Goal: Task Accomplishment & Management: Manage account settings

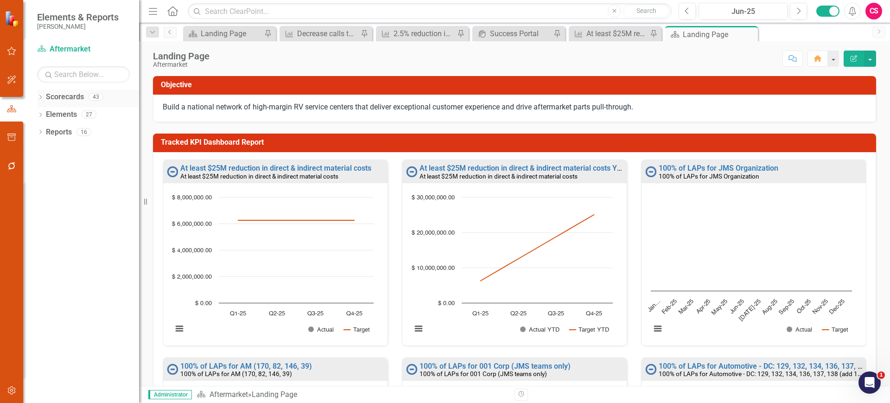
click at [41, 99] on icon "Dropdown" at bounding box center [40, 97] width 6 height 5
click at [44, 114] on icon "Dropdown" at bounding box center [45, 114] width 7 height 6
click at [73, 168] on link "EMEA RV" at bounding box center [99, 167] width 79 height 11
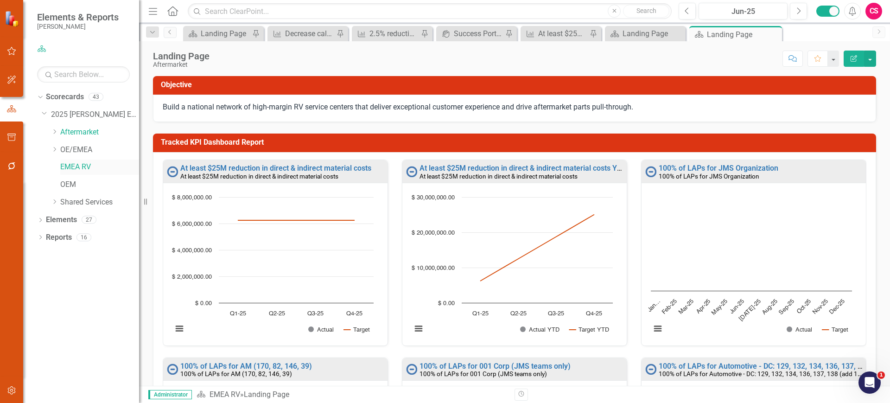
click at [80, 165] on link "EMEA RV" at bounding box center [99, 167] width 79 height 11
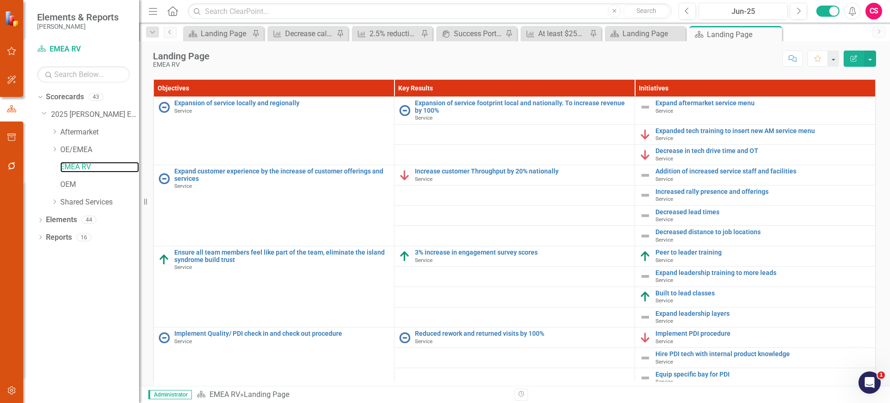
scroll to position [944, 0]
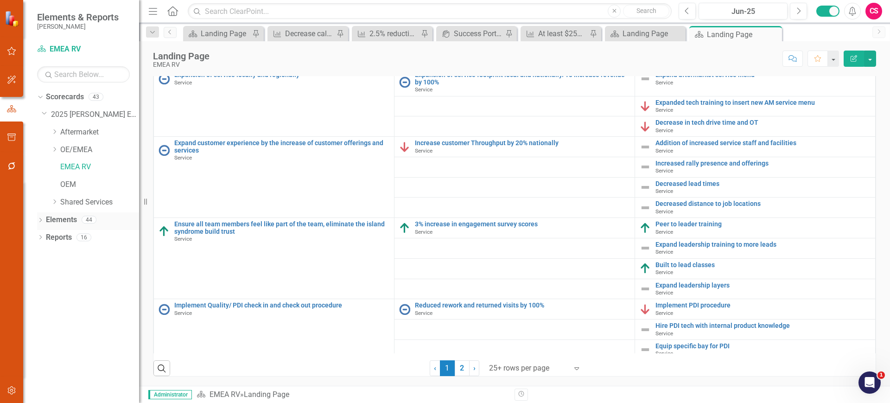
click at [59, 221] on link "Elements" at bounding box center [61, 220] width 31 height 11
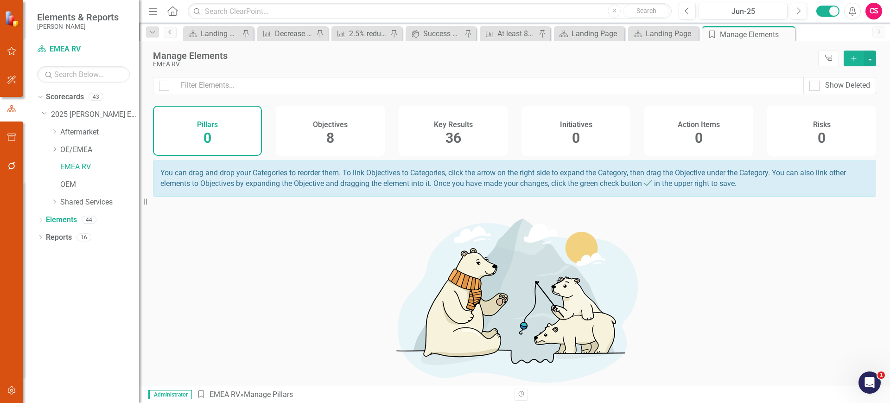
click at [346, 142] on div "Objectives 8" at bounding box center [330, 131] width 109 height 50
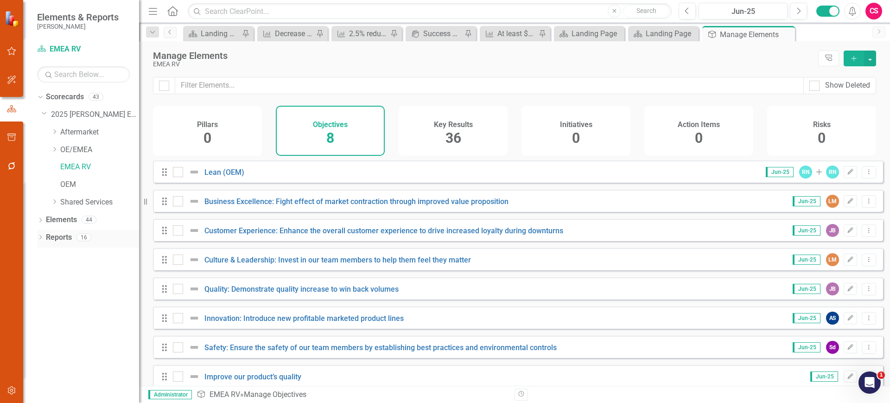
click at [64, 241] on link "Reports" at bounding box center [59, 237] width 26 height 11
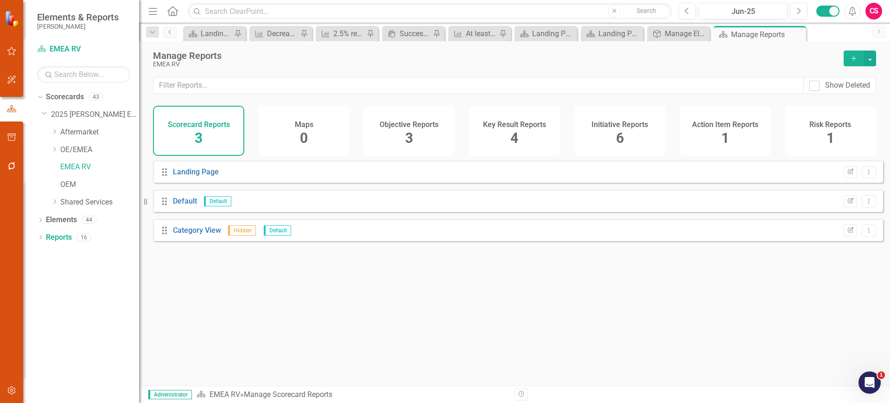
click at [391, 127] on h4 "Objective Reports" at bounding box center [409, 125] width 59 height 8
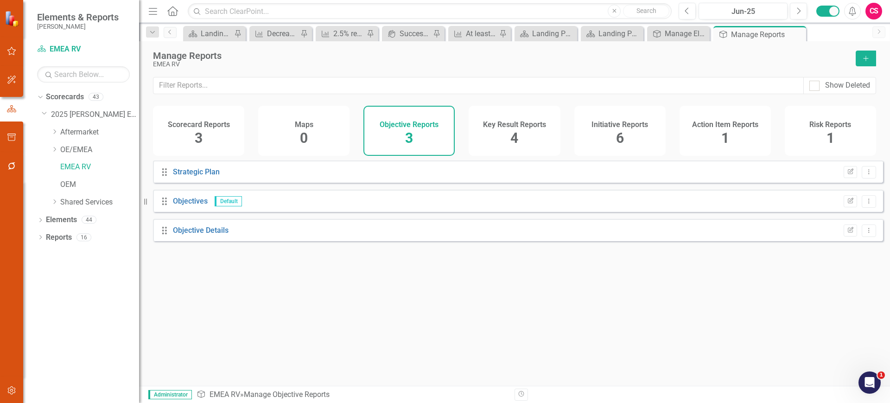
click at [197, 178] on div "Strategic Plan" at bounding box center [196, 172] width 47 height 11
click at [196, 235] on link "Objective Details" at bounding box center [201, 230] width 56 height 9
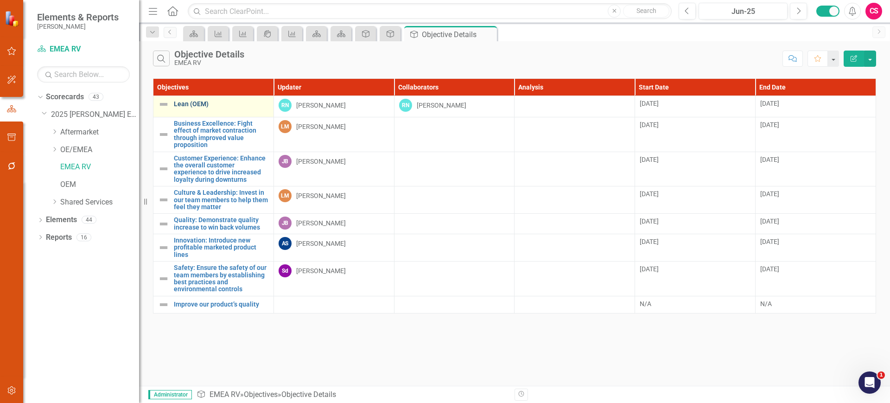
click at [232, 104] on link "Lean (OEM)" at bounding box center [221, 104] width 95 height 7
click at [155, 113] on td "Lean (OEM) Link Map View Link Map Edit Edit Objective Link Open Element" at bounding box center [213, 106] width 121 height 21
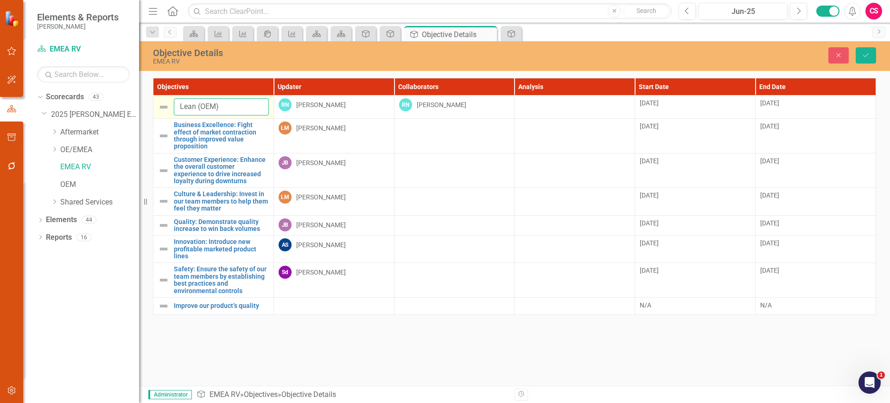
click at [183, 108] on input "Lean (OEM)" at bounding box center [221, 106] width 95 height 17
drag, startPoint x: 208, startPoint y: 106, endPoint x: 170, endPoint y: 106, distance: 38.5
click at [170, 106] on div "EMEA - Lean (OEM)" at bounding box center [213, 106] width 111 height 17
click at [202, 104] on input "EMEA - Lean (OEM)" at bounding box center [221, 106] width 95 height 17
click at [206, 106] on input "EMEA - Lean (OEM)" at bounding box center [221, 106] width 95 height 17
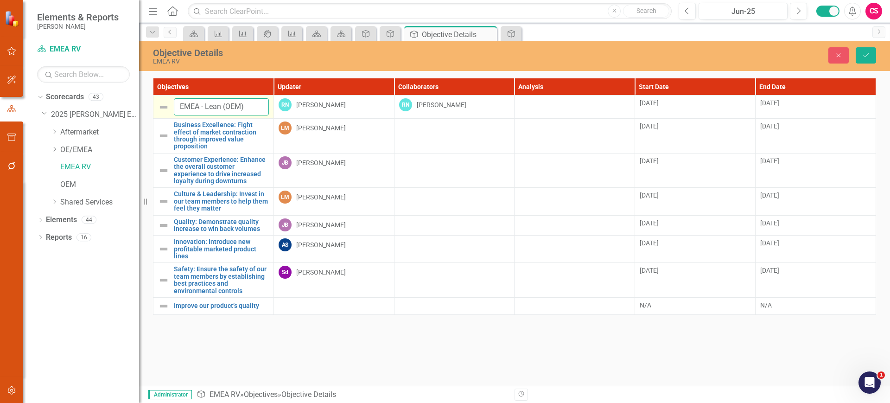
click at [207, 106] on input "EMEA - Lean (OEM)" at bounding box center [221, 106] width 95 height 17
drag, startPoint x: 207, startPoint y: 106, endPoint x: 168, endPoint y: 107, distance: 38.9
click at [168, 107] on div "EMEA - Lean (OEM)" at bounding box center [213, 106] width 111 height 17
type input "EMEA - Lean (OEM)"
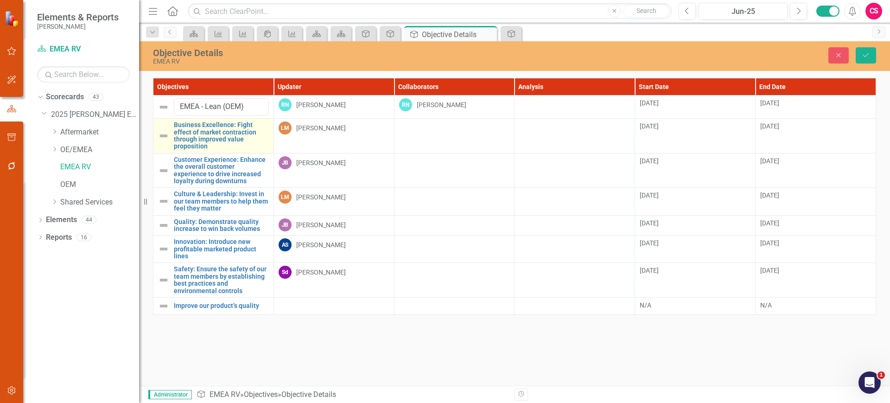
click at [158, 146] on td "Business Excellence: Fight effect of market contraction through improved value …" at bounding box center [213, 136] width 121 height 35
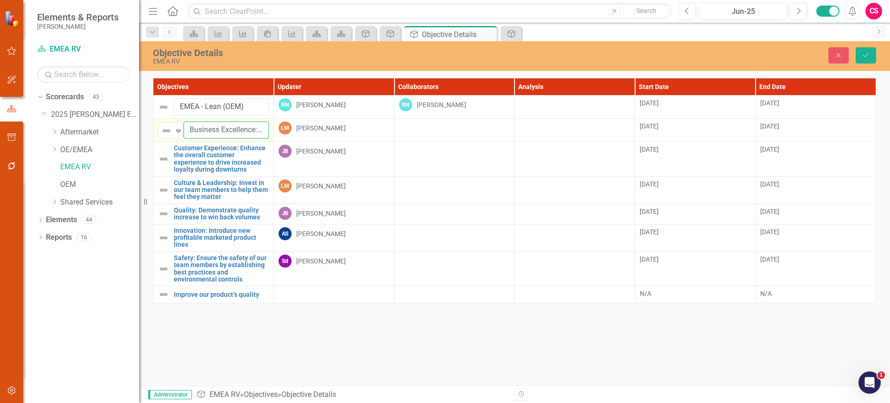
click at [185, 128] on input "Business Excellence: Fight effect of market contraction through improved value …" at bounding box center [226, 129] width 85 height 17
paste input "EMEA -"
type input "EMEA - Business Excellence: Fight effect of market contraction through improved…"
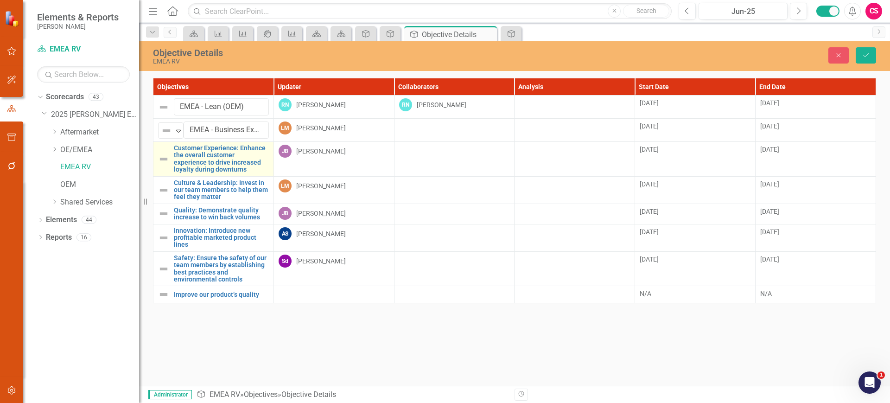
click at [157, 171] on td "Customer Experience: Enhance the overall customer experience to drive increased…" at bounding box center [213, 159] width 121 height 35
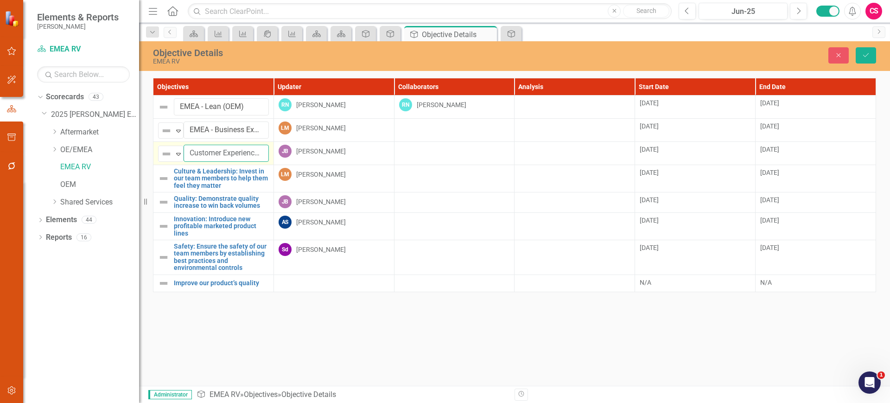
click at [185, 151] on input "Customer Experience: Enhance the overall customer experience to drive increased…" at bounding box center [226, 153] width 85 height 17
paste input "EMEA -"
type input "EMEA - Customer Experience: Enhance the overall customer experience to drive in…"
click at [159, 184] on div "Culture & Leadership: Invest in our team members to help them feel they matter" at bounding box center [213, 178] width 111 height 21
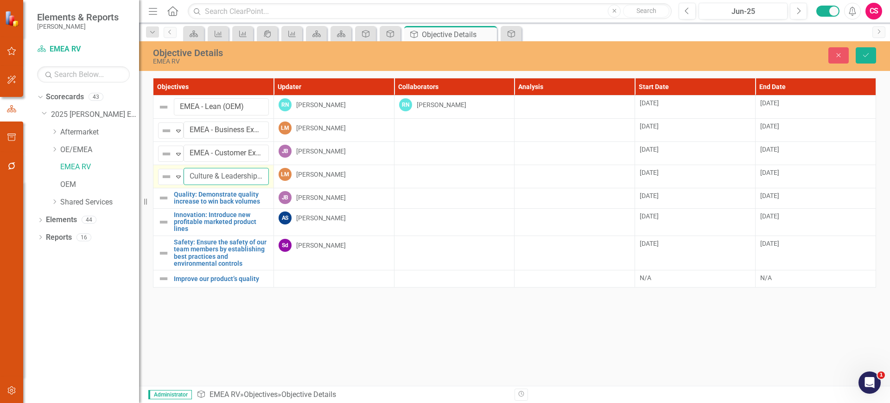
click at [184, 175] on input "Culture & Leadership: Invest in our team members to help them feel they matter" at bounding box center [226, 176] width 85 height 17
paste input "EMEA -"
type input "EMEA - Culture & Leadership: Invest in our team members to help them feel they …"
click at [156, 207] on td "Quality: Demonstrate quality increase to win back volumes Link Map View Link Ma…" at bounding box center [213, 198] width 121 height 20
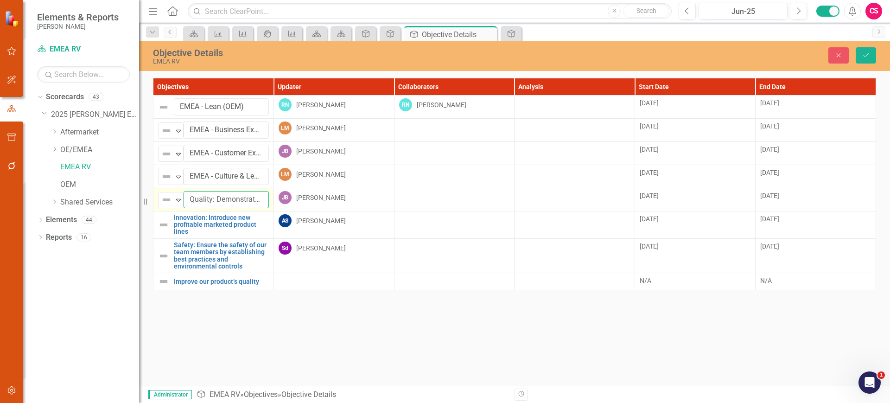
click at [185, 200] on input "Quality: Demonstrate quality increase to win back volumes" at bounding box center [226, 199] width 85 height 17
paste input "EMEA -"
type input "EMEA - Quality: Demonstrate quality increase to win back volumes"
click at [157, 234] on td "Innovation: Introduce new profitable marketed product lines Link Map View Link …" at bounding box center [213, 224] width 121 height 27
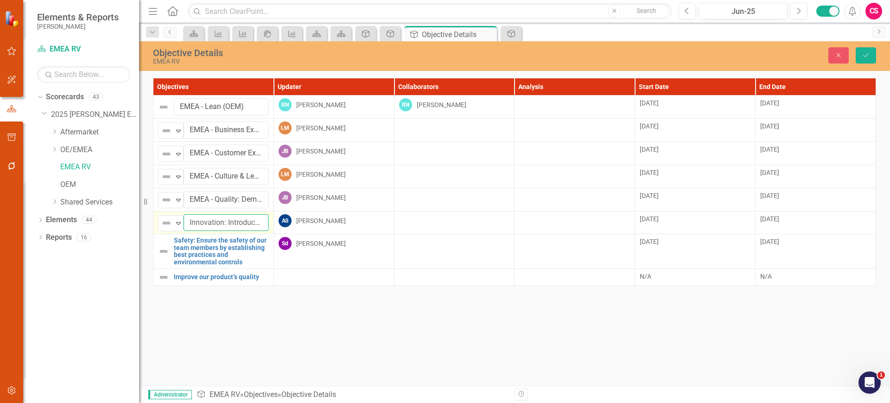
click at [192, 224] on input "Innovation: Introduce new profitable marketed product lines" at bounding box center [226, 222] width 85 height 17
paste input "EMEA -"
type input "EMEA - Innovation: Introduce new profitable marketed product lines"
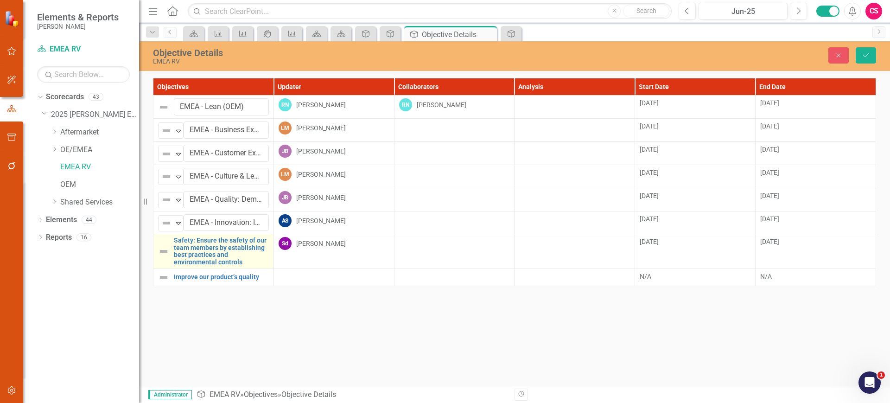
click at [153, 264] on td "Safety: Ensure the safety of our team members by establishing best practices an…" at bounding box center [213, 251] width 121 height 35
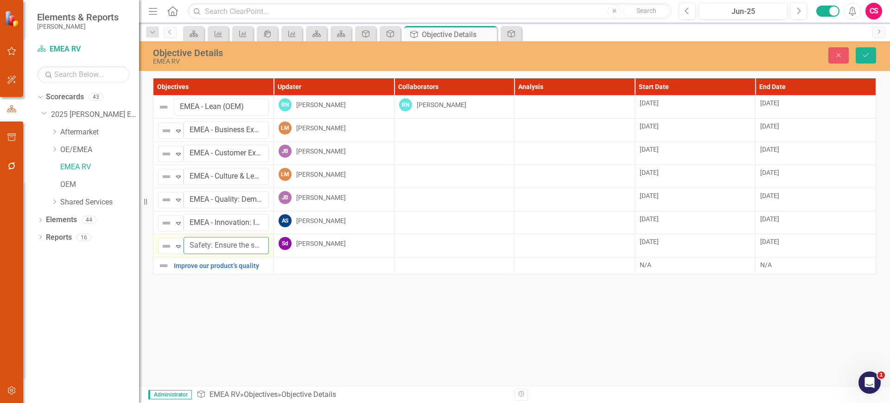
click at [185, 250] on input "Safety: Ensure the safety of our team members by establishing best practices an…" at bounding box center [226, 245] width 85 height 17
paste input "EMEA -"
type input "EMEA - Safety: Ensure the safety of our team members by establishing best pract…"
click at [157, 271] on td "Improve our product’s quality Link Map View Link Map Edit Edit Objective Link O…" at bounding box center [213, 265] width 121 height 17
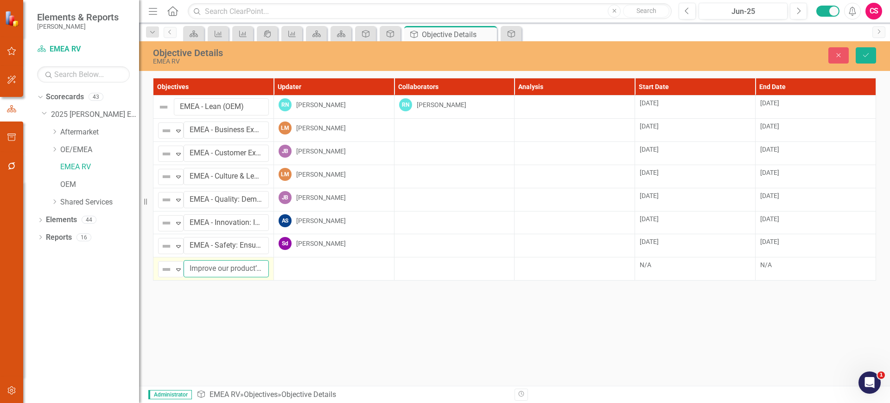
click at [188, 269] on input "Improve our product’s quality" at bounding box center [226, 268] width 85 height 17
paste input "EMEA -"
type input "EMEA - Improve our product’s quality"
click at [861, 60] on button "Save" at bounding box center [866, 55] width 20 height 16
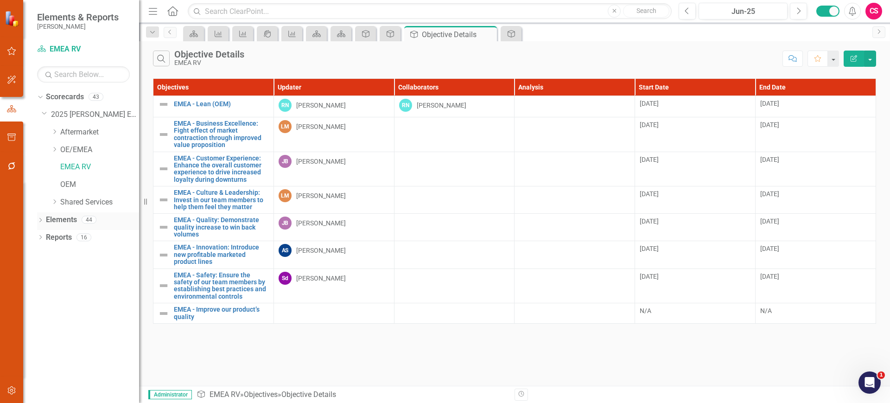
click at [68, 215] on link "Elements" at bounding box center [61, 220] width 31 height 11
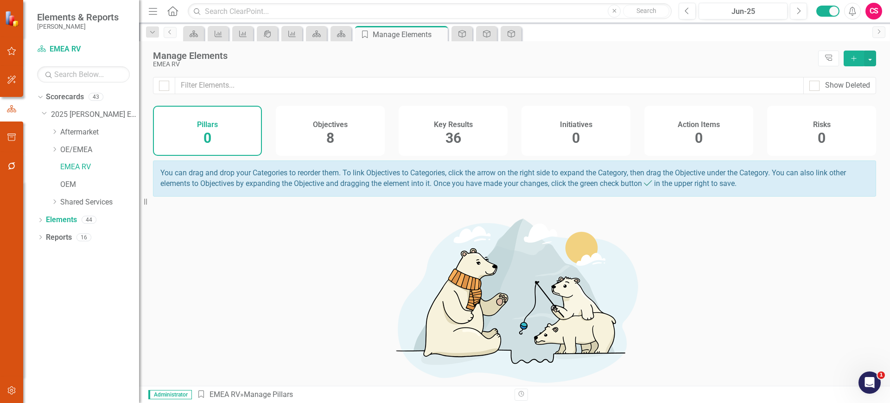
click at [311, 117] on div "Objectives 8" at bounding box center [330, 131] width 109 height 50
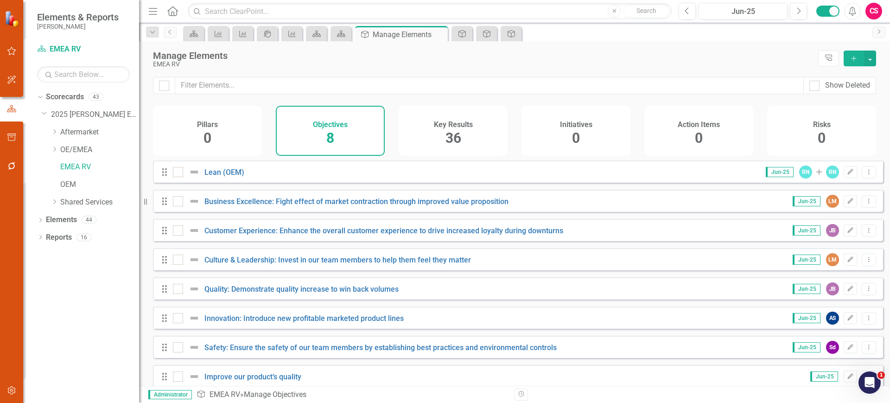
click at [163, 86] on div at bounding box center [164, 86] width 10 height 10
click at [163, 86] on input "checkbox" at bounding box center [162, 84] width 6 height 6
checkbox input "true"
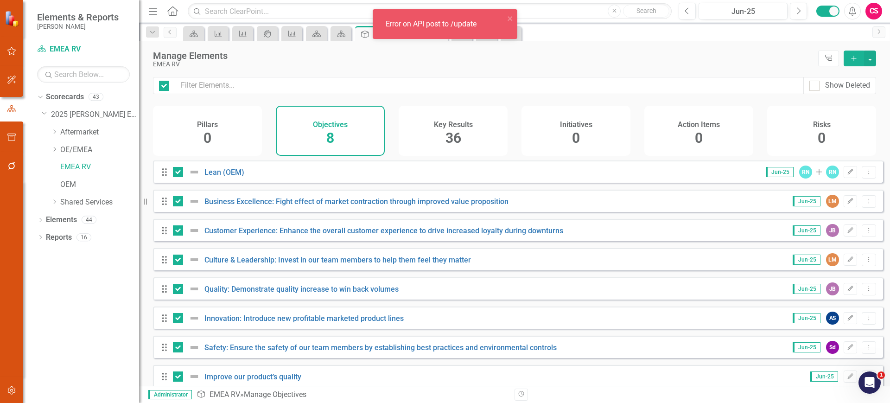
checkbox input "true"
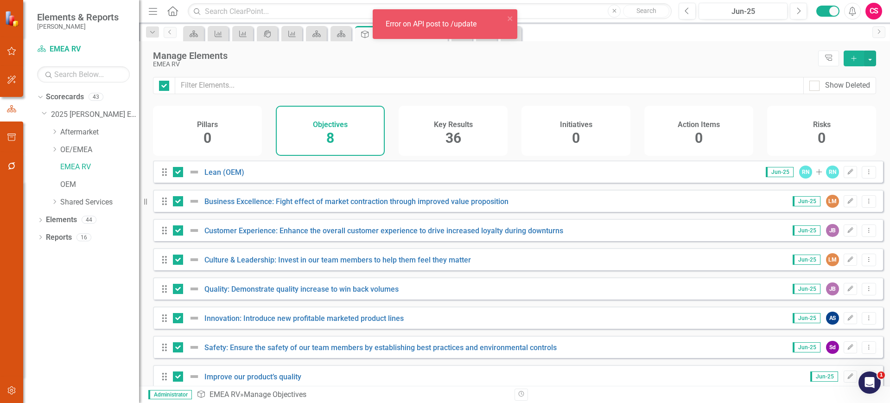
checkbox input "true"
click at [873, 59] on button "button" at bounding box center [870, 59] width 12 height 16
click at [829, 112] on link "Edit Multiple Edit Multiple" at bounding box center [838, 109] width 73 height 17
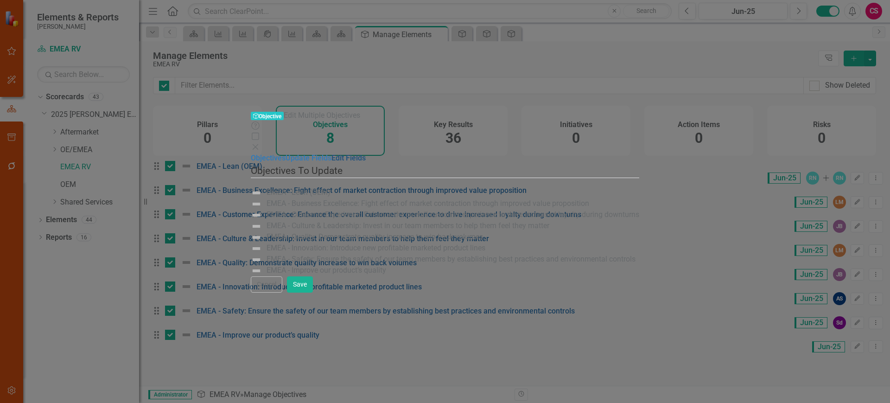
click at [331, 153] on link "Edit Fields" at bounding box center [348, 157] width 34 height 9
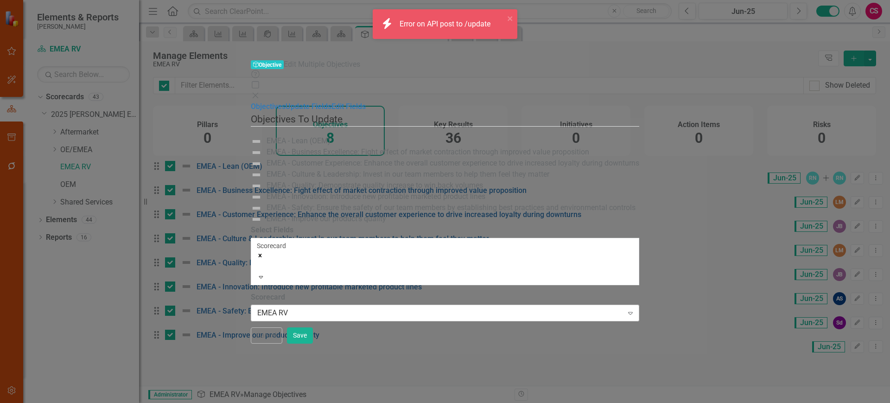
click at [317, 308] on div "EMEA RV" at bounding box center [440, 313] width 366 height 11
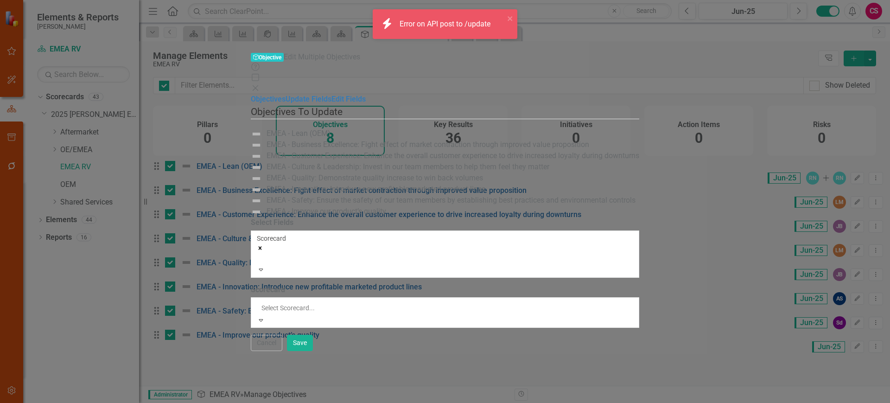
scroll to position [256, 0]
type input "em"
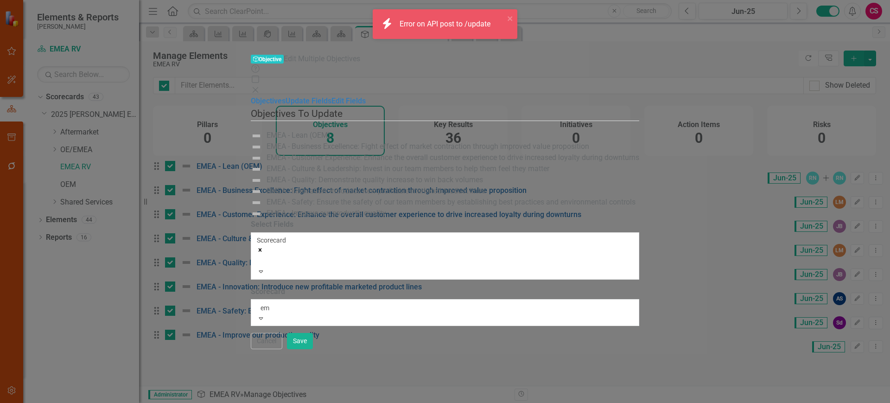
scroll to position [0, 0]
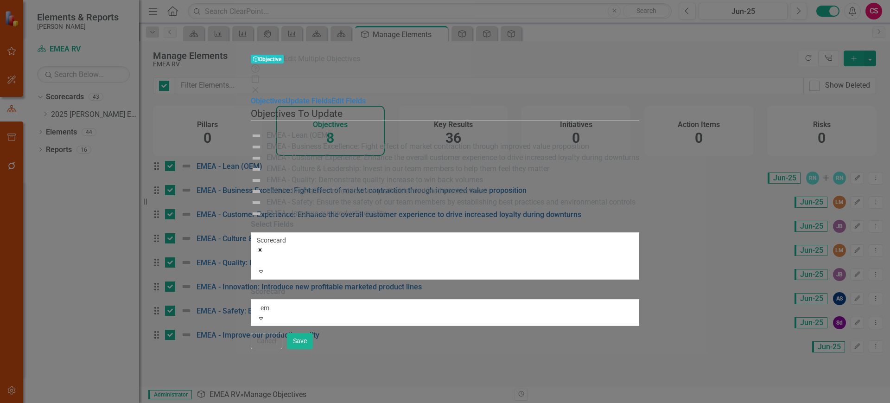
click at [305, 402] on div "OE/ EM EA" at bounding box center [445, 408] width 890 height 11
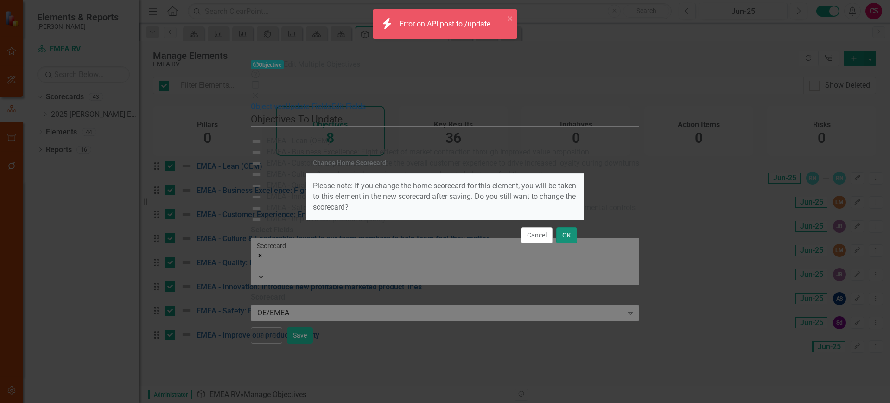
click at [570, 235] on button "OK" at bounding box center [566, 235] width 21 height 16
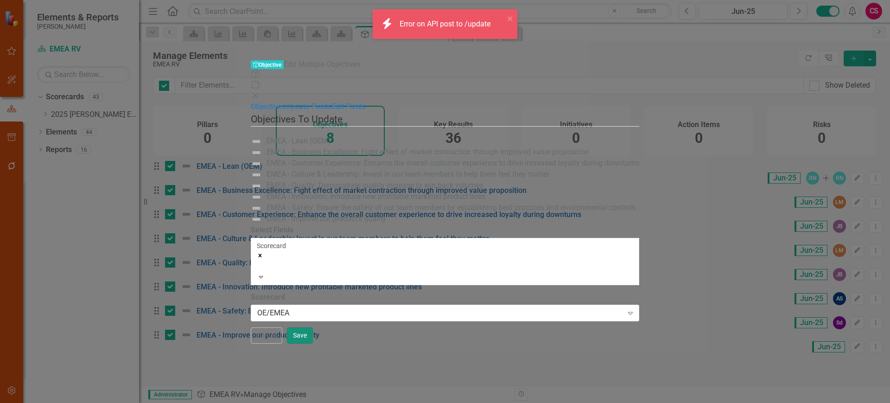
click at [313, 343] on button "Save" at bounding box center [300, 335] width 26 height 16
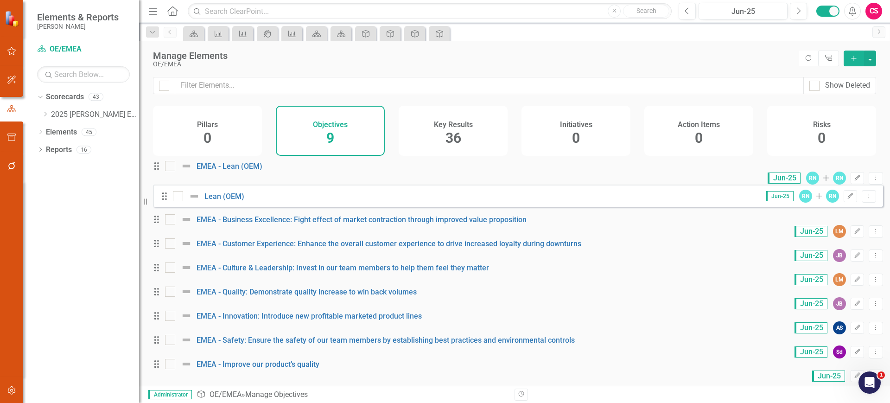
click at [481, 140] on div "Key Results 36" at bounding box center [453, 131] width 109 height 50
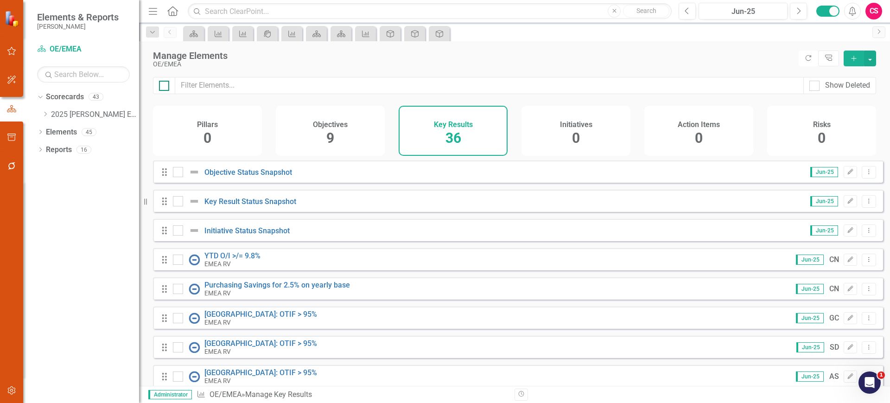
click at [165, 90] on div at bounding box center [164, 86] width 10 height 10
click at [165, 87] on input "checkbox" at bounding box center [162, 84] width 6 height 6
checkbox input "true"
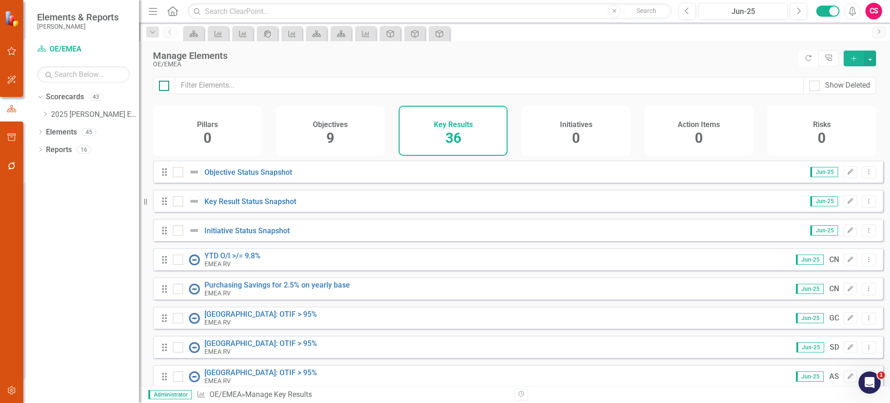
checkbox input "true"
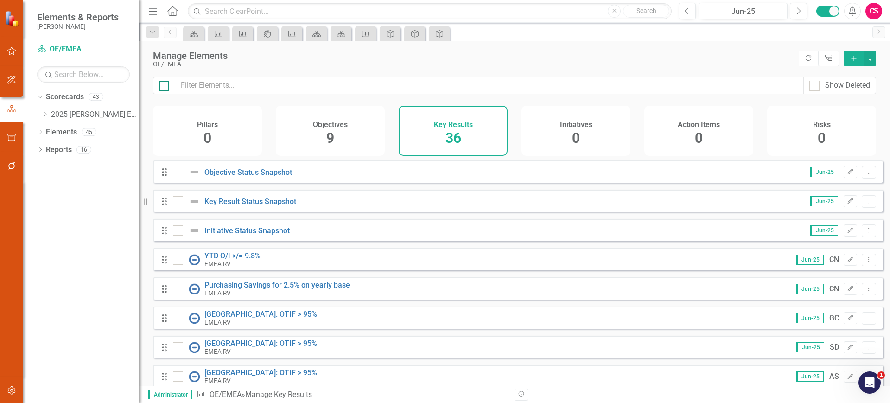
checkbox input "true"
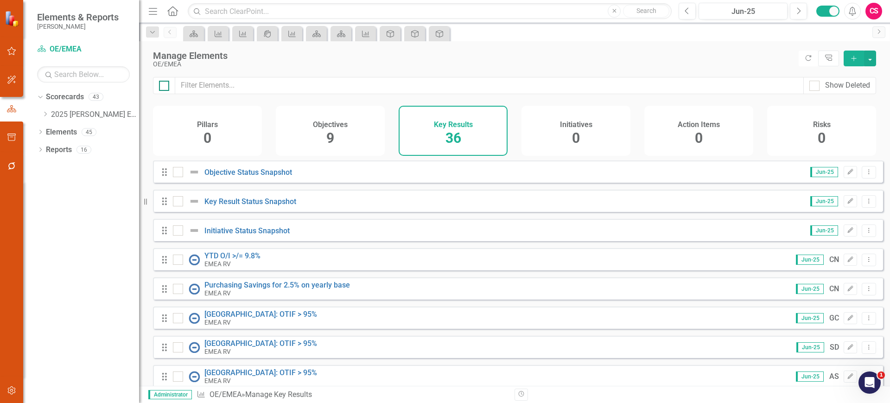
checkbox input "true"
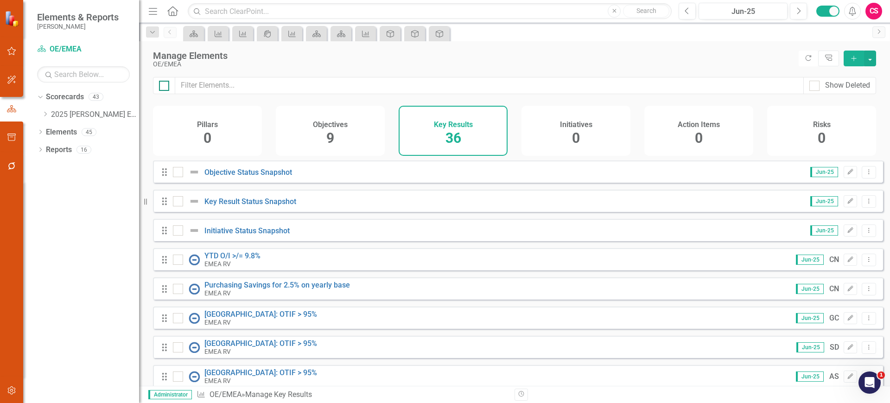
checkbox input "true"
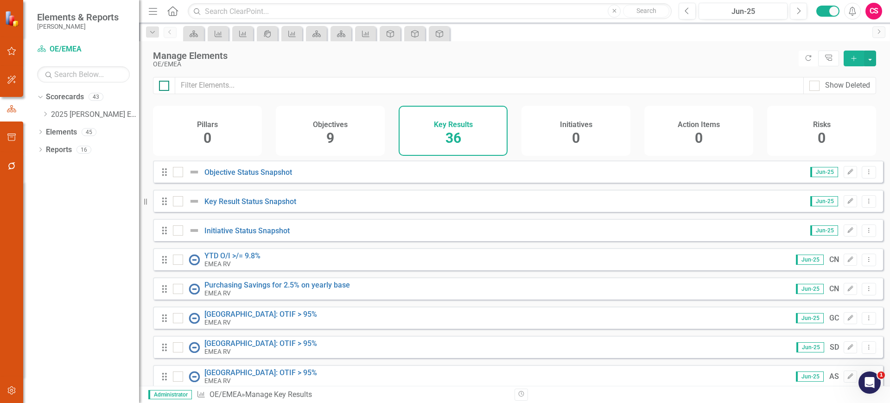
checkbox input "true"
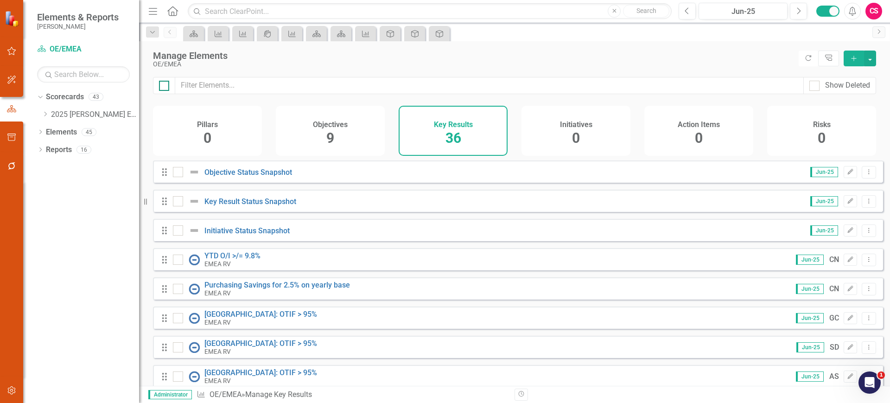
checkbox input "true"
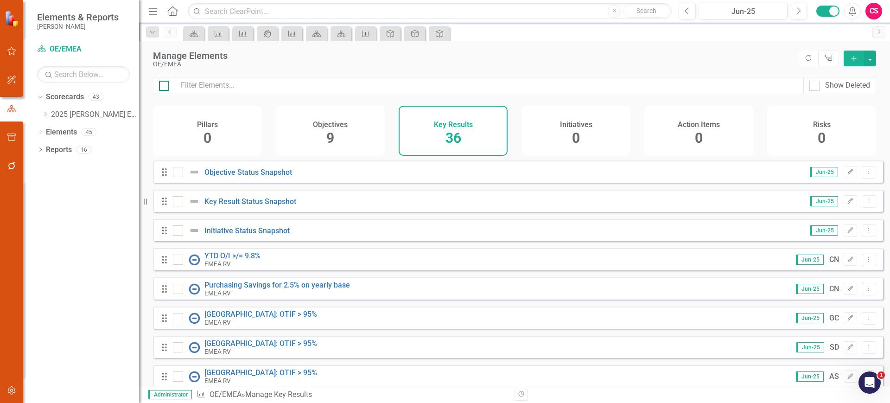
checkbox input "true"
click at [180, 177] on div at bounding box center [178, 172] width 10 height 10
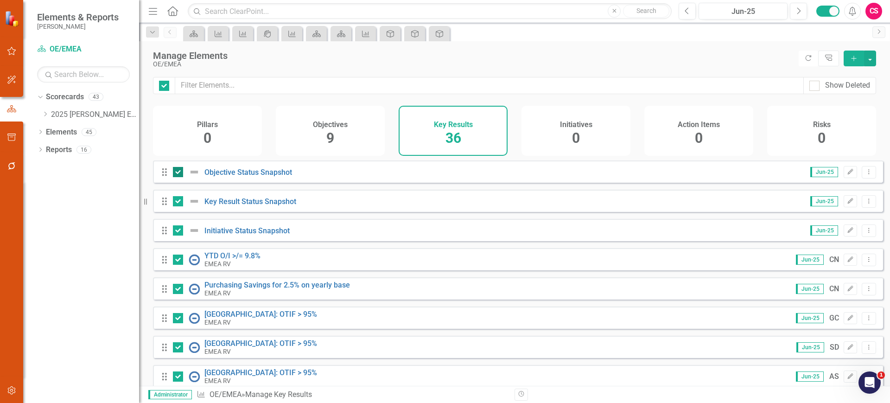
click at [179, 173] on input "checkbox" at bounding box center [176, 170] width 6 height 6
checkbox input "false"
drag, startPoint x: 178, startPoint y: 205, endPoint x: 178, endPoint y: 234, distance: 28.7
click at [178, 202] on input "checkbox" at bounding box center [176, 199] width 6 height 6
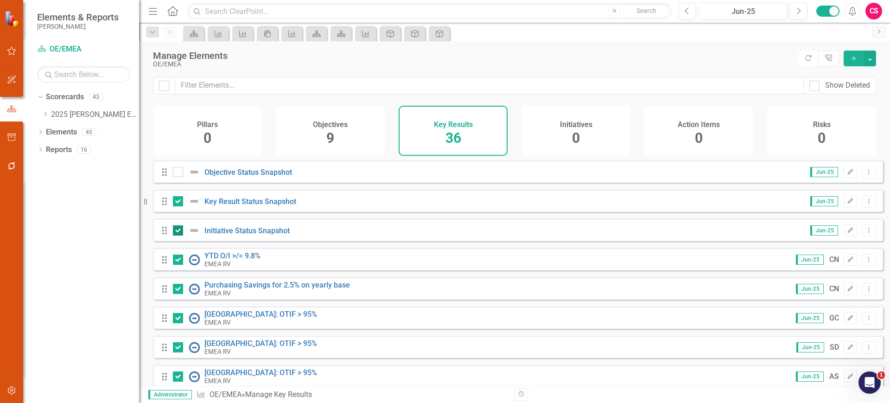
checkbox input "false"
click at [178, 231] on input "checkbox" at bounding box center [176, 228] width 6 height 6
checkbox input "false"
click at [871, 65] on button "button" at bounding box center [870, 59] width 12 height 16
click at [838, 106] on link "Edit Multiple Edit Multiple" at bounding box center [838, 109] width 73 height 17
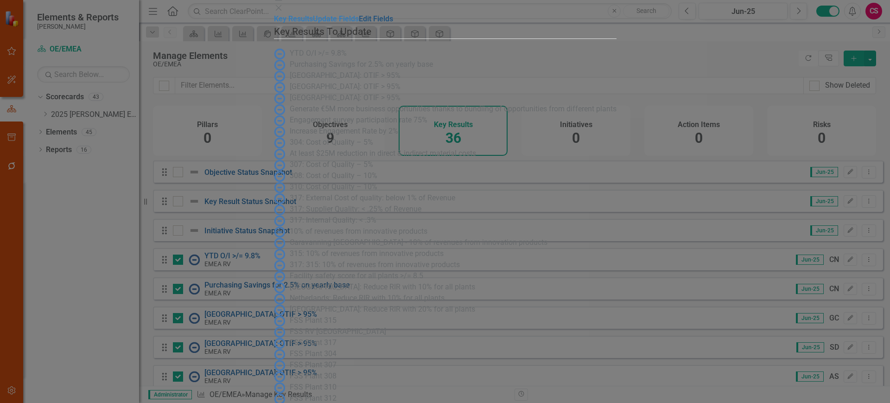
click at [359, 23] on link "Edit Fields" at bounding box center [376, 18] width 34 height 9
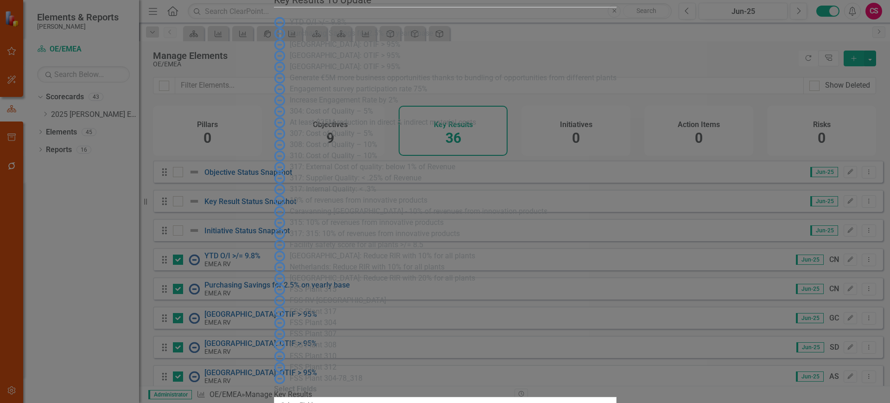
drag, startPoint x: 240, startPoint y: 64, endPoint x: 300, endPoint y: 61, distance: 60.3
drag, startPoint x: 294, startPoint y: 157, endPoint x: 301, endPoint y: 97, distance: 59.7
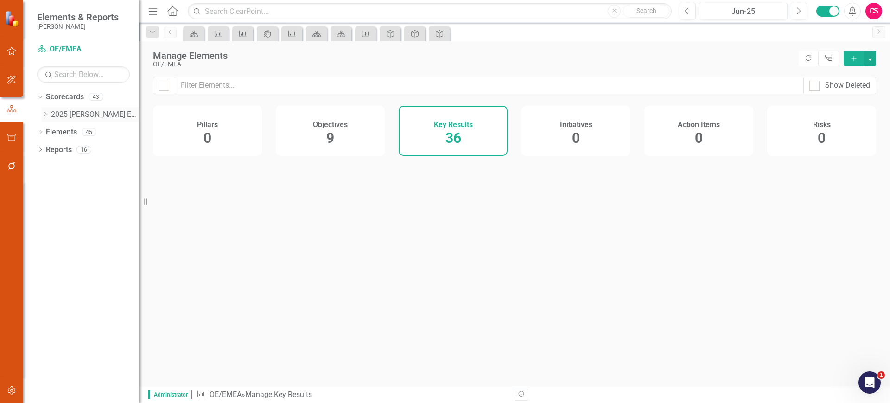
click at [44, 114] on icon "Dropdown" at bounding box center [45, 114] width 7 height 6
click at [44, 113] on icon "Dropdown" at bounding box center [45, 114] width 7 height 6
click at [47, 112] on icon "Dropdown" at bounding box center [45, 114] width 7 height 6
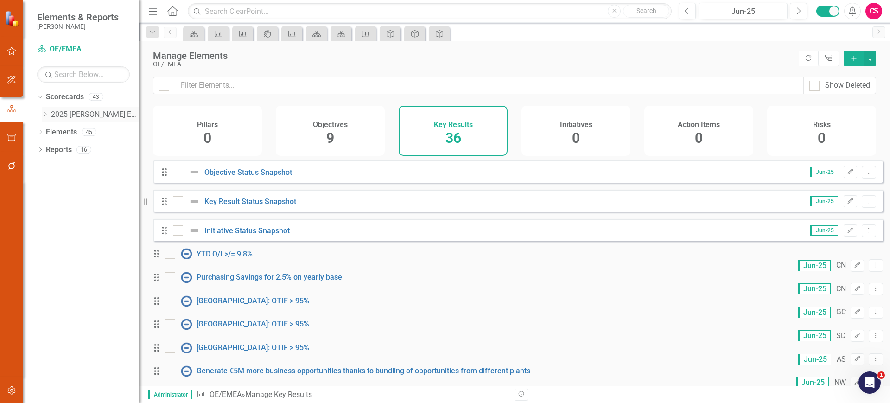
click at [47, 117] on div "Dropdown" at bounding box center [45, 115] width 7 height 8
click at [74, 166] on link "EMEA RV" at bounding box center [99, 167] width 79 height 11
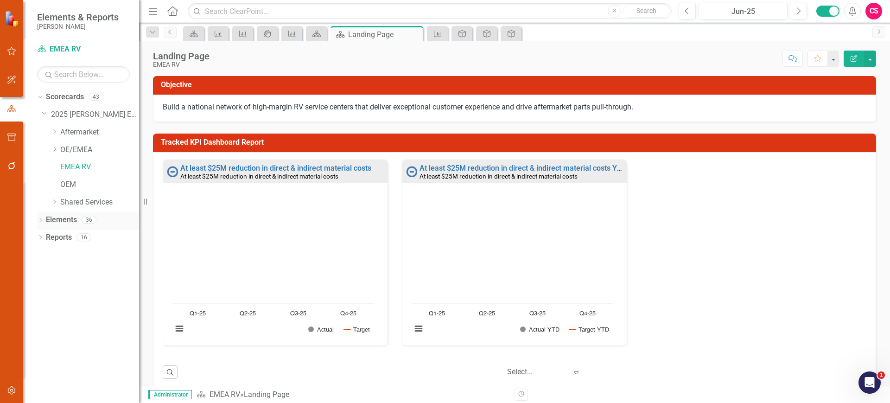
click at [62, 221] on link "Elements" at bounding box center [61, 220] width 31 height 11
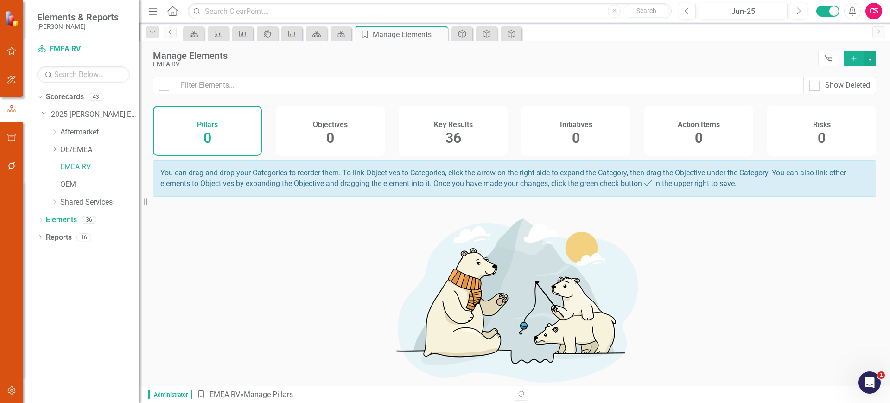
click at [484, 137] on div "Key Results 36" at bounding box center [453, 131] width 109 height 50
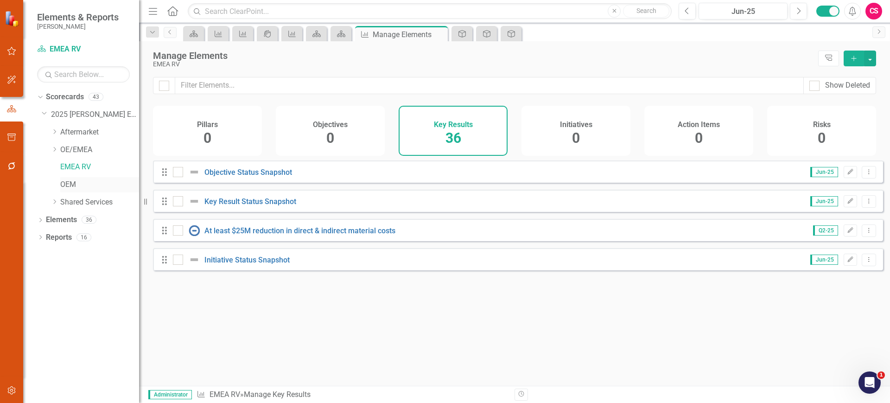
click at [67, 184] on link "OEM" at bounding box center [99, 184] width 79 height 11
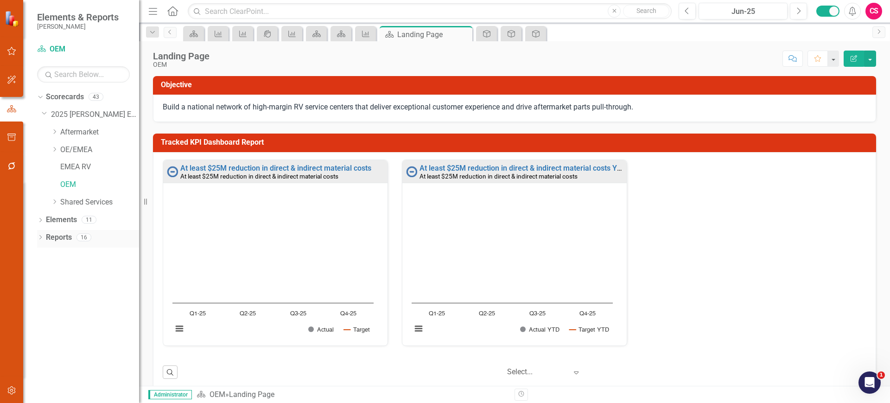
click at [63, 235] on link "Reports" at bounding box center [59, 237] width 26 height 11
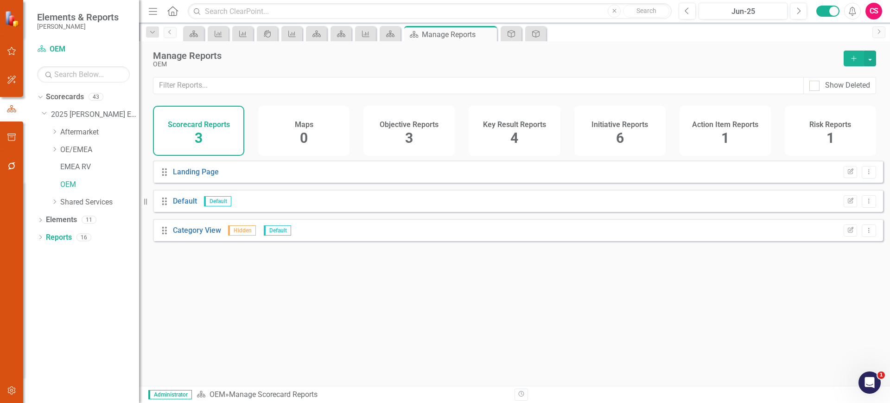
drag, startPoint x: 412, startPoint y: 131, endPoint x: 199, endPoint y: 192, distance: 221.8
click at [413, 132] on span "3" at bounding box center [409, 138] width 8 height 16
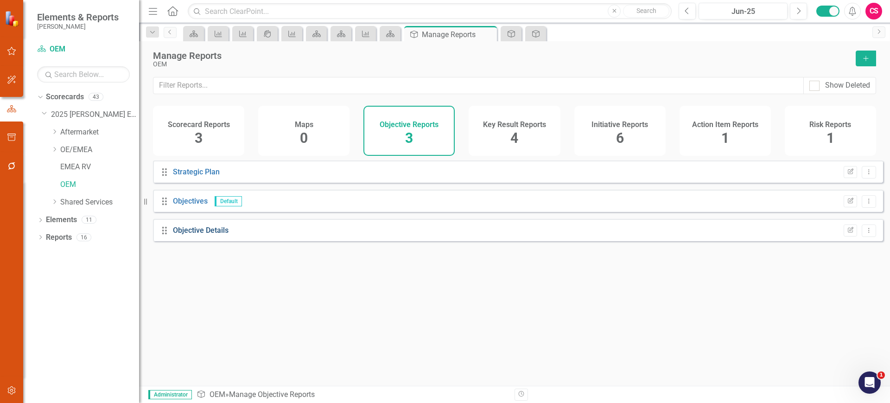
click at [189, 235] on link "Objective Details" at bounding box center [201, 230] width 56 height 9
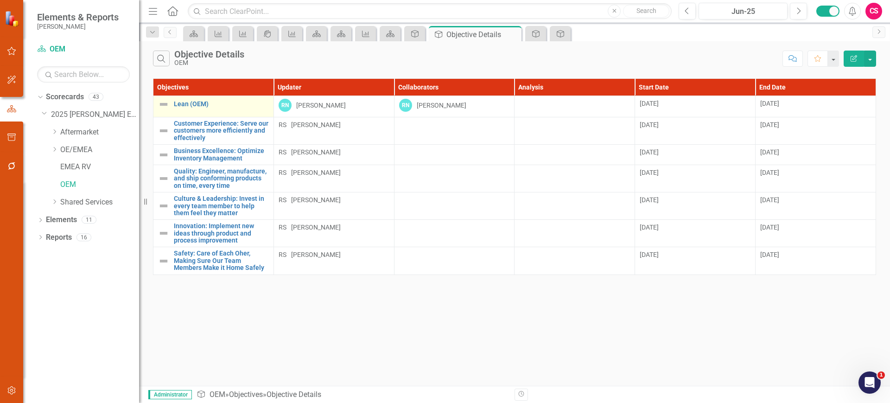
click at [156, 112] on td "Lean (OEM) Link Map View Link Map Edit Edit Objective Link Open Element" at bounding box center [213, 106] width 121 height 21
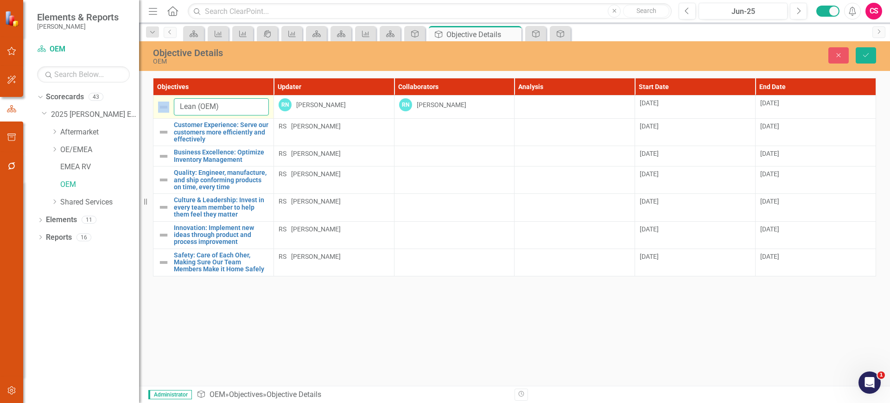
click at [184, 109] on input "Lean (OEM)" at bounding box center [221, 106] width 95 height 17
click at [179, 108] on input "Lean (OEM)" at bounding box center [221, 106] width 95 height 17
drag, startPoint x: 200, startPoint y: 107, endPoint x: 175, endPoint y: 106, distance: 24.6
click at [175, 106] on input "OEM - Lean (OEM)" at bounding box center [221, 106] width 95 height 17
type input "OEM - Lean (OEM)"
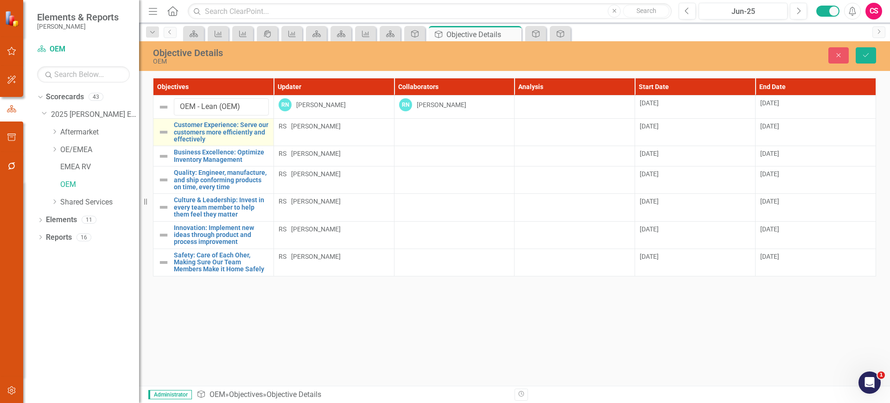
click at [157, 141] on td "Customer Experience: Serve our customers more efficiently and effectively Link …" at bounding box center [213, 132] width 121 height 27
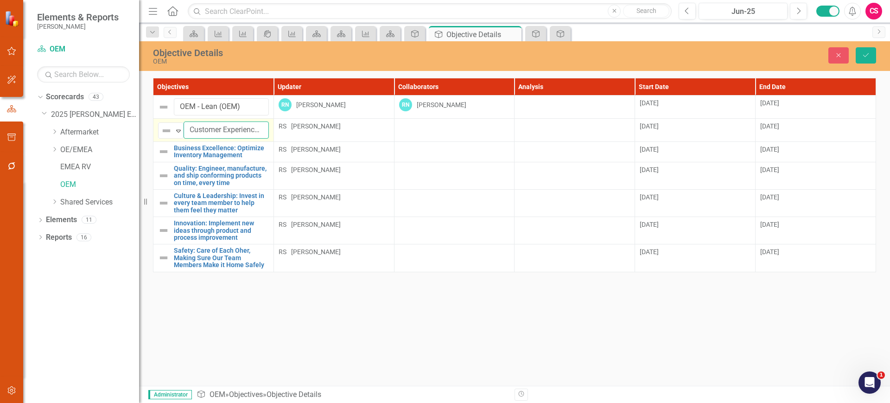
click at [188, 127] on input "Customer Experience: Serve our customers more efficiently and effectively" at bounding box center [226, 129] width 85 height 17
paste input "OEM -"
click at [203, 130] on input "OEM - Customer Experience: Serve our customers more efficiently and effectively" at bounding box center [226, 129] width 85 height 17
type input "OE - Customer Experience: Serve our customers more efficiently and effectively"
click at [194, 108] on input "OEM - Lean (OEM)" at bounding box center [221, 106] width 95 height 17
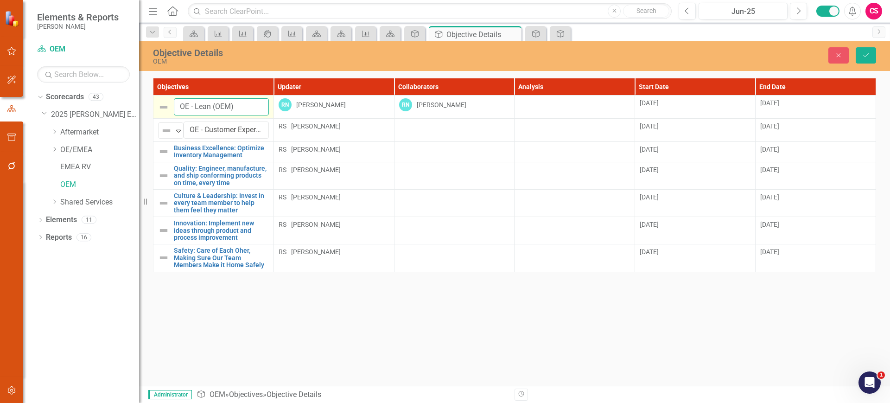
drag, startPoint x: 196, startPoint y: 106, endPoint x: 174, endPoint y: 107, distance: 22.3
click at [174, 107] on input "OE - Lean (OEM)" at bounding box center [221, 106] width 95 height 17
type input "OE - Lean (OEM)"
click at [159, 159] on div "Business Excellence: Optimize Inventory Management" at bounding box center [213, 152] width 111 height 14
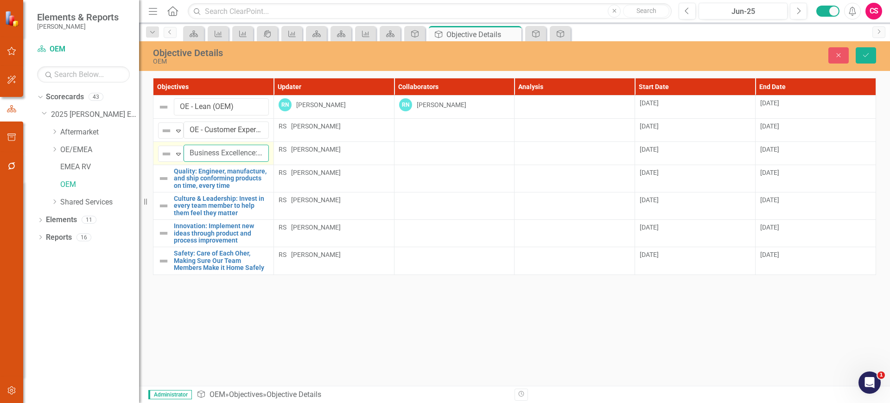
click at [185, 155] on input "Business Excellence: Optimize Inventory Management" at bounding box center [226, 153] width 85 height 17
paste input "OE -"
type input "OE - Business Excellence: Optimize Inventory Management"
click at [159, 188] on div "Quality: Engineer, manufacture, and ship conforming products on time, every time" at bounding box center [213, 178] width 111 height 21
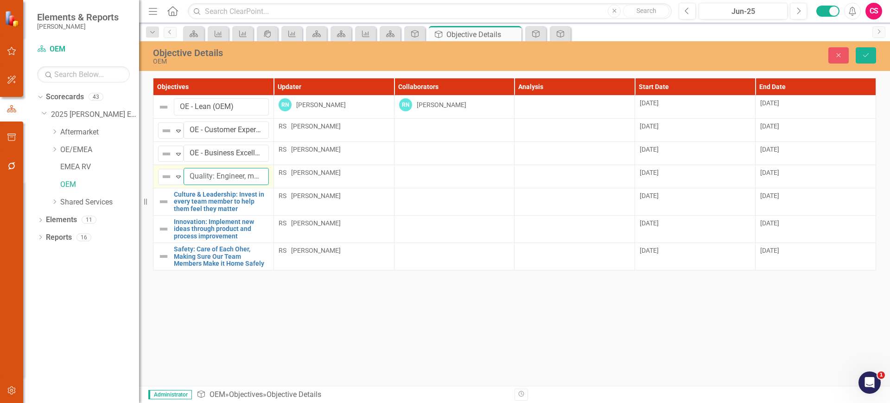
click at [186, 173] on input "Quality: Engineer, manufacture, and ship conforming products on time, every time" at bounding box center [226, 176] width 85 height 17
paste input "OE -"
type input "OE - Quality: Engineer, manufacture, and ship conforming products on time, ever…"
click at [156, 204] on td "Culture & Leadership: Invest in every team member to help them feel they matter…" at bounding box center [213, 201] width 121 height 27
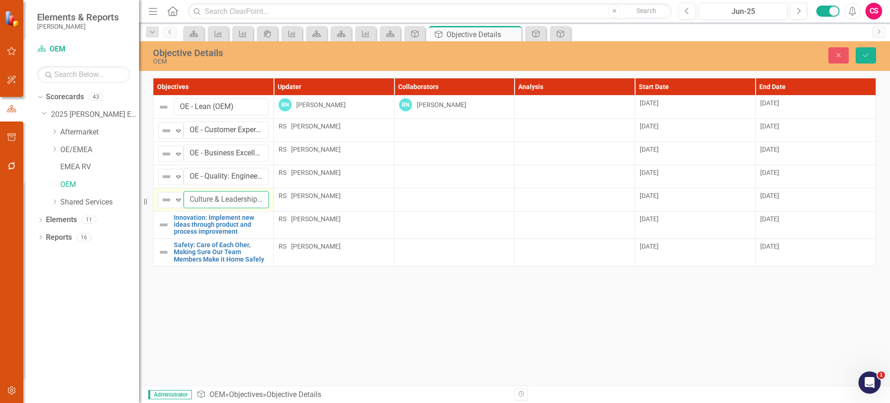
click at [187, 198] on input "Culture & Leadership: Invest in every team member to help them feel they matter" at bounding box center [226, 199] width 85 height 17
paste input "OE -"
type input "OE - Culture & Leadership: Invest in every team member to help them feel they m…"
click at [157, 231] on td "Innovation: Implement new ideas through product and process improvement Link Ma…" at bounding box center [213, 224] width 121 height 27
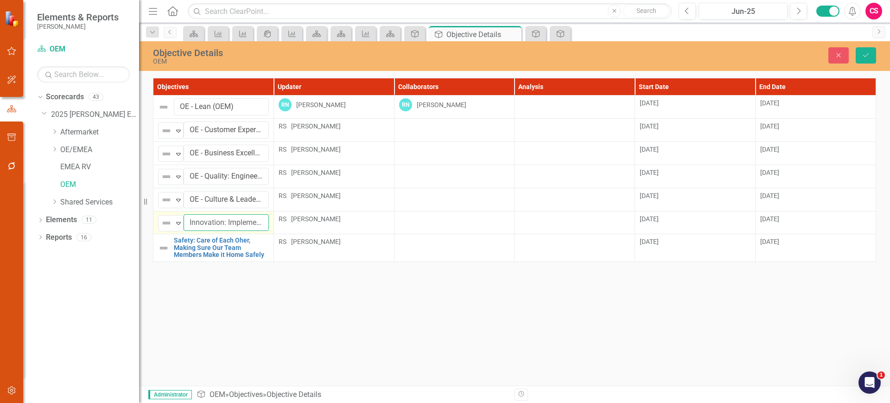
click at [187, 222] on input "Innovation: Implement new ideas through product and process improvement" at bounding box center [226, 222] width 85 height 17
paste input "OE -"
type input "OE - Innovation: Implement new ideas through product and process improvement"
click at [158, 255] on td "Safety: Care of Each Oher, Making Sure Our Team Members Make it Home Safely Lin…" at bounding box center [213, 247] width 121 height 27
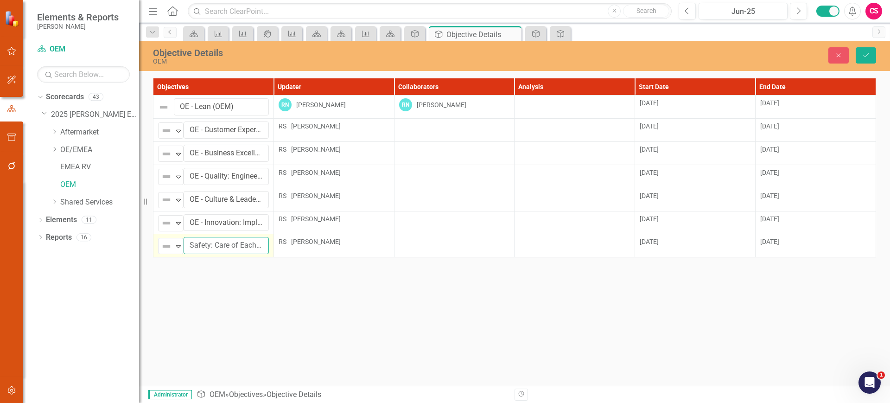
click at [188, 246] on input "Safety: Care of Each Oher, Making Sure Our Team Members Make it Home Safely" at bounding box center [226, 245] width 85 height 17
paste input "OE -"
type input "OE - Safety: Care of Each Oher, Making Sure Our Team Members Make it Home Safely"
click at [866, 54] on icon "Save" at bounding box center [866, 55] width 8 height 6
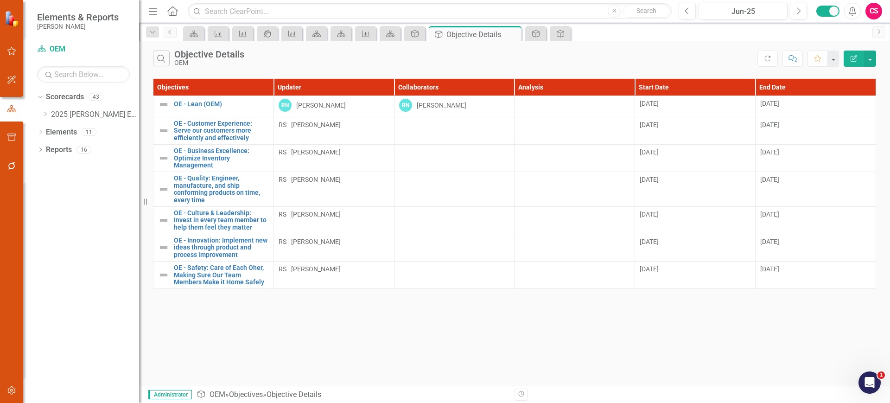
click at [40, 116] on div "Dropdown Scorecards 43 Dropdown 2025 Lippert Enterprise Dropdown Aftermarket AM…" at bounding box center [88, 106] width 102 height 35
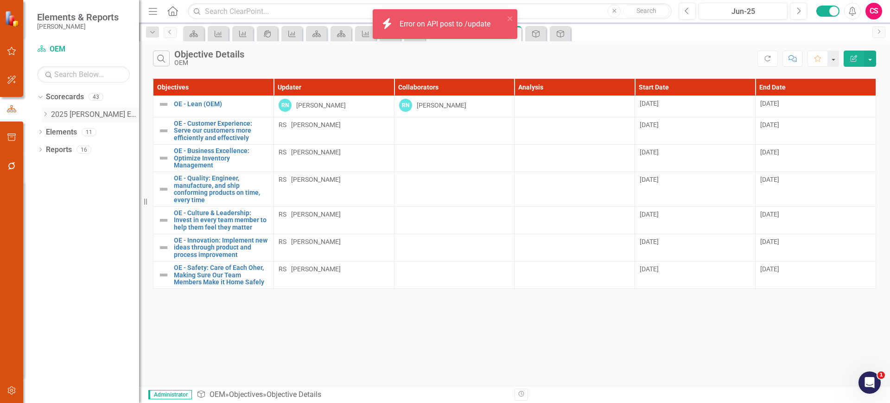
click at [46, 114] on icon "Dropdown" at bounding box center [45, 114] width 7 height 6
click at [185, 106] on link "OE - Lean (OEM)" at bounding box center [221, 104] width 95 height 7
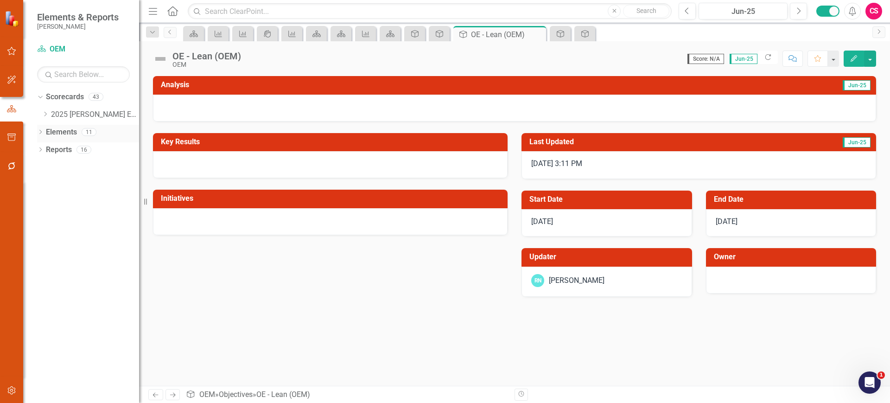
click at [58, 133] on link "Elements" at bounding box center [61, 132] width 31 height 11
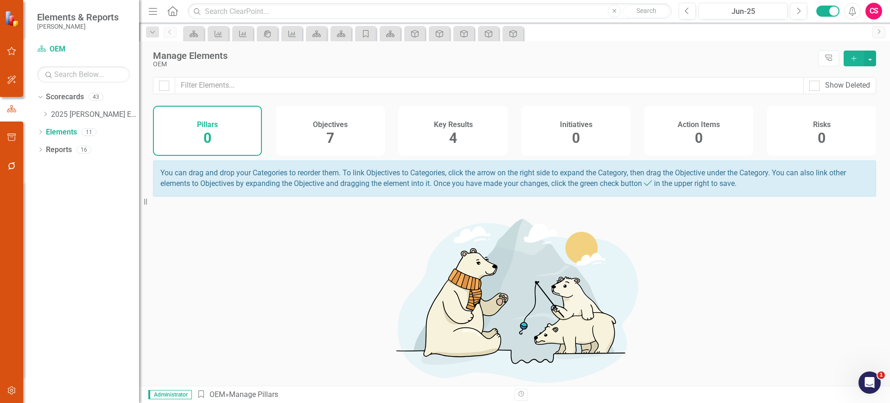
click at [328, 121] on h4 "Objectives" at bounding box center [330, 125] width 35 height 8
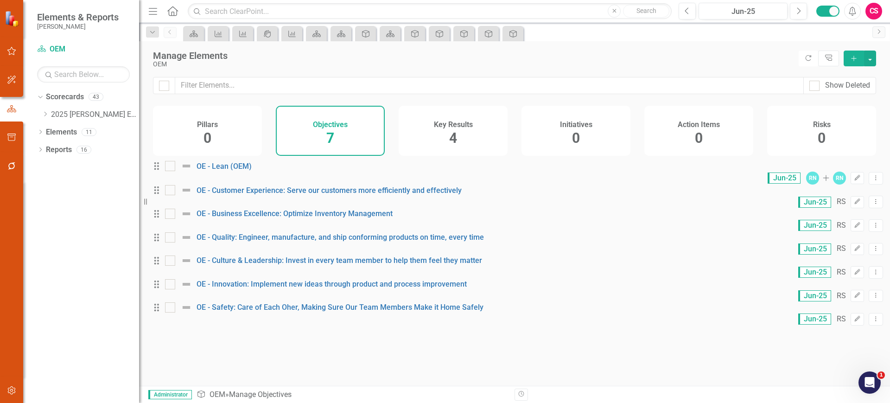
click at [158, 84] on div at bounding box center [164, 85] width 22 height 17
click at [168, 86] on div at bounding box center [164, 86] width 10 height 10
click at [165, 86] on input "checkbox" at bounding box center [162, 84] width 6 height 6
checkbox input "true"
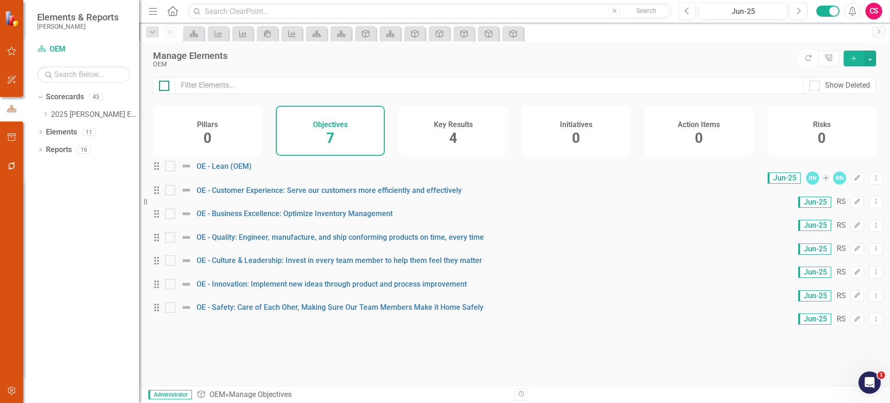
checkbox input "true"
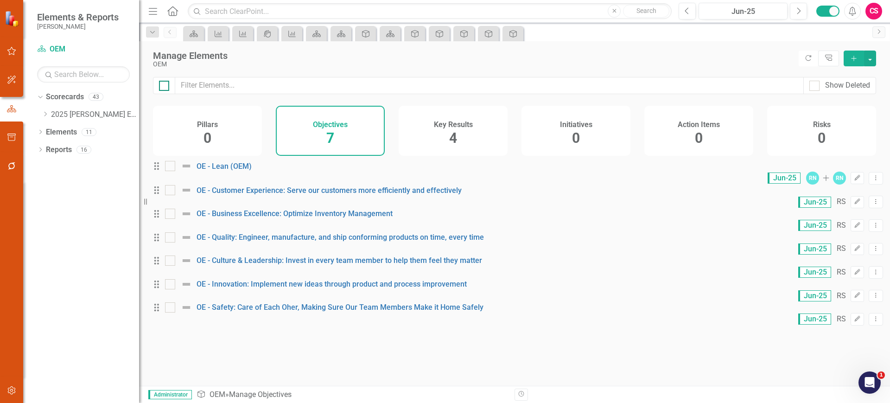
checkbox input "true"
click at [874, 57] on button "button" at bounding box center [870, 59] width 12 height 16
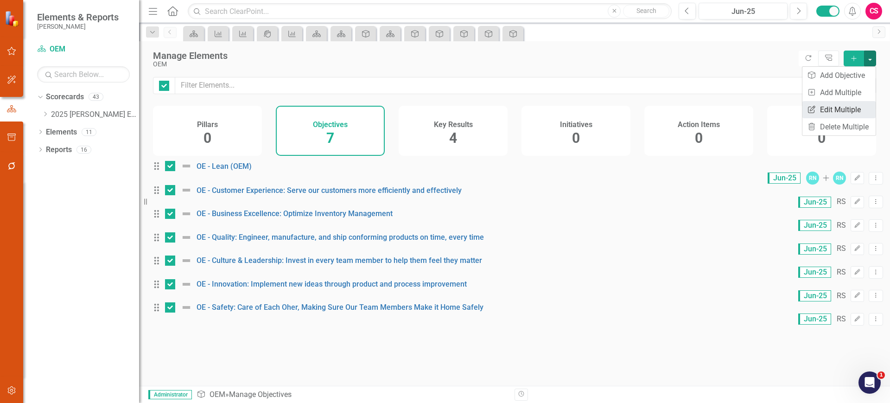
click at [848, 109] on link "Edit Multiple Edit Multiple" at bounding box center [838, 109] width 73 height 17
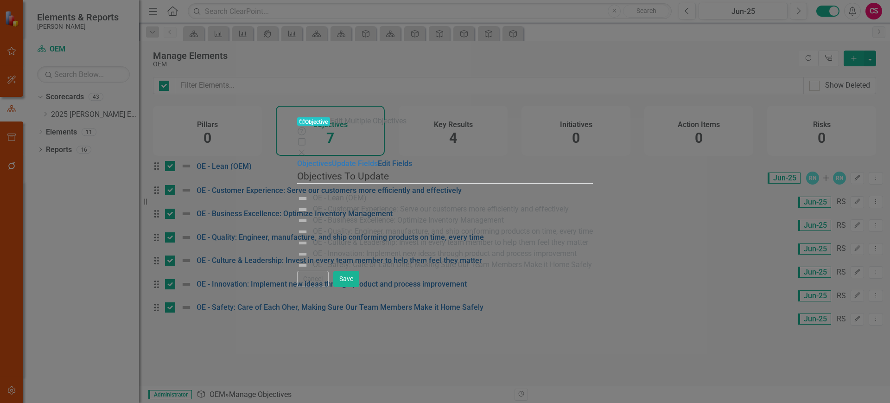
click at [378, 159] on link "Edit Fields" at bounding box center [395, 163] width 34 height 9
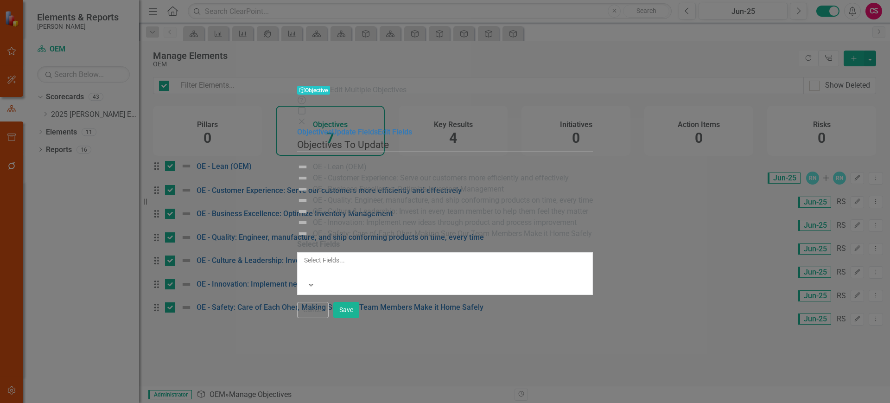
click at [304, 266] on div at bounding box center [304, 271] width 1 height 11
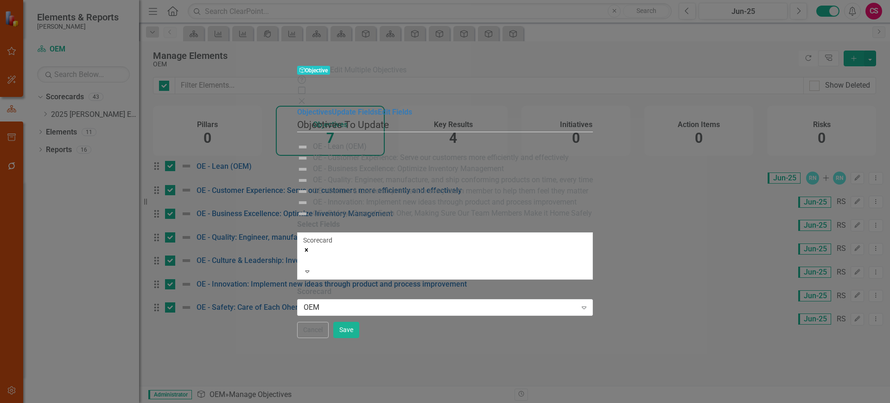
click at [307, 286] on label "Scorecard" at bounding box center [445, 291] width 296 height 11
click at [308, 302] on div "OEM" at bounding box center [440, 307] width 273 height 11
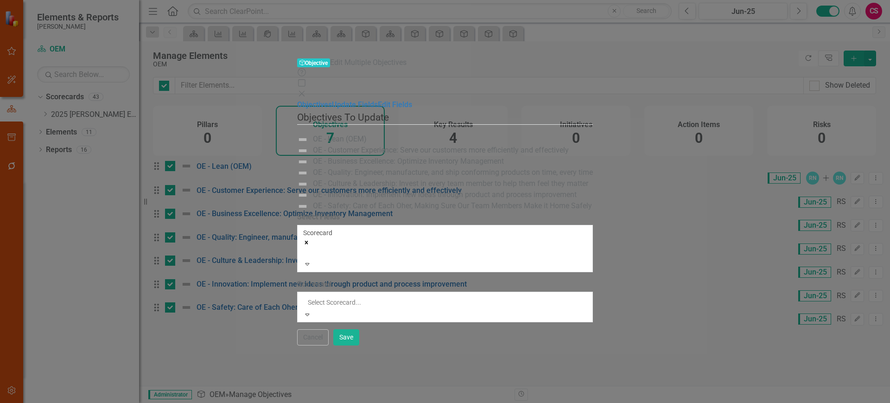
scroll to position [274, 0]
type input "oe"
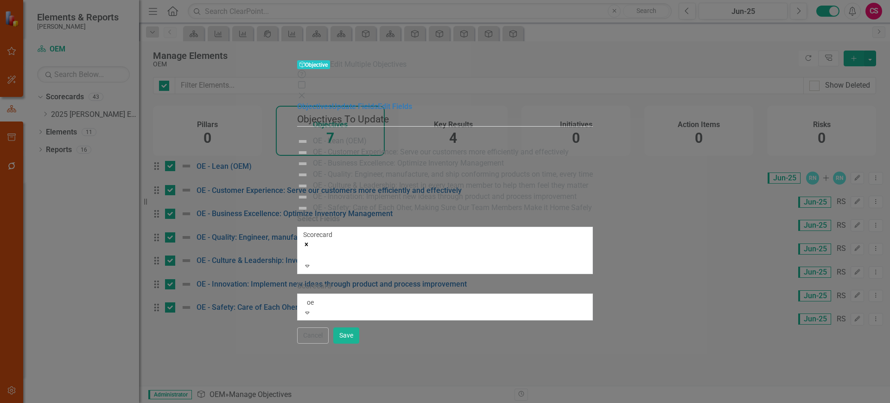
click at [302, 402] on div "OE /EMEA" at bounding box center [445, 408] width 890 height 11
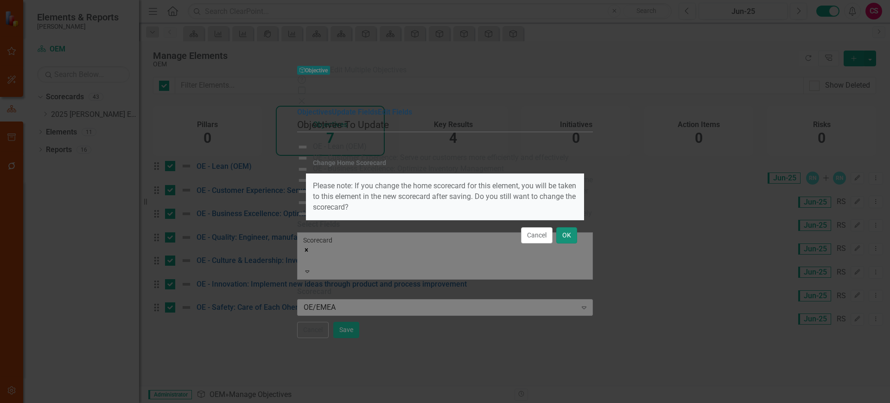
drag, startPoint x: 573, startPoint y: 240, endPoint x: 597, endPoint y: 249, distance: 25.2
click at [574, 240] on button "OK" at bounding box center [566, 235] width 21 height 16
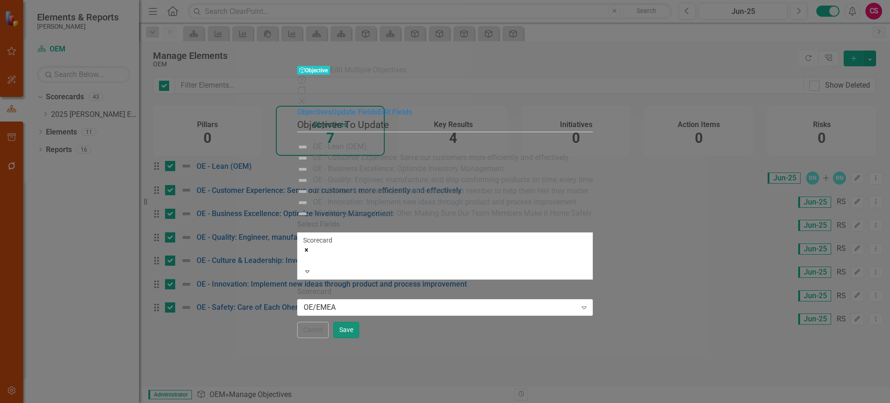
click at [359, 338] on button "Save" at bounding box center [346, 330] width 26 height 16
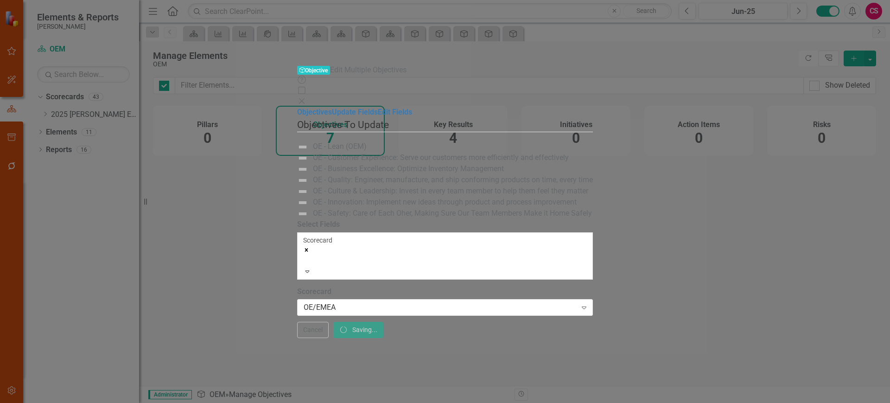
checkbox input "false"
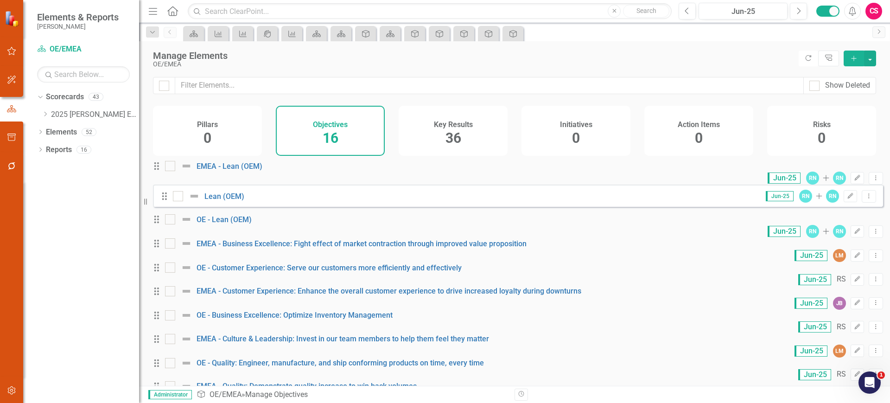
click at [464, 126] on h4 "Key Results" at bounding box center [453, 125] width 39 height 8
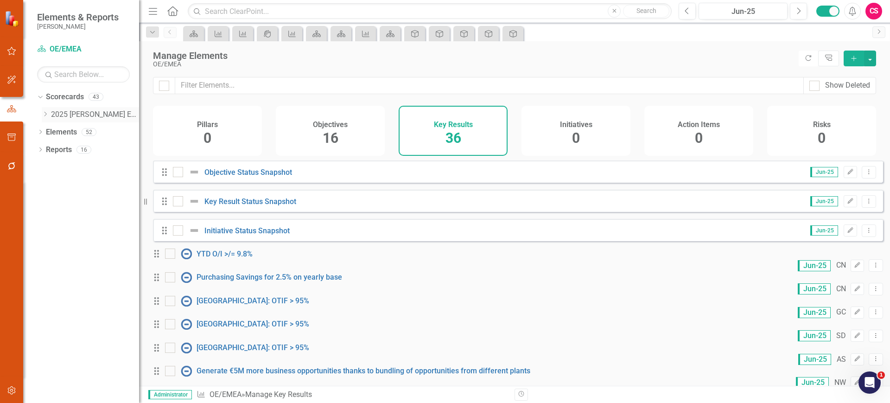
click at [45, 111] on icon "Dropdown" at bounding box center [45, 114] width 7 height 6
click at [70, 184] on link "OEM" at bounding box center [99, 184] width 79 height 11
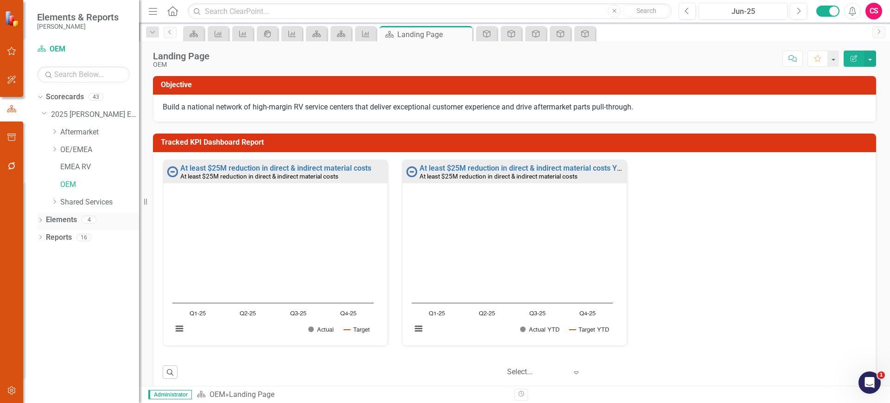
click at [63, 221] on link "Elements" at bounding box center [61, 220] width 31 height 11
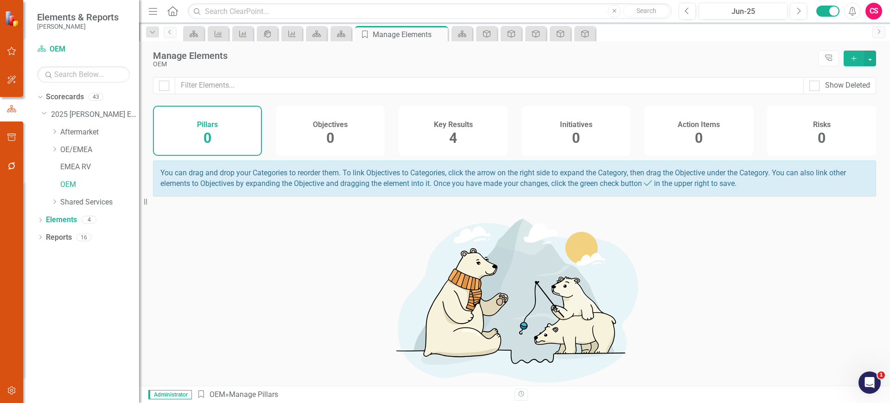
click at [449, 138] on span "4" at bounding box center [453, 138] width 8 height 16
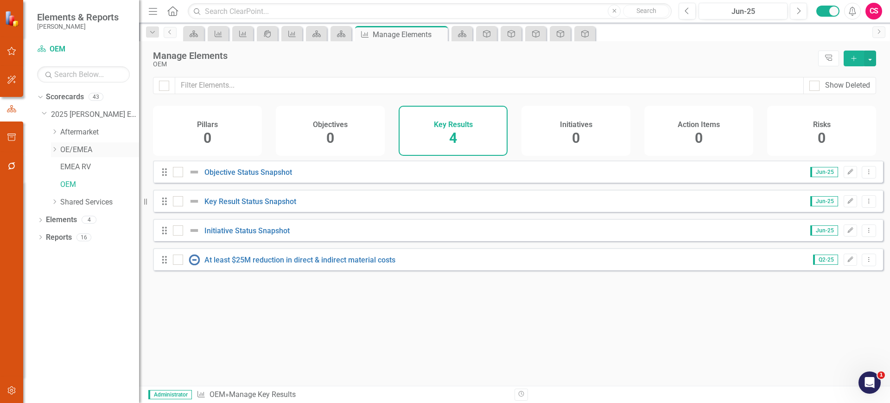
click at [74, 150] on link "OE/EMEA" at bounding box center [99, 150] width 79 height 11
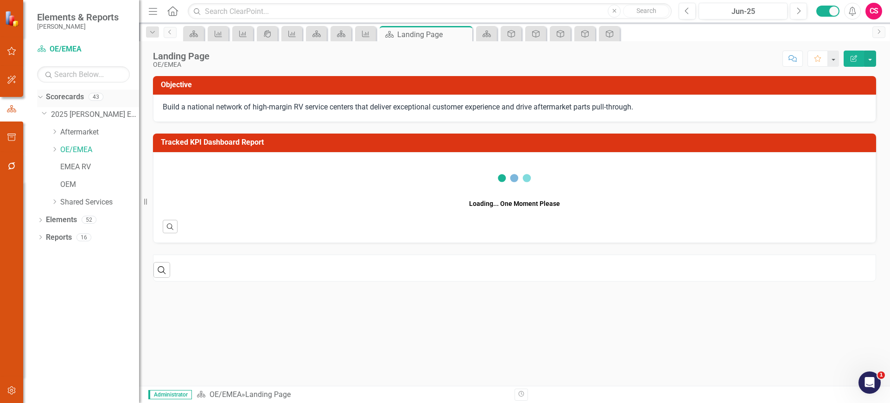
click at [72, 97] on link "Scorecards" at bounding box center [65, 97] width 38 height 11
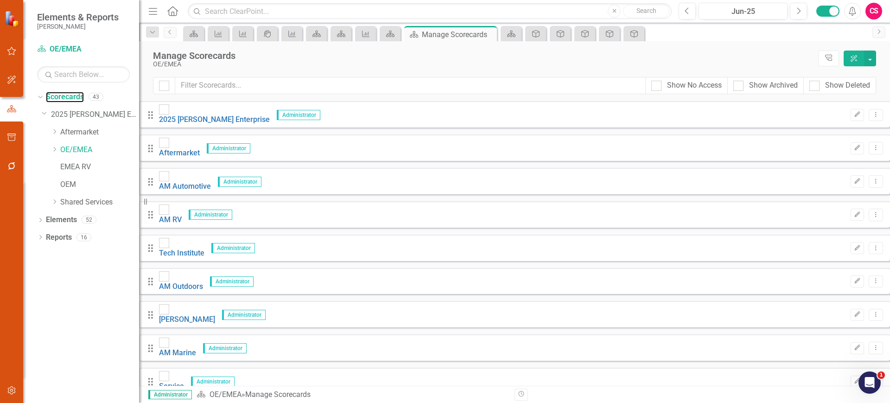
scroll to position [413, 0]
checkbox input "true"
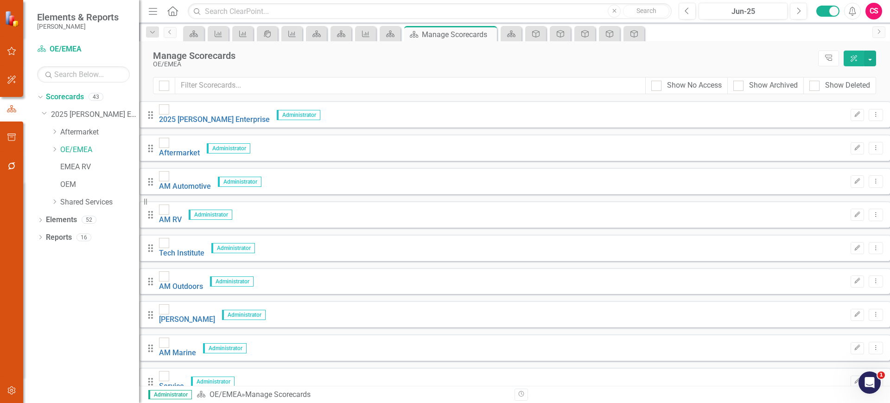
click at [872, 60] on button "button" at bounding box center [870, 59] width 12 height 16
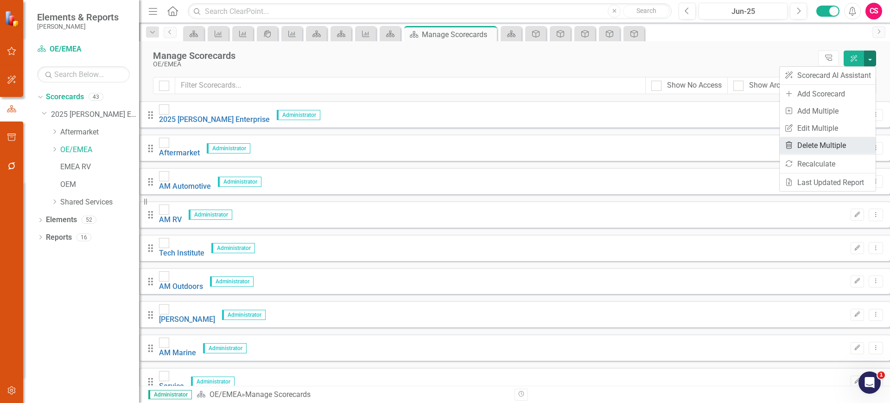
click at [819, 146] on link "Trash Delete Multiple" at bounding box center [828, 145] width 96 height 17
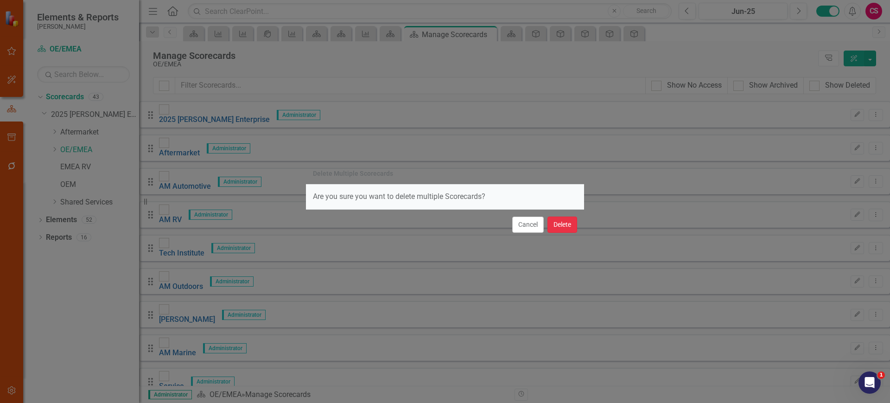
click at [568, 228] on button "Delete" at bounding box center [562, 224] width 30 height 16
checkbox input "false"
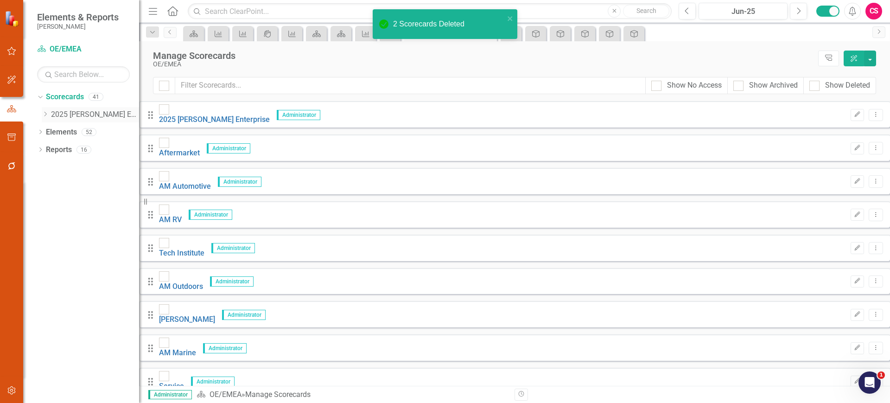
click at [46, 116] on icon "Dropdown" at bounding box center [45, 114] width 7 height 6
click at [77, 151] on link "OE/EMEA" at bounding box center [99, 150] width 79 height 11
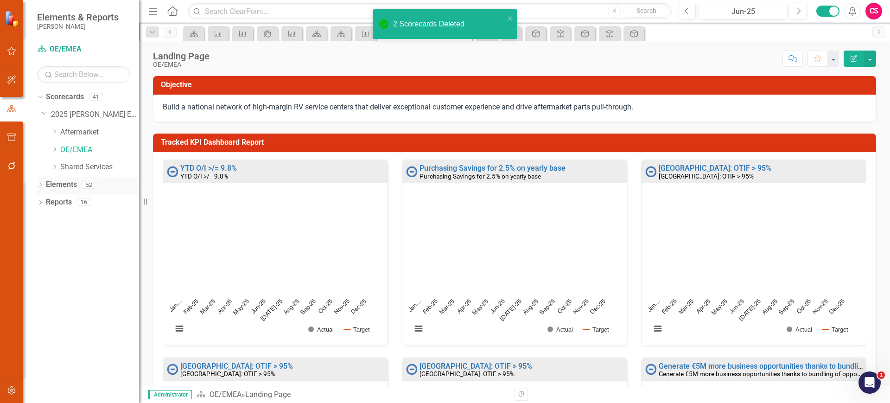
click at [66, 183] on link "Elements" at bounding box center [61, 184] width 31 height 11
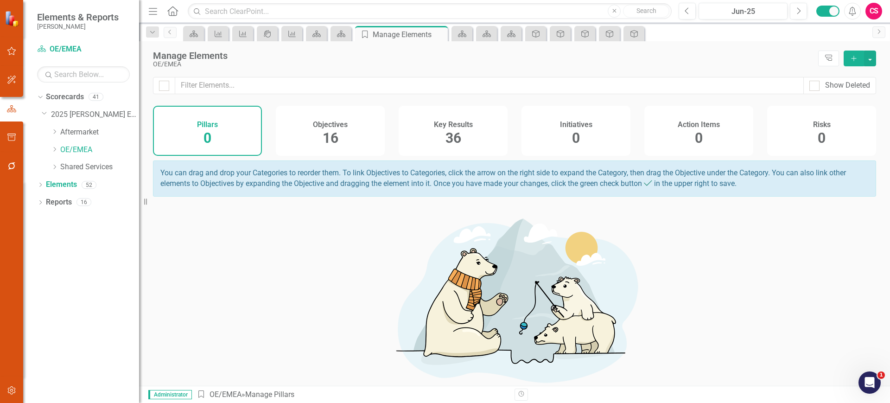
click at [355, 121] on div "Objectives 16" at bounding box center [330, 131] width 109 height 50
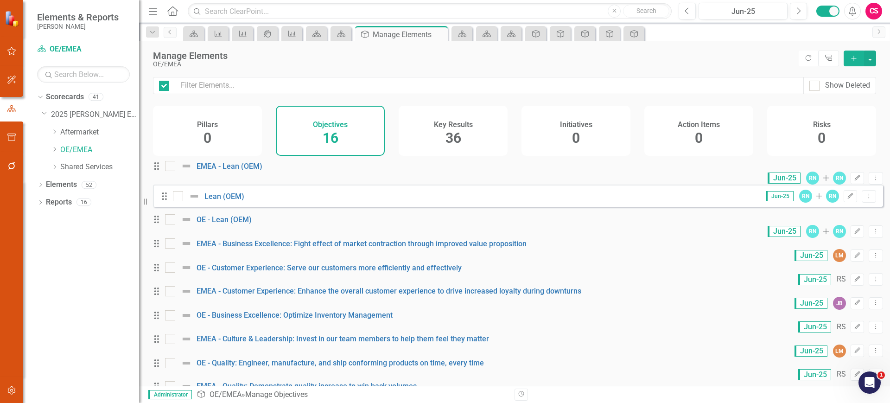
checkbox input "false"
click at [353, 82] on input "text" at bounding box center [489, 85] width 629 height 17
drag, startPoint x: 183, startPoint y: 207, endPoint x: 180, endPoint y: 218, distance: 11.8
click at [182, 201] on div at bounding box center [178, 196] width 10 height 10
click at [179, 197] on input "checkbox" at bounding box center [176, 194] width 6 height 6
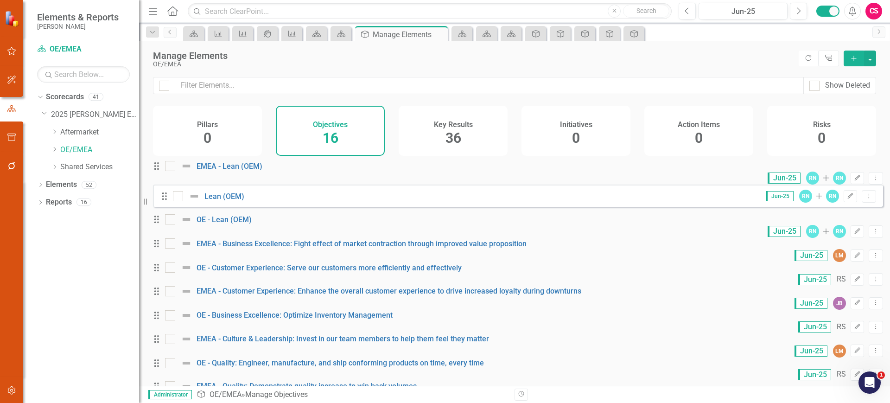
checkbox input "true"
click at [178, 238] on div "Drag OE - Lean (OEM) Jun-25 RN Add RN Edit Dropdown Menu" at bounding box center [518, 226] width 730 height 24
click at [175, 224] on div at bounding box center [170, 219] width 10 height 10
click at [171, 220] on input "checkbox" at bounding box center [168, 217] width 6 height 6
checkbox input "true"
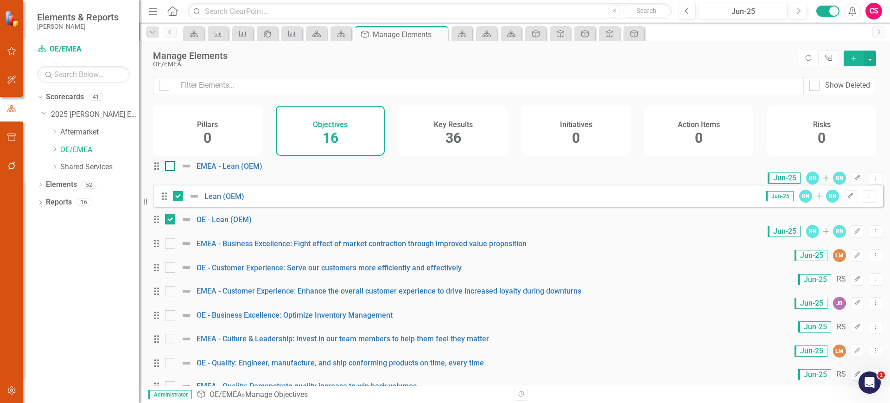
click at [175, 171] on div at bounding box center [170, 166] width 10 height 10
click at [171, 167] on input "checkbox" at bounding box center [168, 164] width 6 height 6
checkbox input "true"
click at [178, 197] on input "checkbox" at bounding box center [176, 194] width 6 height 6
checkbox input "false"
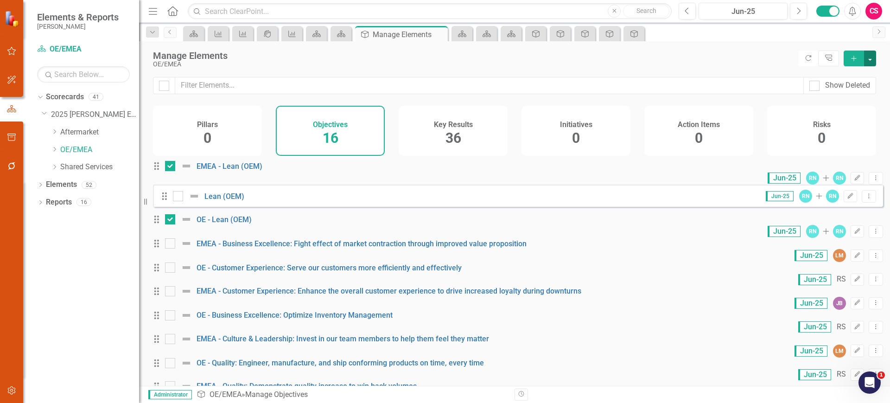
click at [869, 58] on button "button" at bounding box center [870, 59] width 12 height 16
click at [836, 122] on link "Trash Delete Multiple" at bounding box center [838, 126] width 73 height 17
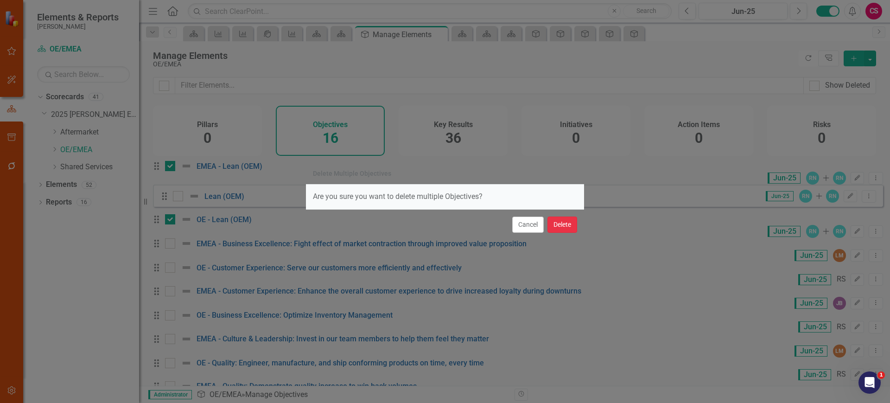
click at [568, 226] on button "Delete" at bounding box center [562, 224] width 30 height 16
checkbox input "false"
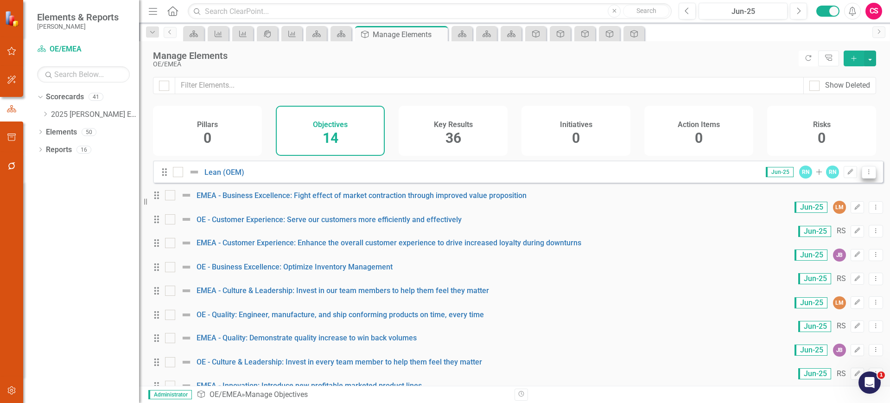
click at [866, 178] on button "Dropdown Menu" at bounding box center [869, 172] width 14 height 13
click at [847, 175] on icon "Edit" at bounding box center [850, 172] width 7 height 6
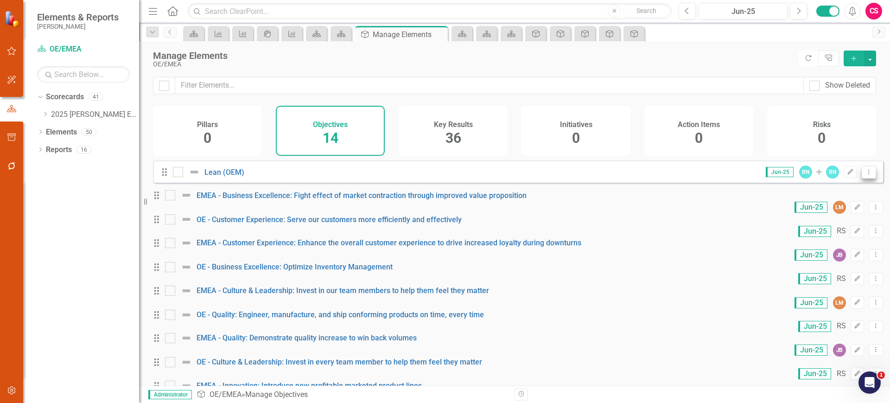
click at [861, 178] on div "Jun-25 RN Add RN Edit Dropdown Menu" at bounding box center [815, 171] width 122 height 13
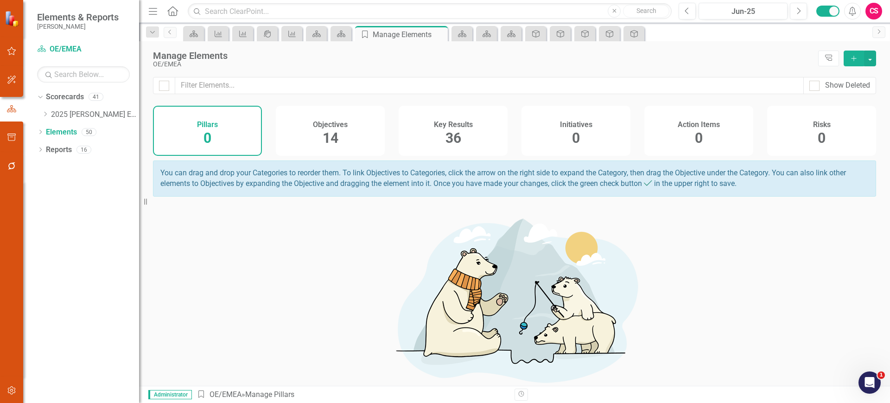
click at [332, 142] on span "14" at bounding box center [331, 138] width 16 height 16
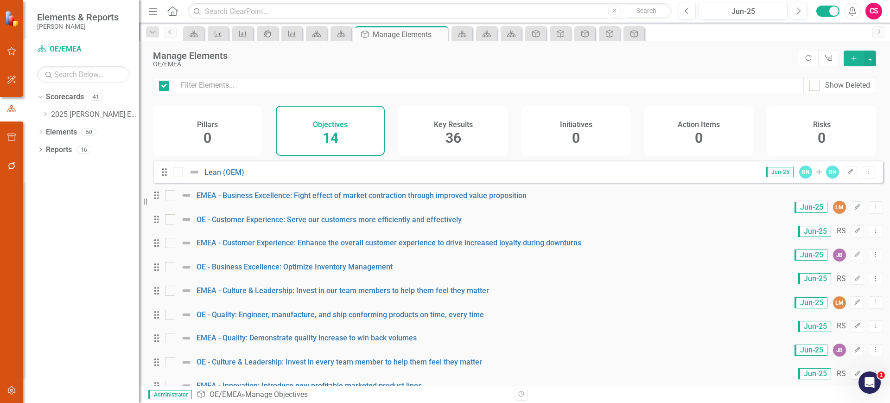
checkbox input "false"
click at [232, 177] on link "Lean (OEM)" at bounding box center [224, 172] width 40 height 9
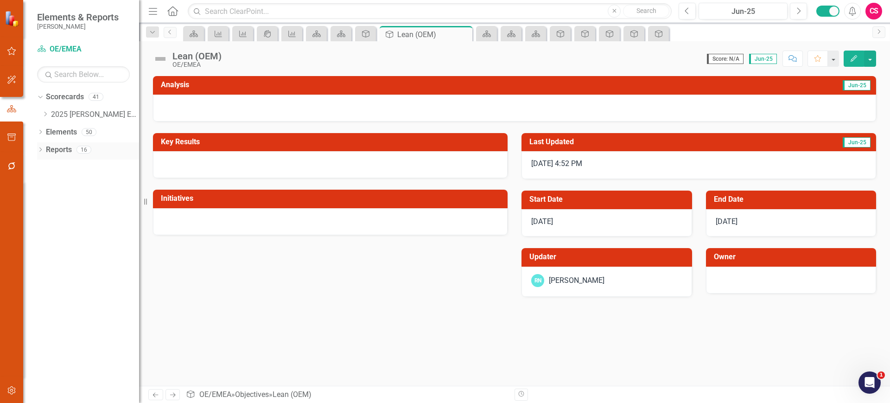
click at [62, 154] on link "Reports" at bounding box center [59, 150] width 26 height 11
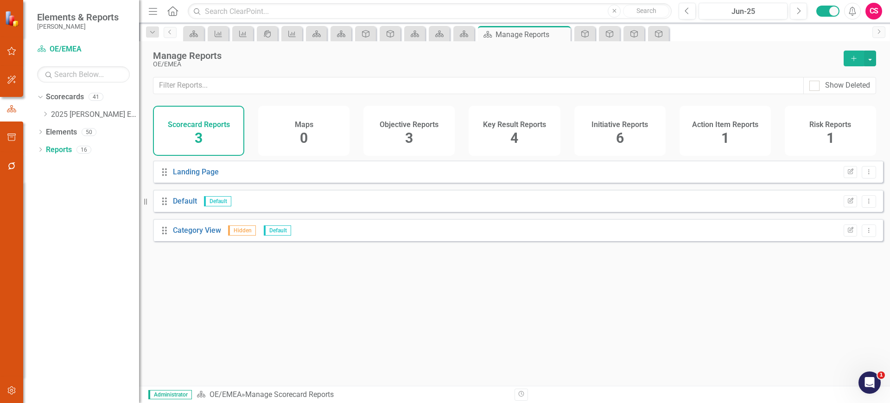
click at [436, 114] on div "Objective Reports 3" at bounding box center [408, 131] width 91 height 50
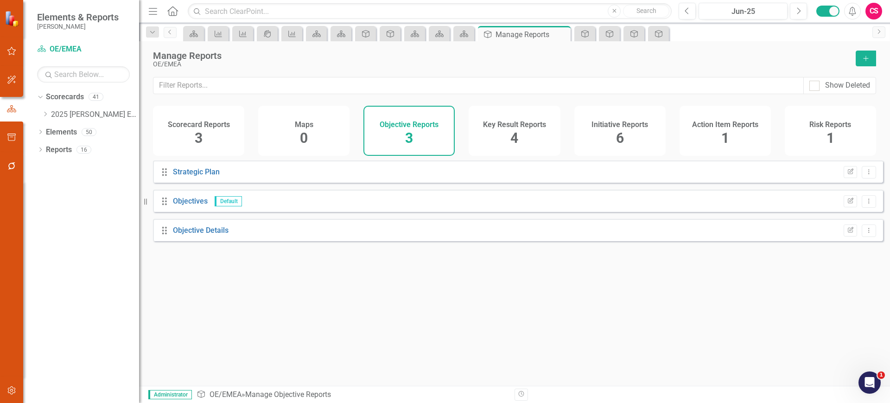
click at [498, 121] on h4 "Key Result Reports" at bounding box center [514, 125] width 63 height 8
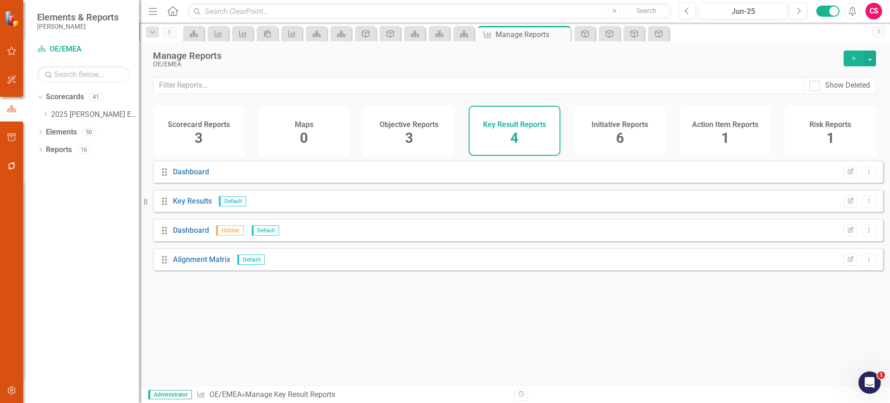
click at [407, 130] on span "3" at bounding box center [409, 138] width 8 height 16
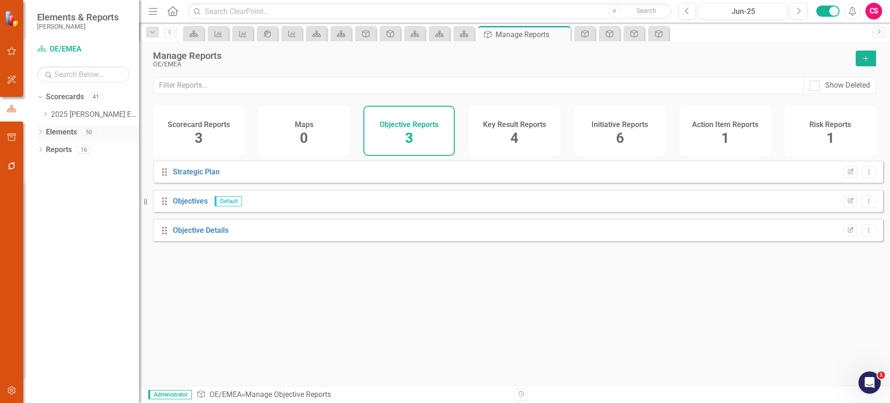
click at [58, 135] on link "Elements" at bounding box center [61, 132] width 31 height 11
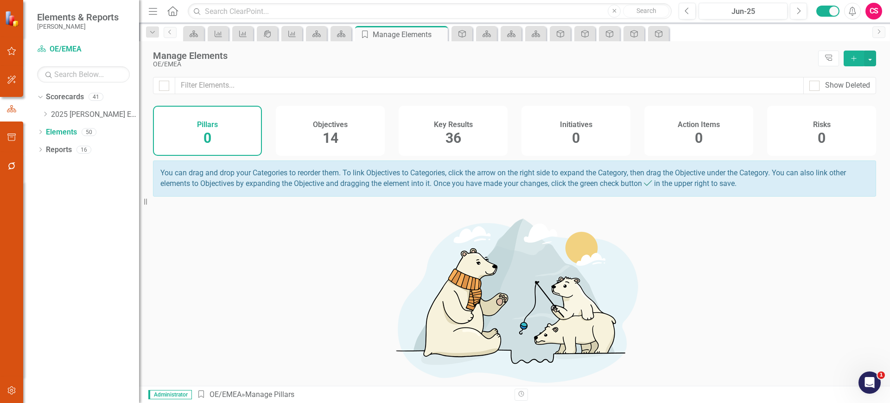
click at [445, 135] on span "36" at bounding box center [453, 138] width 16 height 16
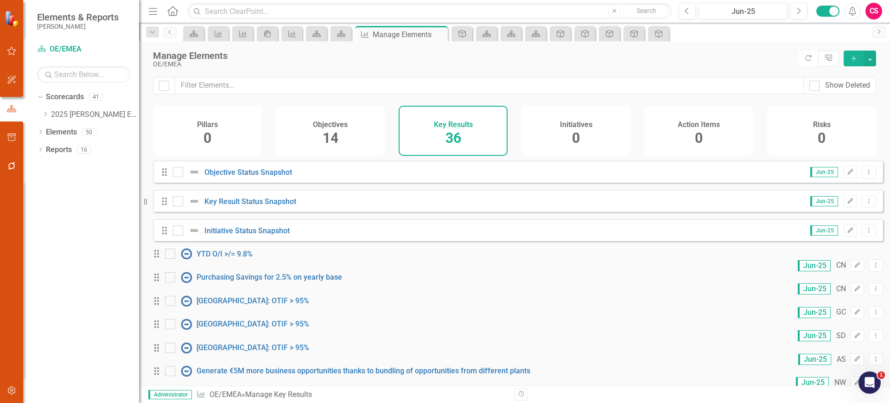
click at [331, 141] on span "14" at bounding box center [331, 138] width 16 height 16
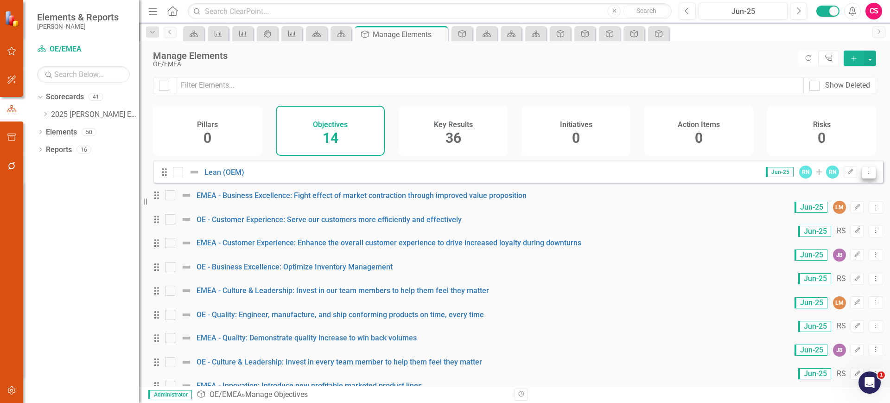
click at [862, 177] on button "Dropdown Menu" at bounding box center [869, 172] width 14 height 13
click at [792, 241] on div "Trash" at bounding box center [791, 243] width 7 height 7
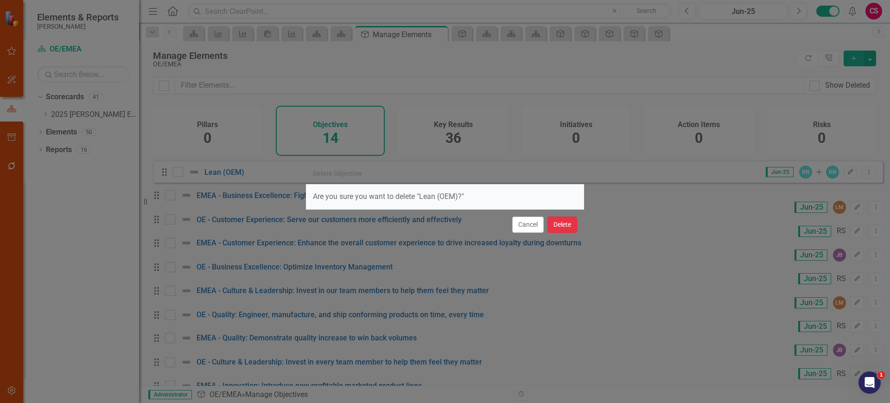
click at [559, 224] on button "Delete" at bounding box center [562, 224] width 30 height 16
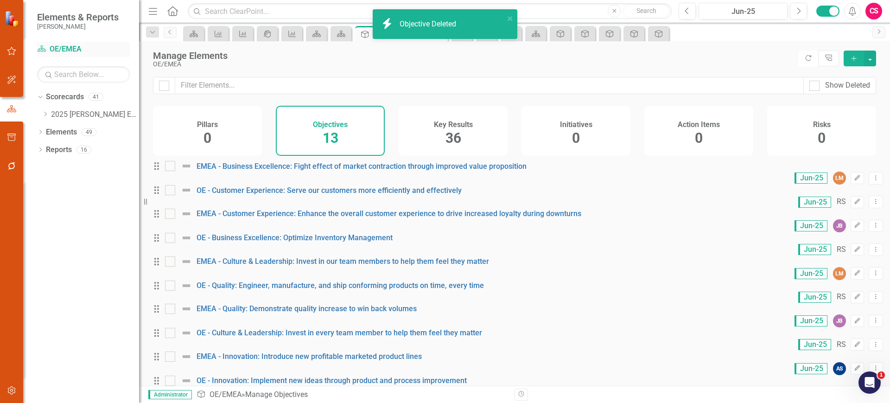
click at [65, 50] on link "Scorecard OE/EMEA" at bounding box center [83, 49] width 93 height 11
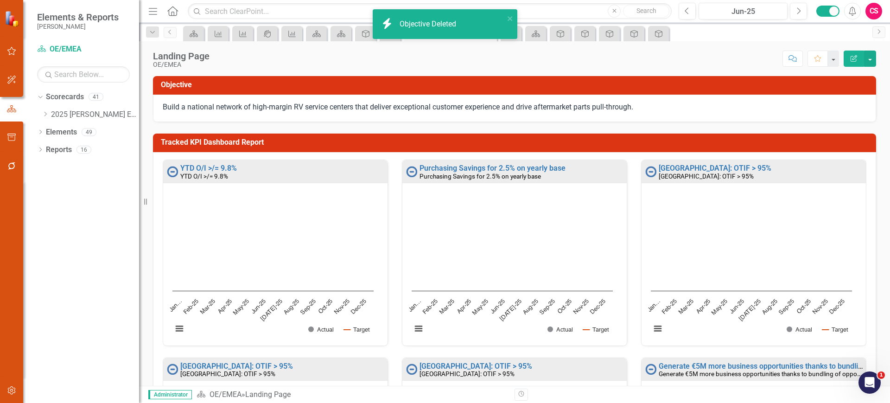
click at [11, 388] on icon "button" at bounding box center [12, 390] width 10 height 7
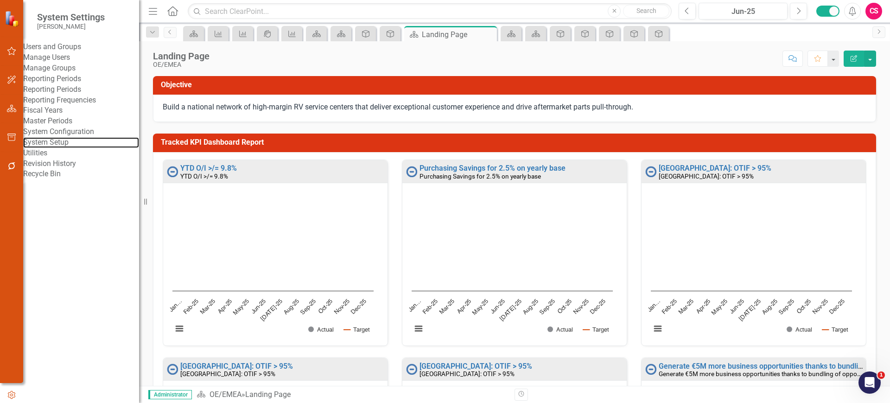
click at [70, 148] on link "System Setup" at bounding box center [81, 142] width 116 height 11
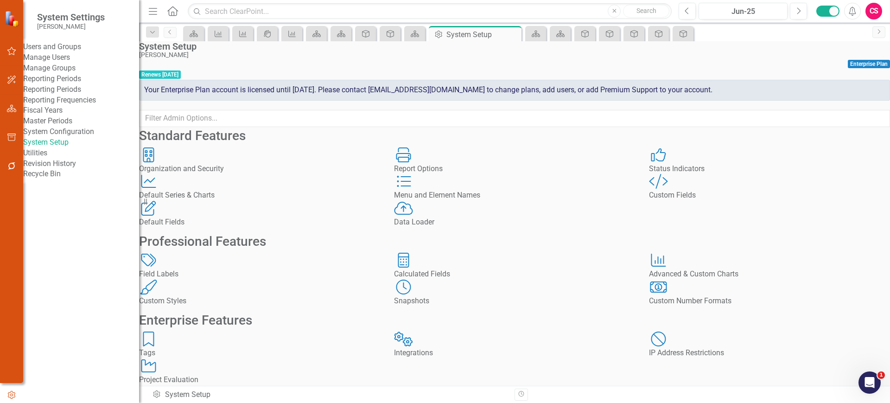
click at [752, 201] on div "Custom Style Custom Fields" at bounding box center [769, 187] width 241 height 27
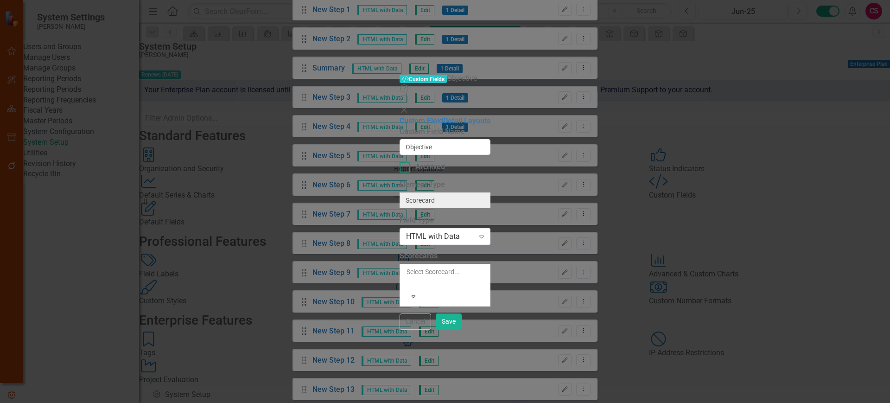
click at [400, 162] on div at bounding box center [405, 167] width 10 height 10
click at [400, 162] on input "Archived" at bounding box center [403, 165] width 6 height 6
checkbox input "true"
click at [462, 330] on button "Save" at bounding box center [449, 321] width 26 height 16
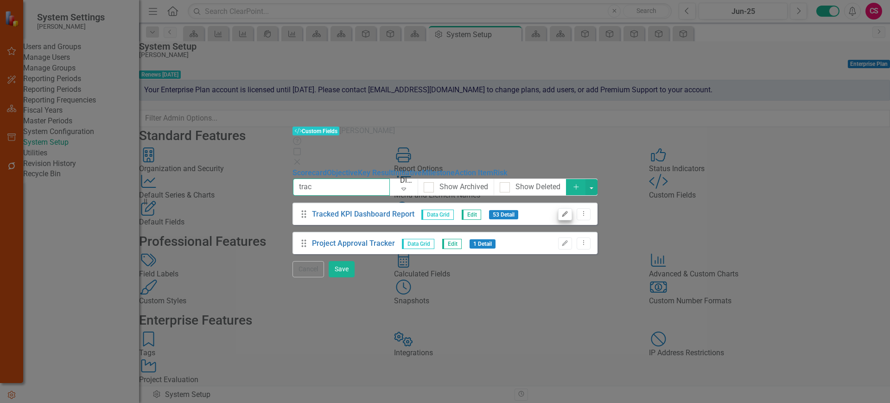
type input "trac"
click at [572, 208] on button "Edit" at bounding box center [564, 214] width 13 height 12
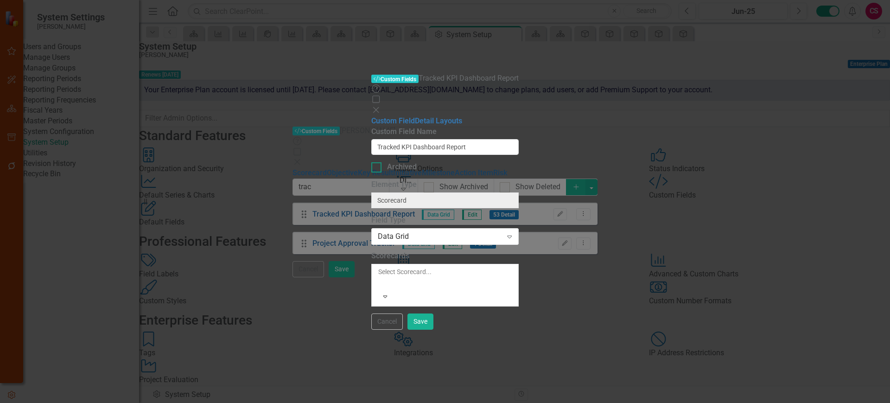
click at [387, 162] on div "Archived" at bounding box center [402, 167] width 30 height 11
click at [371, 162] on input "Archived" at bounding box center [374, 165] width 6 height 6
checkbox input "true"
click at [433, 330] on button "Save" at bounding box center [420, 321] width 26 height 16
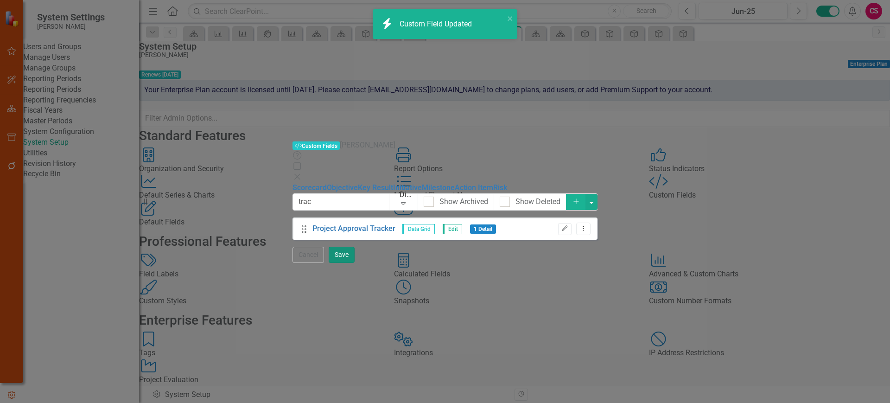
click at [355, 263] on button "Save" at bounding box center [342, 255] width 26 height 16
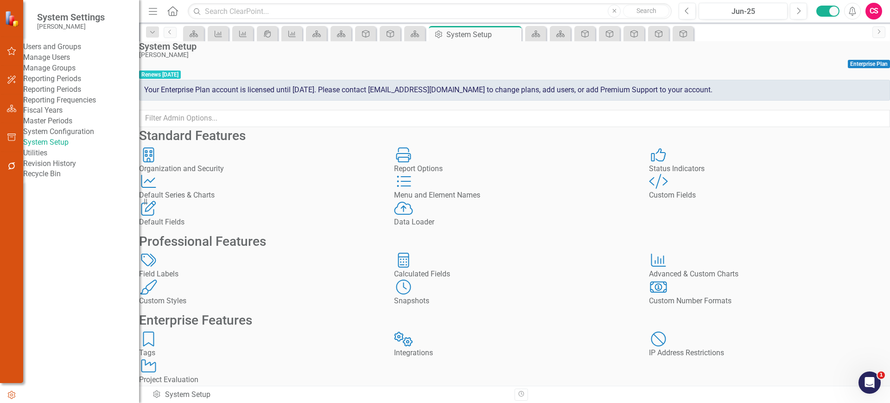
click at [68, 63] on link "Manage Users" at bounding box center [81, 57] width 116 height 11
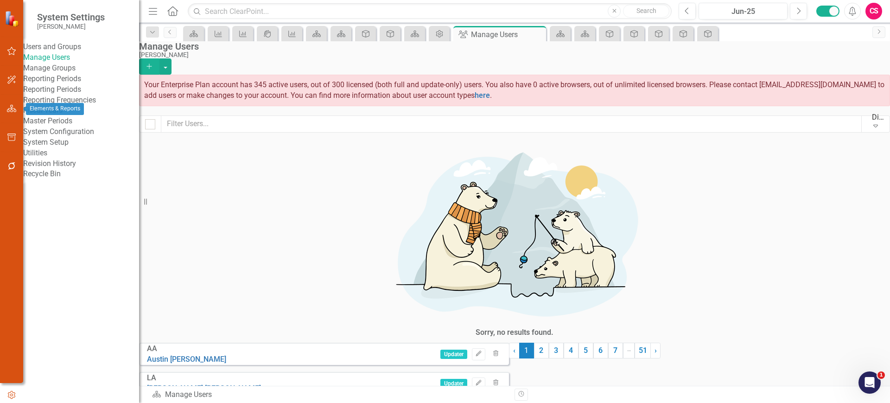
click at [12, 105] on icon "button" at bounding box center [12, 108] width 10 height 7
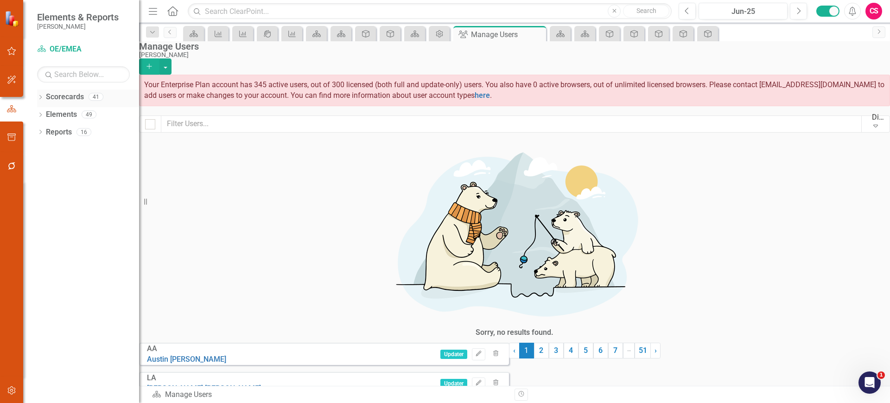
click at [70, 98] on link "Scorecards" at bounding box center [65, 97] width 38 height 11
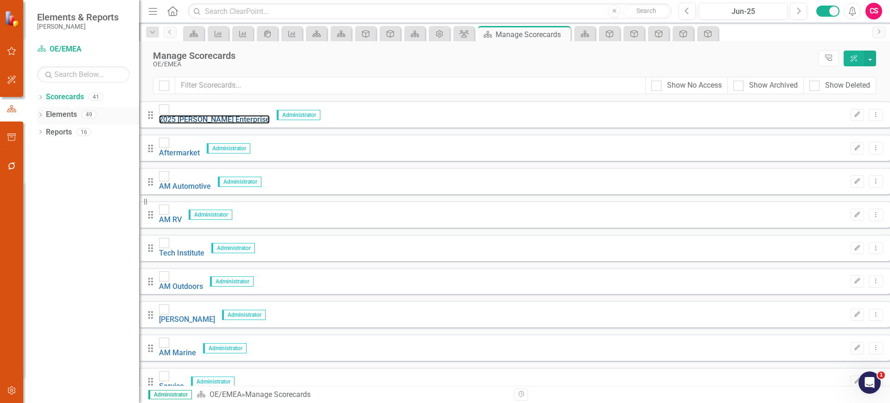
drag, startPoint x: 219, startPoint y: 115, endPoint x: 108, endPoint y: 118, distance: 110.8
click at [219, 115] on link "2025 [PERSON_NAME] Enterprise" at bounding box center [214, 119] width 111 height 9
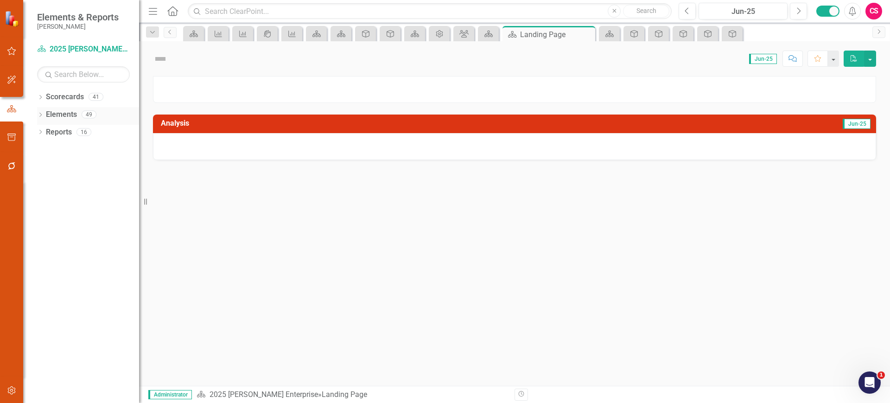
click at [68, 115] on link "Elements" at bounding box center [61, 114] width 31 height 11
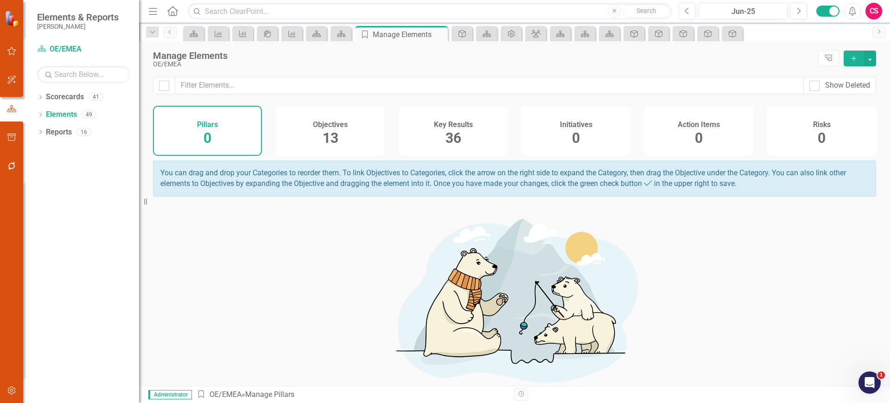
click at [353, 140] on div "Objectives 13" at bounding box center [330, 131] width 109 height 50
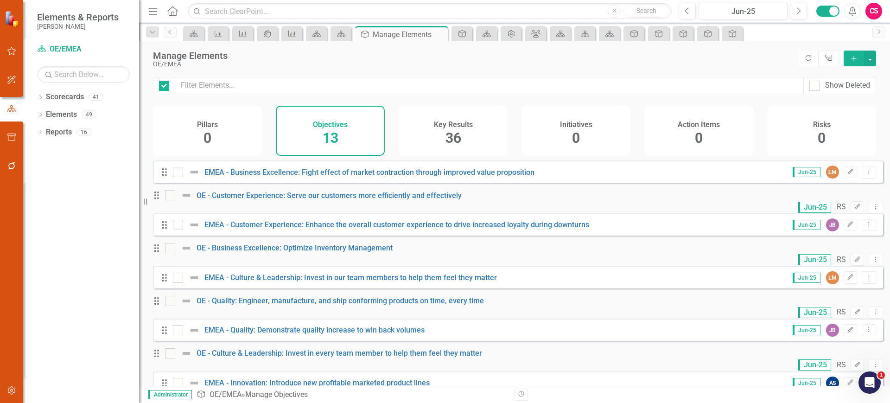
checkbox input "false"
click at [39, 100] on div "Dropdown" at bounding box center [40, 98] width 6 height 8
click at [52, 114] on link "2025 [PERSON_NAME] Enterprise" at bounding box center [95, 114] width 88 height 11
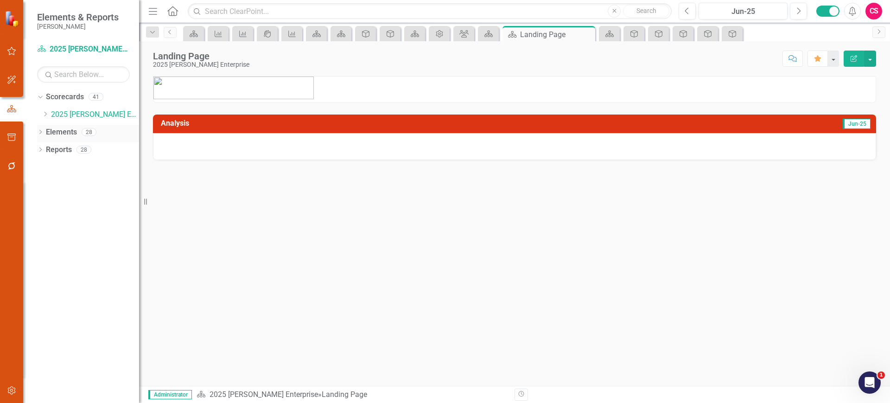
click at [67, 131] on link "Elements" at bounding box center [61, 132] width 31 height 11
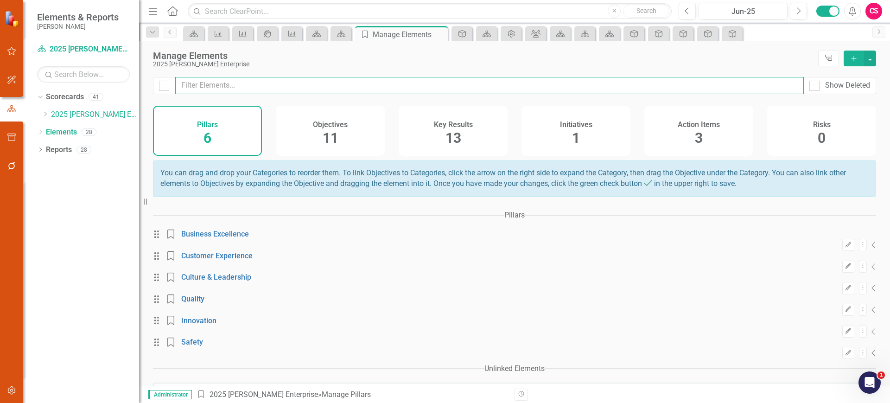
click at [211, 78] on input "text" at bounding box center [489, 85] width 629 height 17
click at [294, 126] on div "Objectives 11" at bounding box center [330, 131] width 109 height 50
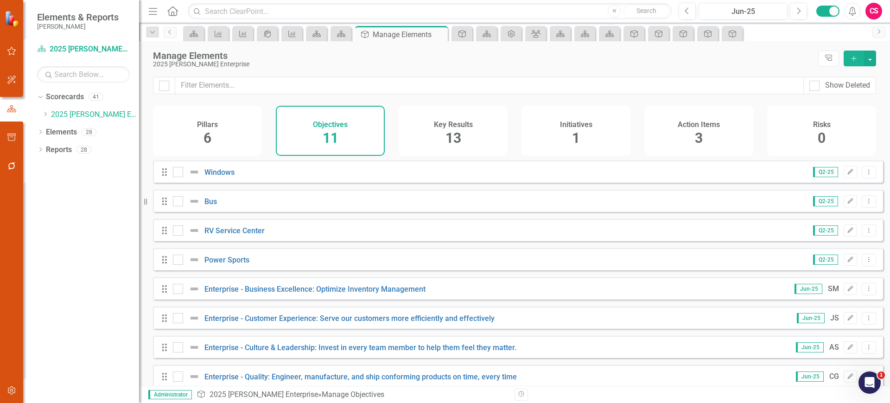
click at [223, 134] on div "Pillars 6" at bounding box center [207, 131] width 109 height 50
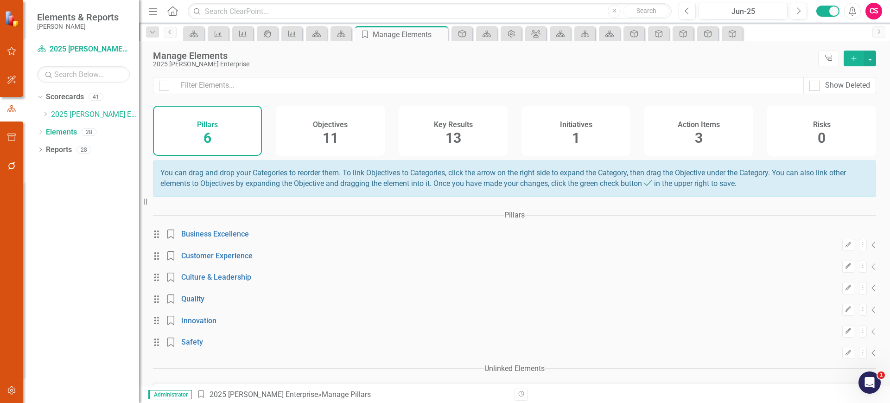
click at [336, 123] on h4 "Objectives" at bounding box center [330, 125] width 35 height 8
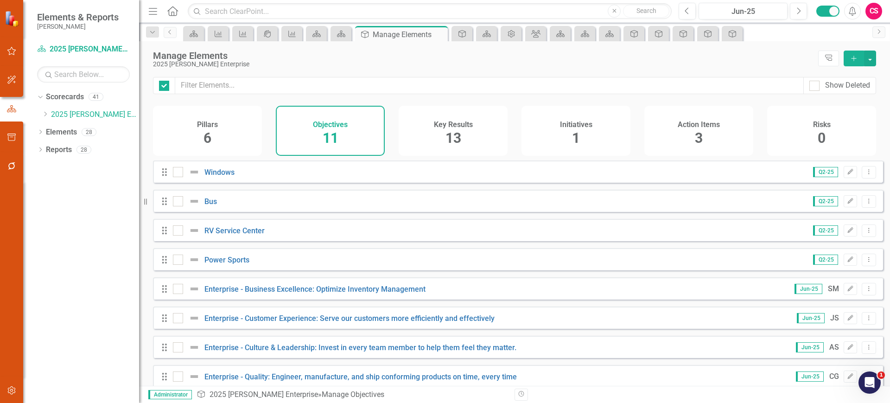
checkbox input "false"
click at [222, 177] on link "Windows" at bounding box center [219, 172] width 30 height 9
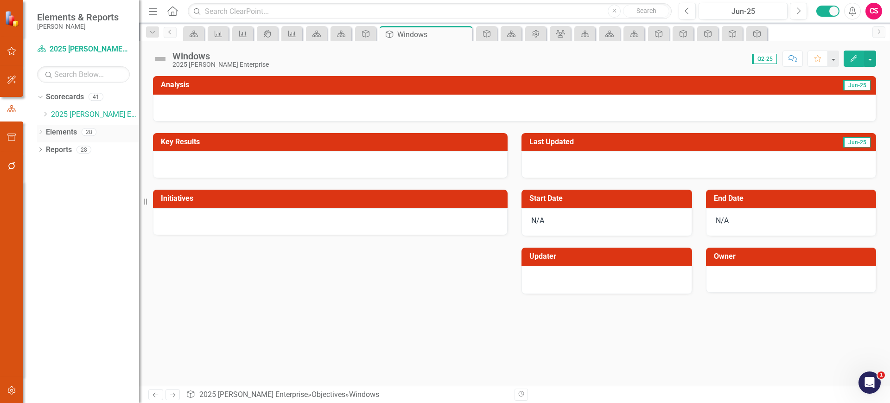
click at [66, 125] on div "Elements" at bounding box center [61, 132] width 31 height 15
click at [61, 131] on link "Elements" at bounding box center [61, 132] width 31 height 11
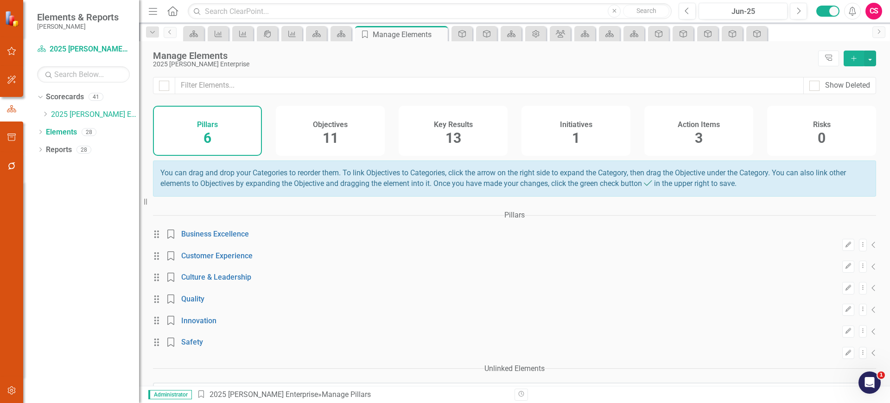
click at [335, 143] on span "11" at bounding box center [331, 138] width 16 height 16
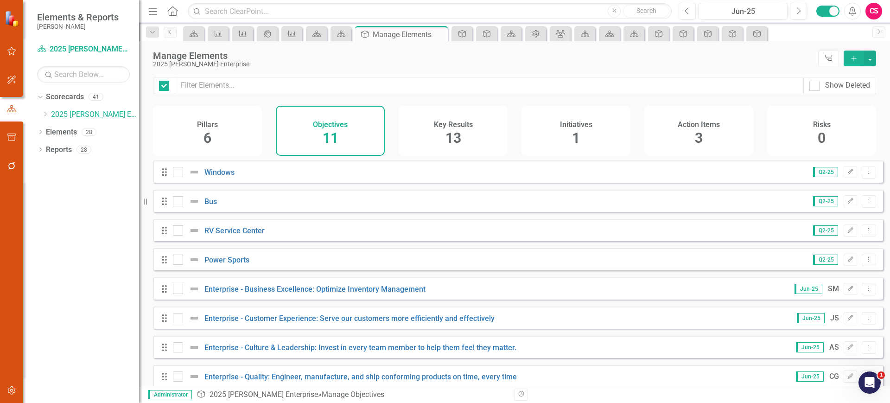
checkbox input "false"
click at [178, 177] on div at bounding box center [178, 172] width 10 height 10
click at [178, 173] on input "checkbox" at bounding box center [176, 170] width 6 height 6
checkbox input "true"
click at [178, 202] on input "checkbox" at bounding box center [176, 199] width 6 height 6
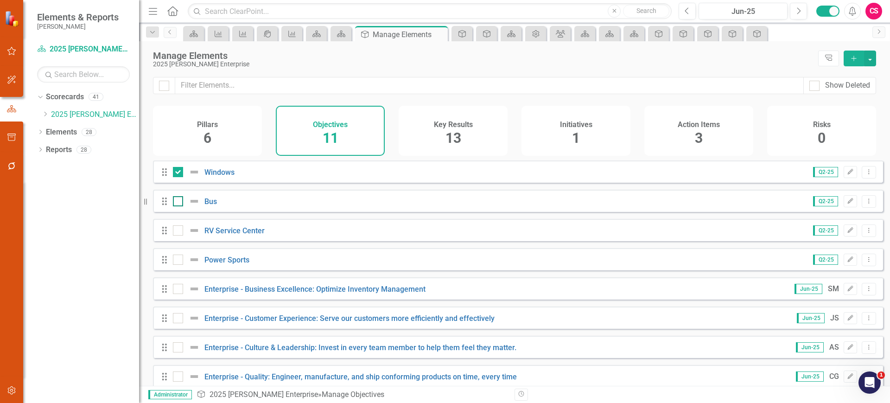
checkbox input "true"
drag, startPoint x: 179, startPoint y: 235, endPoint x: 179, endPoint y: 241, distance: 5.1
click at [179, 235] on div at bounding box center [178, 230] width 10 height 10
click at [179, 231] on input "checkbox" at bounding box center [176, 228] width 6 height 6
checkbox input "true"
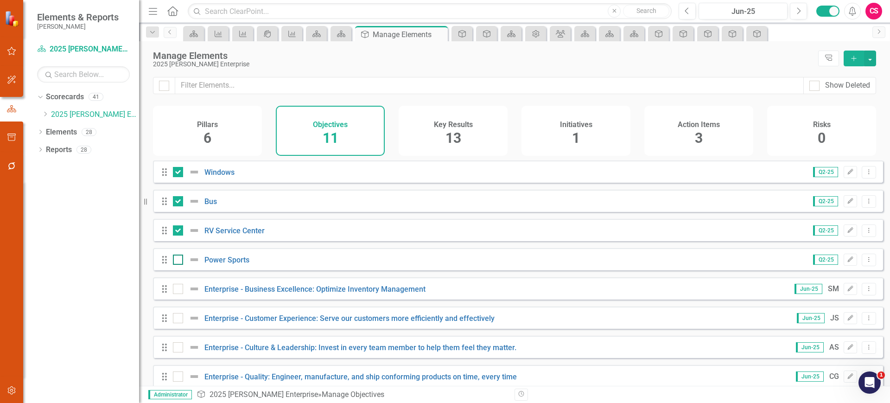
click at [179, 264] on div at bounding box center [178, 259] width 10 height 10
click at [179, 260] on input "checkbox" at bounding box center [176, 257] width 6 height 6
checkbox input "true"
click at [879, 60] on div "Manage Elements 2025 Lippert Enterprise Tree Explorer Add" at bounding box center [514, 59] width 751 height 36
click at [871, 60] on button "button" at bounding box center [870, 59] width 12 height 16
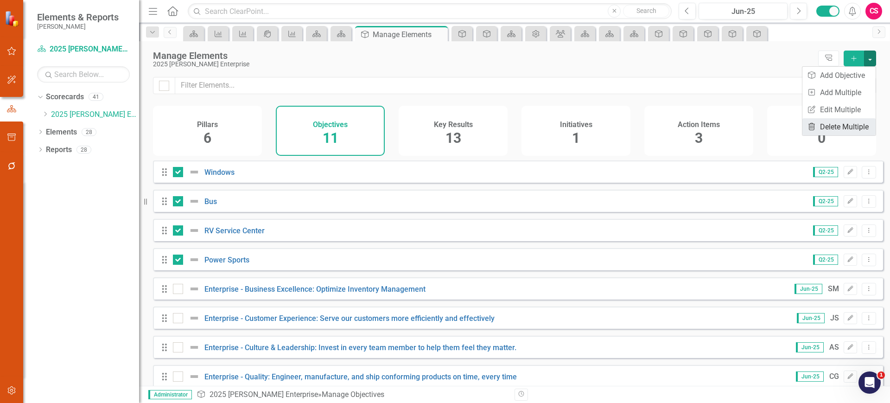
click at [826, 125] on link "Trash Delete Multiple" at bounding box center [838, 126] width 73 height 17
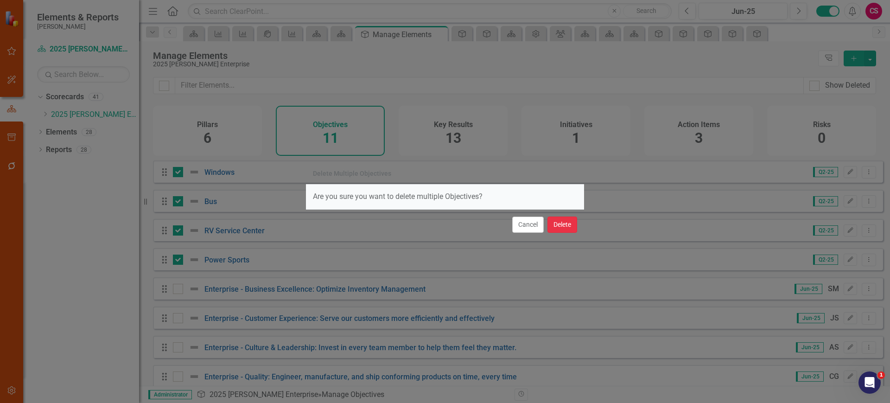
click at [566, 222] on button "Delete" at bounding box center [562, 224] width 30 height 16
checkbox input "false"
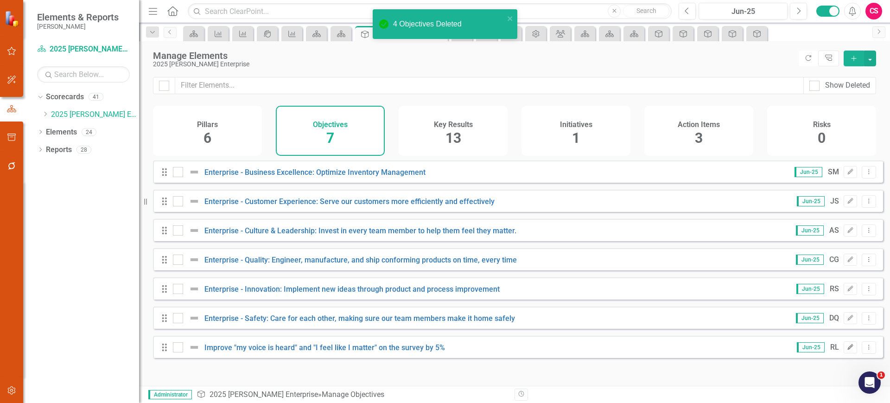
click at [847, 350] on icon "Edit" at bounding box center [850, 347] width 7 height 6
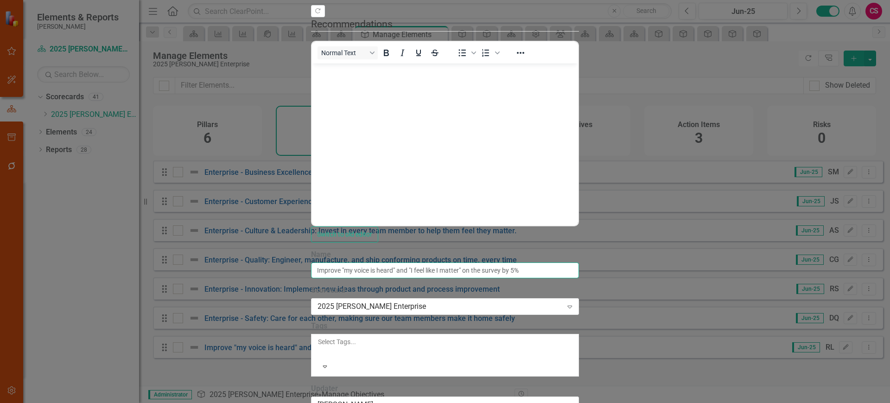
click at [332, 262] on input "Improve "my voice is heard" and "I feel like I matter" on the survey by 5%" at bounding box center [444, 270] width 267 height 16
click at [318, 301] on div "2025 [PERSON_NAME] Enterprise" at bounding box center [440, 306] width 245 height 11
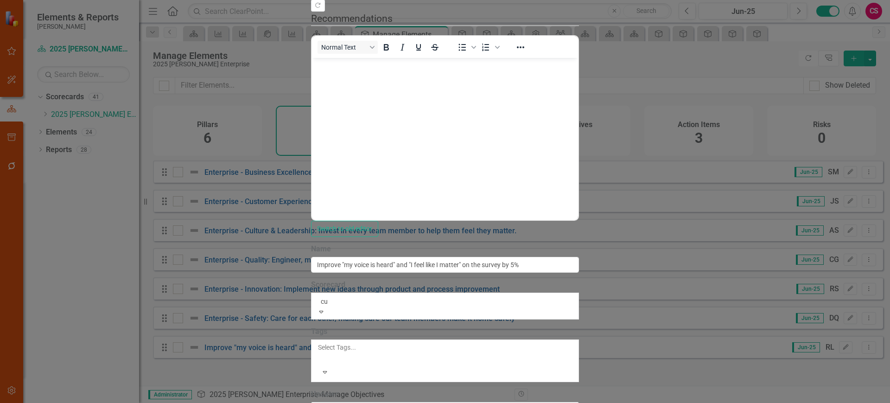
type input "cul"
click at [68, 402] on span "Cul ture & Leadership" at bounding box center [34, 407] width 68 height 9
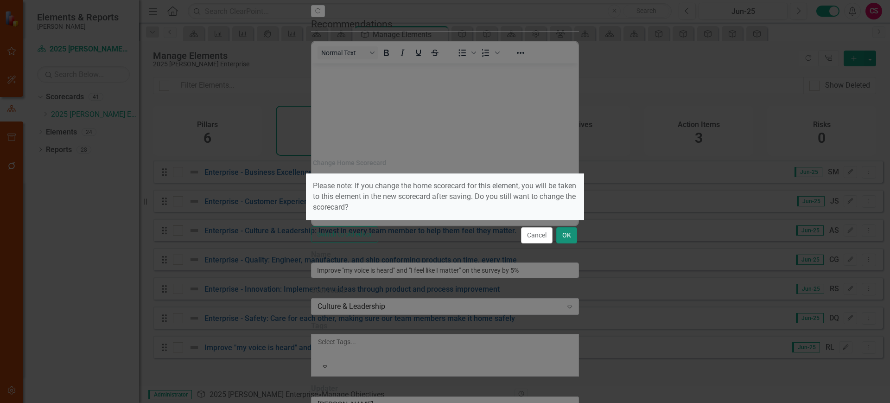
click at [560, 233] on button "OK" at bounding box center [566, 235] width 21 height 16
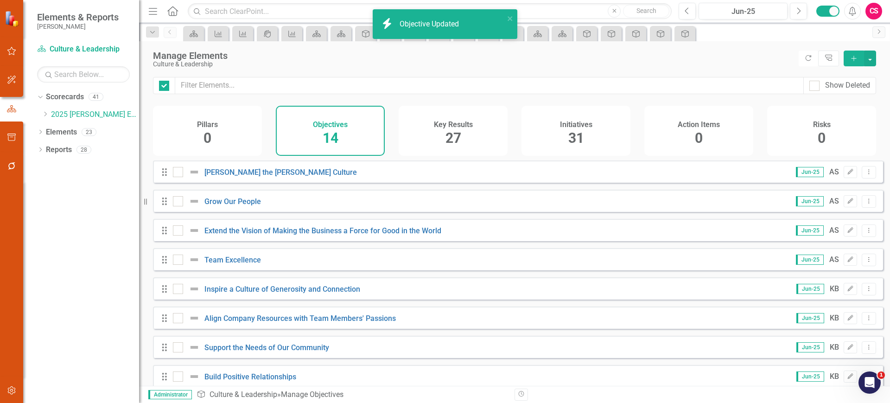
checkbox input "false"
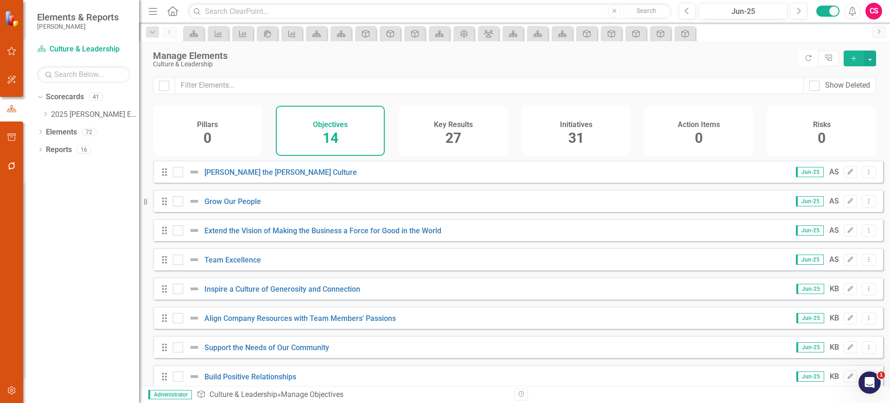
click at [489, 232] on div "Drag Extend the Vision of Making the Business a Force for Good in the World Jun…" at bounding box center [518, 230] width 730 height 22
click at [461, 143] on span "27" at bounding box center [453, 138] width 16 height 16
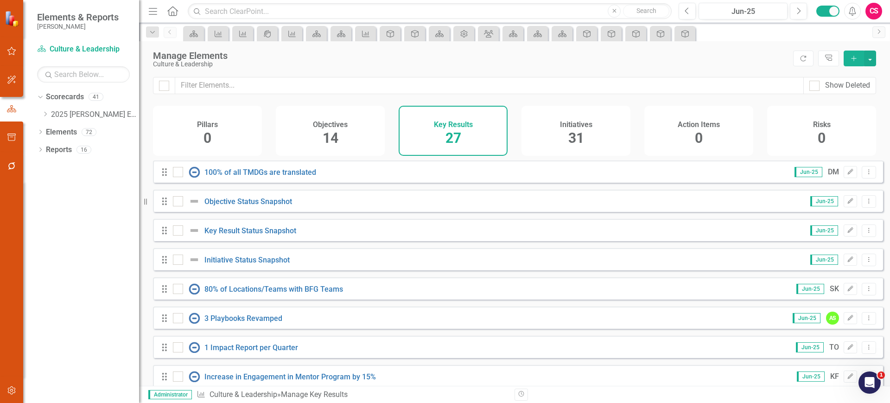
drag, startPoint x: 609, startPoint y: 127, endPoint x: 821, endPoint y: 201, distance: 224.9
click at [609, 127] on div "Initiatives 31" at bounding box center [575, 131] width 109 height 50
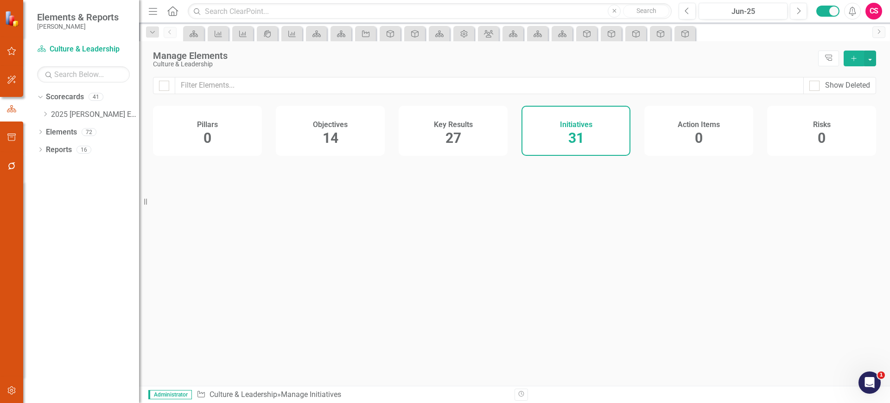
checkbox input "false"
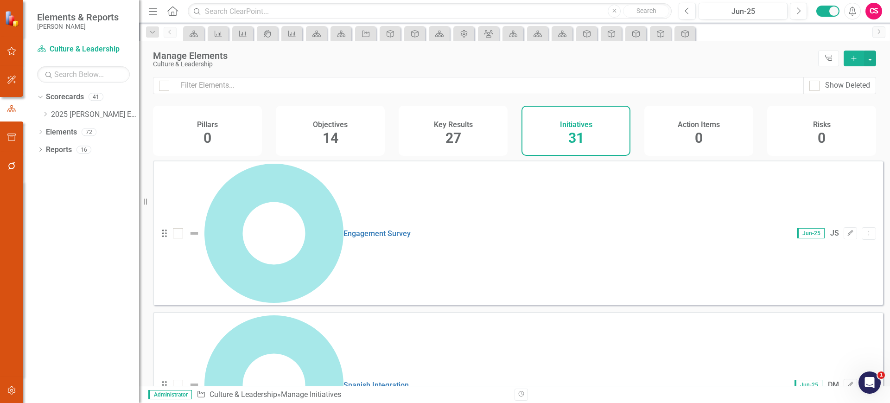
scroll to position [687, 0]
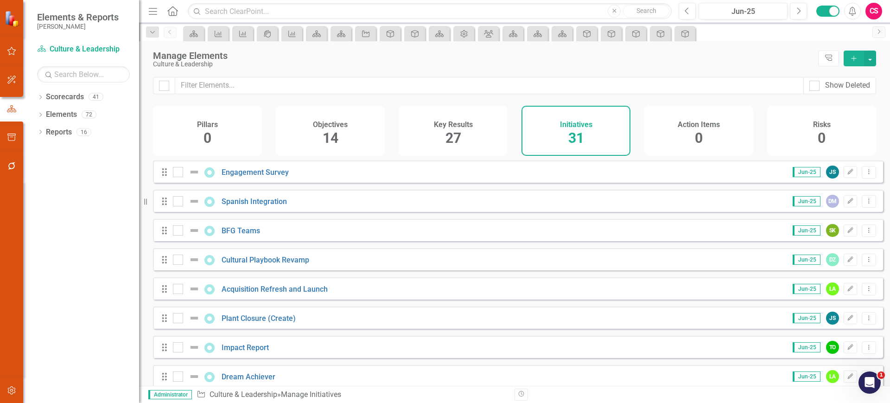
drag, startPoint x: 434, startPoint y: 141, endPoint x: 245, endPoint y: 116, distance: 191.2
click at [434, 141] on div "Key Results 27" at bounding box center [453, 131] width 109 height 50
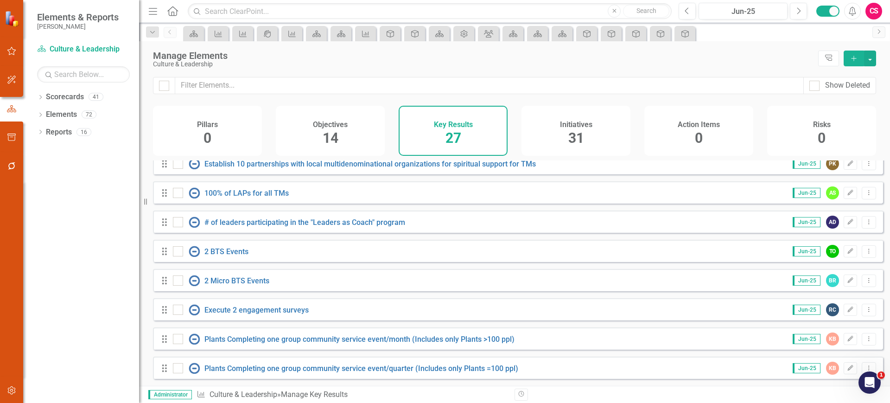
scroll to position [570, 0]
drag, startPoint x: 889, startPoint y: 190, endPoint x: 14, endPoint y: 9, distance: 893.6
click at [40, 98] on icon "Dropdown" at bounding box center [40, 97] width 6 height 5
click at [65, 113] on link "2025 [PERSON_NAME] Enterprise" at bounding box center [95, 114] width 88 height 11
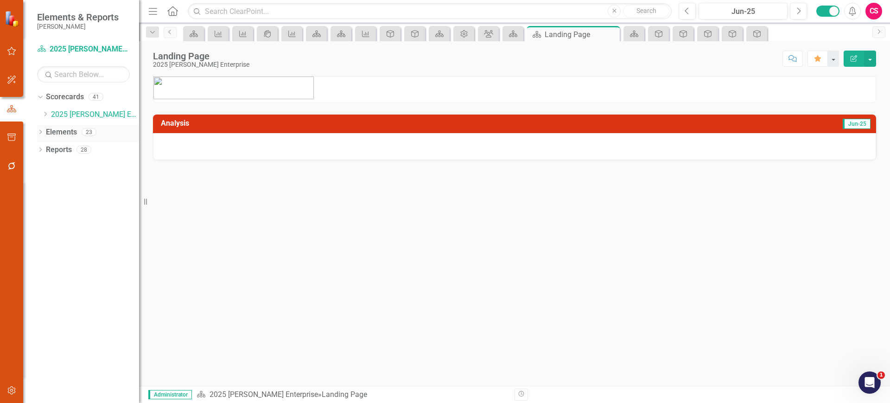
click at [63, 133] on link "Elements" at bounding box center [61, 132] width 31 height 11
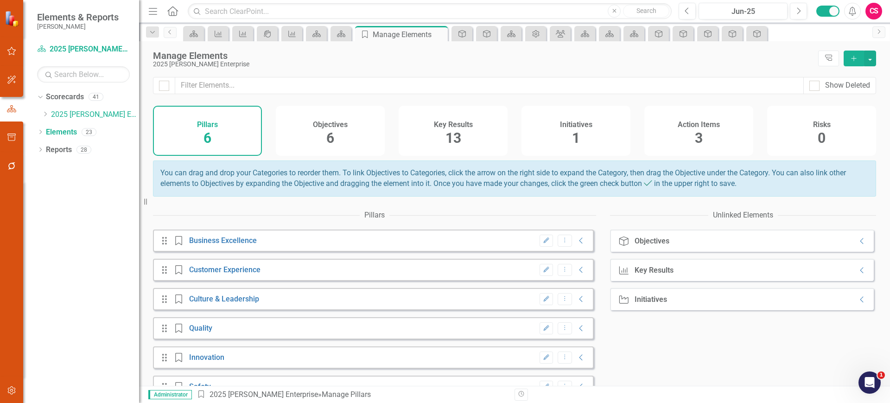
click at [550, 136] on div "Initiatives 1" at bounding box center [575, 131] width 109 height 50
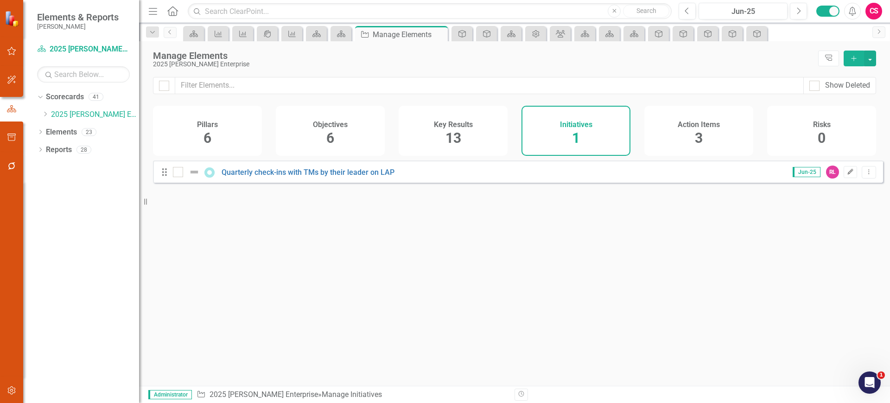
click at [847, 175] on icon "Edit" at bounding box center [850, 172] width 7 height 6
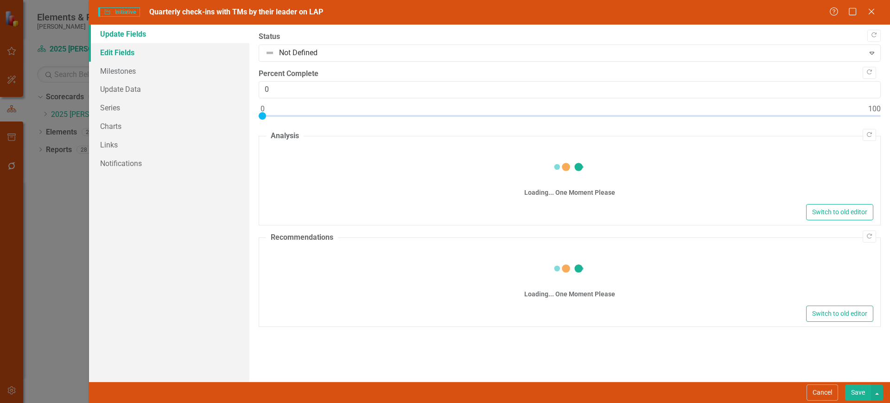
click at [197, 51] on link "Edit Fields" at bounding box center [169, 52] width 160 height 19
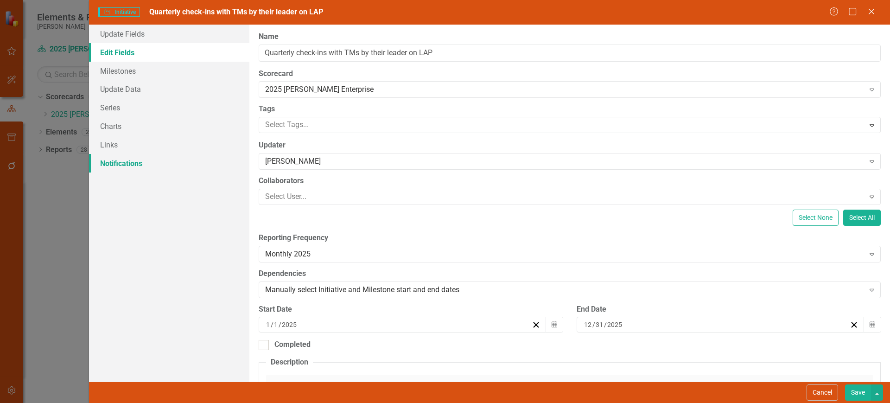
click at [146, 157] on link "Notifications" at bounding box center [169, 163] width 160 height 19
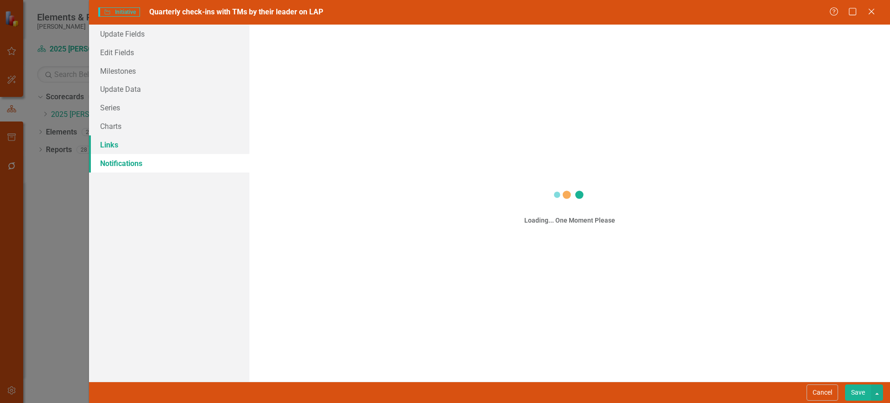
click at [145, 149] on link "Links" at bounding box center [169, 144] width 160 height 19
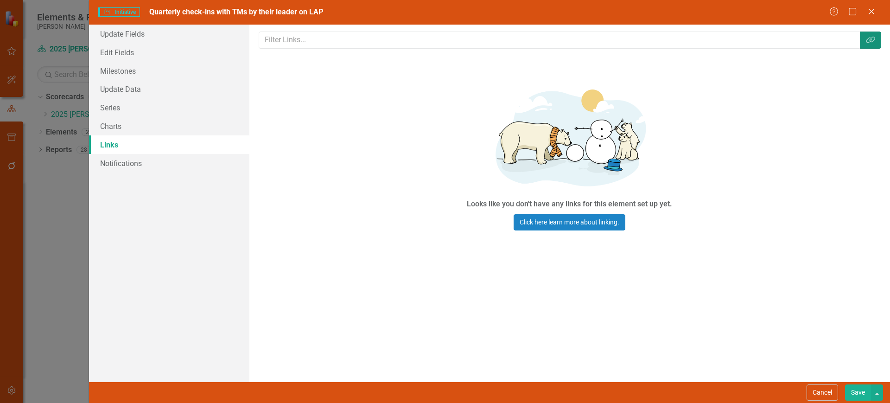
click at [873, 41] on icon "Link Tag" at bounding box center [870, 39] width 9 height 7
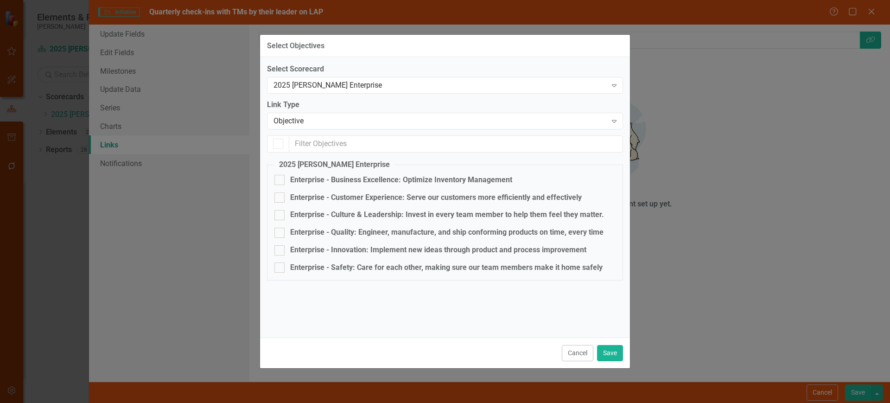
checkbox input "false"
click at [325, 110] on div "Link Type Objective Expand" at bounding box center [445, 114] width 356 height 29
click at [325, 116] on div "Objective" at bounding box center [439, 121] width 333 height 11
type input "c"
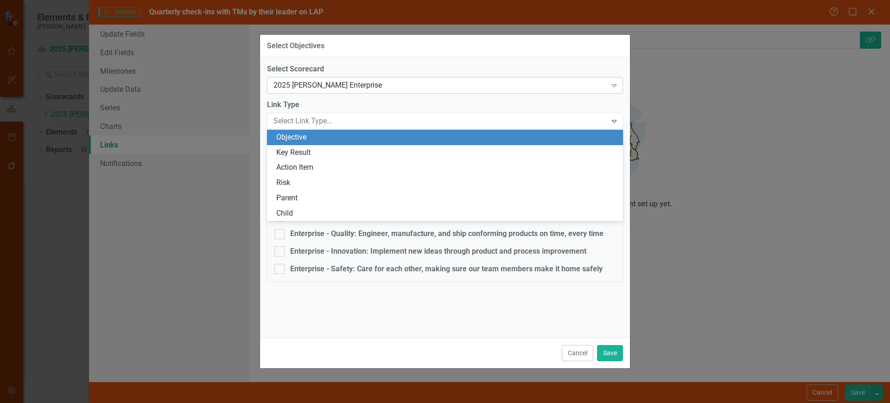
click at [330, 82] on div "2025 [PERSON_NAME] Enterprise" at bounding box center [439, 85] width 333 height 11
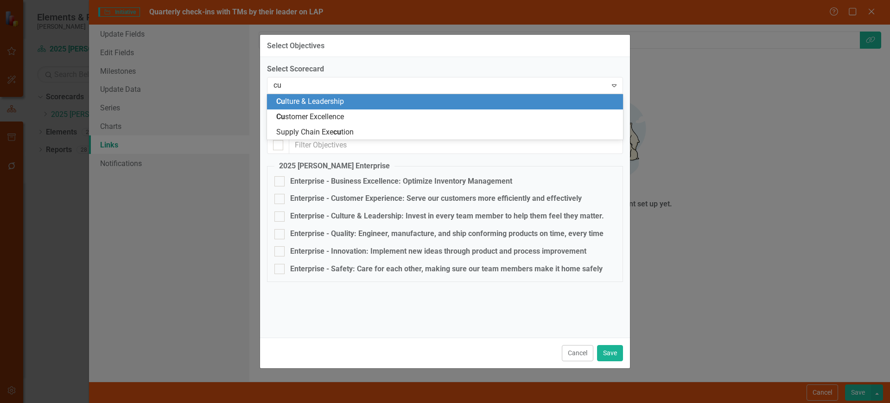
type input "cul"
click at [331, 98] on span "Cul ture & Leadership" at bounding box center [310, 101] width 68 height 9
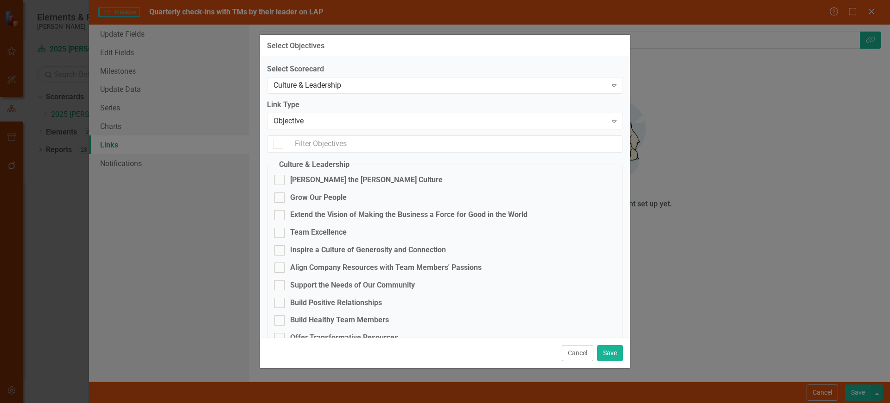
checkbox input "false"
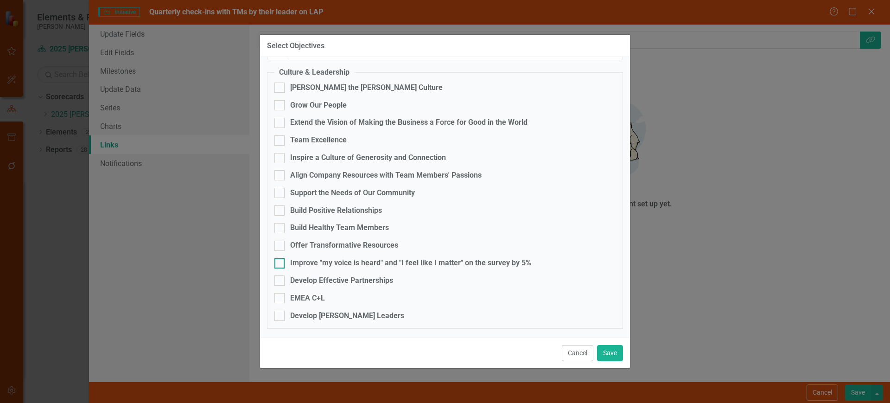
drag, startPoint x: 279, startPoint y: 266, endPoint x: 287, endPoint y: 268, distance: 7.6
click at [279, 265] on div at bounding box center [279, 263] width 10 height 10
click at [279, 264] on input "Improve "my voice is heard" and "I feel like I matter" on the survey by 5%" at bounding box center [277, 261] width 6 height 6
checkbox input "true"
click at [615, 355] on button "Save" at bounding box center [610, 353] width 26 height 16
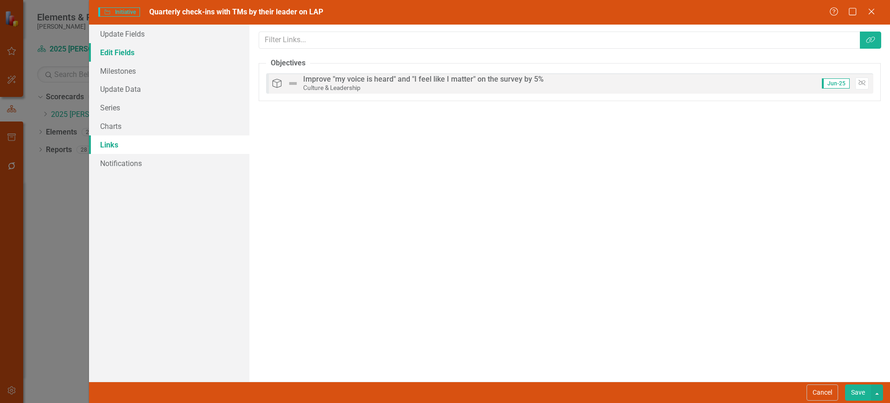
click at [156, 56] on link "Edit Fields" at bounding box center [169, 52] width 160 height 19
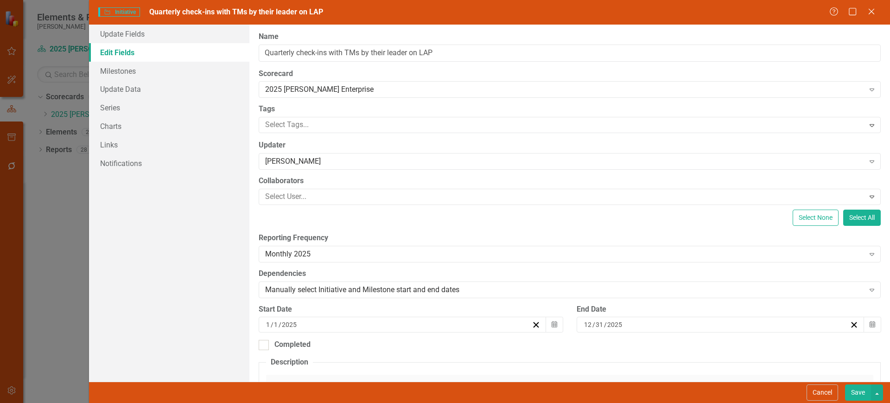
click at [296, 99] on div "ClearPoint Can Do More! How ClearPoint Can Help Close Enterprise plans can auto…" at bounding box center [569, 203] width 641 height 357
click at [303, 96] on div "ClearPoint Can Do More! How ClearPoint Can Help Close Enterprise plans can auto…" at bounding box center [569, 203] width 641 height 357
click at [304, 95] on div "2025 Lippert Enterprise Expand" at bounding box center [570, 89] width 622 height 17
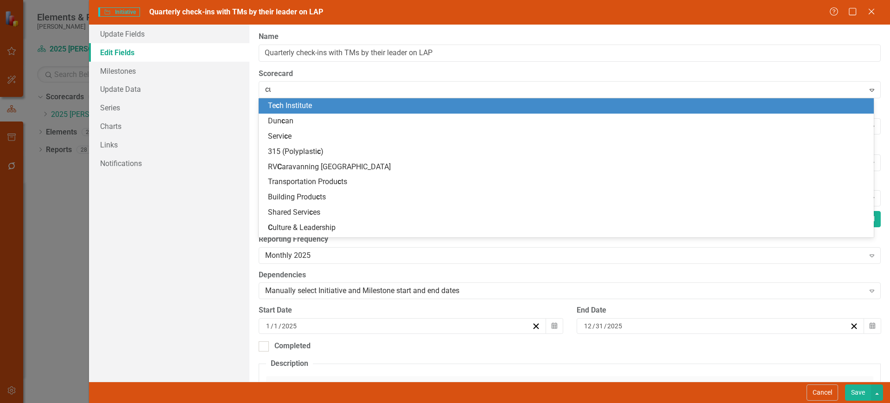
type input "cul"
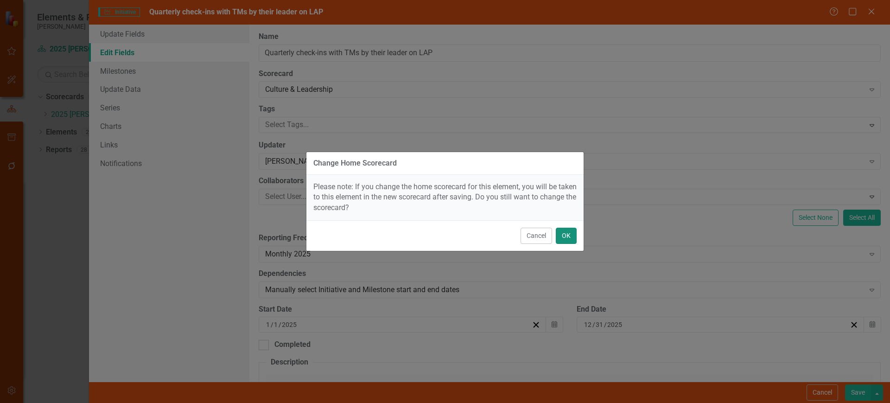
click at [559, 236] on button "OK" at bounding box center [566, 236] width 21 height 16
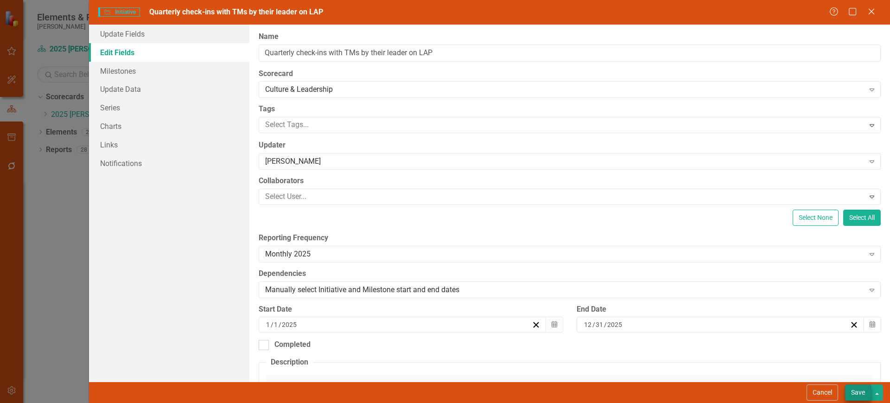
click at [857, 385] on div "Cancel Save" at bounding box center [489, 391] width 801 height 21
click at [859, 389] on button "Save" at bounding box center [858, 392] width 26 height 16
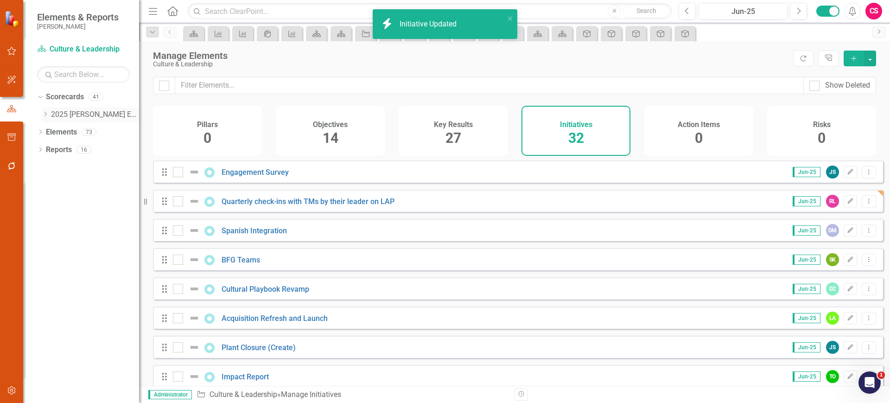
click at [45, 119] on div "Dropdown 2025 Lippert Enterprise" at bounding box center [90, 114] width 97 height 15
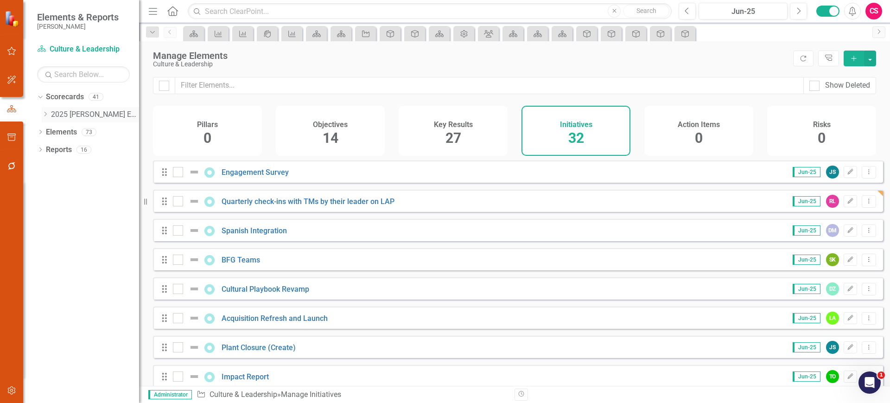
click at [64, 110] on link "2025 [PERSON_NAME] Enterprise" at bounding box center [95, 114] width 88 height 11
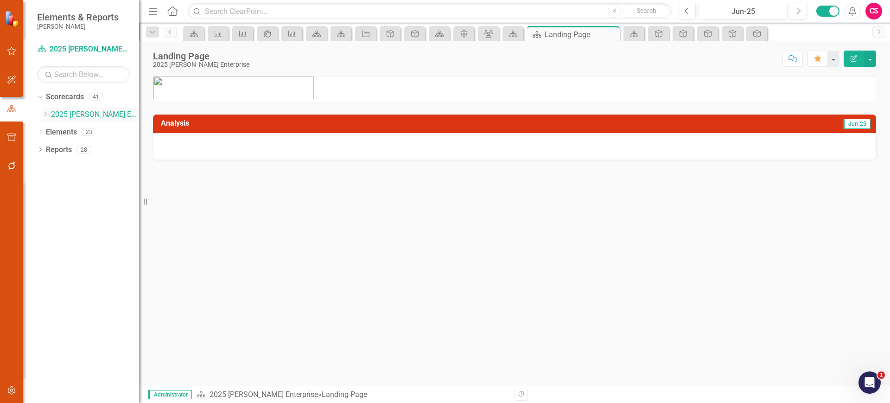
click at [48, 116] on icon "Dropdown" at bounding box center [45, 114] width 7 height 6
click at [67, 185] on link "Elements" at bounding box center [61, 184] width 31 height 11
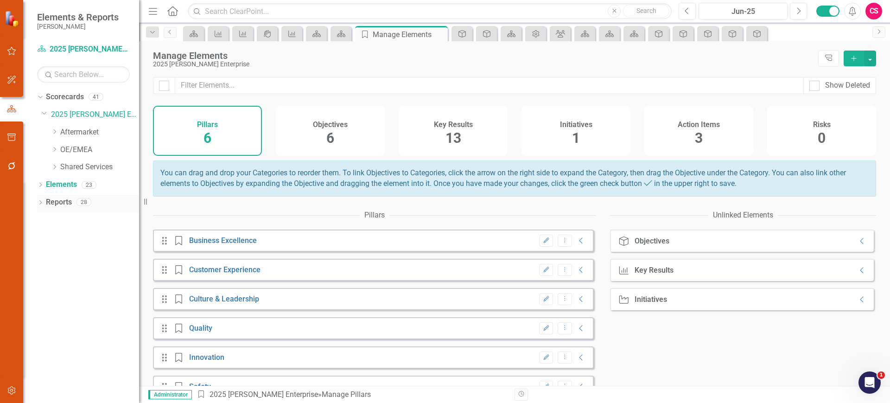
click at [68, 200] on link "Reports" at bounding box center [59, 202] width 26 height 11
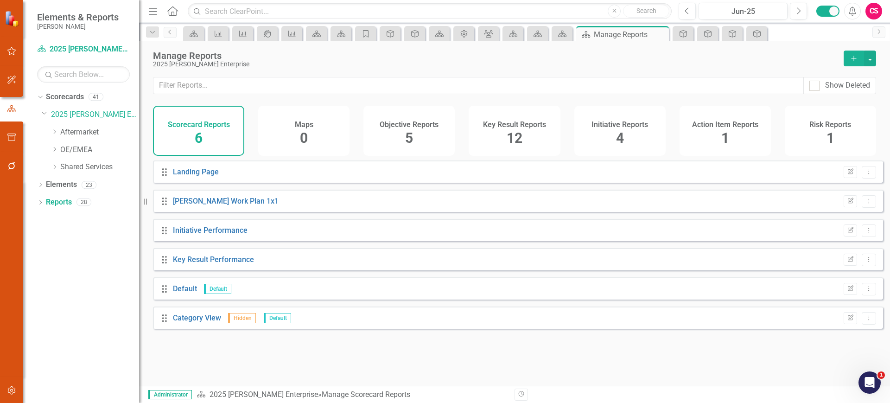
click at [407, 139] on span "5" at bounding box center [409, 138] width 8 height 16
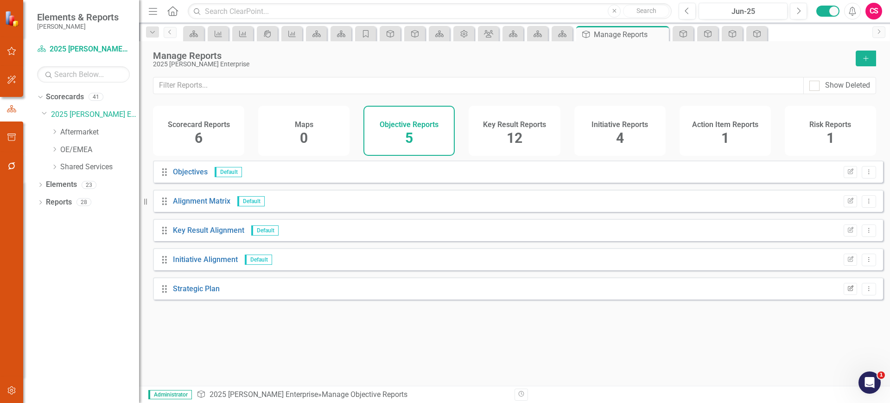
click at [847, 292] on icon "Edit Report" at bounding box center [850, 289] width 7 height 6
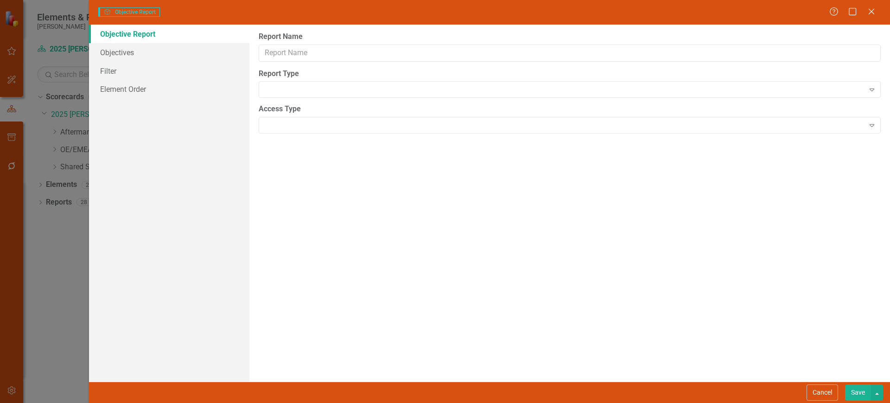
type input "Strategic Plan"
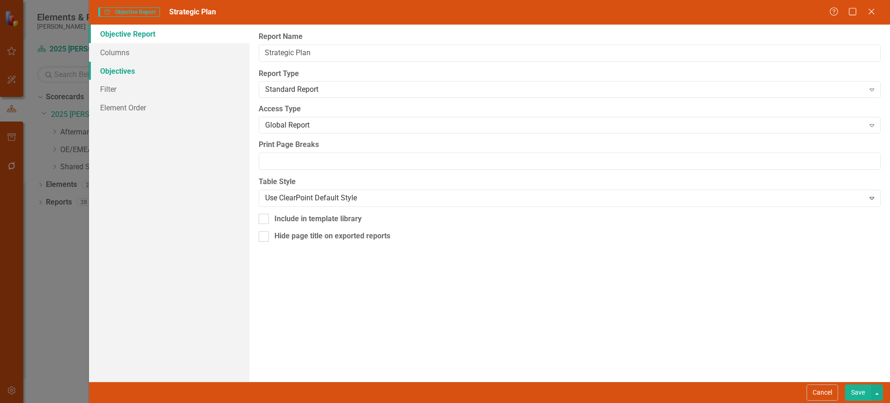
click at [182, 64] on link "Objectives" at bounding box center [169, 71] width 160 height 19
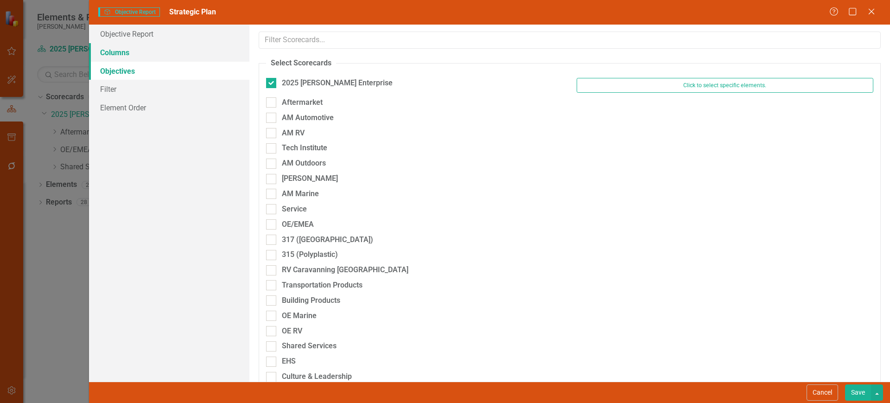
click at [182, 57] on link "Columns" at bounding box center [169, 52] width 160 height 19
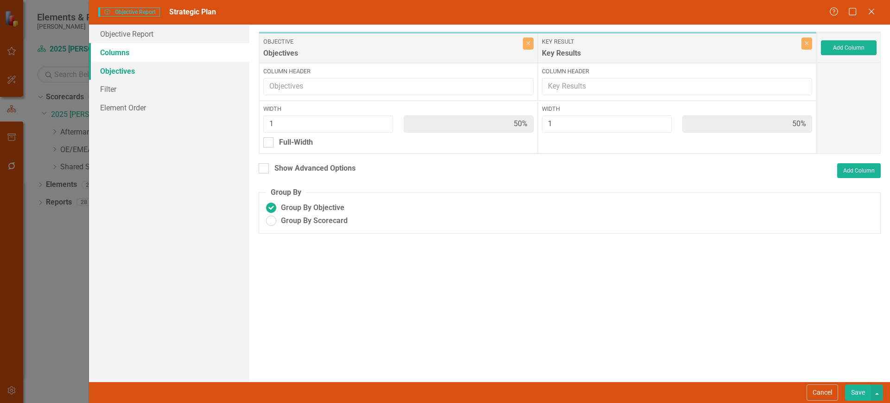
click at [133, 67] on link "Objectives" at bounding box center [169, 71] width 160 height 19
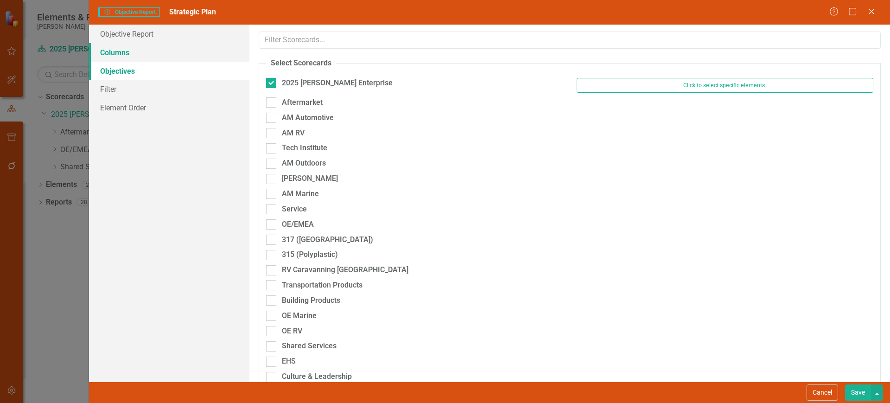
click at [169, 52] on link "Columns" at bounding box center [169, 52] width 160 height 19
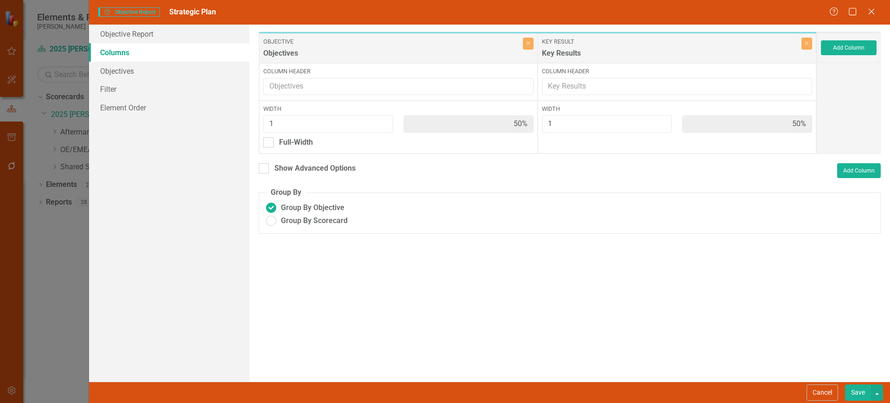
click at [828, 394] on button "Cancel" at bounding box center [823, 392] width 32 height 16
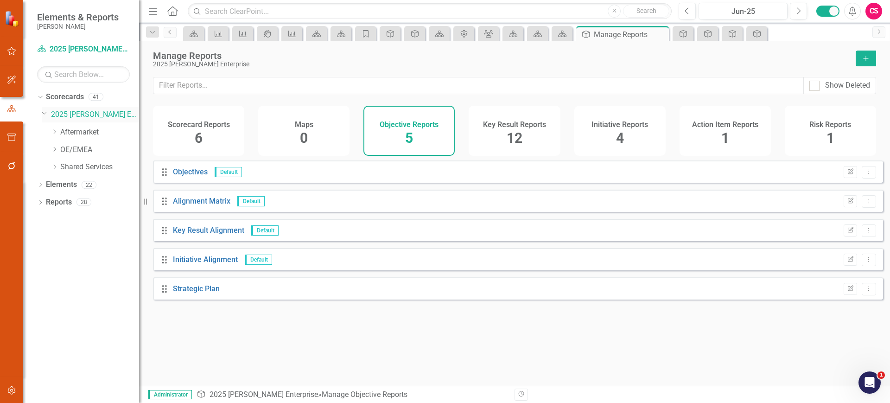
click at [84, 114] on link "2025 [PERSON_NAME] Enterprise" at bounding box center [95, 114] width 88 height 11
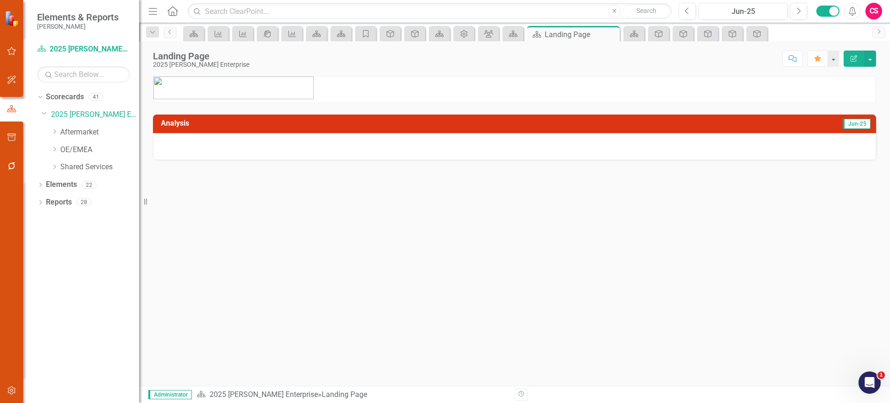
click at [854, 58] on icon "Edit Report" at bounding box center [854, 58] width 8 height 6
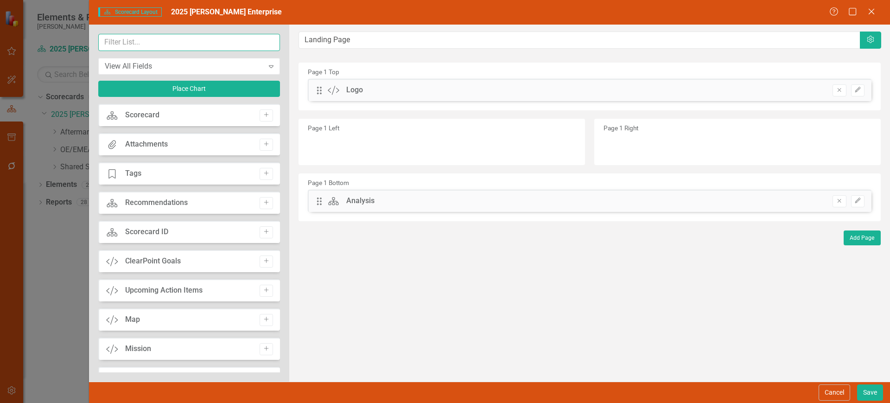
click at [146, 42] on input "text" at bounding box center [189, 42] width 182 height 17
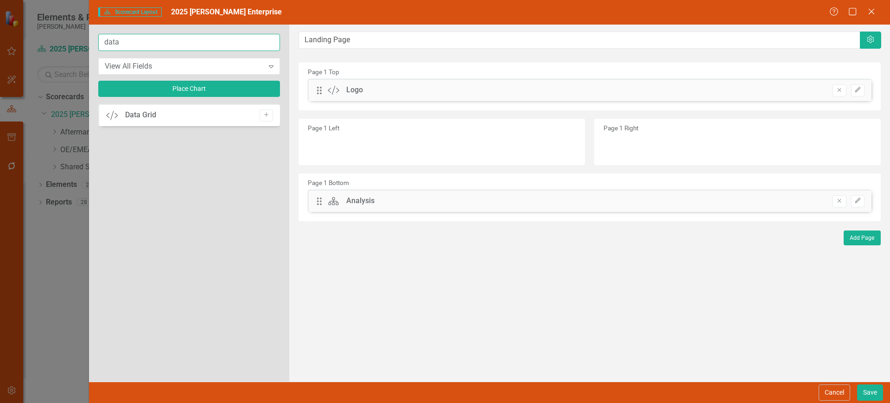
type input "data"
click at [269, 112] on icon "Add" at bounding box center [266, 115] width 7 height 6
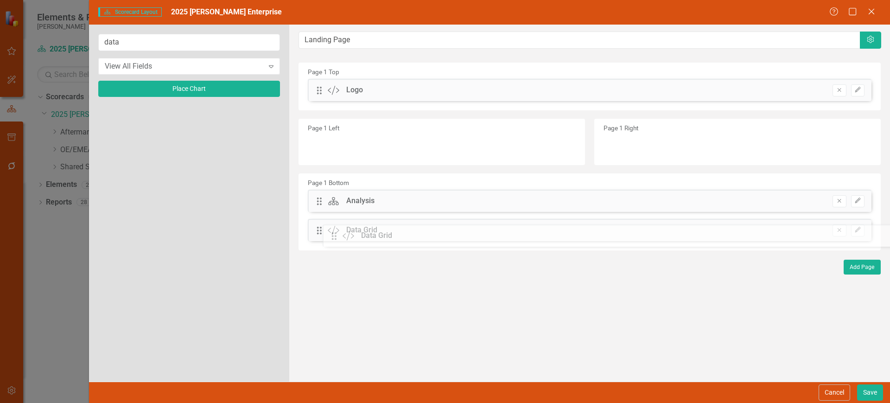
drag, startPoint x: 325, startPoint y: 87, endPoint x: 347, endPoint y: 230, distance: 144.9
click at [884, 397] on div "Cancel Save" at bounding box center [489, 391] width 801 height 21
click at [871, 394] on button "Save" at bounding box center [870, 392] width 26 height 16
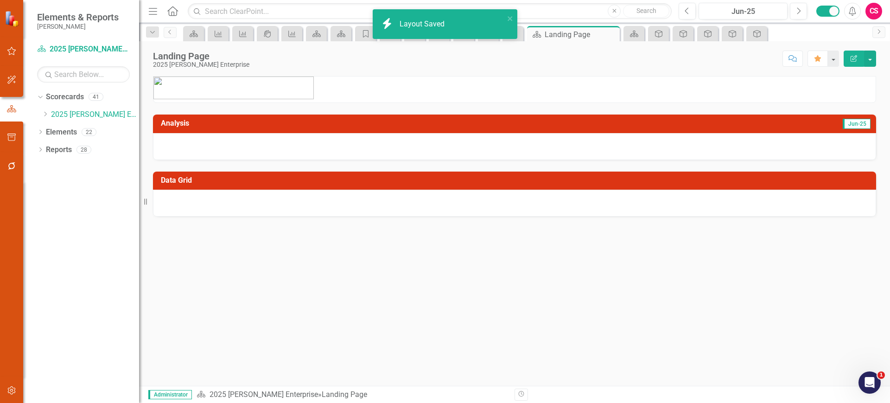
click at [758, 200] on div at bounding box center [514, 203] width 723 height 27
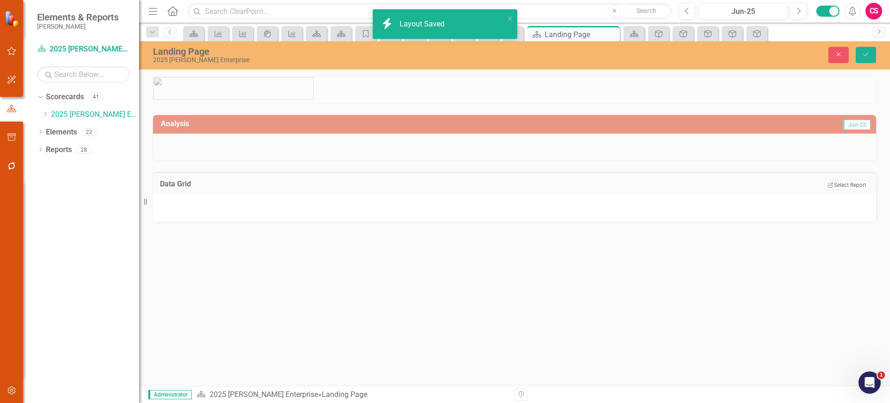
click at [850, 176] on div "Data Grid Edit Report Select Report Link View Page" at bounding box center [514, 183] width 723 height 23
click at [850, 185] on button "Edit Report Select Report" at bounding box center [846, 185] width 45 height 10
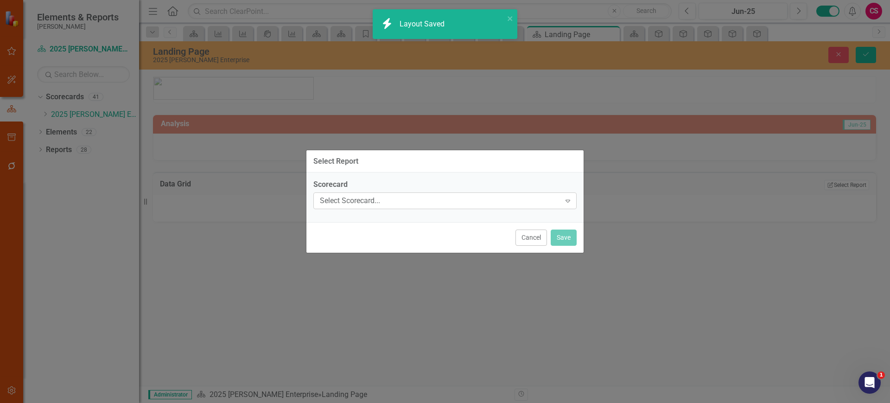
click at [378, 198] on div "Select Scorecard..." at bounding box center [440, 201] width 241 height 11
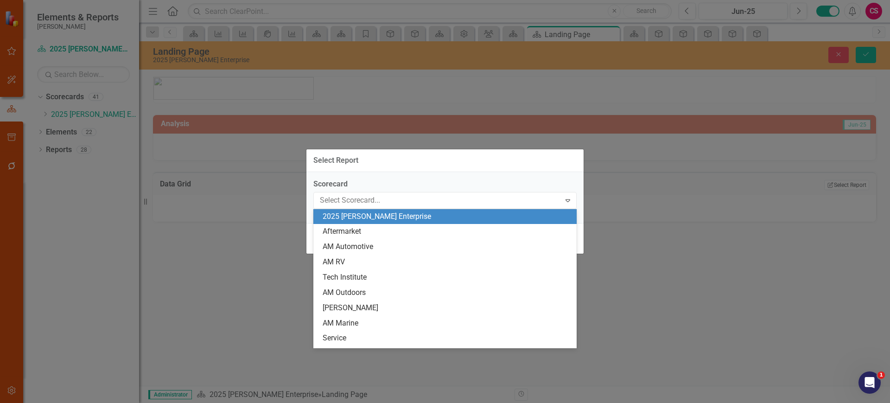
click at [373, 215] on div "2025 [PERSON_NAME] Enterprise" at bounding box center [447, 216] width 248 height 11
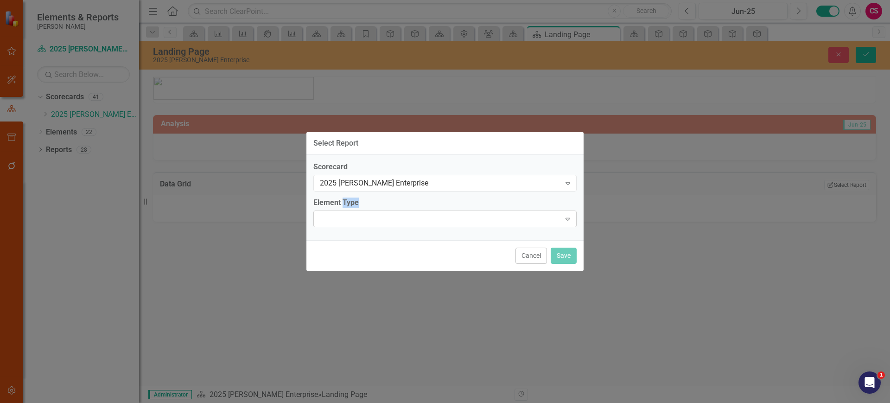
click at [372, 216] on div "Expand" at bounding box center [444, 218] width 263 height 17
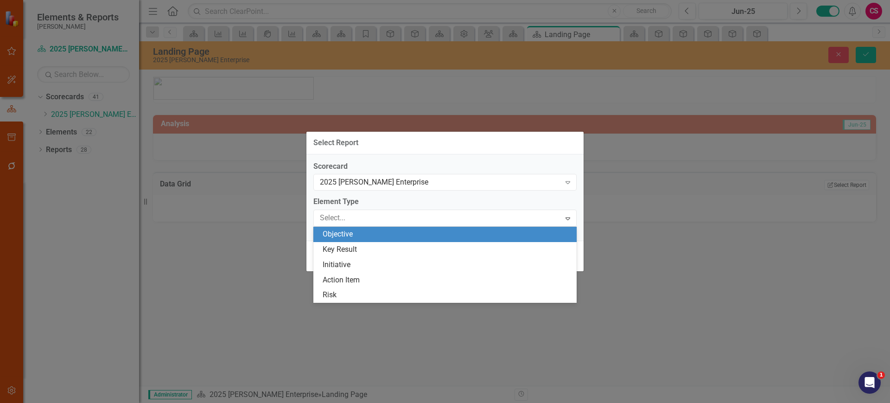
click at [367, 235] on div "Objective" at bounding box center [447, 234] width 248 height 11
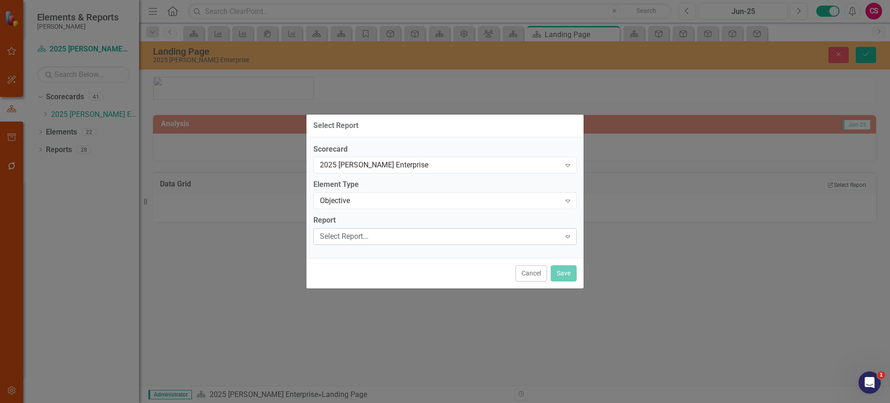
click at [367, 235] on div "Select Report..." at bounding box center [440, 236] width 241 height 11
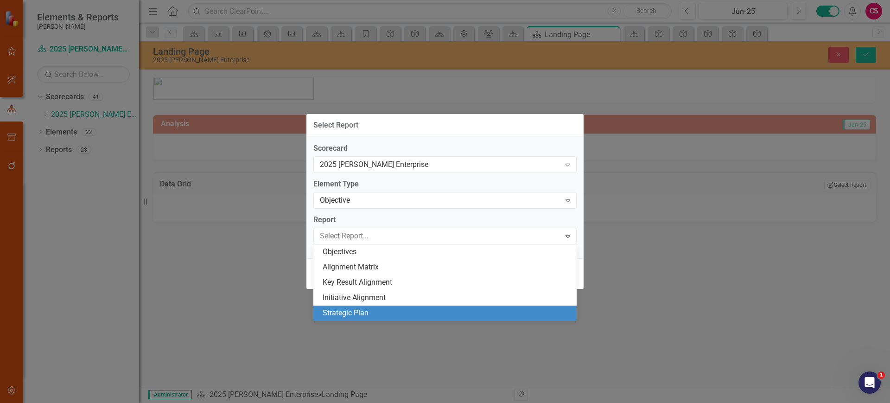
click at [351, 310] on div "Strategic Plan" at bounding box center [447, 313] width 248 height 11
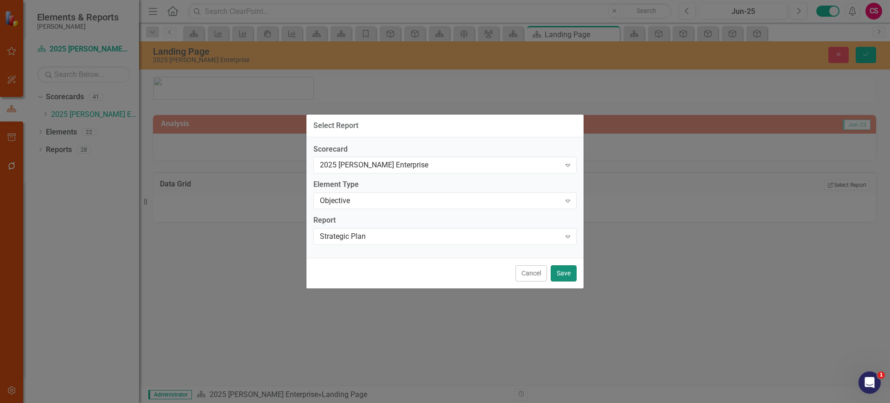
click at [559, 269] on button "Save" at bounding box center [564, 273] width 26 height 16
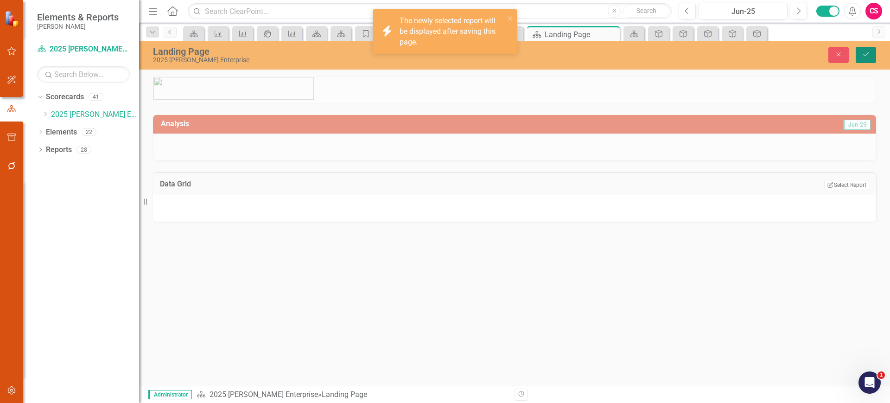
drag, startPoint x: 867, startPoint y: 60, endPoint x: 861, endPoint y: 60, distance: 5.6
click at [866, 60] on button "Save" at bounding box center [866, 55] width 20 height 16
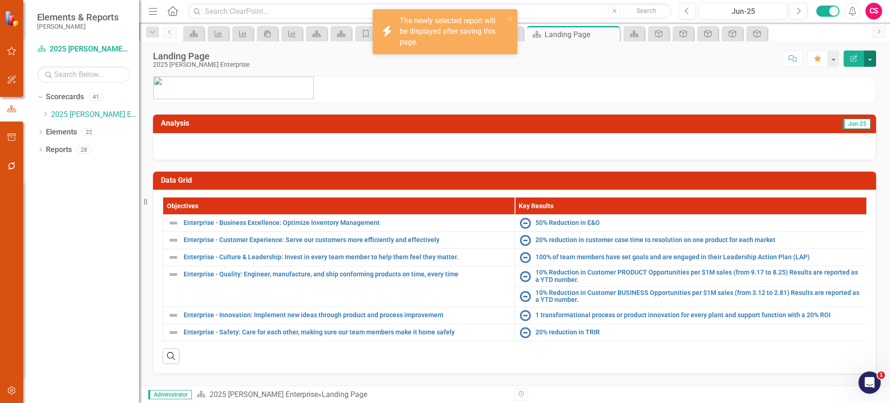
click at [871, 56] on button "button" at bounding box center [870, 59] width 12 height 16
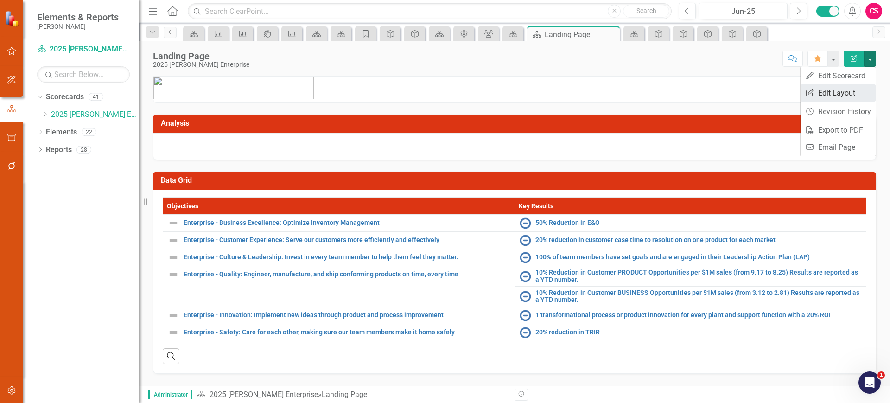
click at [845, 89] on link "Edit Report Edit Layout" at bounding box center [837, 92] width 75 height 17
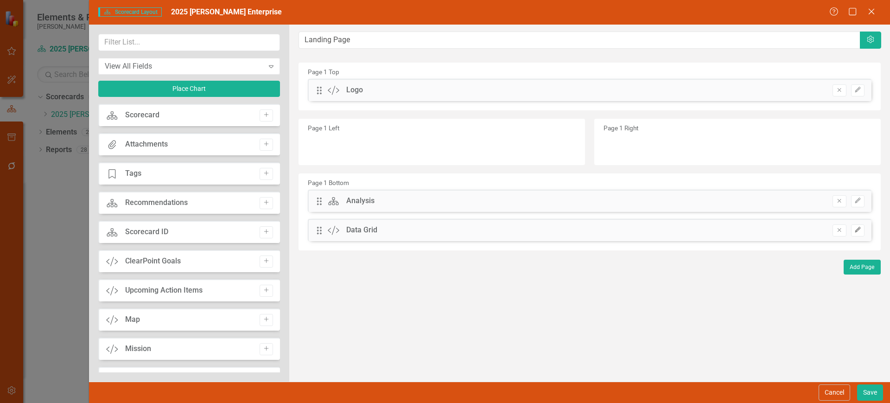
click at [860, 234] on button "Edit" at bounding box center [857, 230] width 13 height 12
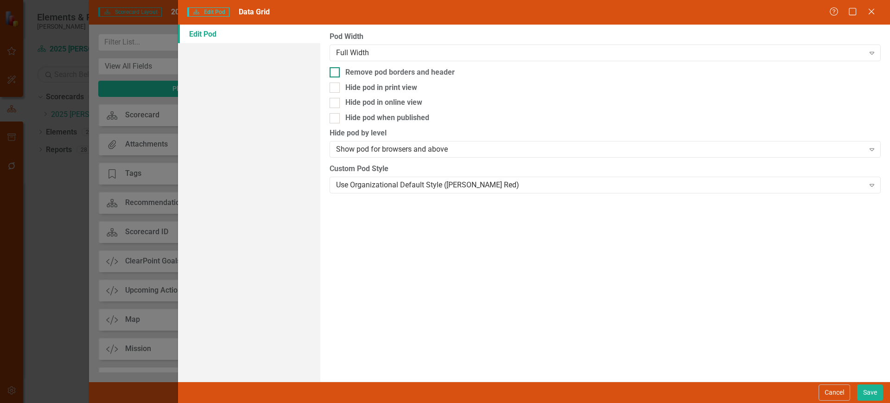
click at [337, 71] on div at bounding box center [335, 72] width 10 height 10
click at [336, 71] on input "Remove pod borders and header" at bounding box center [333, 70] width 6 height 6
checkbox input "true"
click at [866, 392] on button "Save" at bounding box center [870, 392] width 26 height 16
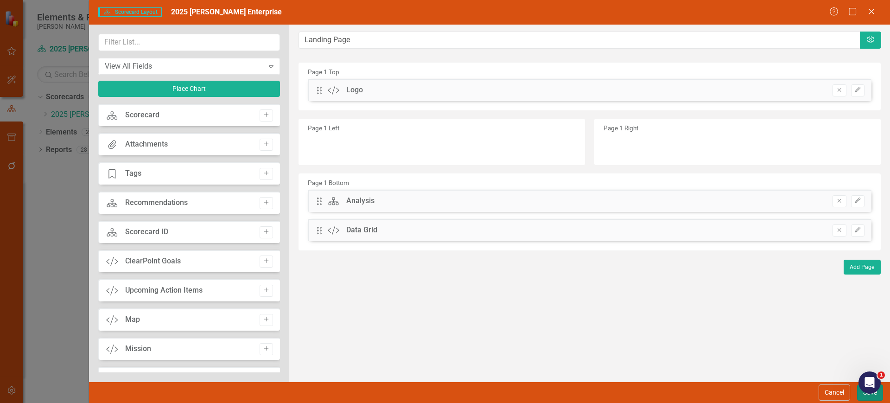
click at [859, 397] on button "Save" at bounding box center [870, 392] width 26 height 16
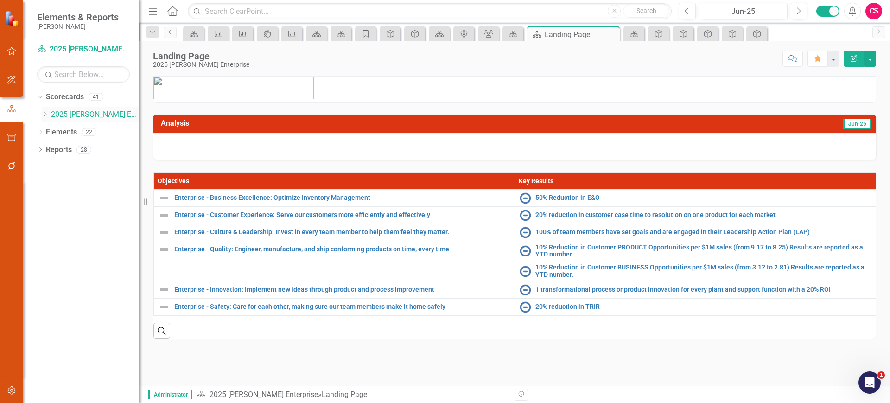
click at [45, 116] on icon "Dropdown" at bounding box center [45, 114] width 7 height 6
click at [55, 132] on icon "Dropdown" at bounding box center [54, 132] width 7 height 6
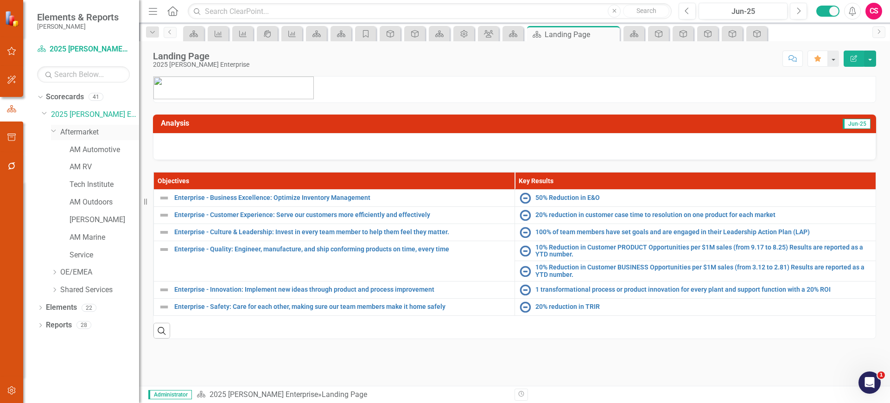
click at [54, 132] on icon "Dropdown" at bounding box center [54, 130] width 6 height 7
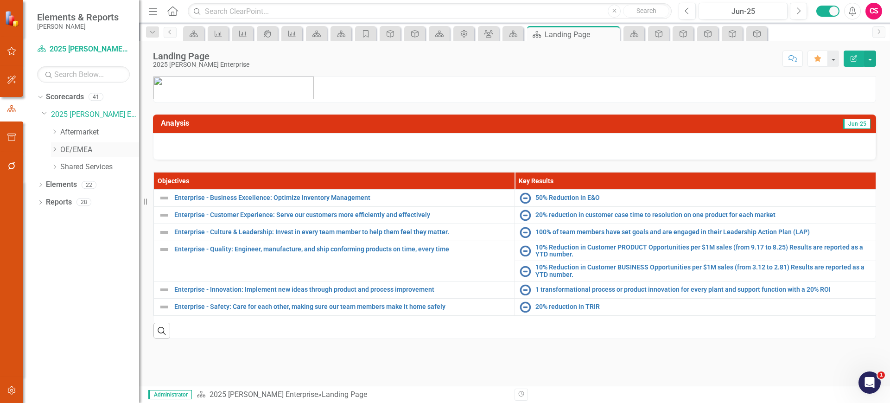
click at [54, 150] on icon "Dropdown" at bounding box center [54, 149] width 7 height 6
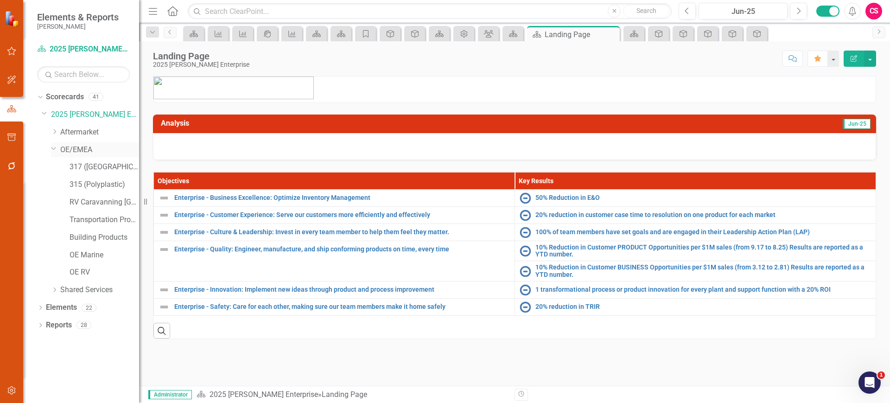
click at [54, 150] on icon "Dropdown" at bounding box center [54, 148] width 6 height 7
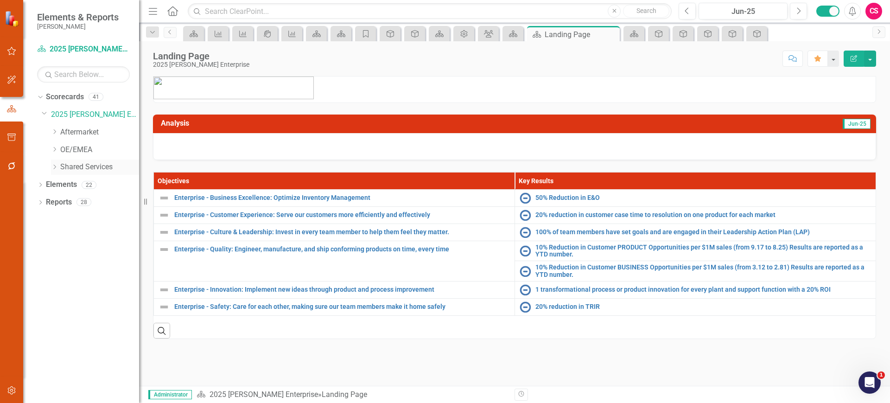
click at [54, 164] on icon "Dropdown" at bounding box center [54, 167] width 7 height 6
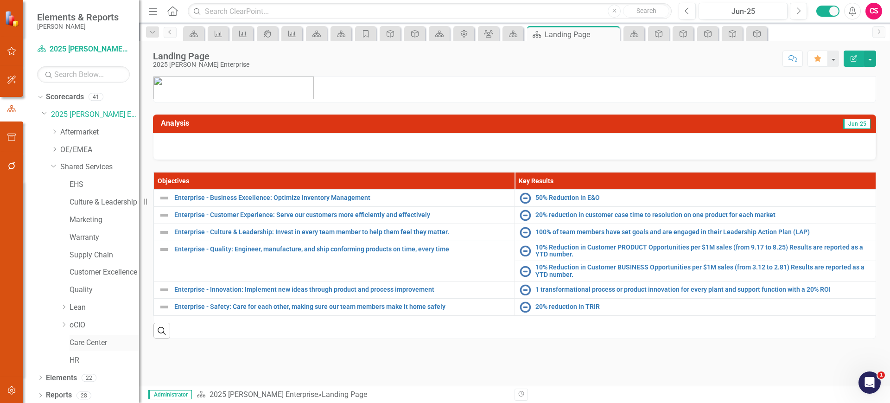
click at [80, 340] on link "Care Center" at bounding box center [105, 342] width 70 height 11
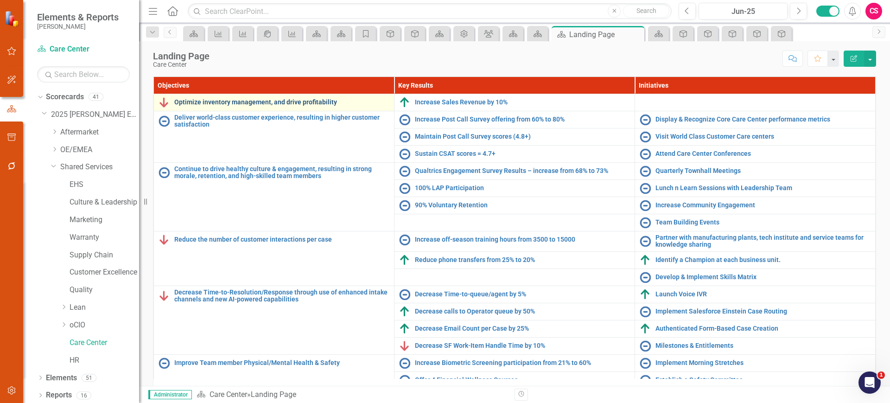
click at [280, 103] on link "Optimize inventory management, and drive profitability" at bounding box center [281, 102] width 215 height 7
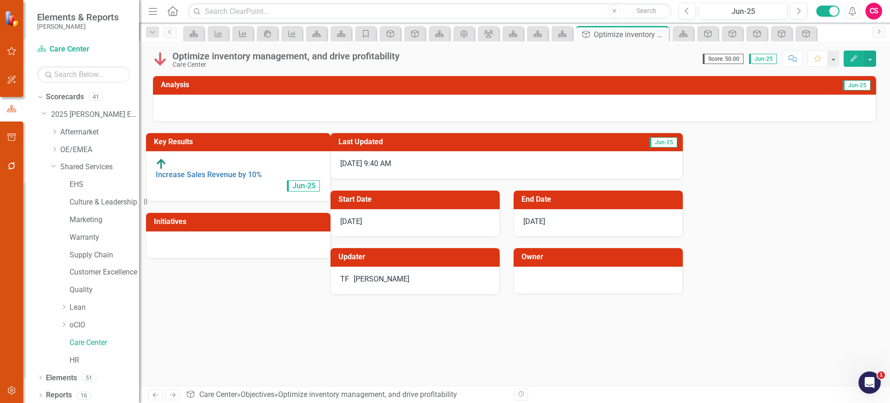
click at [853, 55] on icon "Edit" at bounding box center [854, 58] width 8 height 6
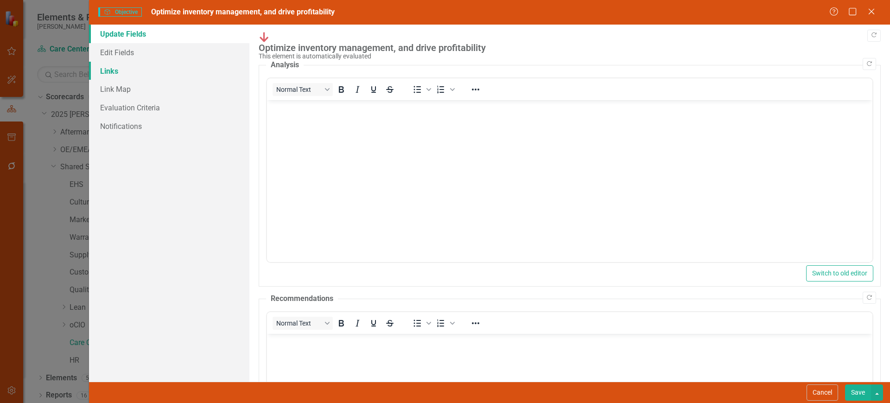
click at [166, 77] on link "Links" at bounding box center [169, 71] width 160 height 19
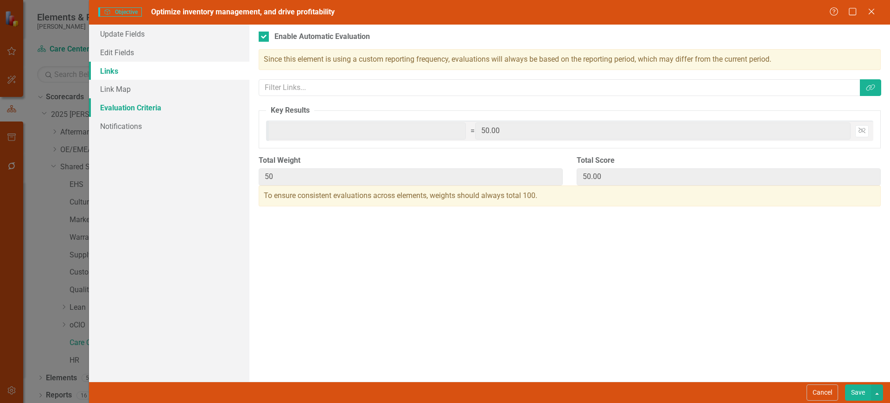
click at [159, 99] on link "Evaluation Criteria" at bounding box center [169, 107] width 160 height 19
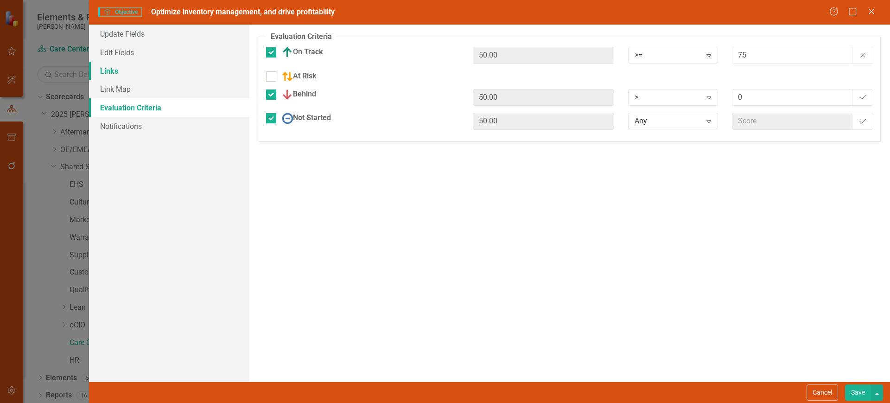
click at [150, 78] on link "Links" at bounding box center [169, 71] width 160 height 19
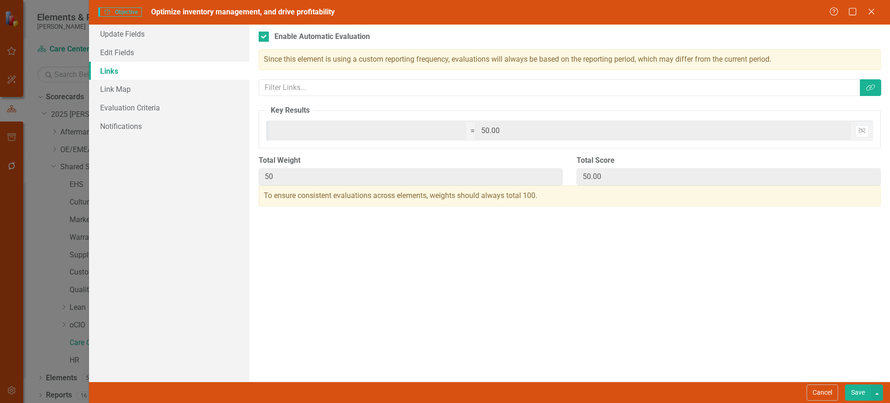
drag, startPoint x: 765, startPoint y: 131, endPoint x: 750, endPoint y: 133, distance: 14.6
click at [750, 133] on div "Jun-25 50 * 100 = 50.00 Unlink" at bounding box center [681, 130] width 375 height 17
type input "1"
type input "1.00"
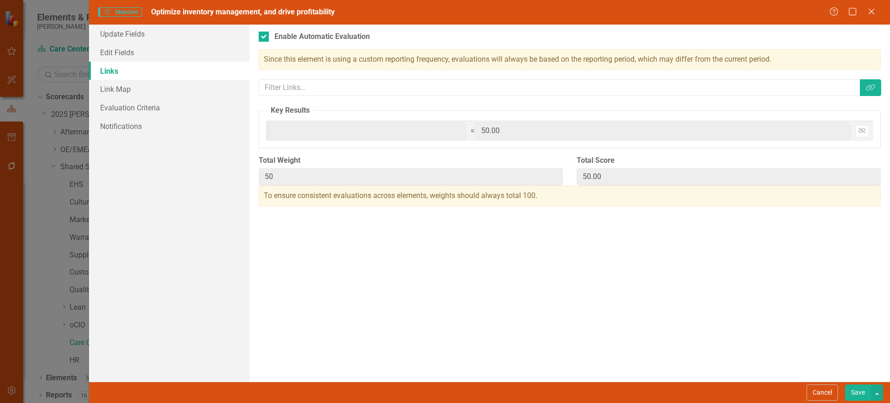
type input "1.00"
type input "10"
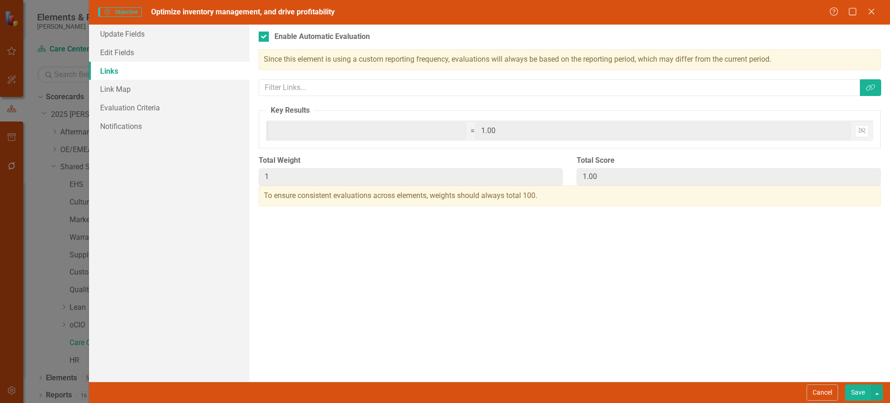
type input "10"
type input "10.00"
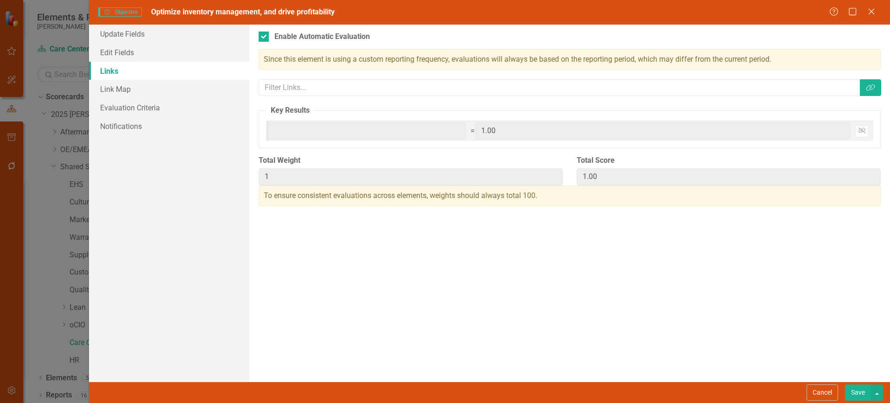
type input "10.00"
type input "100"
type input "100.00"
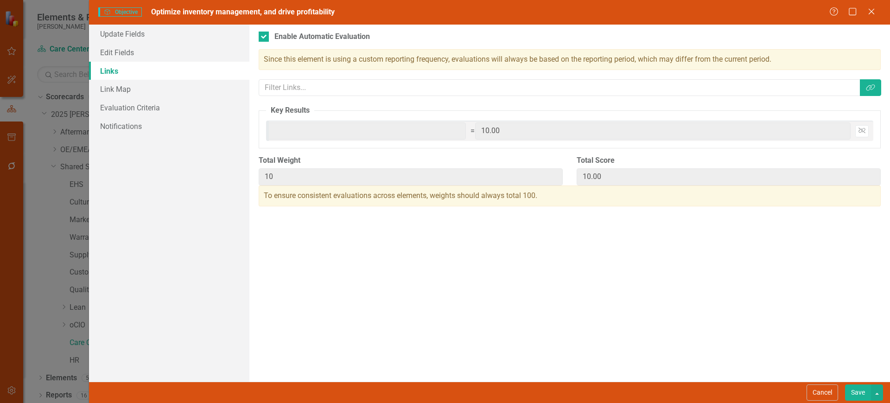
type input "100.00"
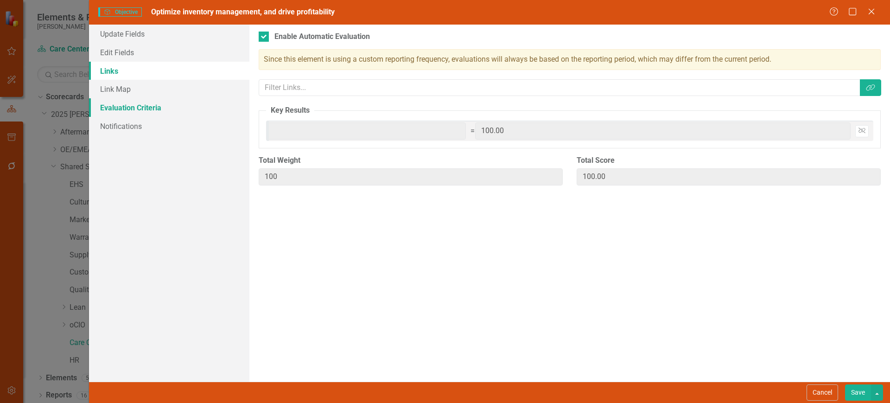
type input "100"
click at [137, 108] on link "Evaluation Criteria" at bounding box center [169, 107] width 160 height 19
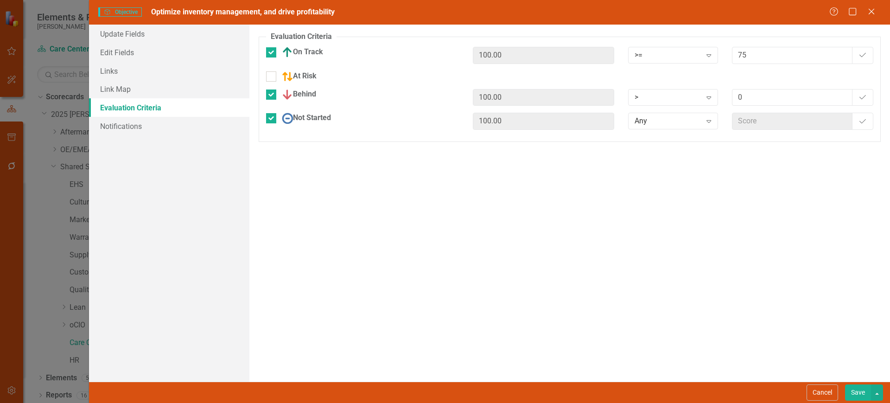
click at [858, 397] on button "Save" at bounding box center [858, 392] width 26 height 16
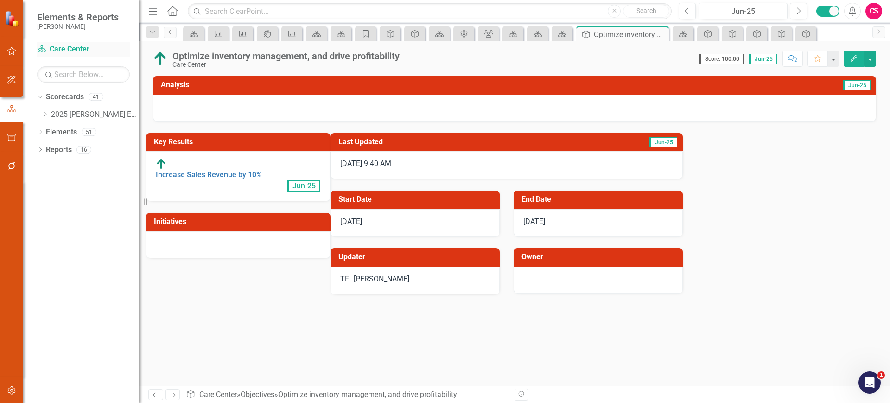
click at [65, 47] on link "Scorecard Care Center" at bounding box center [83, 49] width 93 height 11
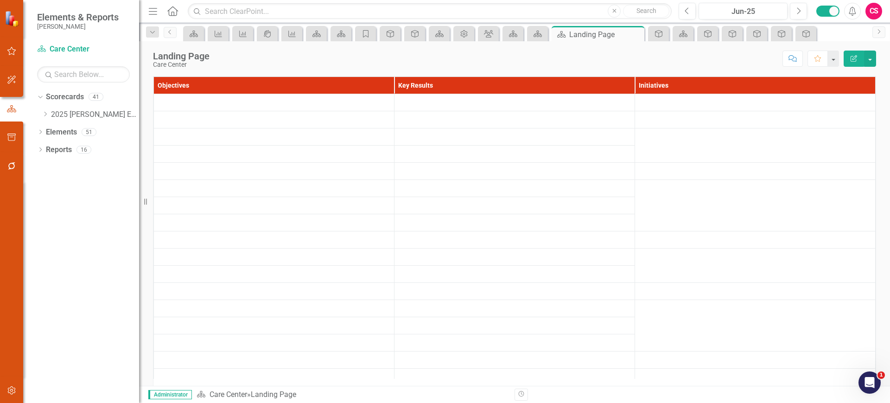
click at [0, 0] on icon "Pin" at bounding box center [0, 0] width 0 height 0
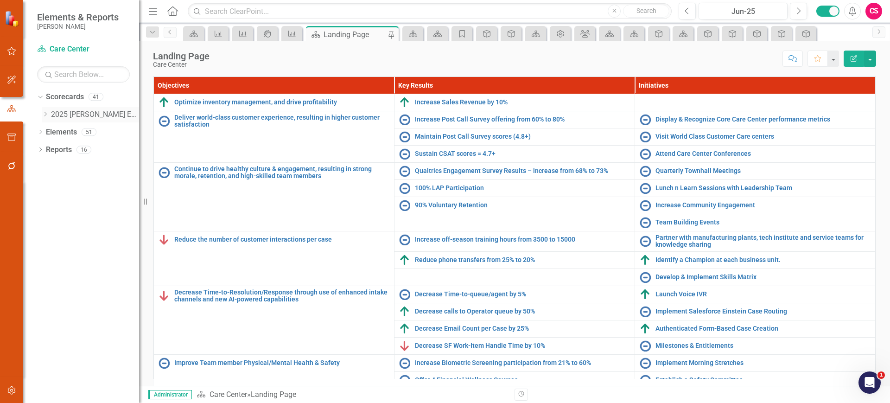
click at [48, 116] on icon "Dropdown" at bounding box center [45, 114] width 7 height 6
click at [47, 115] on icon "Dropdown" at bounding box center [45, 112] width 6 height 7
click at [47, 115] on icon "Dropdown" at bounding box center [45, 114] width 7 height 6
click at [55, 134] on icon "Dropdown" at bounding box center [54, 132] width 7 height 6
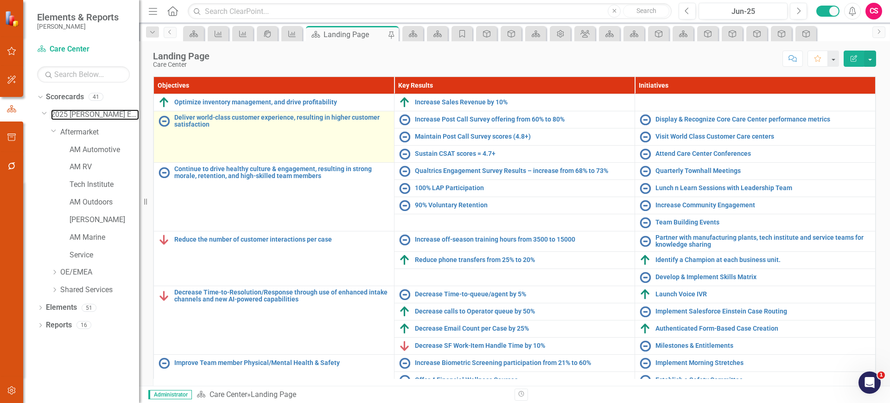
drag, startPoint x: 76, startPoint y: 114, endPoint x: 252, endPoint y: 146, distance: 178.6
click at [76, 114] on link "2025 [PERSON_NAME] Enterprise" at bounding box center [95, 114] width 88 height 11
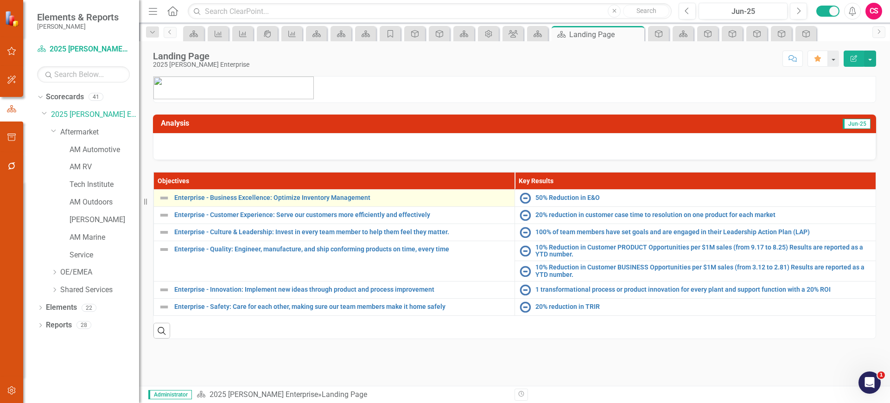
click at [286, 193] on div "Enterprise - Business Excellence: Optimize Inventory Management" at bounding box center [334, 197] width 351 height 11
click at [287, 194] on link "Enterprise - Business Excellence: Optimize Inventory Management" at bounding box center [342, 197] width 336 height 7
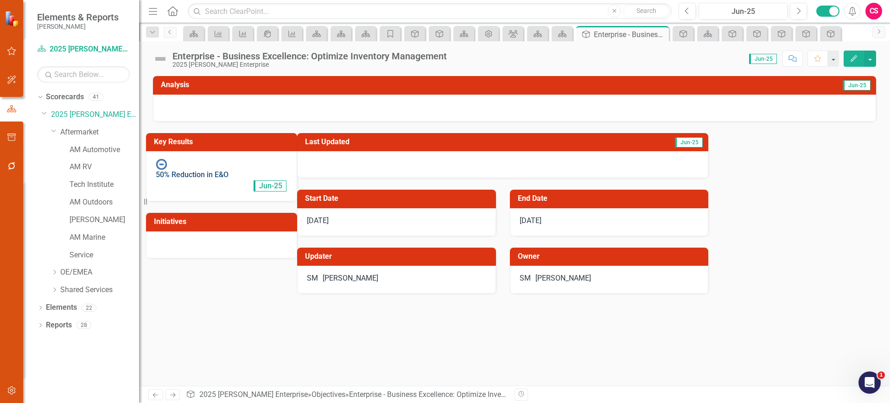
click at [229, 170] on link "50% Reduction in E&O" at bounding box center [192, 174] width 73 height 9
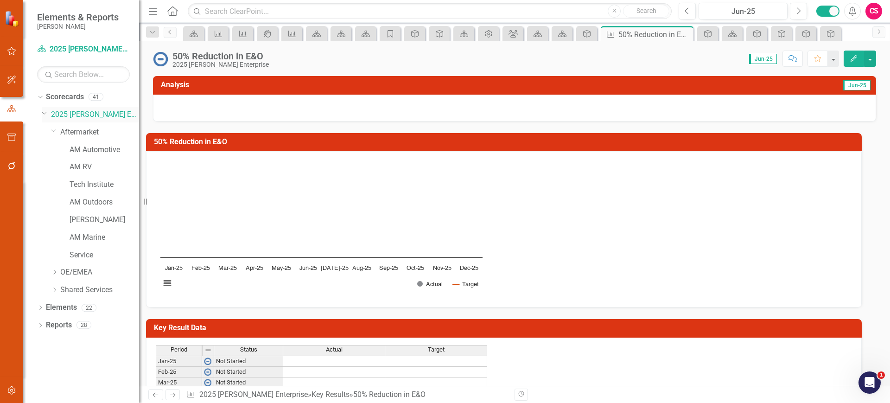
click at [78, 116] on link "2025 [PERSON_NAME] Enterprise" at bounding box center [95, 114] width 88 height 11
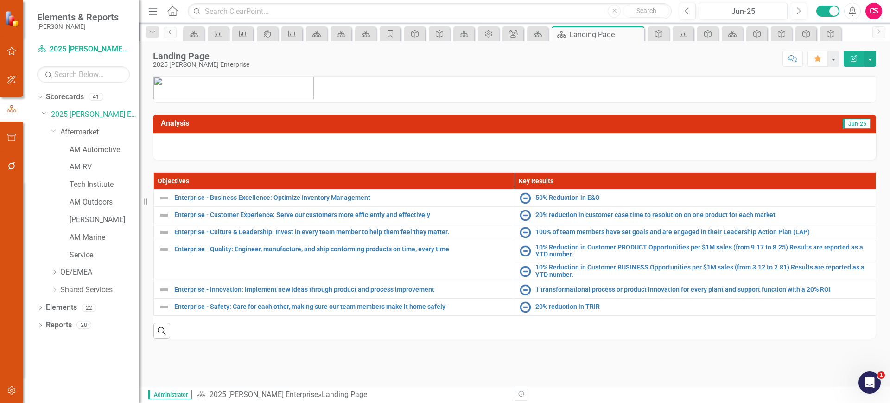
click at [858, 56] on button "Edit Report" at bounding box center [854, 59] width 20 height 16
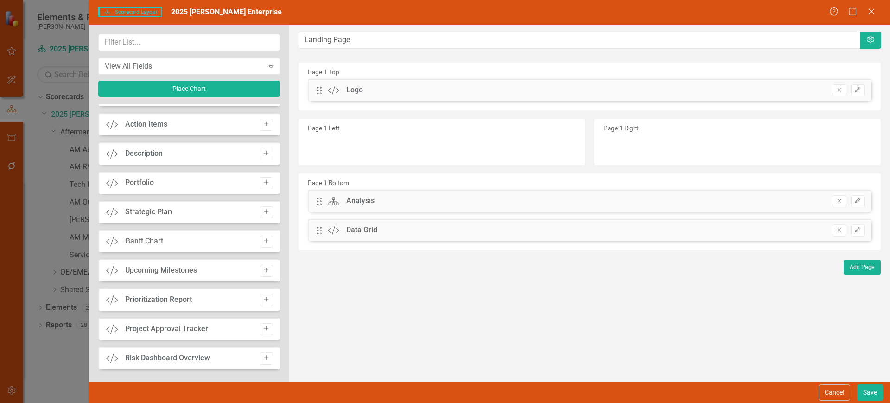
scroll to position [383, 0]
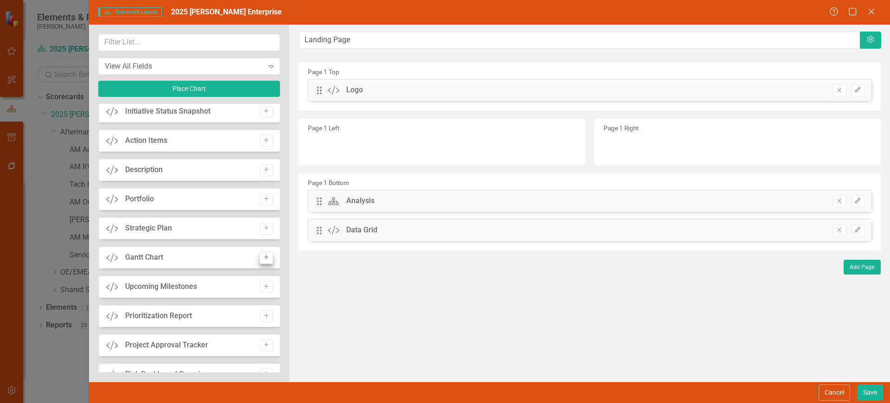
click at [267, 227] on button "Add" at bounding box center [266, 228] width 13 height 12
drag, startPoint x: 326, startPoint y: 87, endPoint x: 317, endPoint y: 236, distance: 149.6
click at [868, 393] on button "Save" at bounding box center [870, 392] width 26 height 16
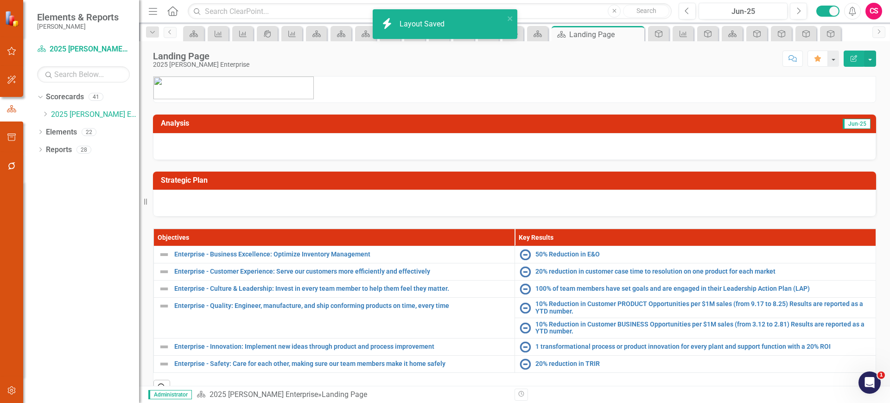
click at [709, 211] on div at bounding box center [514, 203] width 723 height 27
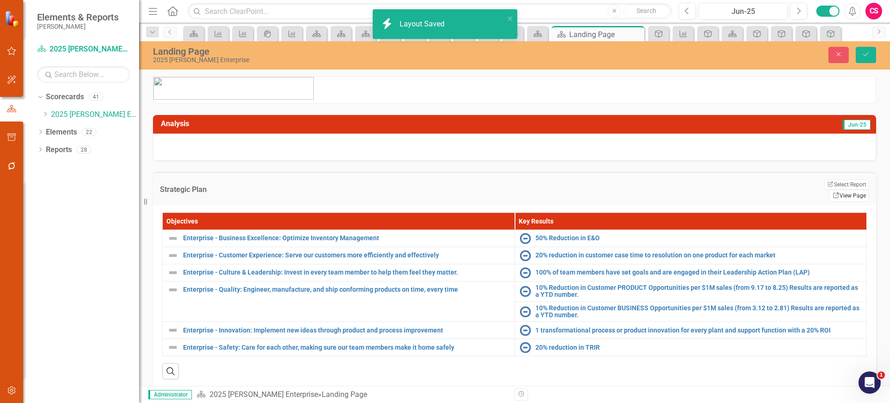
click at [838, 190] on link "Link View Page" at bounding box center [849, 196] width 40 height 12
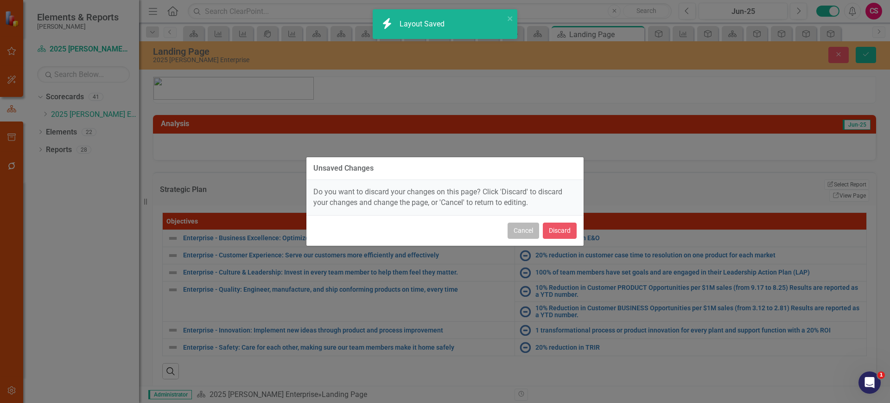
click at [533, 231] on button "Cancel" at bounding box center [524, 230] width 32 height 16
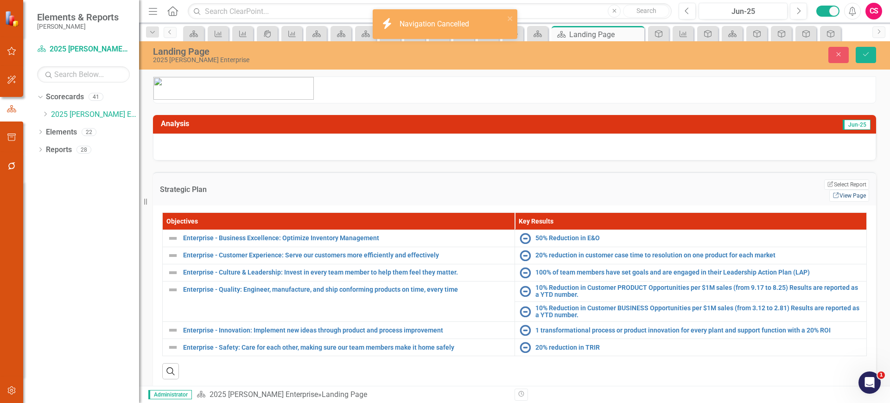
scroll to position [187, 0]
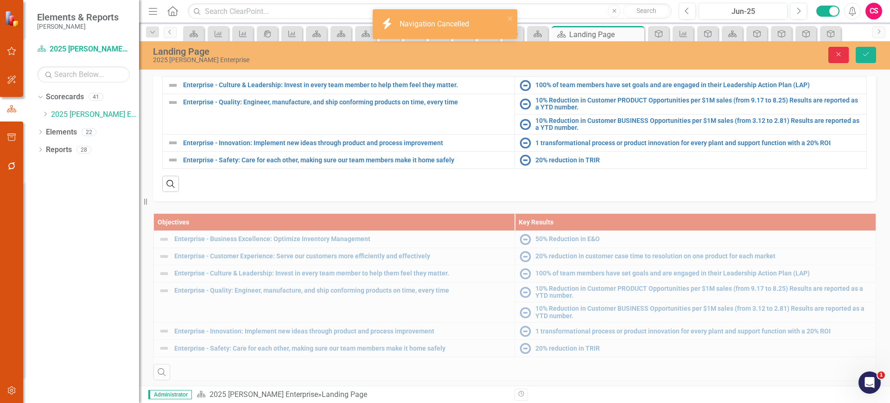
click at [842, 53] on icon "Close" at bounding box center [838, 54] width 8 height 6
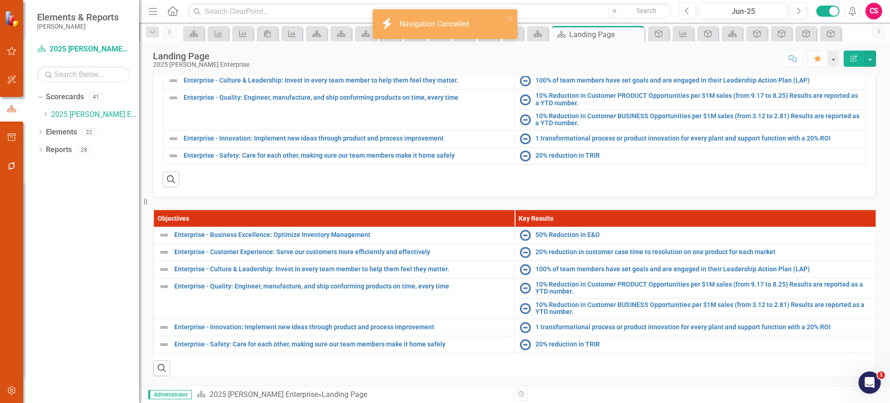
scroll to position [184, 0]
click at [797, 215] on th "Key Results" at bounding box center [695, 218] width 361 height 17
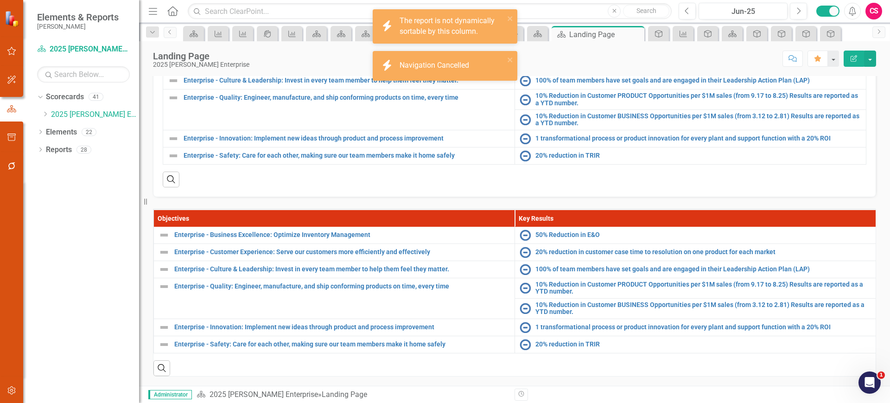
click at [797, 215] on th "Key Results" at bounding box center [695, 218] width 361 height 17
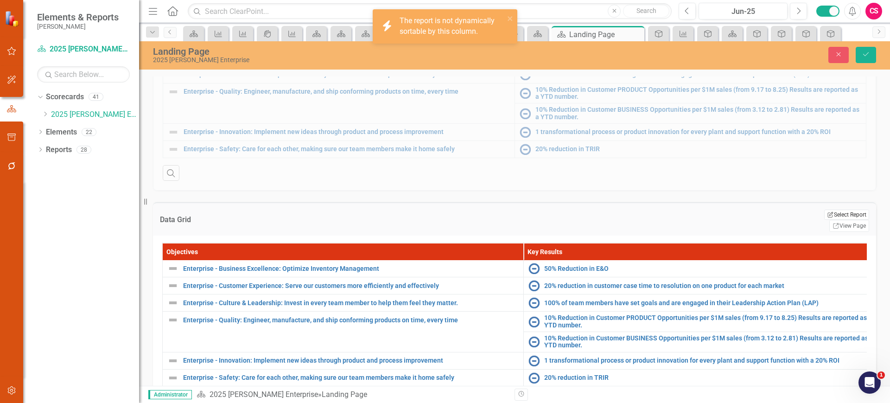
click at [824, 220] on button "Edit Report Select Report" at bounding box center [846, 215] width 45 height 10
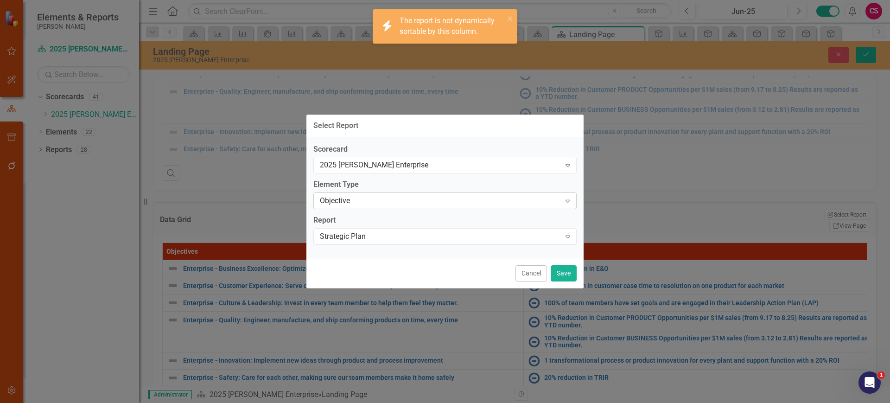
click at [387, 202] on div "Objective" at bounding box center [440, 201] width 241 height 11
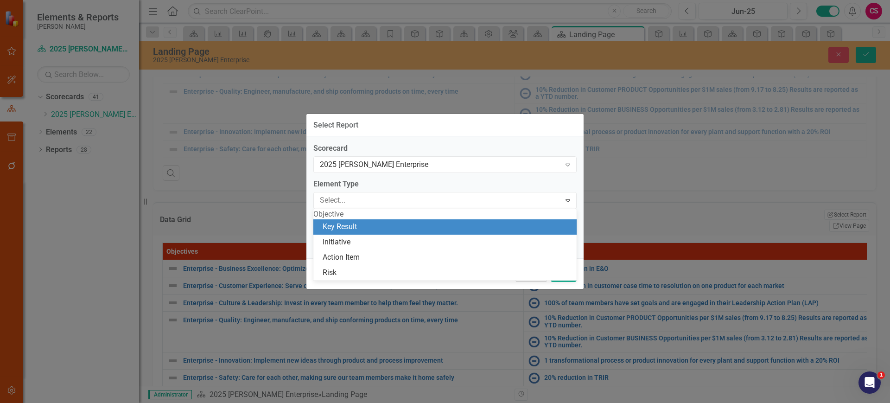
click at [369, 230] on div "Key Result" at bounding box center [447, 227] width 248 height 11
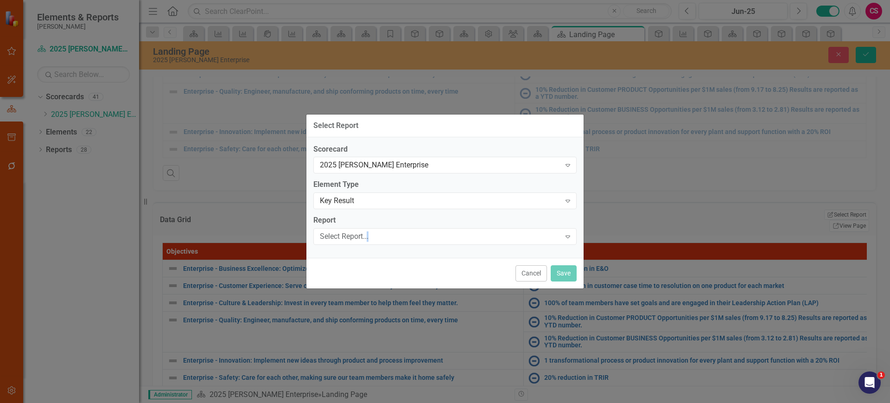
click at [369, 231] on div "Select Report..." at bounding box center [440, 236] width 241 height 11
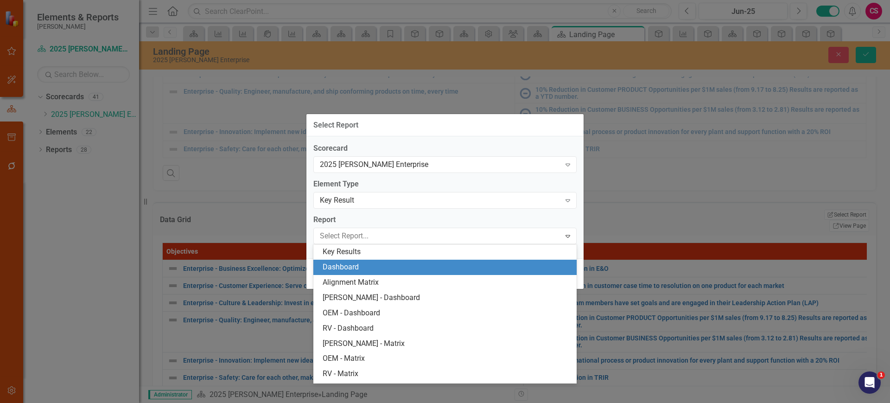
click at [361, 264] on div "Dashboard" at bounding box center [447, 267] width 248 height 11
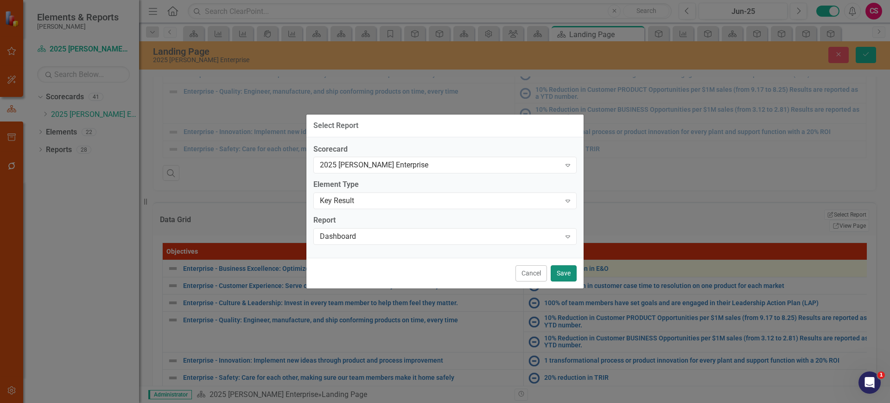
click at [555, 272] on button "Save" at bounding box center [564, 273] width 26 height 16
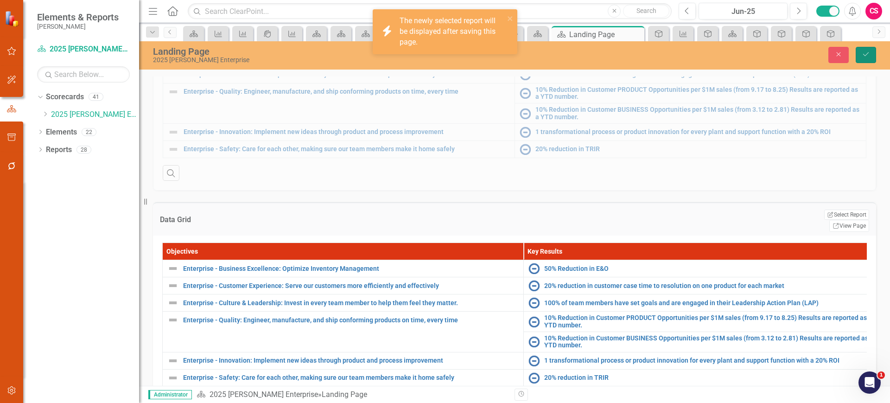
click at [864, 57] on icon "Save" at bounding box center [866, 54] width 8 height 6
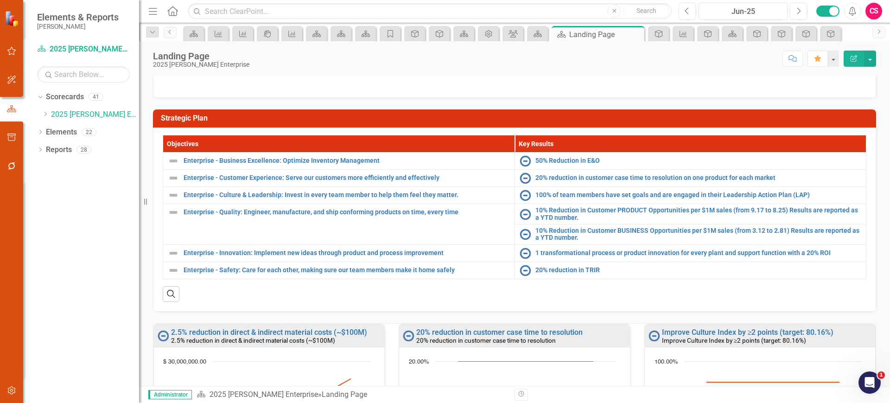
scroll to position [63, 0]
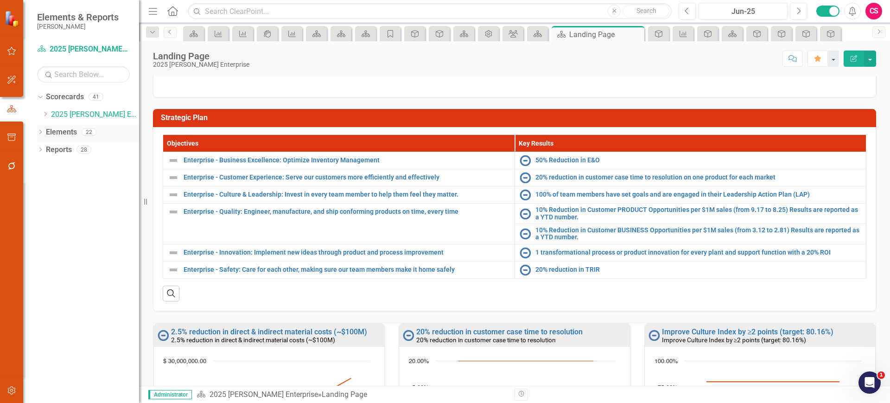
click at [40, 130] on icon at bounding box center [40, 132] width 2 height 4
click at [73, 167] on link "Key Result Key Results" at bounding box center [76, 167] width 51 height 11
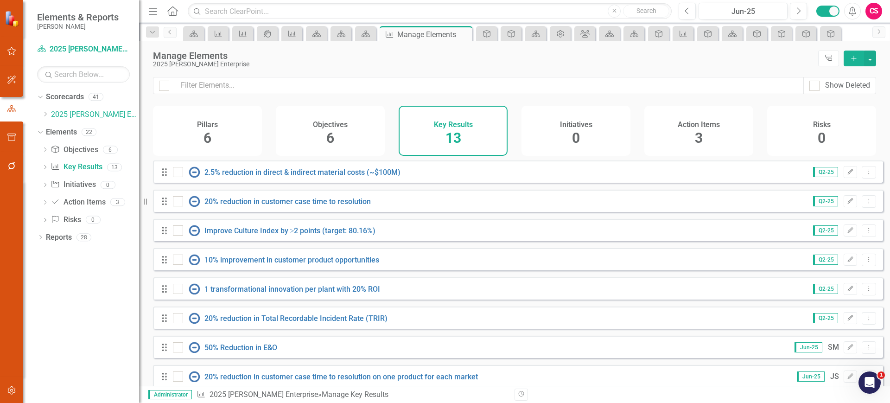
drag, startPoint x: 173, startPoint y: 327, endPoint x: 178, endPoint y: 305, distance: 21.7
click at [174, 323] on div at bounding box center [178, 318] width 10 height 10
click at [174, 319] on input "checkbox" at bounding box center [176, 316] width 6 height 6
checkbox input "true"
click at [178, 290] on input "checkbox" at bounding box center [176, 287] width 6 height 6
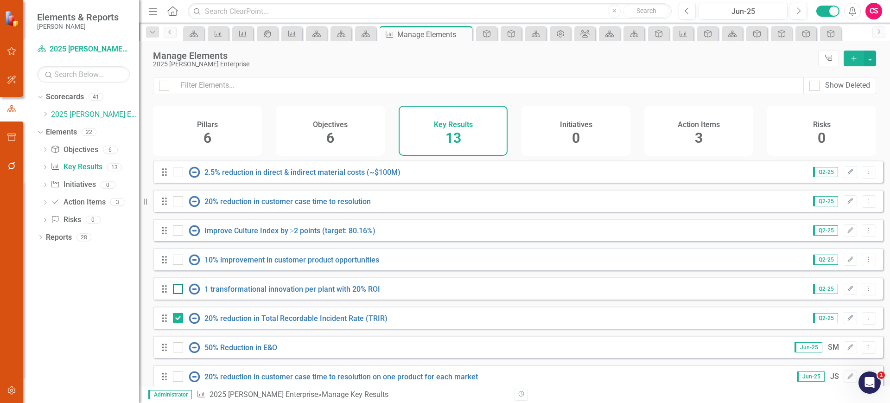
checkbox input "true"
click at [179, 264] on div at bounding box center [178, 259] width 10 height 10
click at [179, 260] on input "checkbox" at bounding box center [176, 257] width 6 height 6
checkbox input "true"
click at [178, 231] on input "checkbox" at bounding box center [176, 228] width 6 height 6
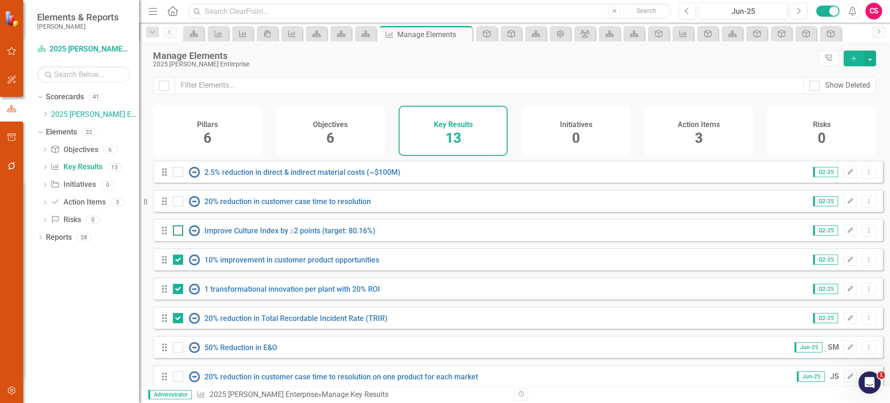
checkbox input "true"
click at [180, 203] on div at bounding box center [178, 201] width 10 height 10
click at [179, 202] on input "checkbox" at bounding box center [176, 199] width 6 height 6
checkbox input "true"
click at [177, 173] on input "checkbox" at bounding box center [176, 170] width 6 height 6
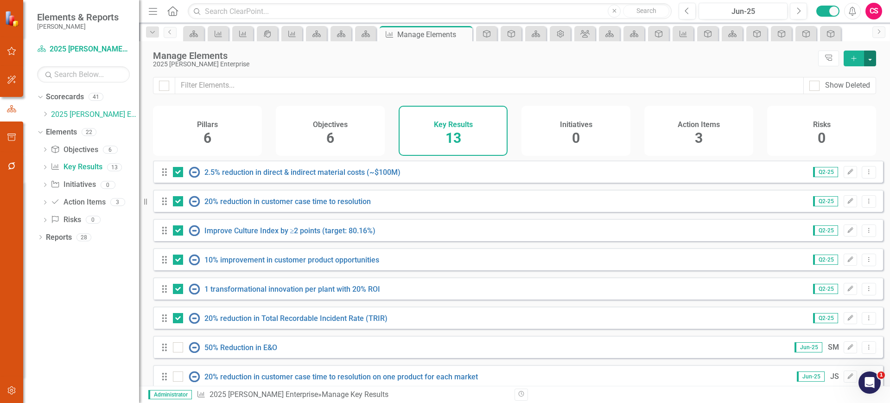
click at [869, 54] on button "button" at bounding box center [870, 59] width 12 height 16
click at [837, 124] on link "Trash Delete Multiple" at bounding box center [838, 126] width 73 height 17
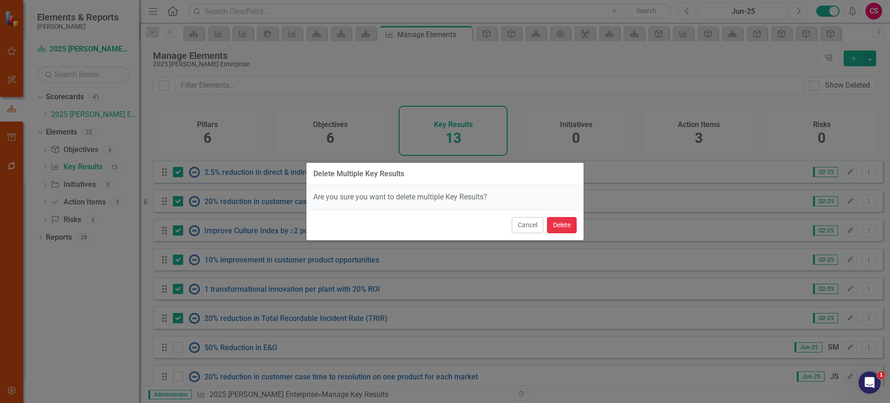
click at [566, 229] on button "Delete" at bounding box center [562, 225] width 30 height 16
checkbox input "false"
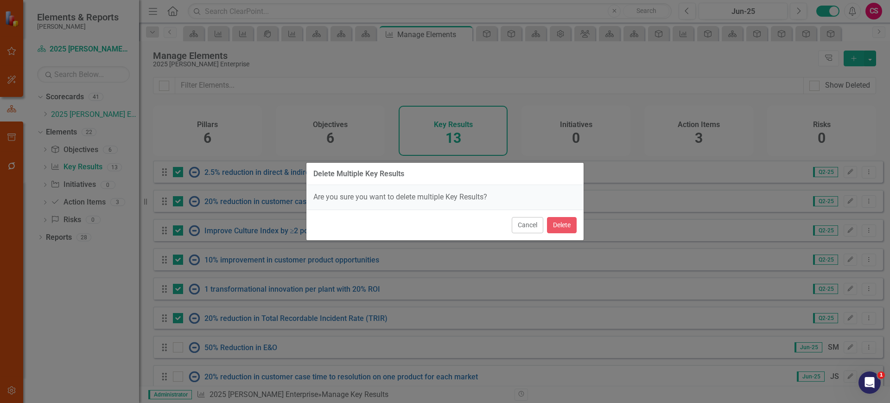
checkbox input "false"
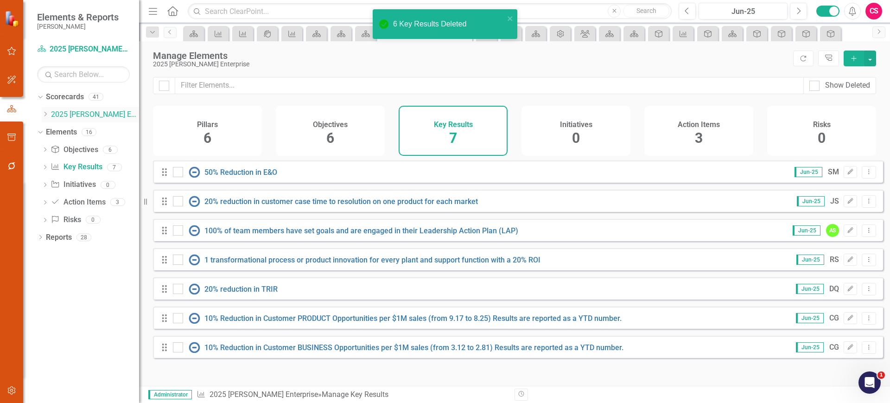
click at [84, 117] on link "2025 [PERSON_NAME] Enterprise" at bounding box center [95, 114] width 88 height 11
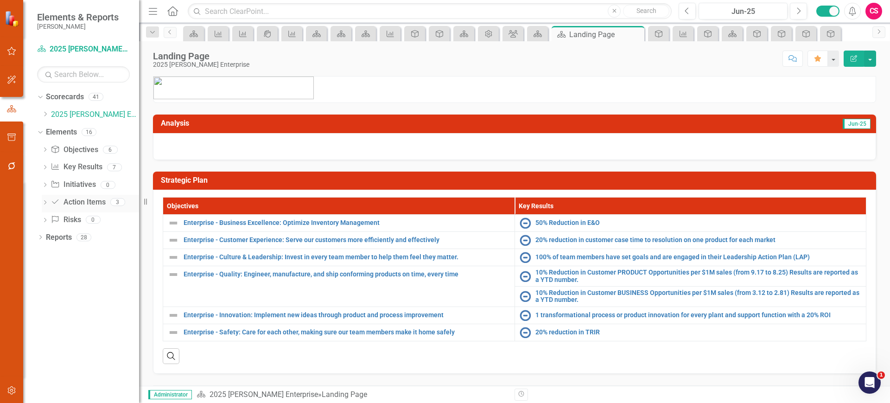
click at [69, 199] on link "Action Item Action Items" at bounding box center [78, 202] width 55 height 11
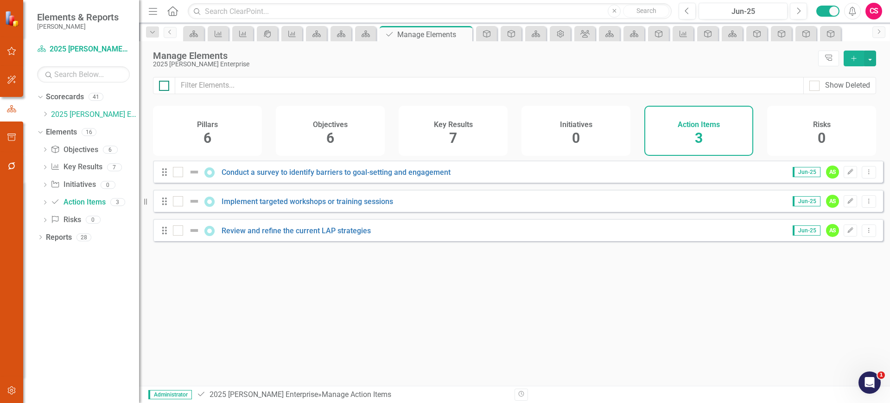
click at [161, 84] on input "checkbox" at bounding box center [162, 84] width 6 height 6
checkbox input "true"
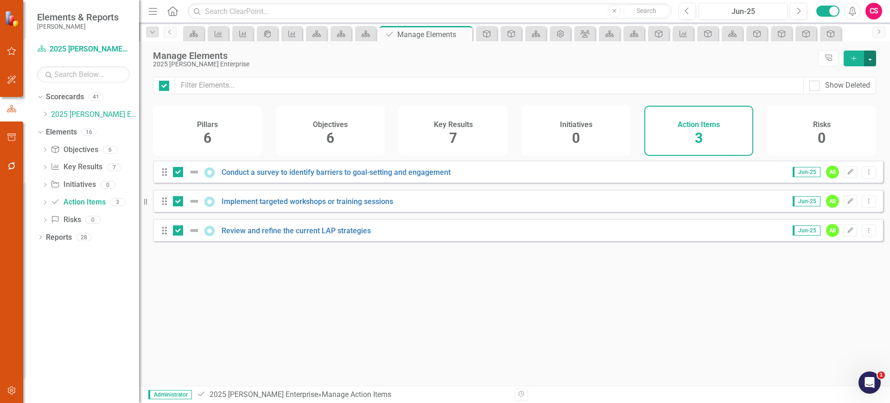
click at [871, 58] on button "button" at bounding box center [870, 59] width 12 height 16
click at [833, 123] on link "Trash Delete Multiple" at bounding box center [838, 126] width 74 height 17
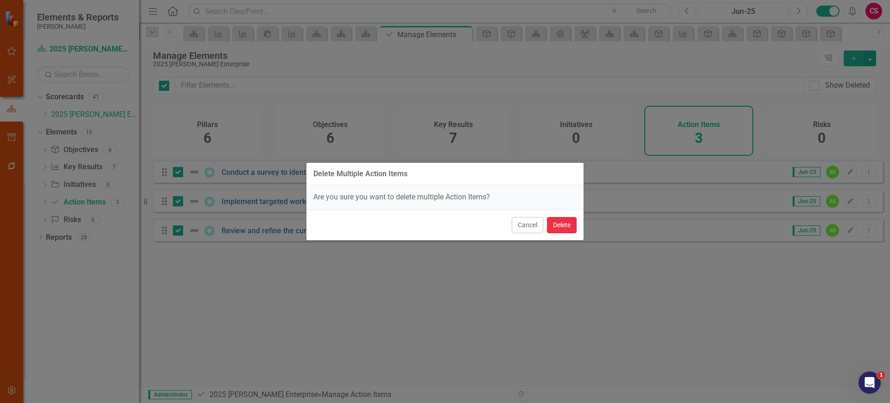
click at [563, 224] on button "Delete" at bounding box center [562, 225] width 30 height 16
checkbox input "false"
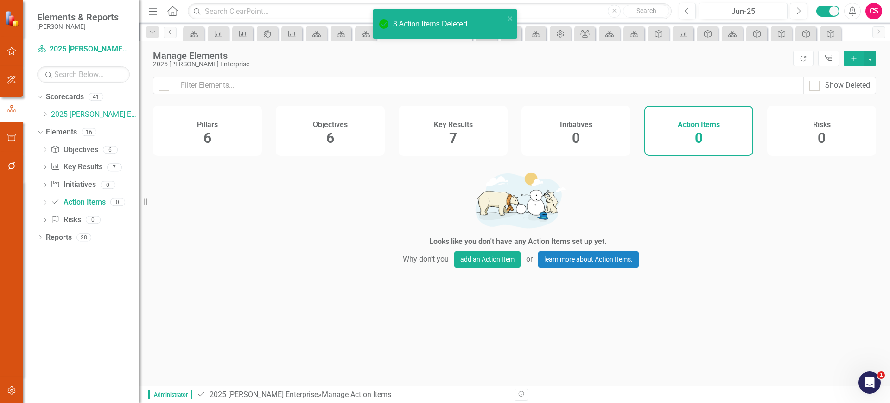
click at [3, 394] on button "button" at bounding box center [11, 390] width 21 height 19
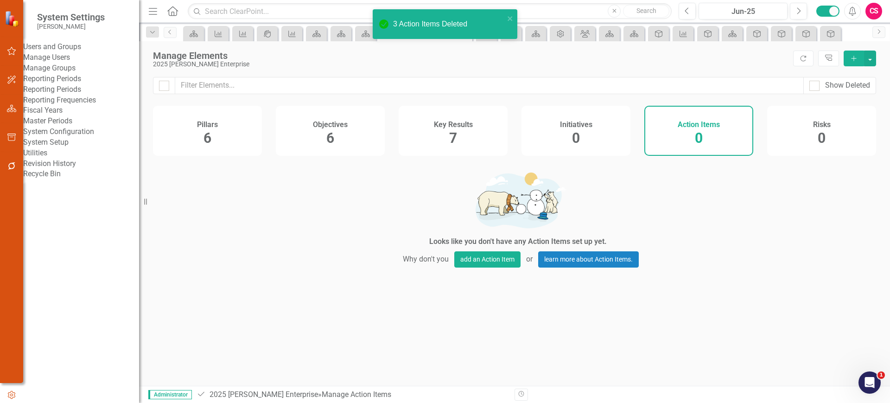
click at [74, 148] on link "System Setup" at bounding box center [81, 142] width 116 height 11
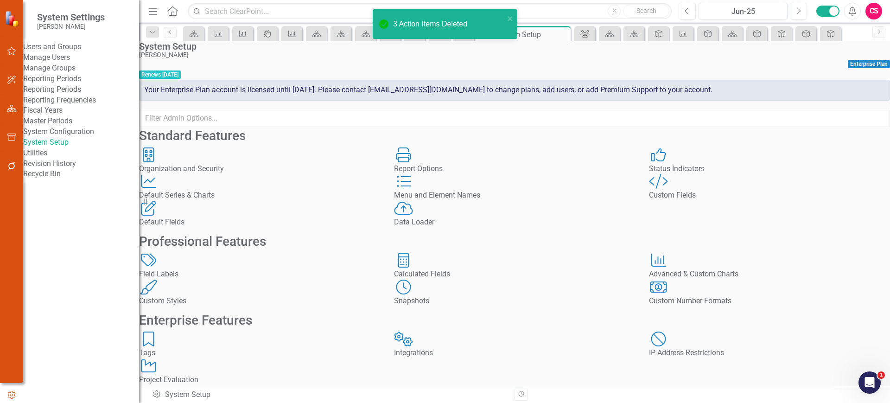
click at [555, 201] on div "Menu and Element Names Menu and Element Names" at bounding box center [514, 187] width 241 height 27
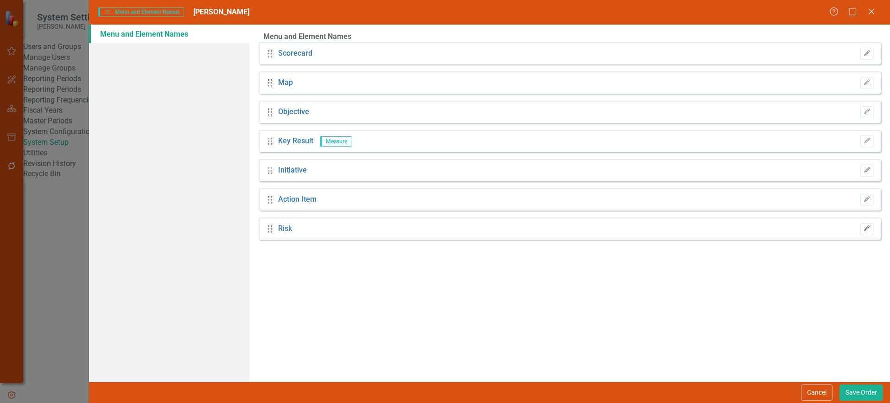
click at [864, 231] on icon "Edit" at bounding box center [867, 229] width 7 height 6
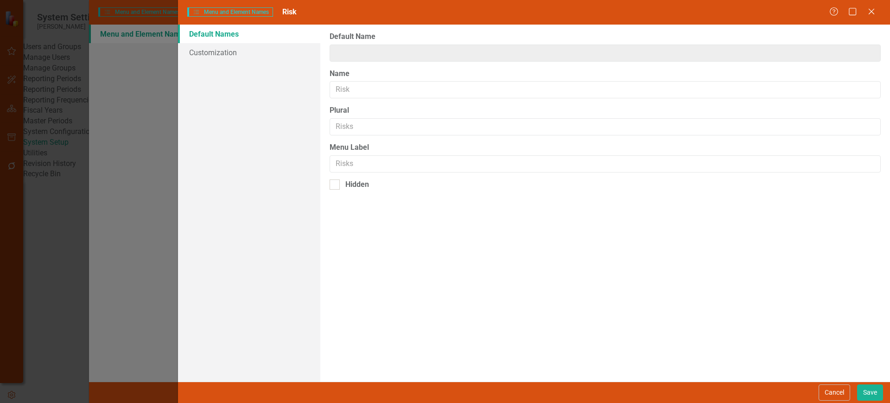
type input "Risk"
click at [334, 184] on input "Hidden" at bounding box center [333, 182] width 6 height 6
checkbox input "true"
click at [876, 390] on button "Save" at bounding box center [870, 392] width 26 height 16
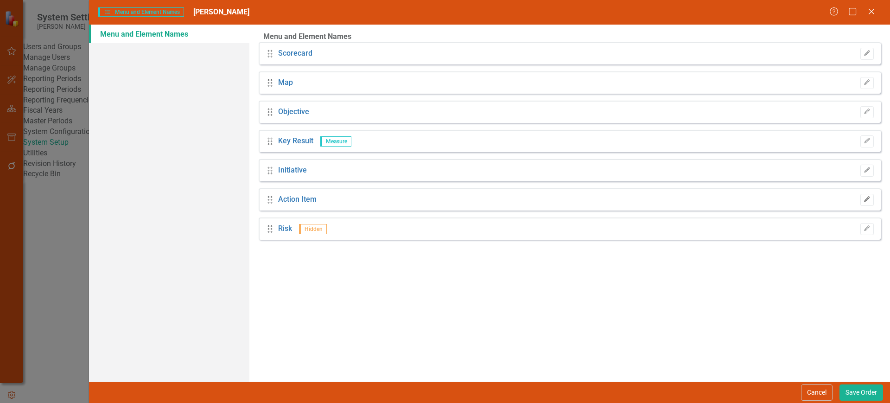
click at [864, 201] on button "Edit" at bounding box center [866, 200] width 13 height 12
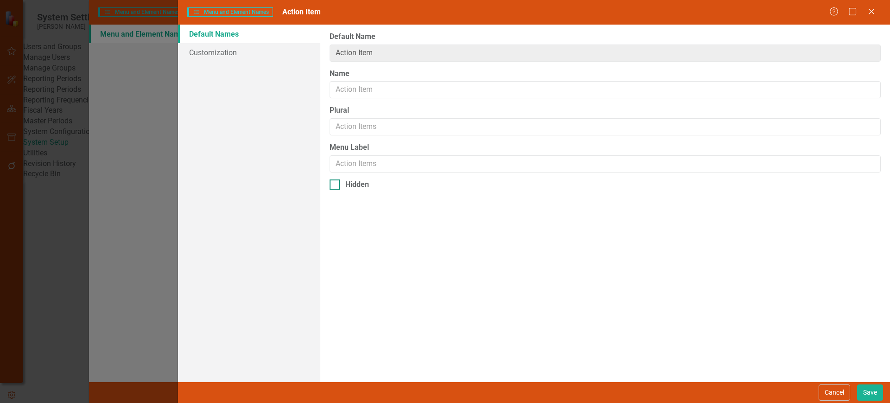
click at [341, 187] on div "Hidden" at bounding box center [605, 184] width 551 height 11
click at [336, 185] on input "Hidden" at bounding box center [333, 182] width 6 height 6
checkbox input "true"
click at [867, 391] on button "Save" at bounding box center [870, 392] width 26 height 16
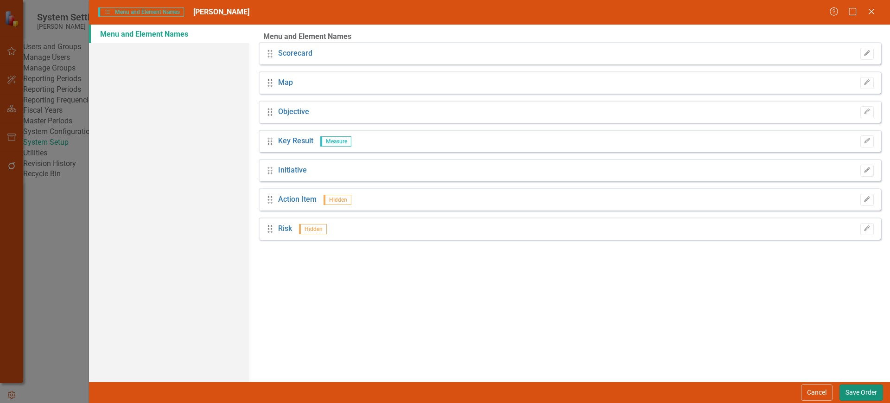
click at [856, 393] on button "Save Order" at bounding box center [861, 392] width 44 height 16
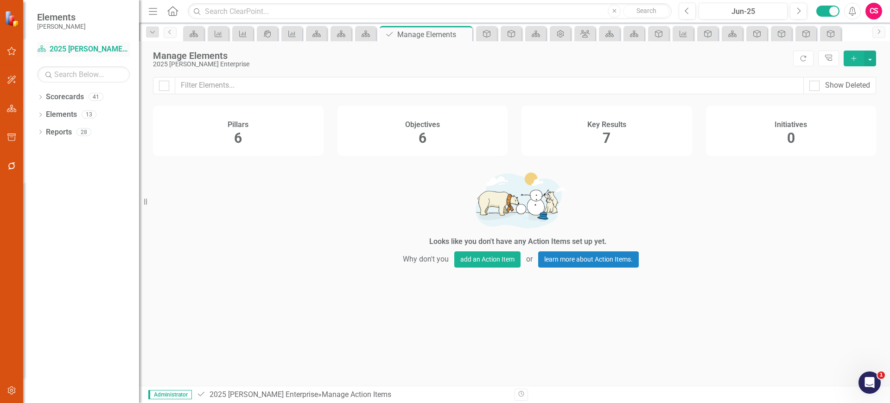
click at [77, 56] on div "Scorecard 2025 Lippert Enterprise" at bounding box center [83, 49] width 93 height 15
click at [76, 52] on link "Scorecard 2025 Lippert Enterprise" at bounding box center [83, 49] width 93 height 11
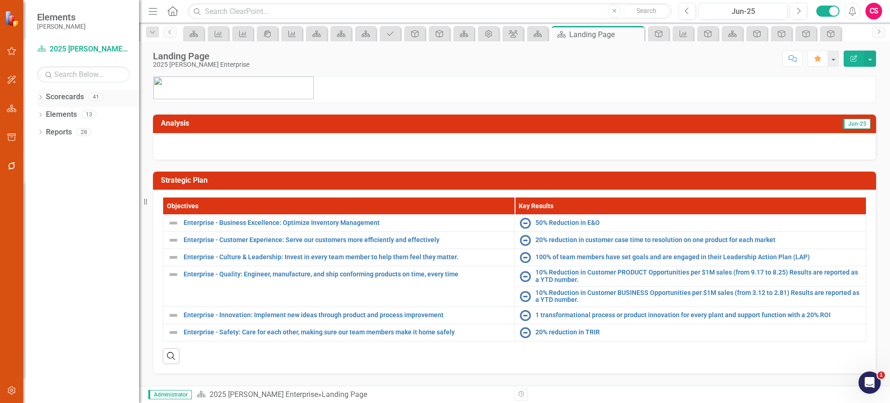
click at [39, 98] on icon "Dropdown" at bounding box center [40, 97] width 6 height 5
click at [42, 114] on icon "Dropdown" at bounding box center [45, 114] width 7 height 6
click at [66, 133] on link "Aftermarket" at bounding box center [99, 132] width 79 height 11
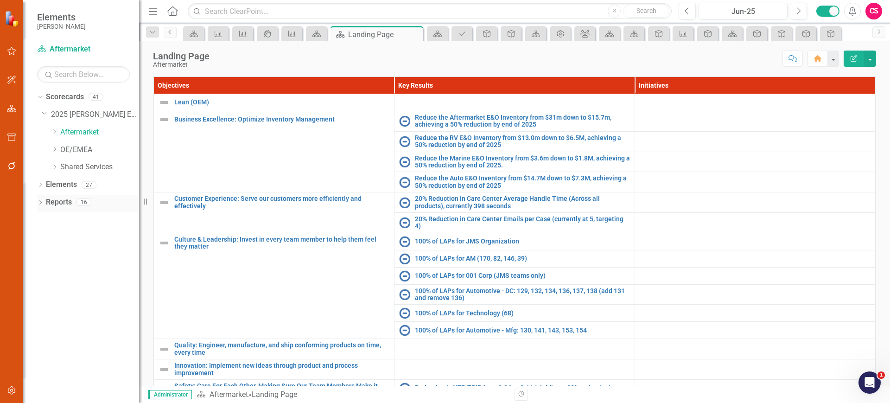
click at [62, 199] on link "Reports" at bounding box center [59, 202] width 26 height 11
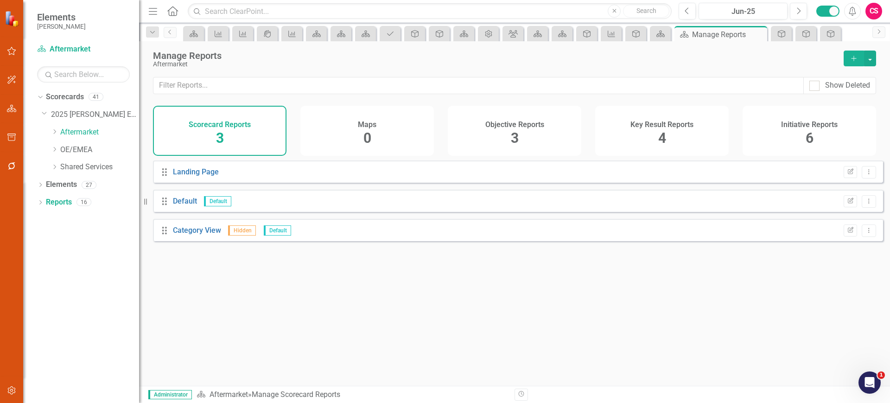
click at [489, 116] on div "Objective Reports 3" at bounding box center [514, 131] width 133 height 50
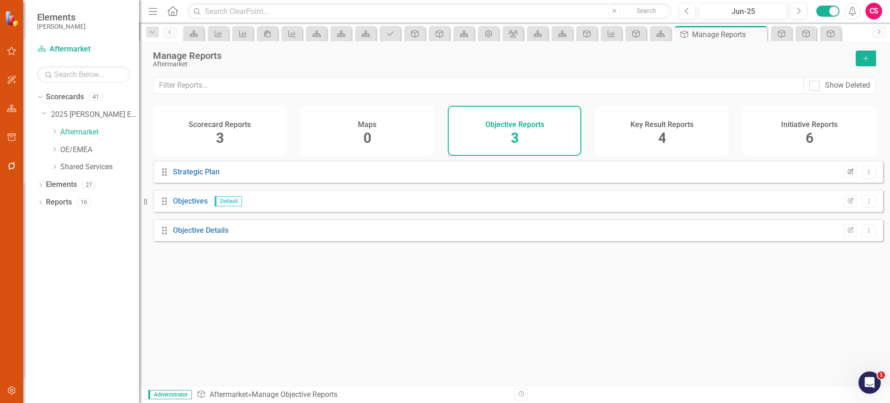
click at [848, 174] on icon "button" at bounding box center [851, 171] width 6 height 6
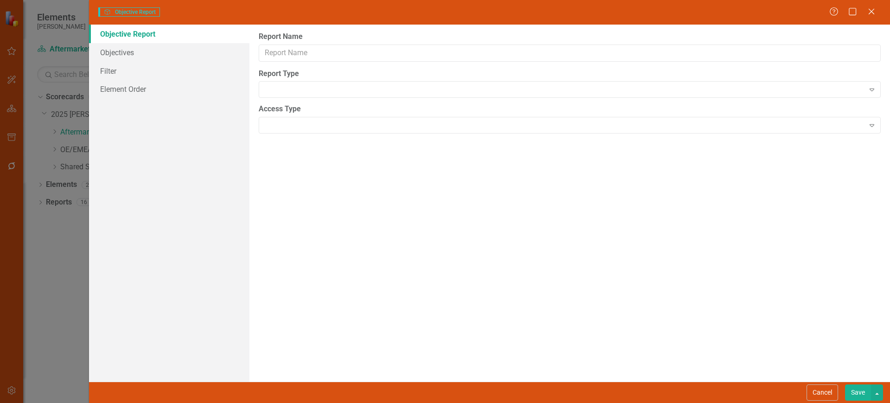
type input "Strategic Plan"
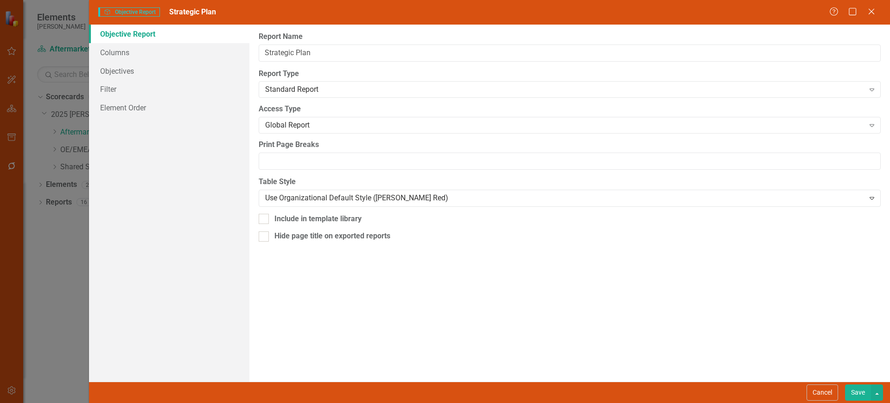
click at [172, 35] on link "Objective Report" at bounding box center [169, 34] width 160 height 19
click at [170, 48] on link "Columns" at bounding box center [169, 52] width 160 height 19
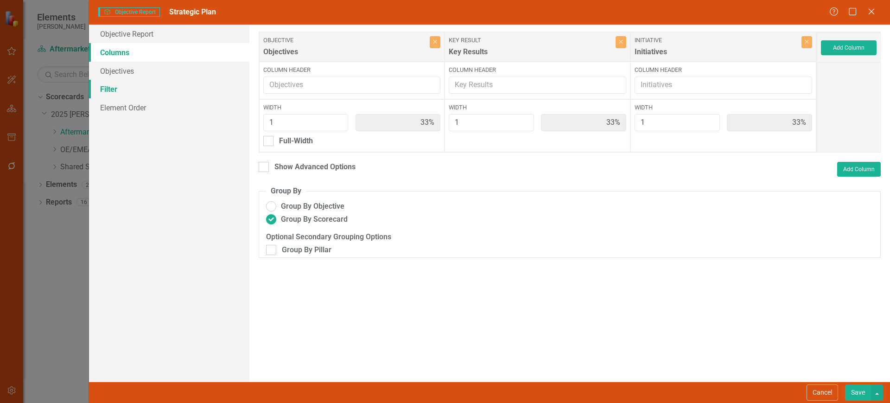
click at [159, 82] on link "Filter" at bounding box center [169, 89] width 160 height 19
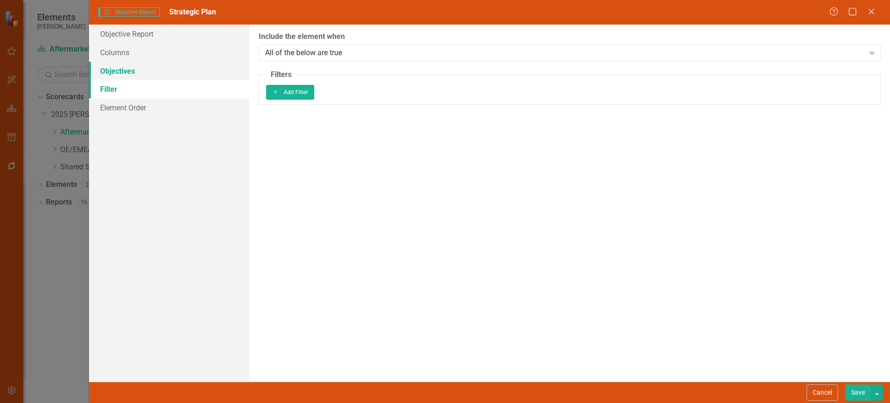
click at [164, 76] on link "Objectives" at bounding box center [169, 71] width 160 height 19
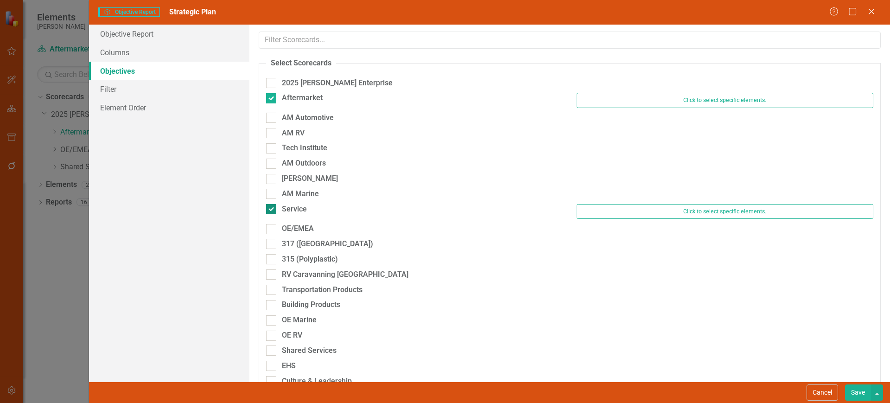
click at [272, 210] on div at bounding box center [271, 209] width 10 height 10
click at [272, 210] on input "Service" at bounding box center [269, 207] width 6 height 6
checkbox input "false"
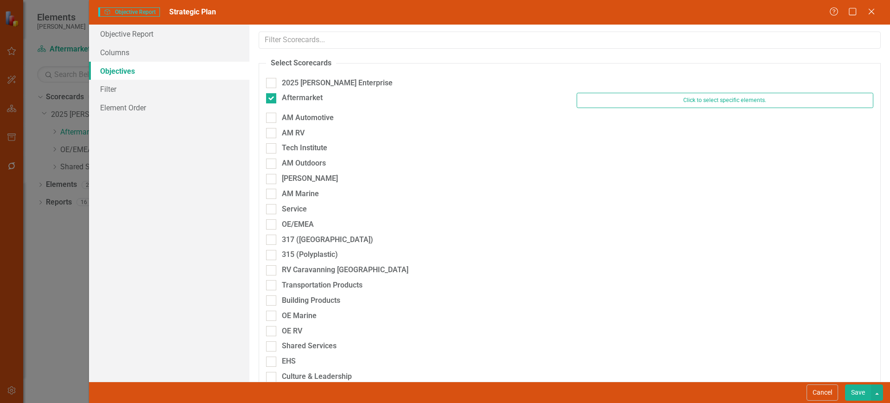
click at [856, 392] on button "Save" at bounding box center [858, 392] width 26 height 16
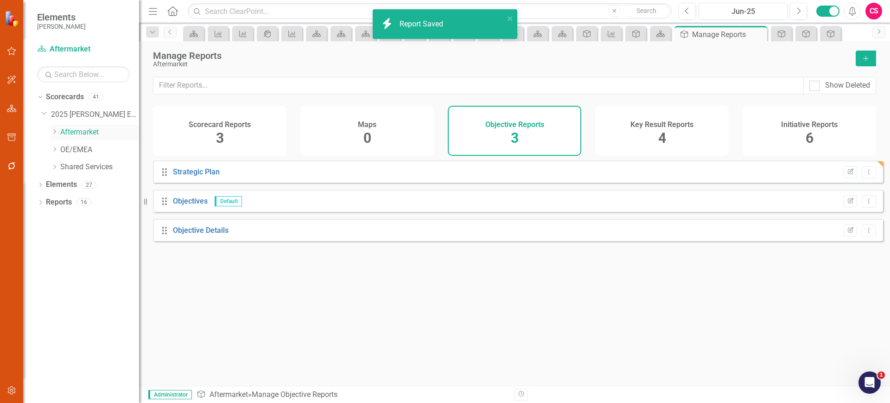
click at [85, 137] on link "Aftermarket" at bounding box center [99, 132] width 79 height 11
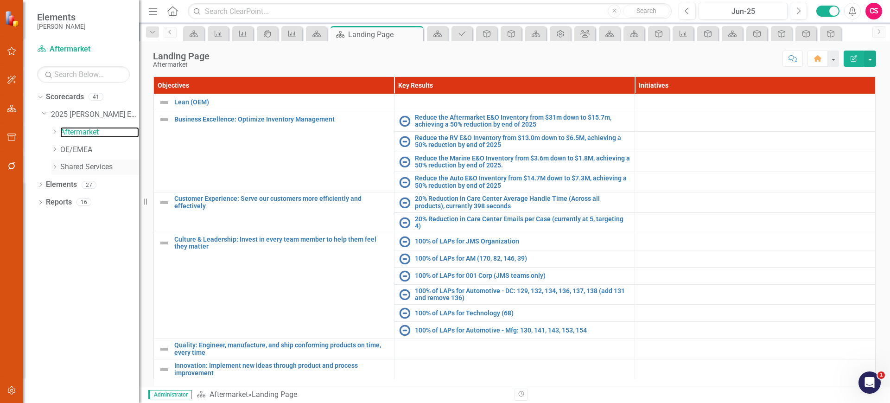
scroll to position [0, 0]
click at [50, 179] on link "Elements" at bounding box center [61, 184] width 31 height 11
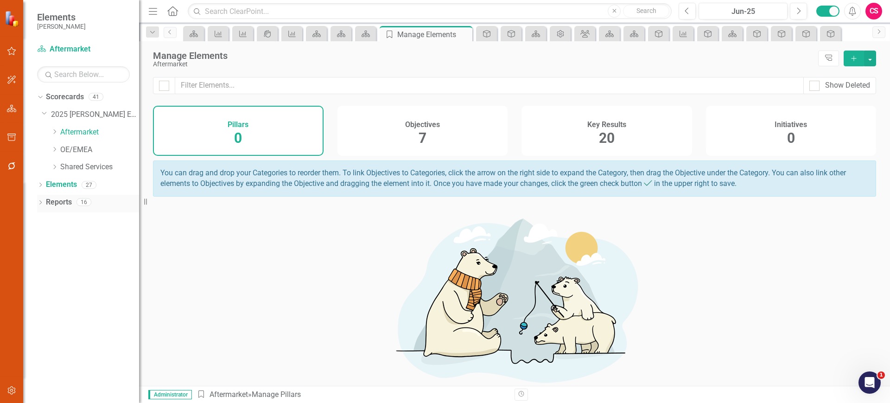
click at [63, 204] on link "Reports" at bounding box center [59, 202] width 26 height 11
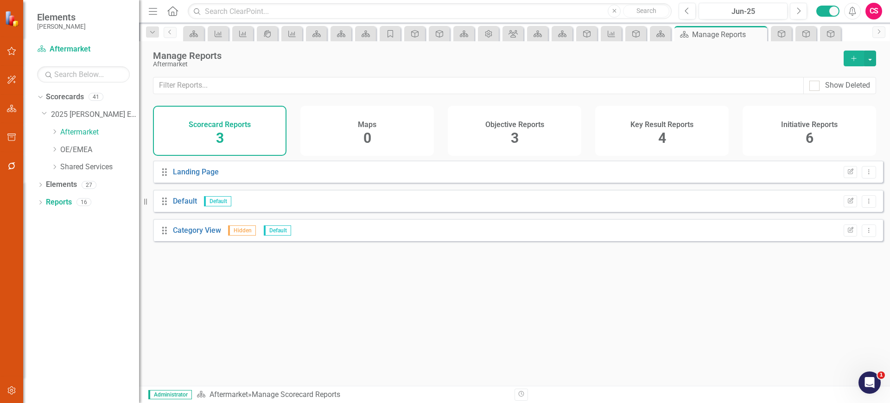
click at [499, 127] on h4 "Objective Reports" at bounding box center [514, 125] width 59 height 8
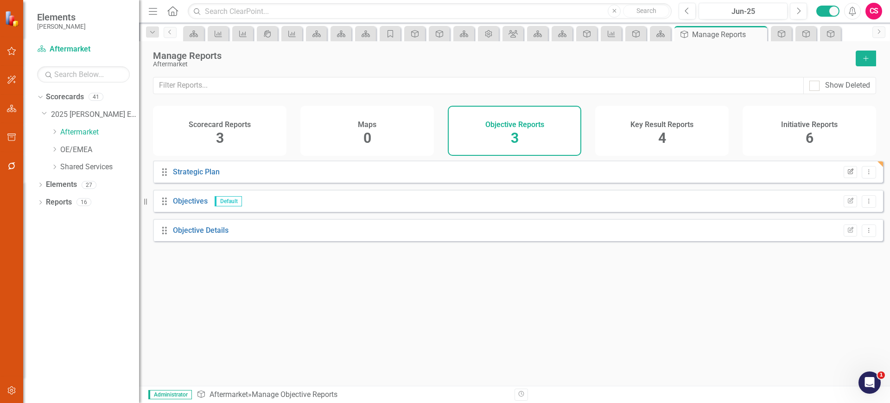
click at [847, 175] on icon "Edit Report" at bounding box center [850, 172] width 7 height 6
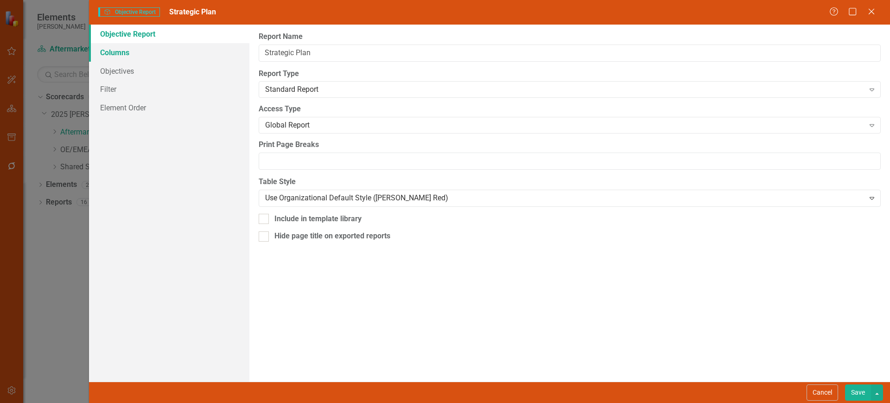
click at [155, 47] on link "Columns" at bounding box center [169, 52] width 160 height 19
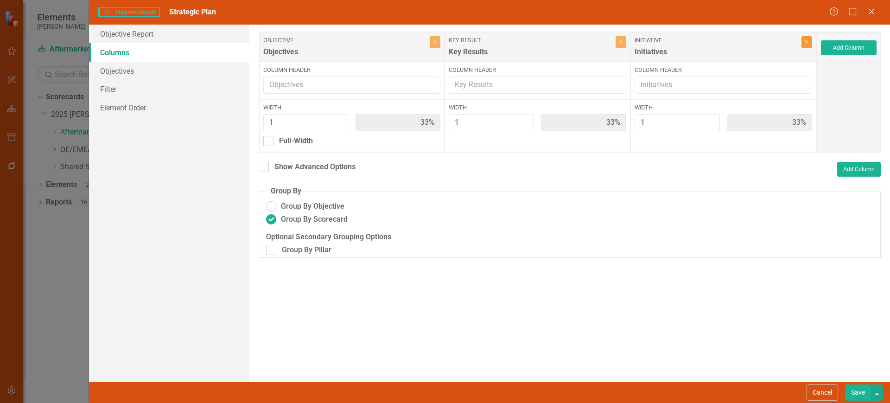
click at [808, 41] on button "Close" at bounding box center [806, 42] width 11 height 12
type input "50%"
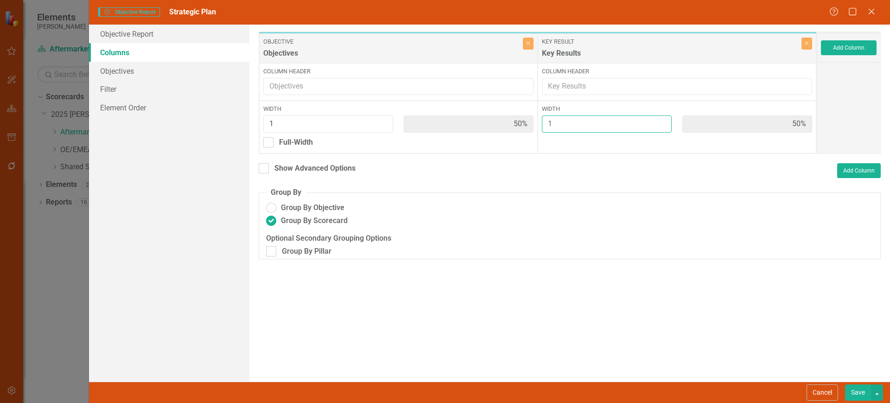
type input "2"
type input "33%"
type input "67%"
drag, startPoint x: 662, startPoint y: 119, endPoint x: 769, endPoint y: 238, distance: 159.9
type input "2"
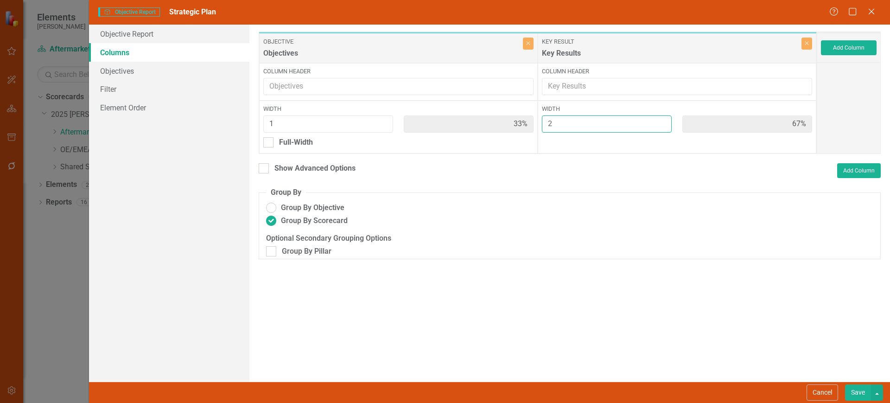
click at [662, 118] on input "2" at bounding box center [607, 123] width 130 height 17
click at [855, 390] on button "Save" at bounding box center [858, 392] width 26 height 16
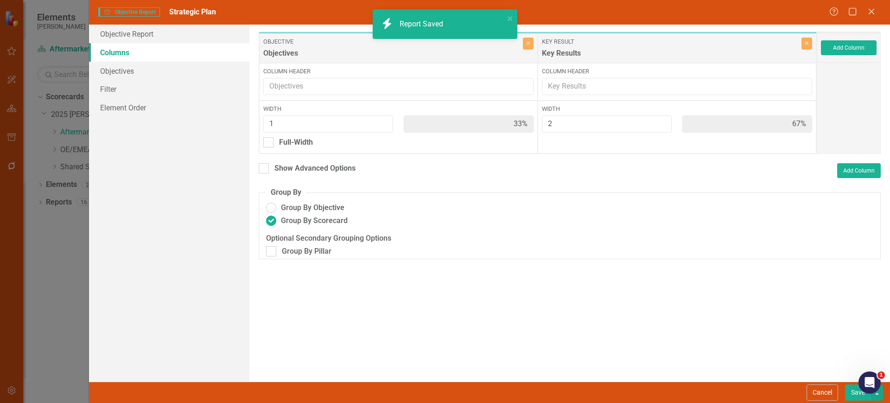
radio input "false"
radio input "true"
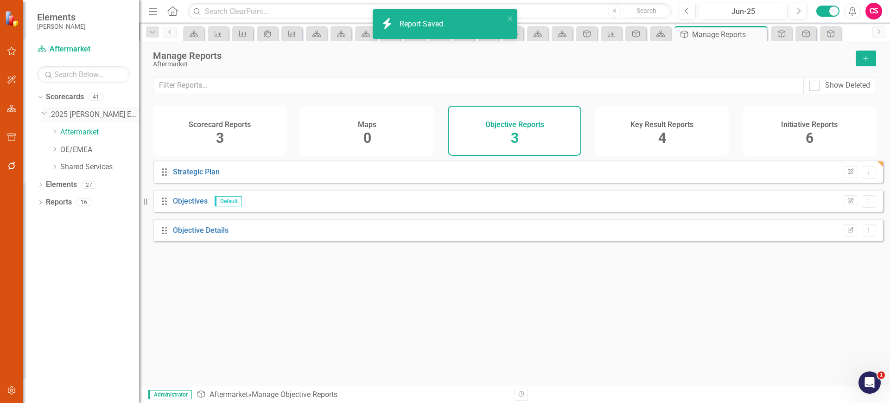
click at [72, 114] on link "2025 [PERSON_NAME] Enterprise" at bounding box center [95, 114] width 88 height 11
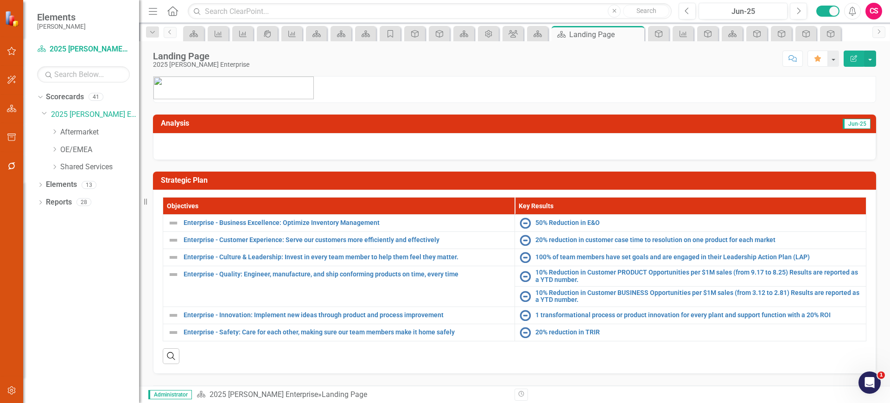
click at [495, 187] on td "Strategic Plan" at bounding box center [516, 181] width 711 height 15
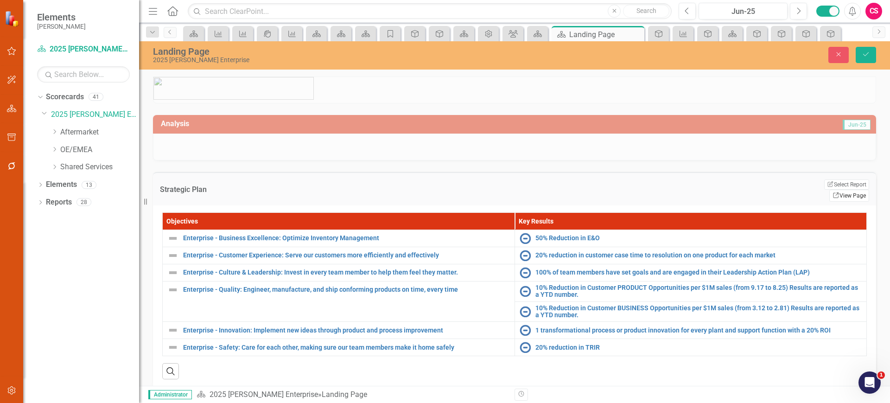
click at [835, 190] on link "Link View Page" at bounding box center [849, 196] width 40 height 12
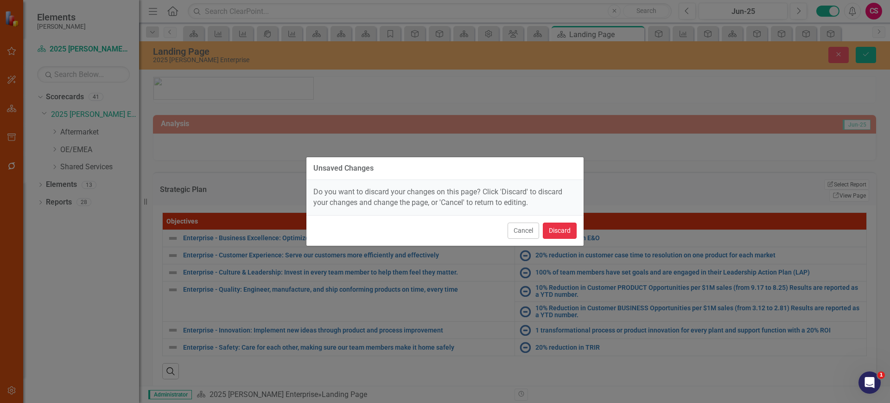
click at [555, 237] on button "Discard" at bounding box center [560, 230] width 34 height 16
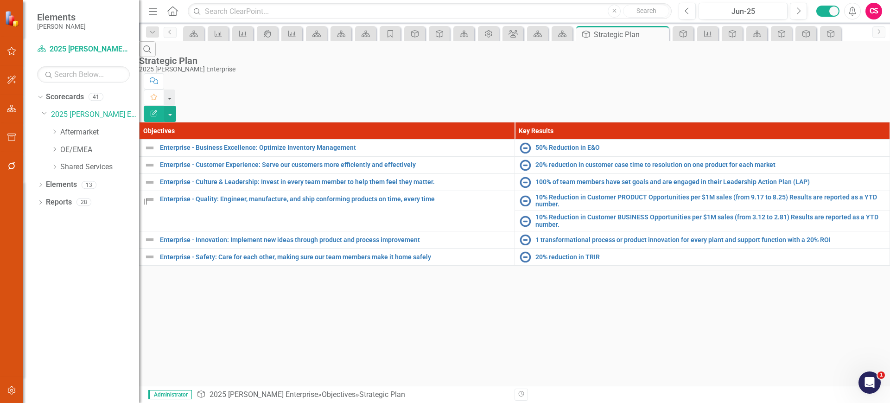
click at [158, 110] on icon "Edit Report" at bounding box center [154, 113] width 8 height 6
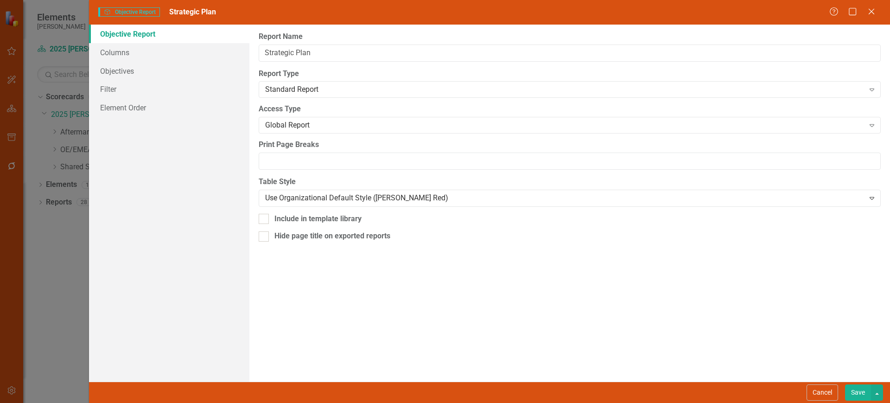
drag, startPoint x: 826, startPoint y: 389, endPoint x: 376, endPoint y: 236, distance: 475.5
click at [826, 389] on button "Cancel" at bounding box center [823, 392] width 32 height 16
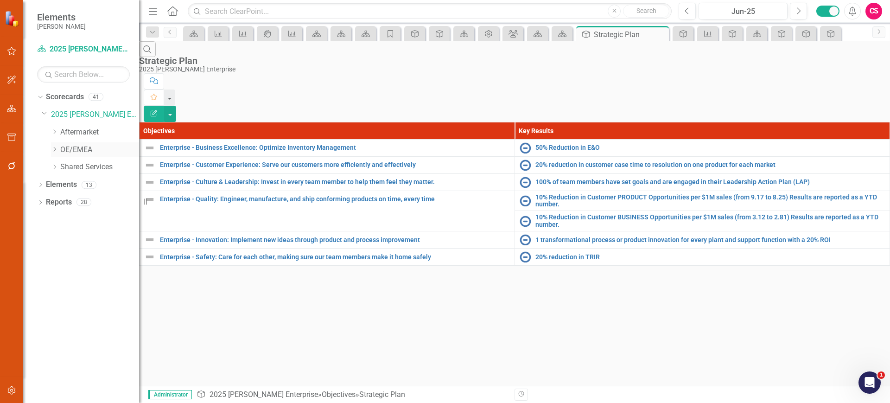
click at [70, 145] on div "Dropdown OE/EMEA" at bounding box center [95, 149] width 88 height 15
click at [74, 149] on link "OE/EMEA" at bounding box center [99, 150] width 79 height 11
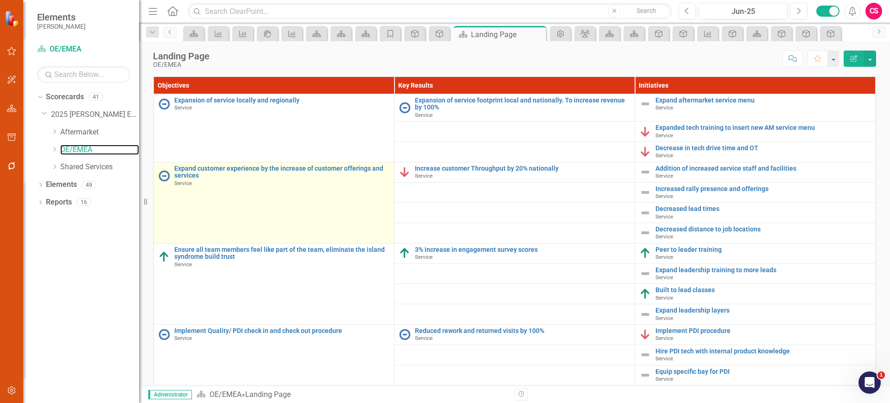
scroll to position [25, 0]
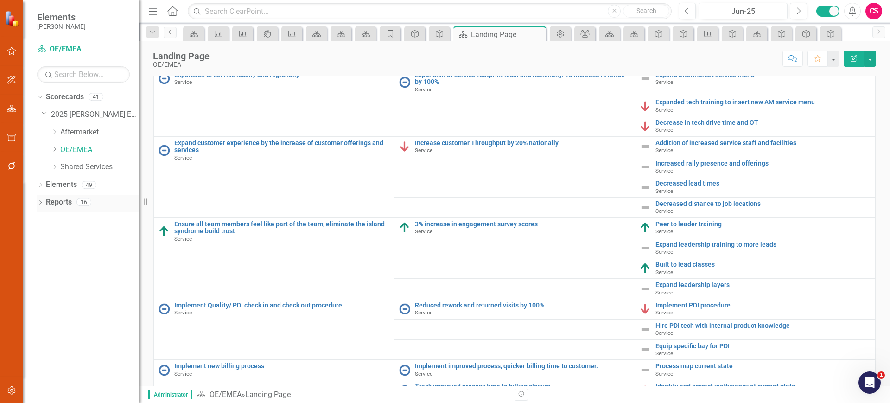
click at [59, 206] on link "Reports" at bounding box center [59, 202] width 26 height 11
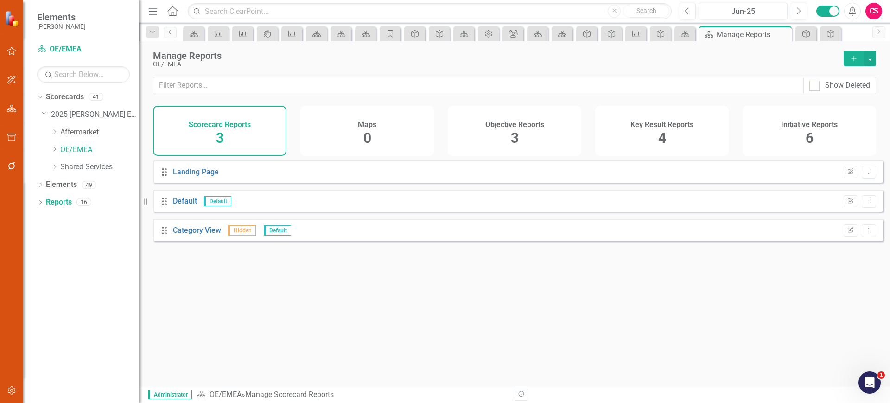
click at [364, 153] on div "Maps 0" at bounding box center [366, 131] width 133 height 50
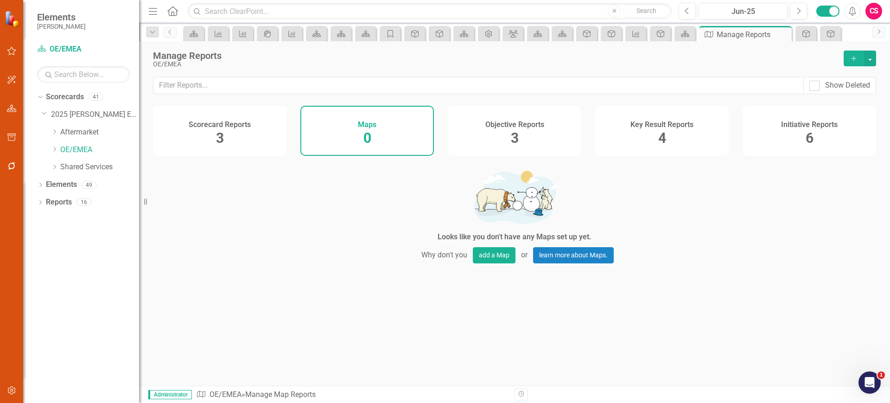
click at [457, 138] on div "Objective Reports 3" at bounding box center [514, 131] width 133 height 50
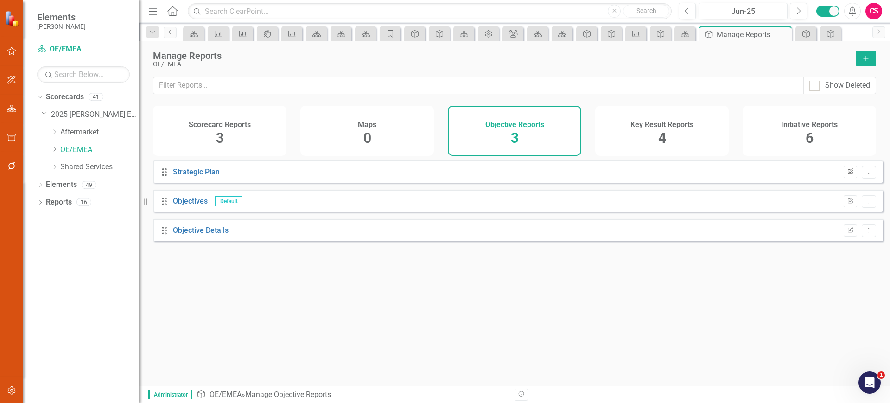
click at [847, 175] on icon "Edit Report" at bounding box center [850, 172] width 7 height 6
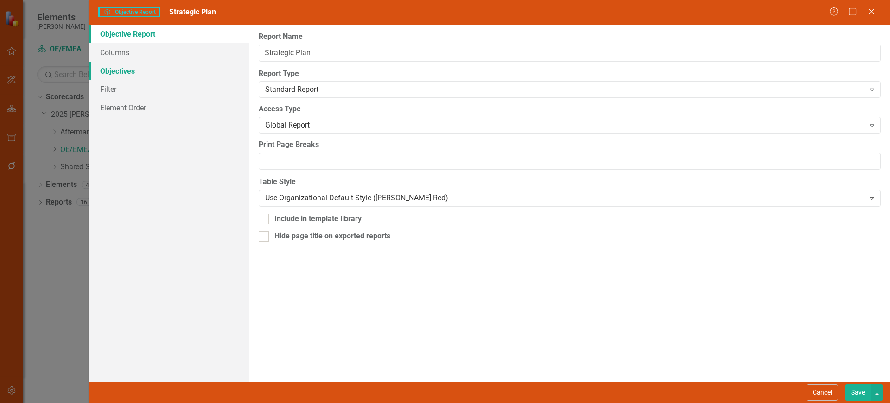
click at [135, 67] on link "Objectives" at bounding box center [169, 71] width 160 height 19
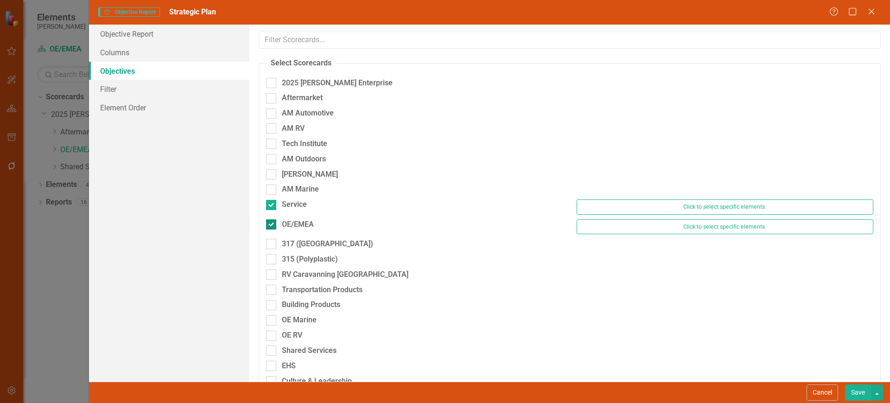
click at [271, 222] on input "OE/EMEA" at bounding box center [269, 222] width 6 height 6
checkbox input "false"
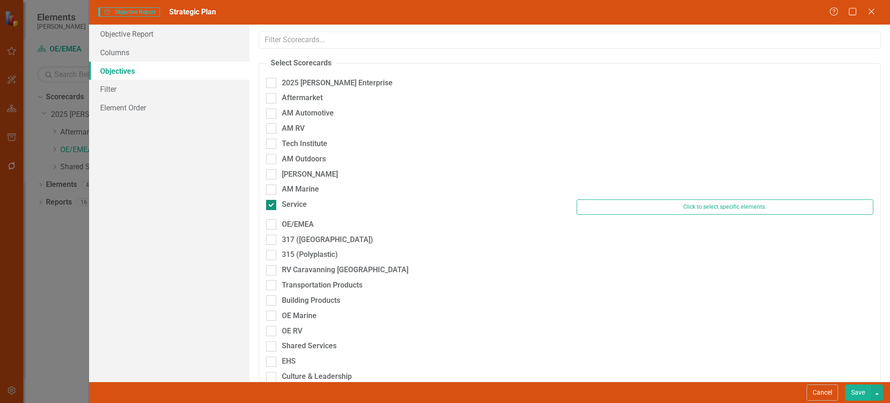
click at [273, 201] on div at bounding box center [271, 205] width 10 height 10
click at [272, 201] on input "Service" at bounding box center [269, 203] width 6 height 6
checkbox input "false"
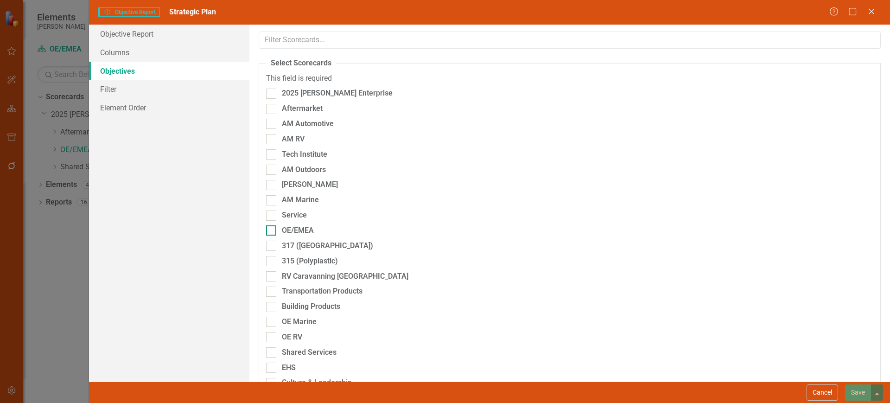
click at [274, 230] on div at bounding box center [271, 230] width 10 height 10
click at [272, 230] on input "OE/EMEA" at bounding box center [269, 228] width 6 height 6
checkbox input "true"
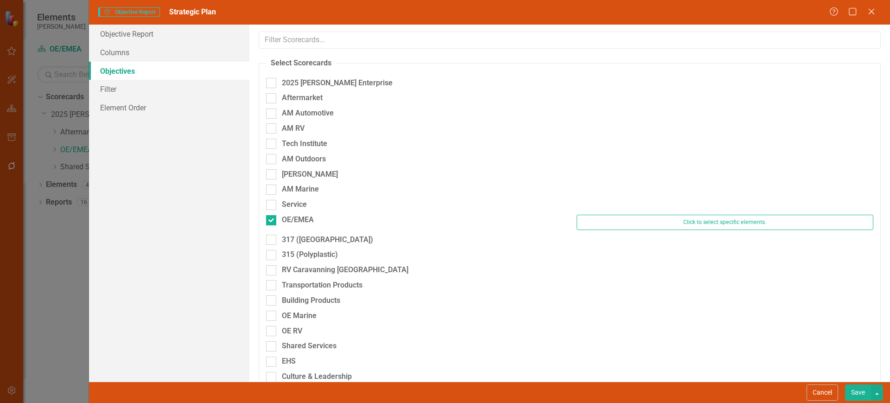
click at [849, 394] on button "Save" at bounding box center [858, 392] width 26 height 16
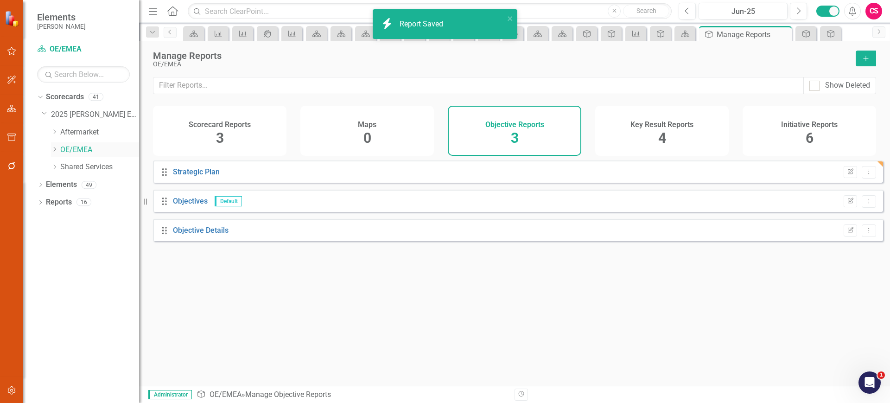
click at [79, 147] on link "OE/EMEA" at bounding box center [99, 150] width 79 height 11
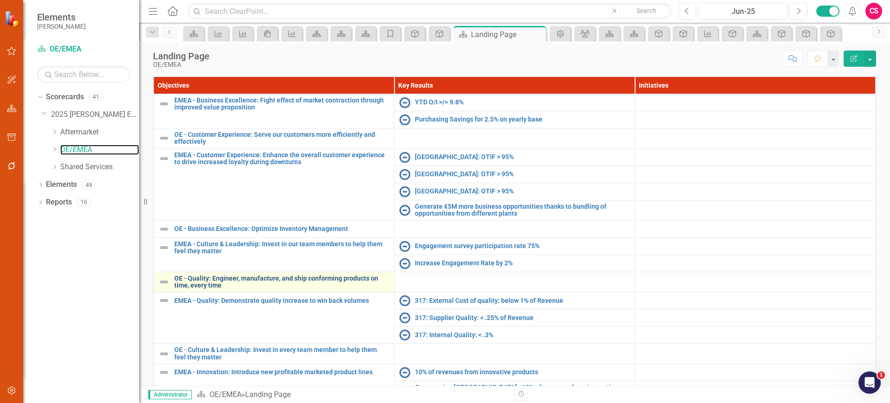
scroll to position [25, 0]
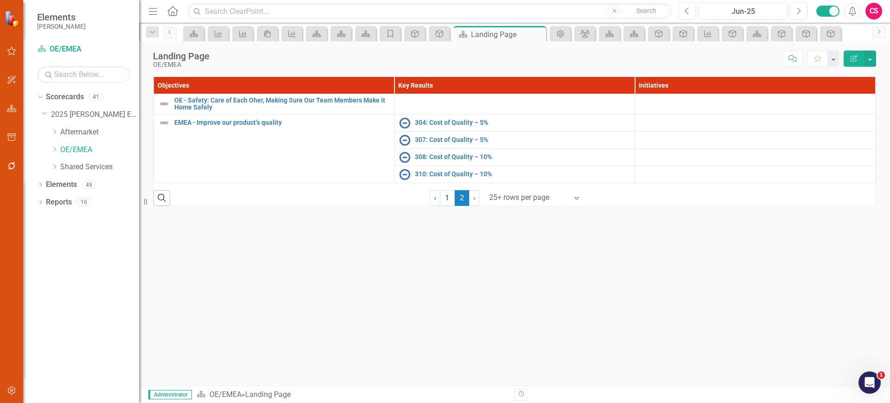
scroll to position [0, 0]
click at [225, 206] on div "Search ‹ Previous 1 2 (current) › Next 25+ rows per page Expand" at bounding box center [514, 194] width 722 height 23
click at [256, 183] on div "Objectives Key Results Initiatives OE - Safety: Care of Each Oher, Making Sure …" at bounding box center [514, 129] width 722 height 107
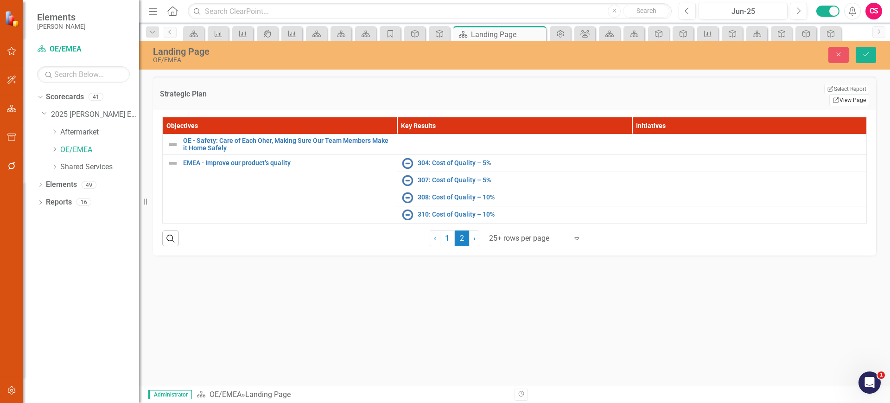
click at [852, 94] on link "Link View Page" at bounding box center [849, 100] width 40 height 12
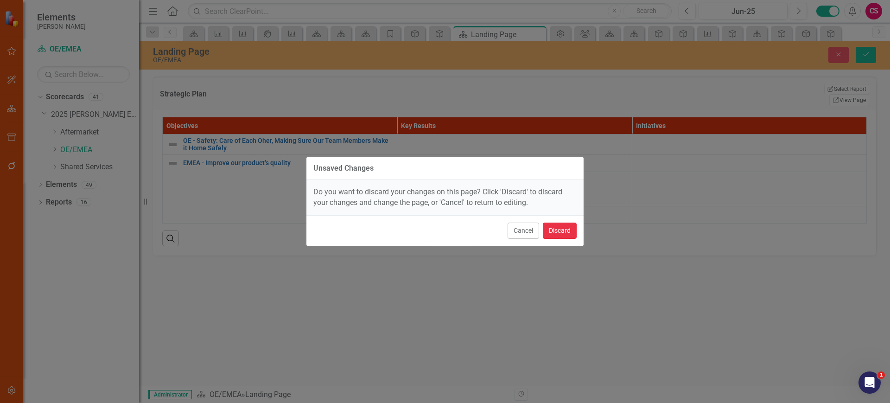
click at [562, 232] on button "Discard" at bounding box center [560, 230] width 34 height 16
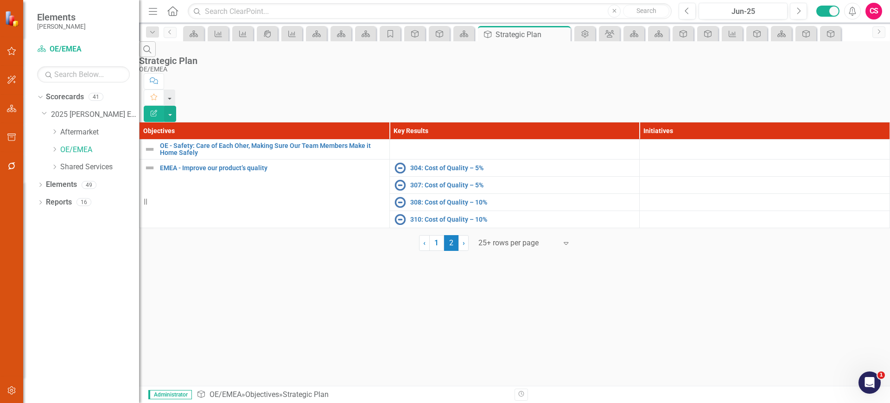
click at [158, 110] on icon "Edit Report" at bounding box center [154, 113] width 8 height 6
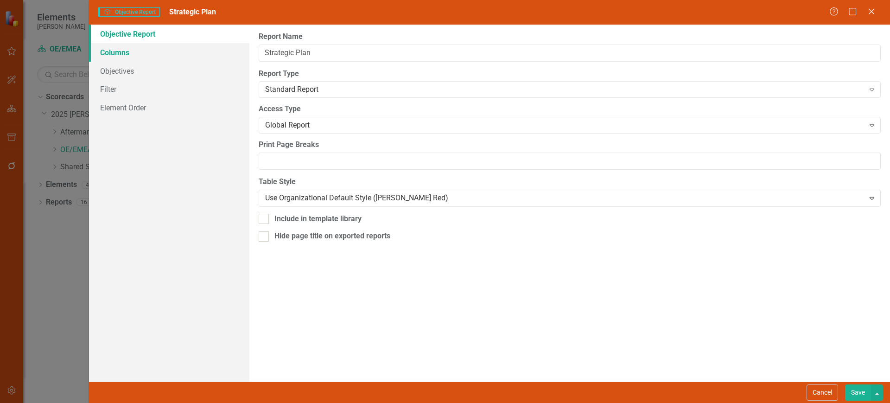
click at [171, 51] on link "Columns" at bounding box center [169, 52] width 160 height 19
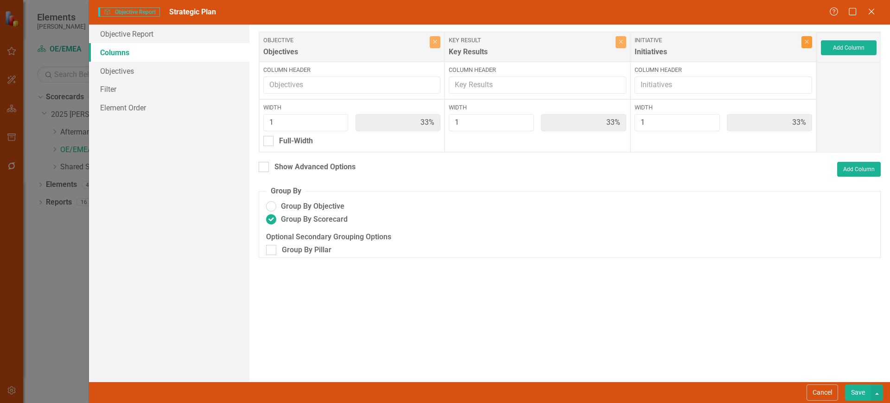
click at [806, 43] on icon "Close" at bounding box center [807, 42] width 4 height 6
type input "50%"
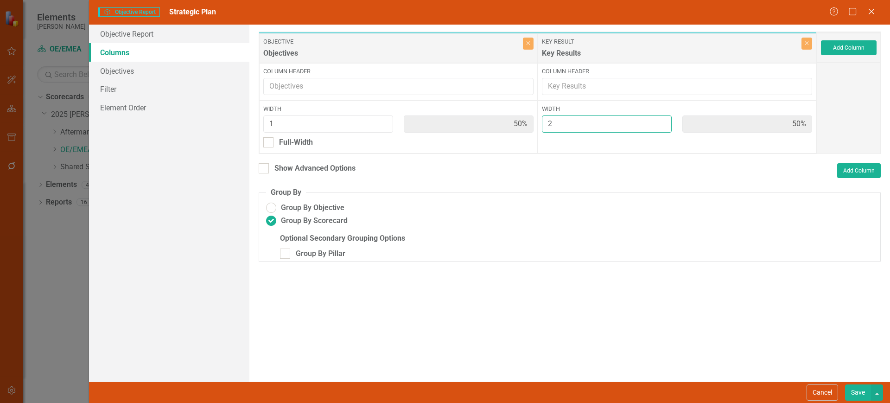
type input "2"
click at [663, 121] on input "2" at bounding box center [607, 123] width 130 height 17
type input "33%"
type input "67%"
click at [852, 393] on button "Save" at bounding box center [858, 392] width 26 height 16
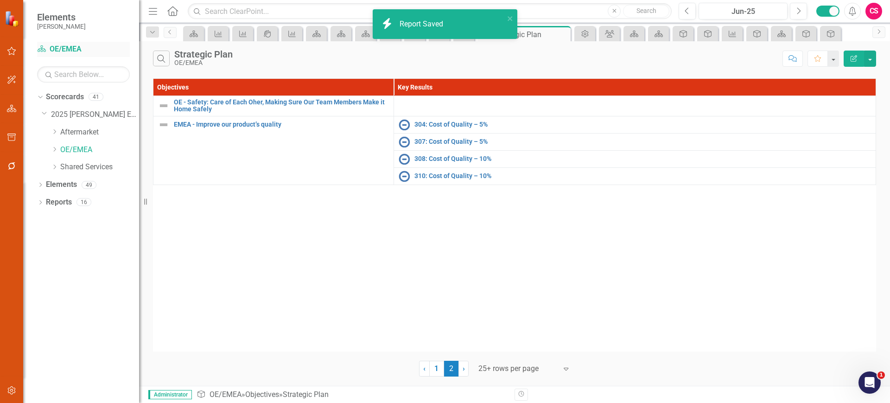
click at [67, 47] on link "Scorecard OE/EMEA" at bounding box center [83, 49] width 93 height 11
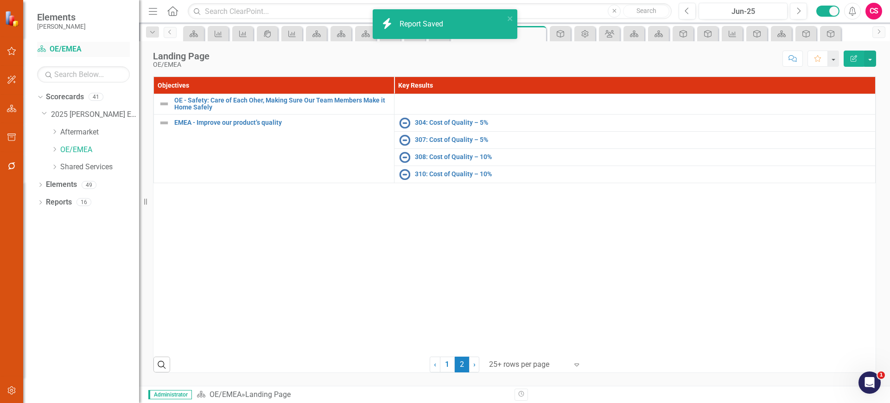
click at [67, 47] on link "Scorecard OE/EMEA" at bounding box center [83, 49] width 93 height 11
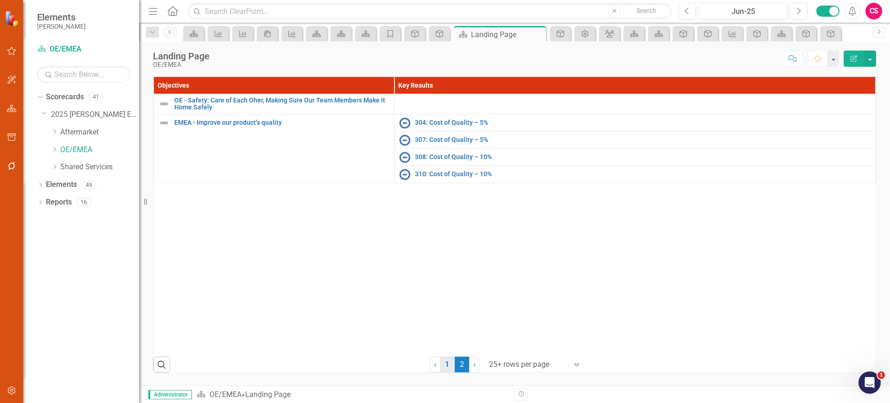
click at [445, 361] on link "1" at bounding box center [447, 364] width 15 height 16
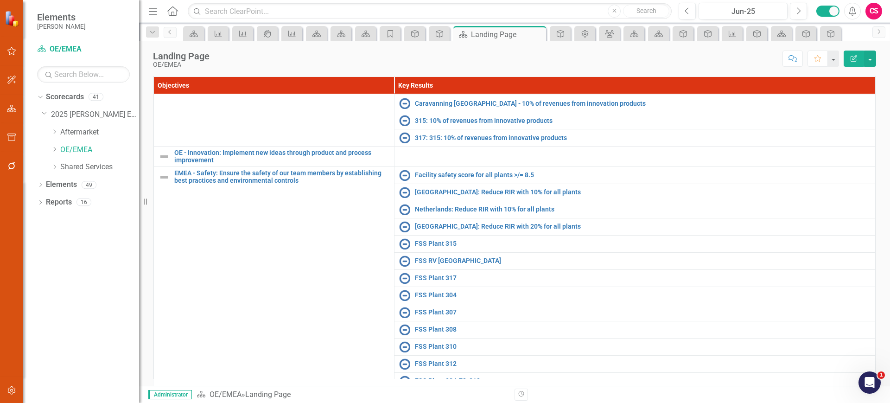
scroll to position [301, 0]
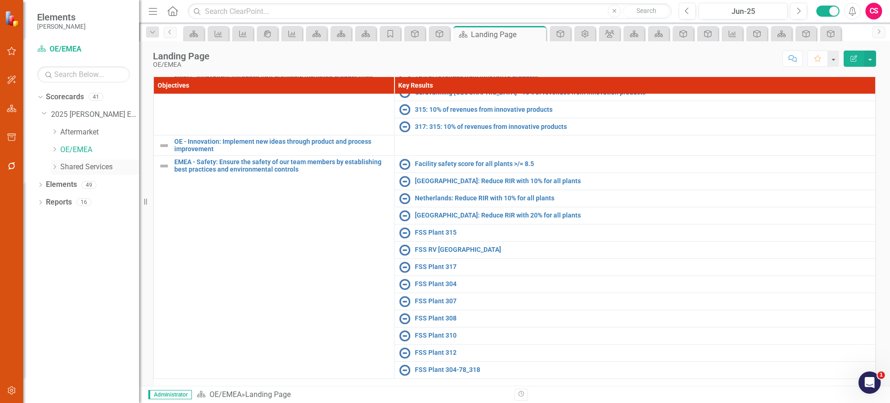
click at [70, 170] on link "Shared Services" at bounding box center [99, 167] width 79 height 11
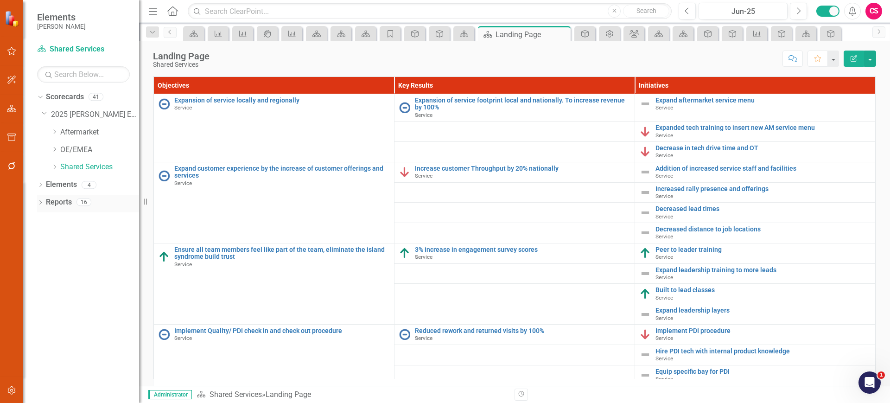
click at [58, 204] on link "Reports" at bounding box center [59, 202] width 26 height 11
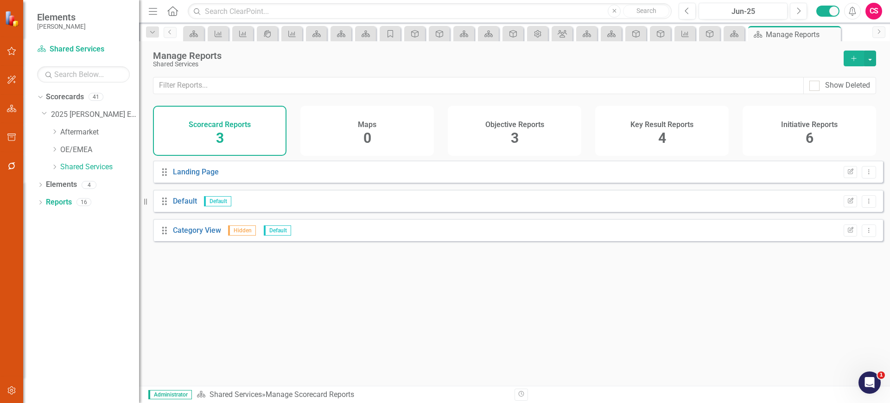
click at [501, 134] on div "Objective Reports 3" at bounding box center [514, 131] width 133 height 50
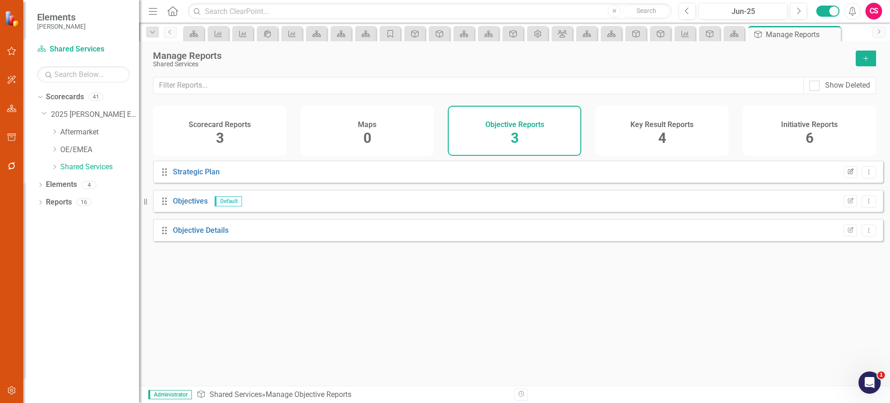
click at [844, 178] on button "Edit Report" at bounding box center [850, 172] width 13 height 12
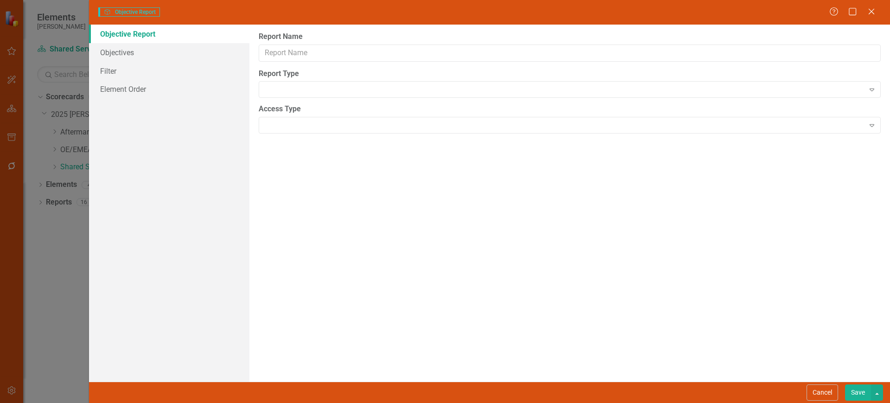
type input "Strategic Plan"
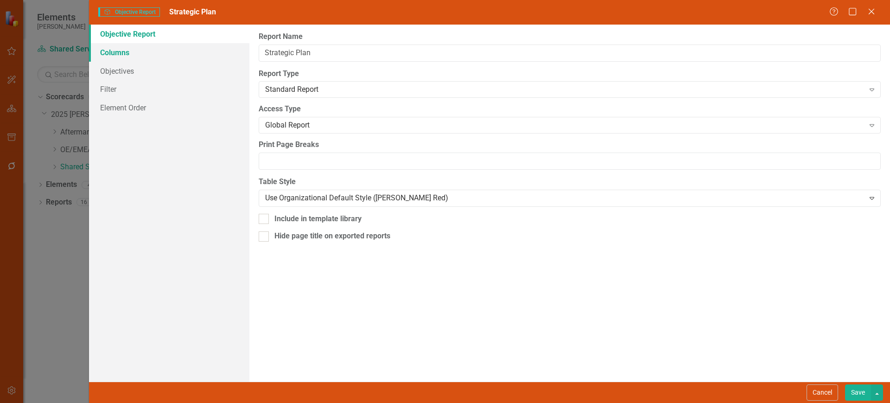
click at [181, 57] on link "Columns" at bounding box center [169, 52] width 160 height 19
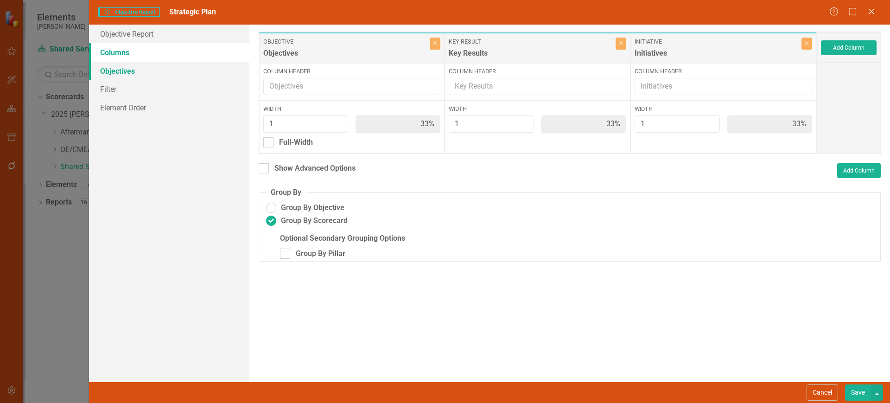
click at [176, 75] on link "Objectives" at bounding box center [169, 71] width 160 height 19
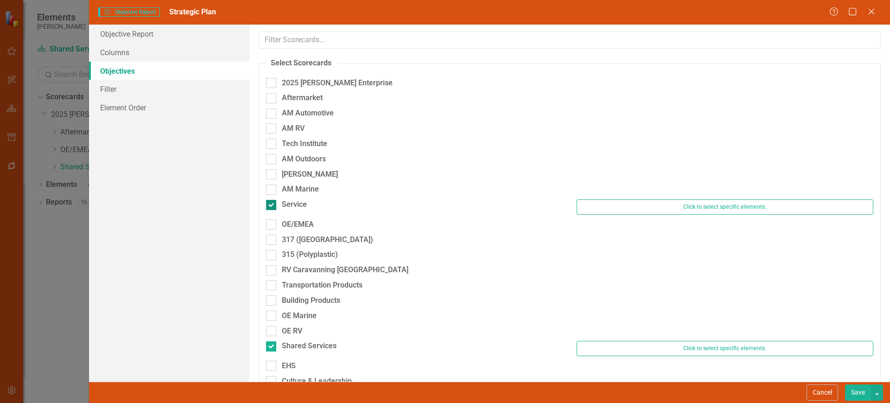
click at [272, 209] on div at bounding box center [271, 205] width 10 height 10
click at [272, 206] on input "Service" at bounding box center [269, 203] width 6 height 6
checkbox input "false"
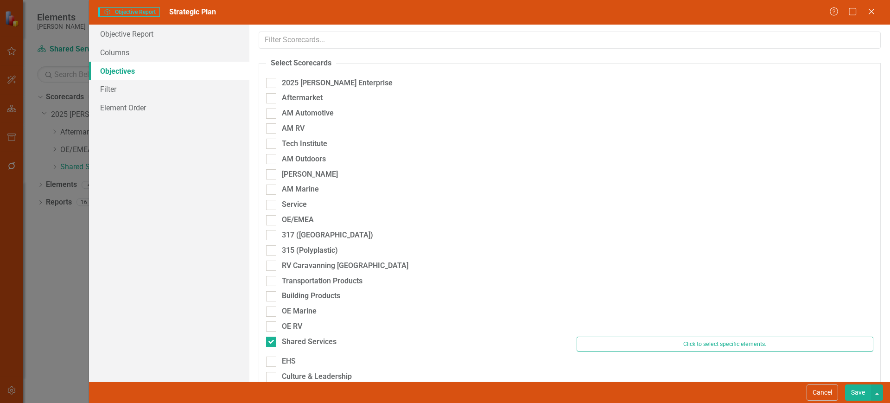
click at [864, 390] on button "Save" at bounding box center [858, 392] width 26 height 16
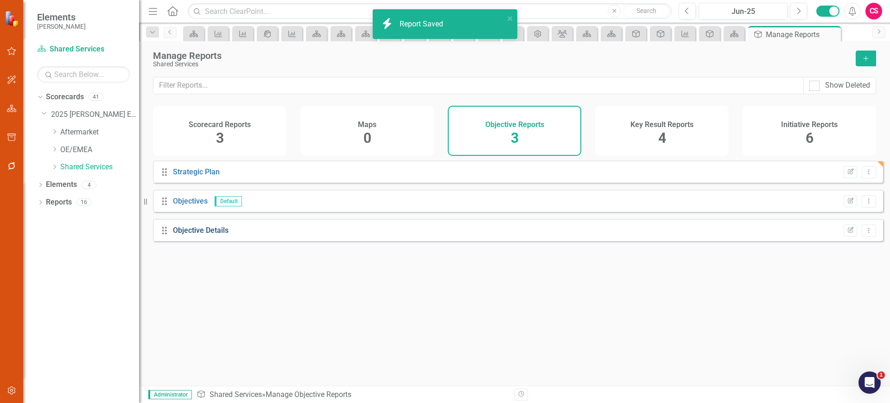
click at [206, 236] on div "Objective Details" at bounding box center [201, 230] width 56 height 11
click at [203, 235] on link "Objective Details" at bounding box center [201, 230] width 56 height 9
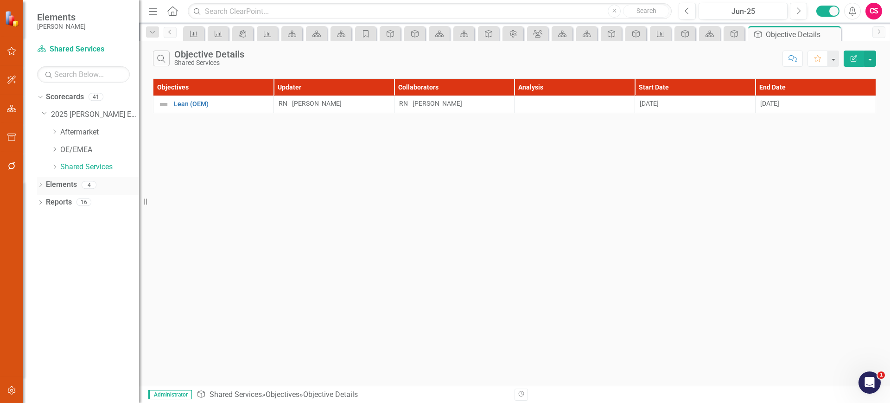
click at [66, 182] on link "Elements" at bounding box center [61, 184] width 31 height 11
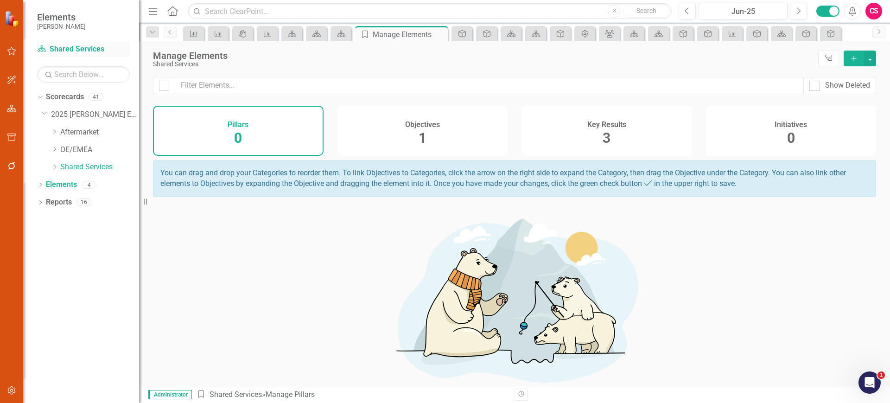
click at [66, 56] on div "Scorecard Shared Services" at bounding box center [83, 49] width 93 height 15
click at [64, 52] on link "Scorecard Shared Services" at bounding box center [83, 49] width 93 height 11
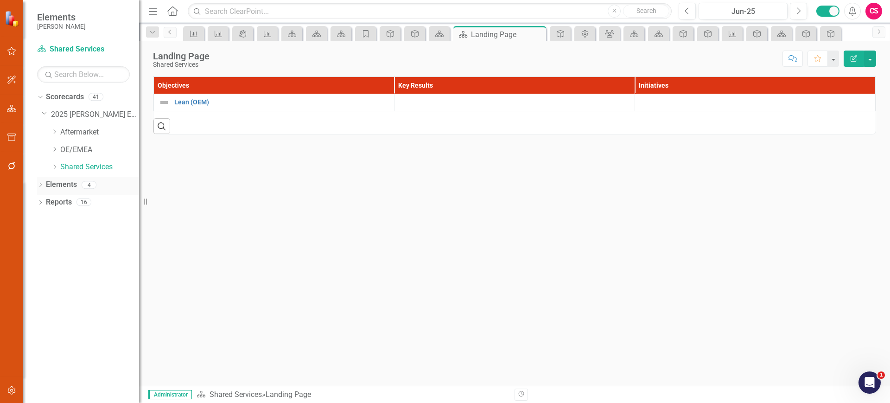
click at [57, 184] on link "Elements" at bounding box center [61, 184] width 31 height 11
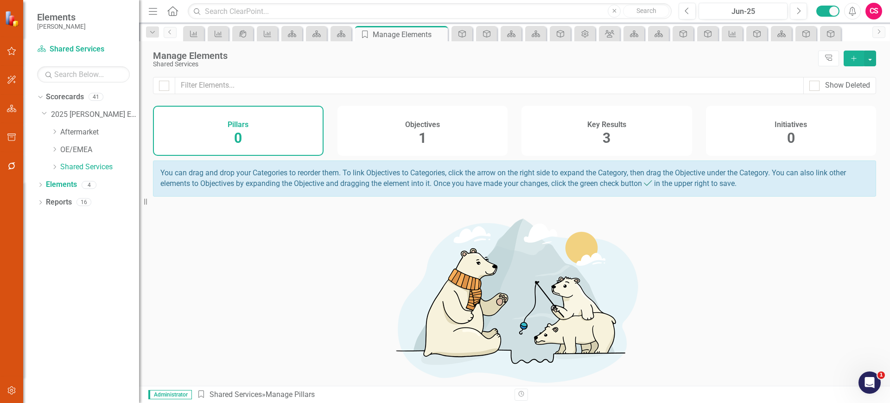
click at [444, 127] on div "Objectives 1" at bounding box center [422, 131] width 171 height 50
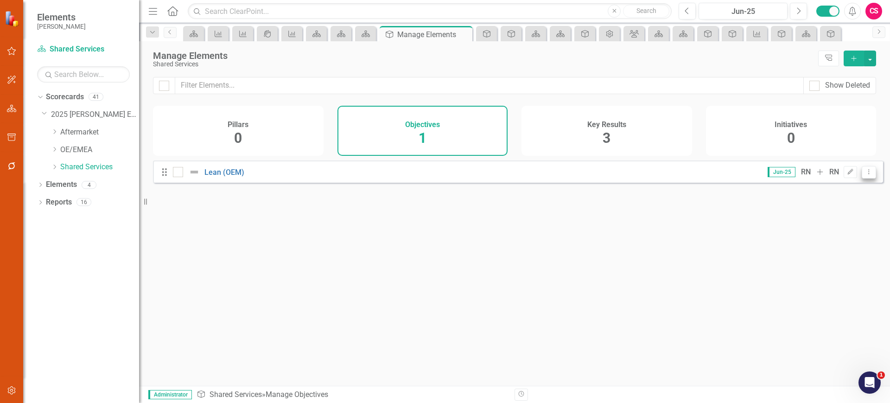
click at [865, 175] on icon "Dropdown Menu" at bounding box center [869, 172] width 8 height 6
click at [803, 245] on link "Trash Delete Objective" at bounding box center [825, 245] width 85 height 17
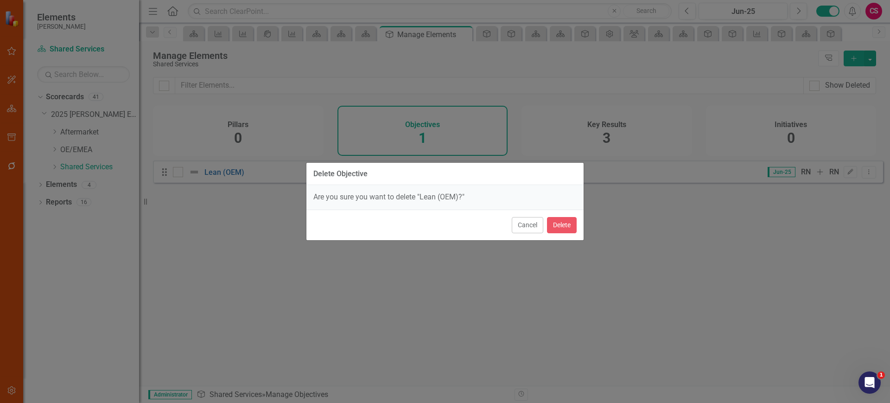
click at [545, 226] on div "Cancel Delete" at bounding box center [444, 225] width 277 height 31
click at [558, 226] on button "Delete" at bounding box center [562, 225] width 30 height 16
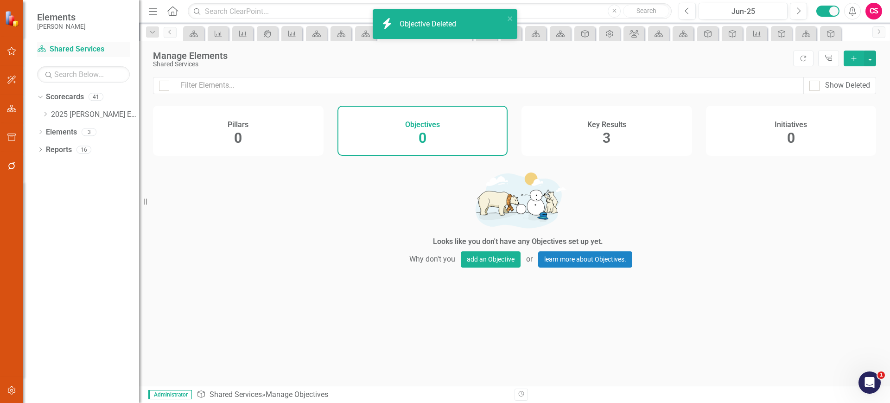
click at [72, 48] on link "Scorecard Shared Services" at bounding box center [83, 49] width 93 height 11
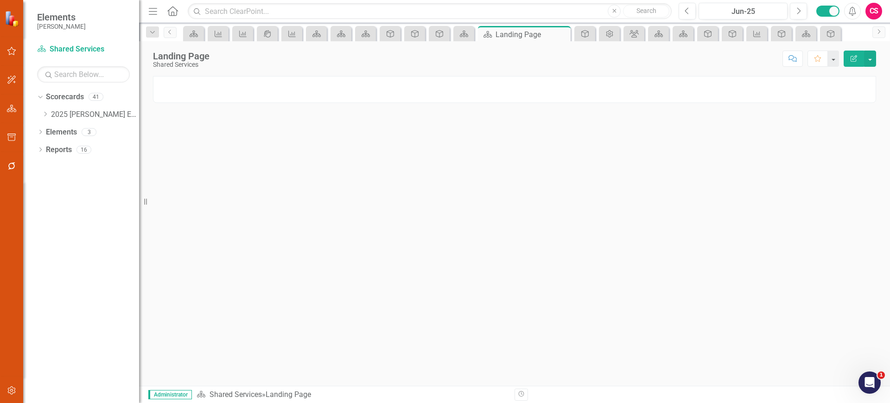
click at [272, 96] on div at bounding box center [514, 89] width 723 height 27
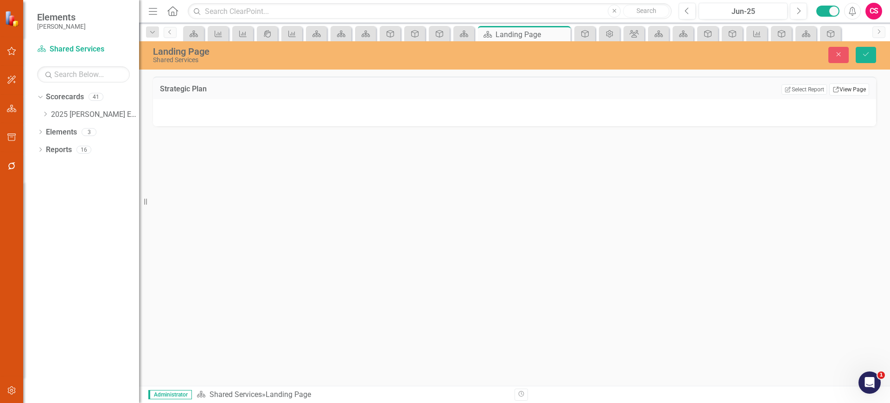
click at [845, 87] on link "Link View Page" at bounding box center [849, 89] width 40 height 12
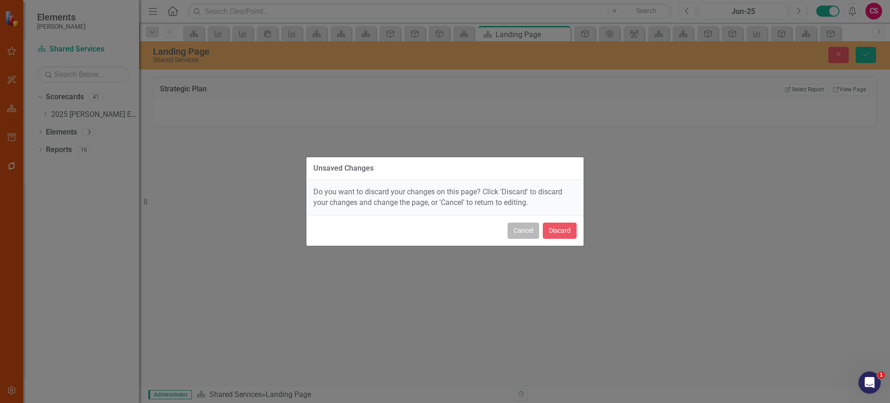
click at [532, 235] on button "Cancel" at bounding box center [524, 230] width 32 height 16
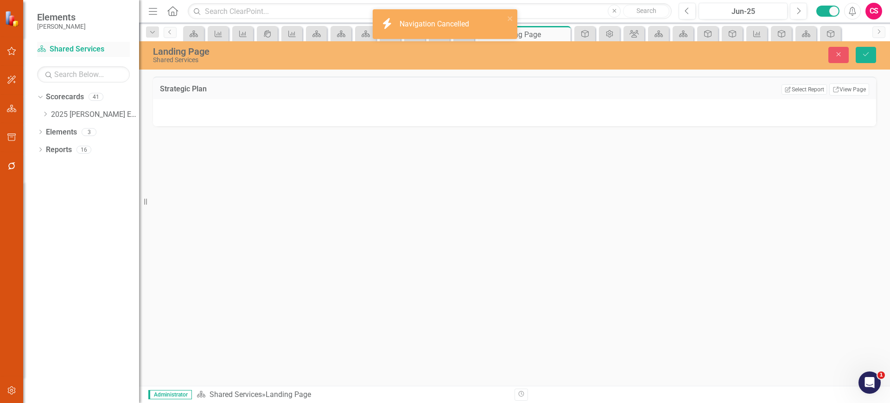
click at [68, 45] on link "Scorecard Shared Services" at bounding box center [83, 49] width 93 height 11
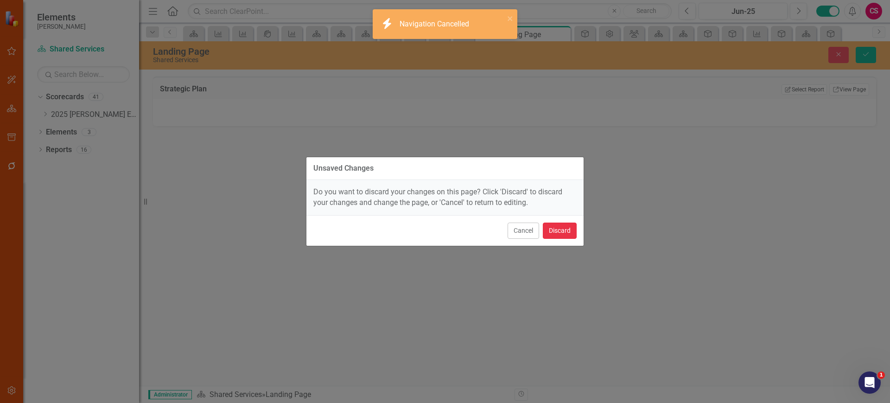
click at [560, 225] on button "Discard" at bounding box center [560, 230] width 34 height 16
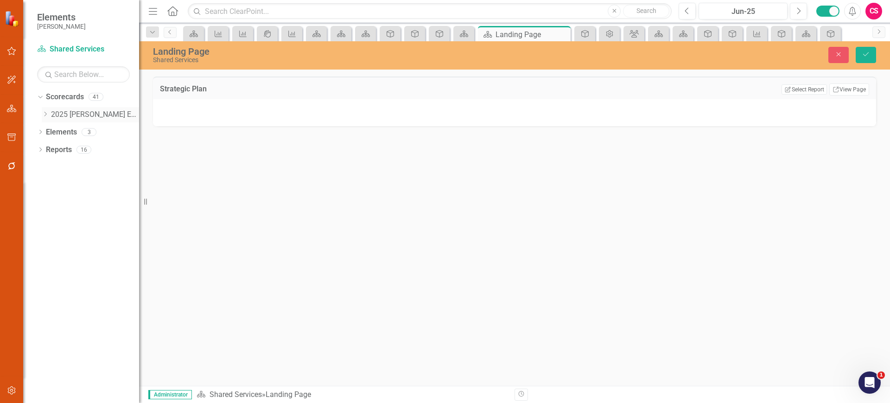
click at [43, 114] on icon "Dropdown" at bounding box center [45, 114] width 7 height 6
click at [44, 114] on icon "Dropdown" at bounding box center [45, 112] width 6 height 7
click at [44, 114] on icon "Dropdown" at bounding box center [45, 114] width 7 height 6
click at [51, 131] on div "Dropdown Aftermarket" at bounding box center [90, 134] width 97 height 18
click at [56, 130] on icon "Dropdown" at bounding box center [54, 132] width 7 height 6
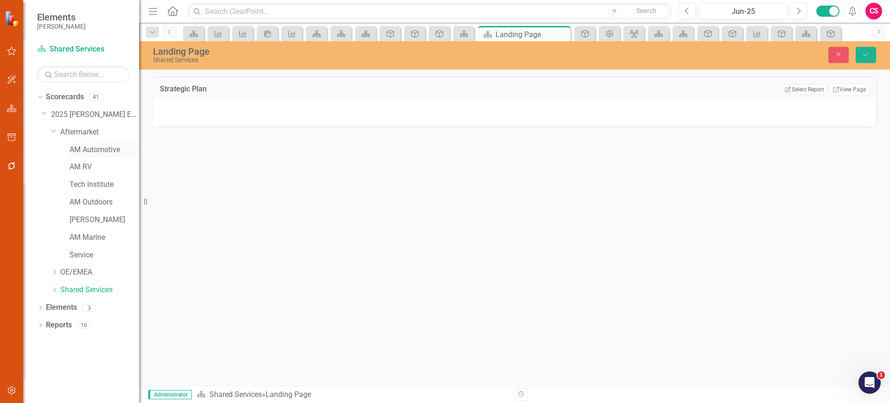
click at [75, 147] on link "AM Automotive" at bounding box center [105, 150] width 70 height 11
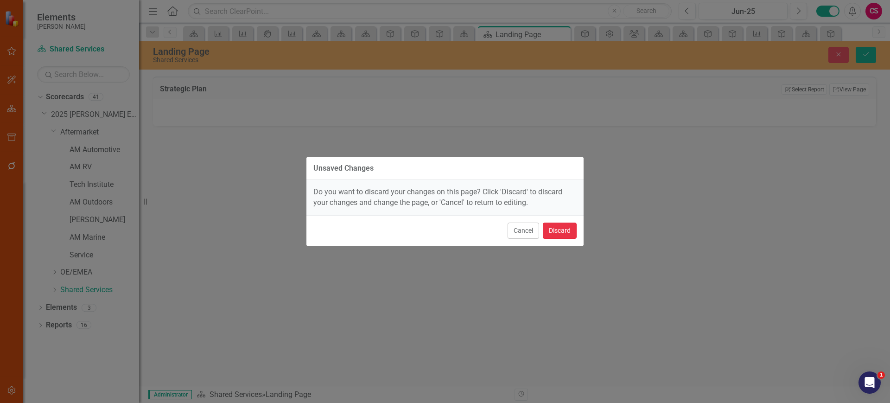
click at [561, 225] on button "Discard" at bounding box center [560, 230] width 34 height 16
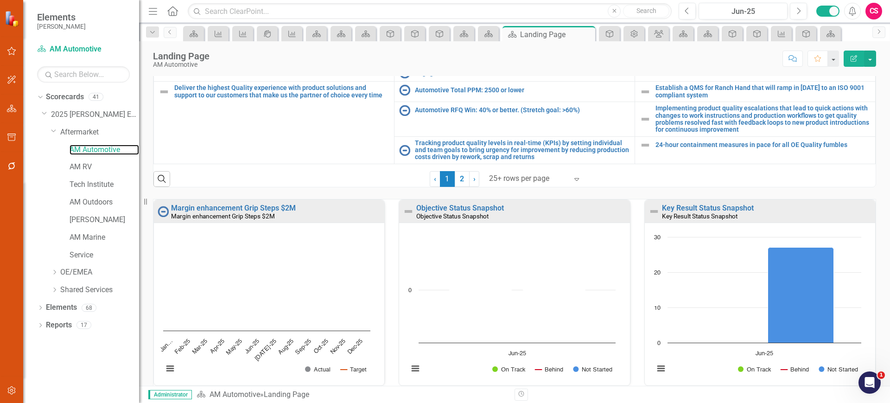
scroll to position [216, 0]
click at [355, 249] on rect "Interactive chart" at bounding box center [267, 306] width 216 height 151
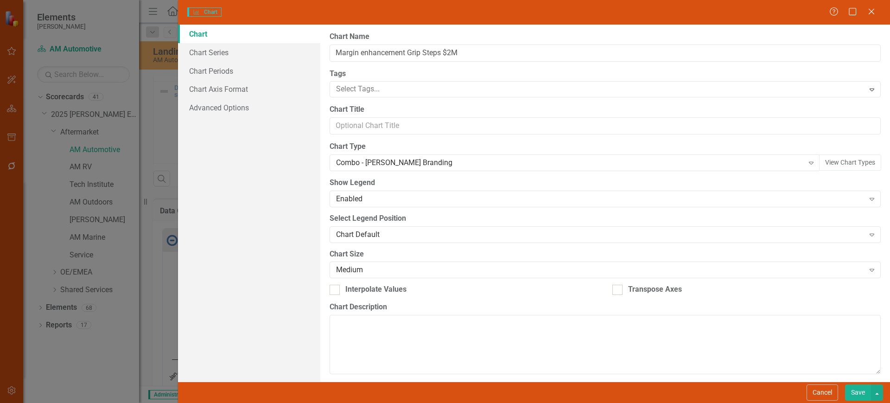
click at [817, 394] on button "Cancel" at bounding box center [823, 392] width 32 height 16
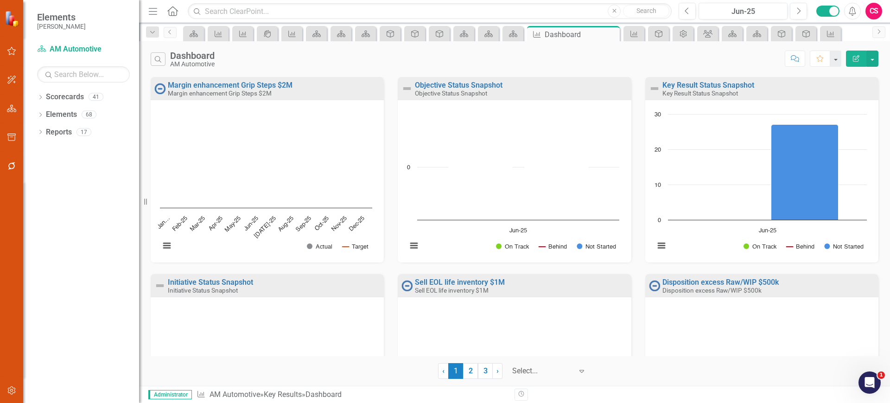
click at [19, 385] on button "button" at bounding box center [11, 390] width 21 height 19
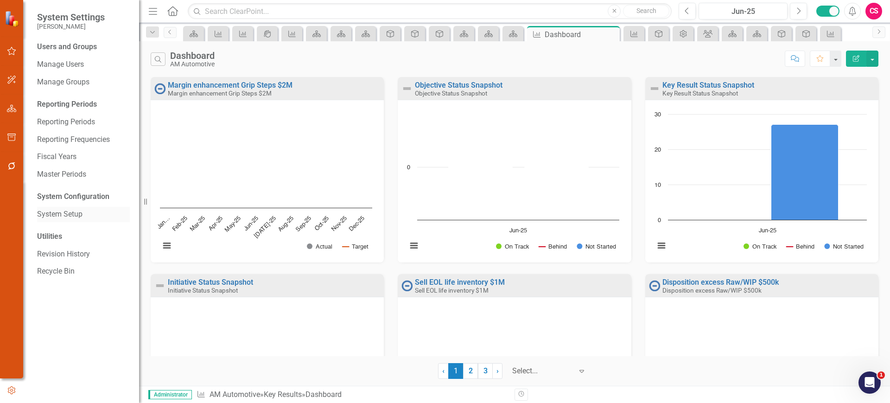
click at [67, 217] on link "System Setup" at bounding box center [83, 214] width 93 height 11
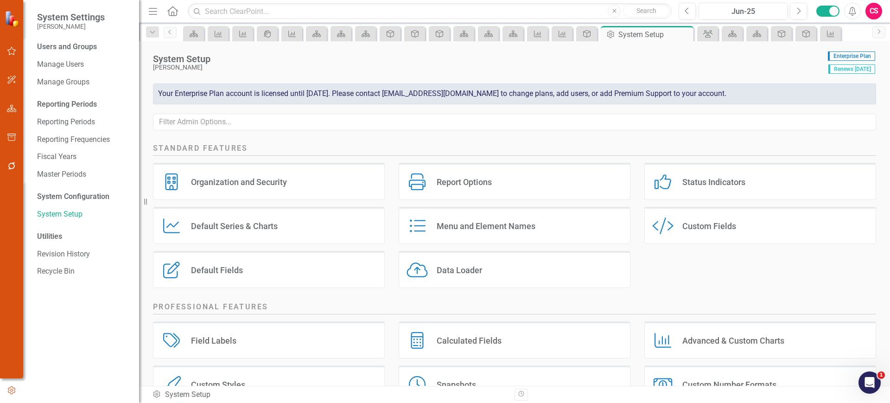
click at [254, 188] on div "Organization and Security Organization and Security" at bounding box center [269, 181] width 232 height 37
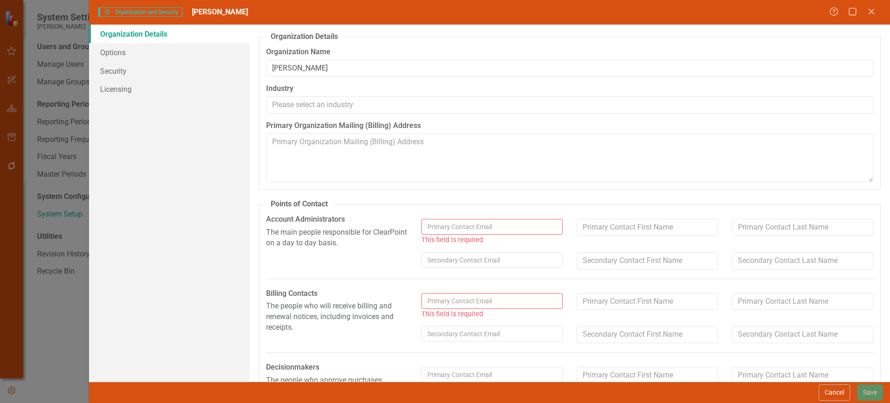
click at [435, 216] on div "This field is required" at bounding box center [647, 245] width 466 height 62
click at [436, 223] on input "text" at bounding box center [491, 227] width 141 height 16
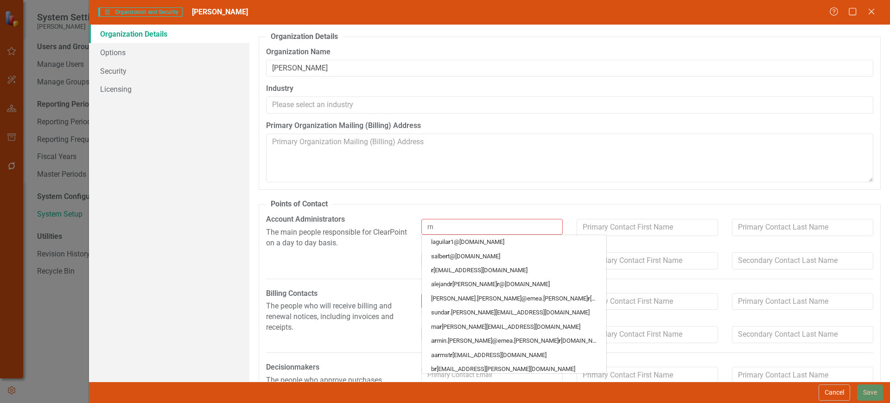
type input "rno"
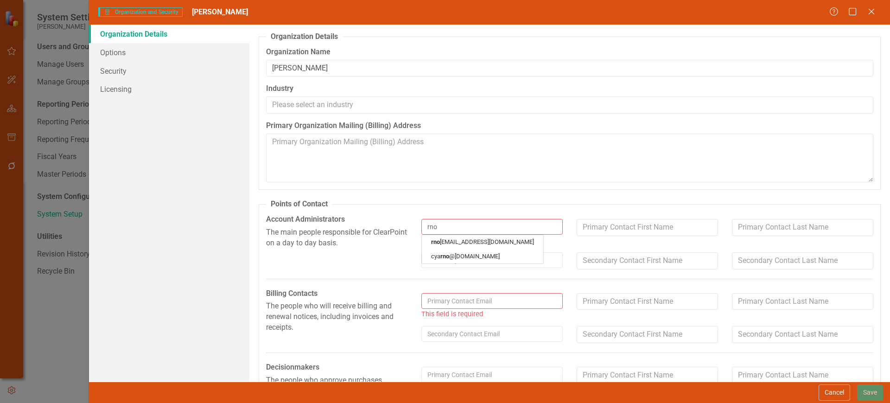
click at [439, 239] on link "rno [EMAIL_ADDRESS][DOMAIN_NAME]" at bounding box center [482, 242] width 121 height 14
type input "[PERSON_NAME]"
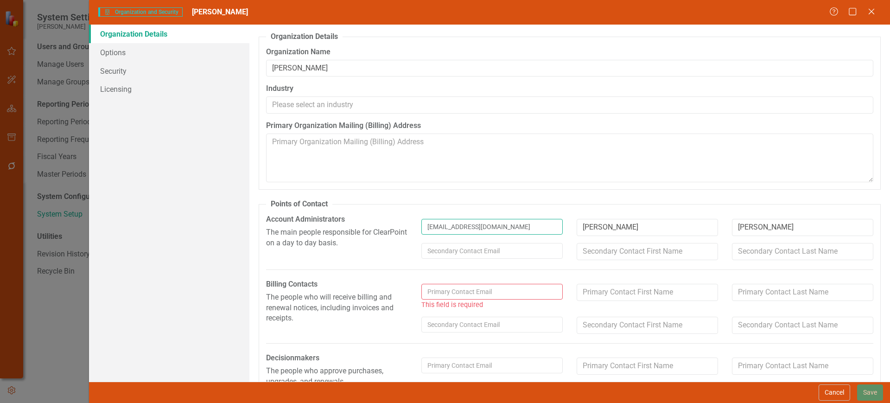
type input "[EMAIL_ADDRESS][DOMAIN_NAME]"
click at [450, 295] on input "text" at bounding box center [491, 292] width 141 height 16
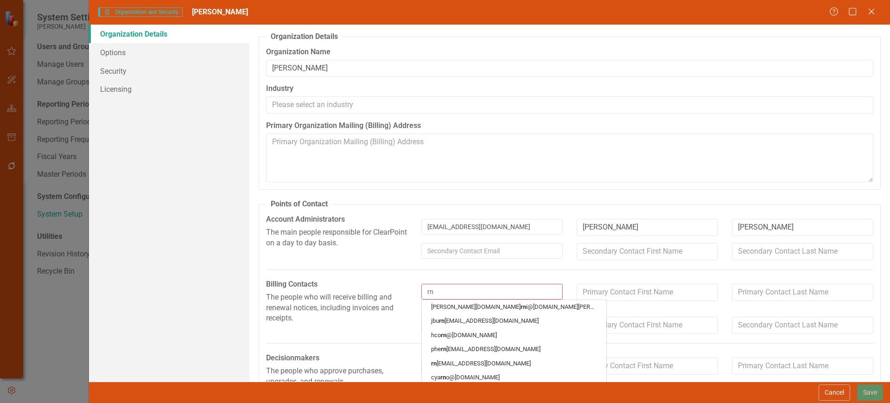
type input "rno"
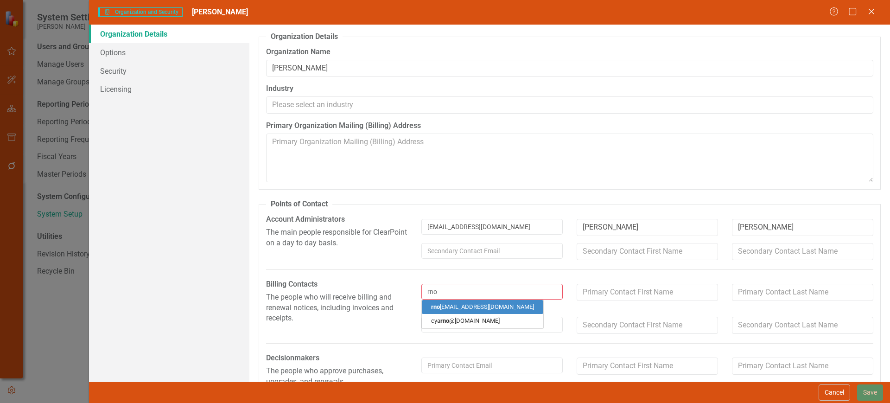
click at [453, 304] on link "rno [EMAIL_ADDRESS][DOMAIN_NAME]" at bounding box center [482, 307] width 121 height 14
type input "[PERSON_NAME]"
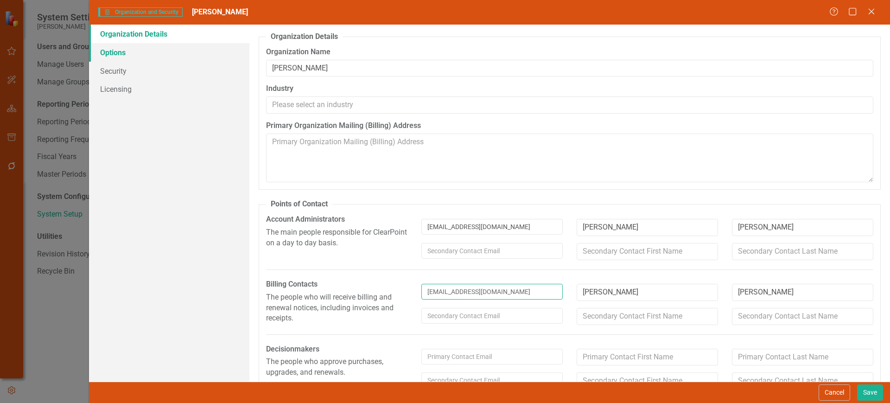
type input "[EMAIL_ADDRESS][DOMAIN_NAME]"
click at [146, 49] on link "Options" at bounding box center [169, 52] width 160 height 19
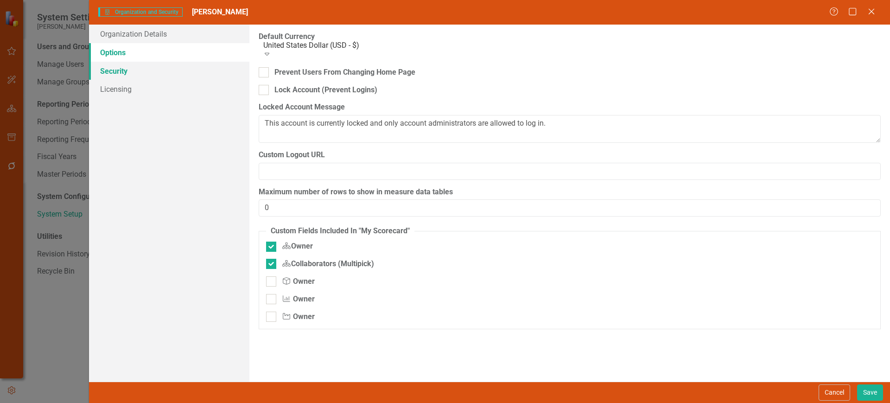
click at [170, 74] on link "Security" at bounding box center [169, 71] width 160 height 19
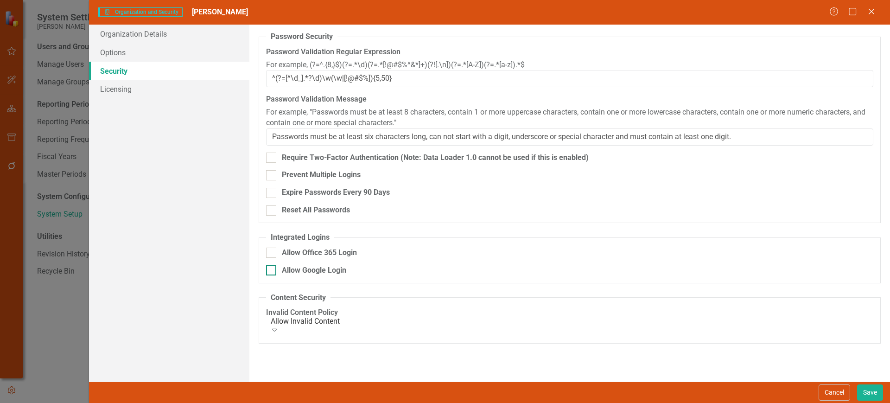
click at [290, 272] on div "Allow Google Login" at bounding box center [314, 270] width 64 height 11
click at [272, 271] on input "Allow Google Login" at bounding box center [269, 268] width 6 height 6
click at [290, 267] on div "Allow Google Login" at bounding box center [314, 270] width 64 height 11
click at [272, 267] on input "Allow Google Login" at bounding box center [269, 268] width 6 height 6
checkbox input "false"
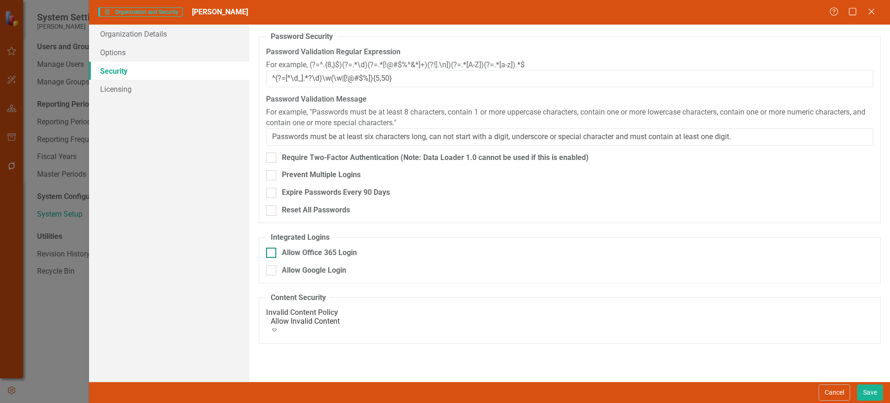
click at [294, 252] on div "Allow Office 365 Login" at bounding box center [319, 253] width 75 height 11
click at [272, 252] on input "Allow Office 365 Login" at bounding box center [269, 251] width 6 height 6
checkbox input "true"
click at [859, 391] on button "Save" at bounding box center [870, 392] width 26 height 16
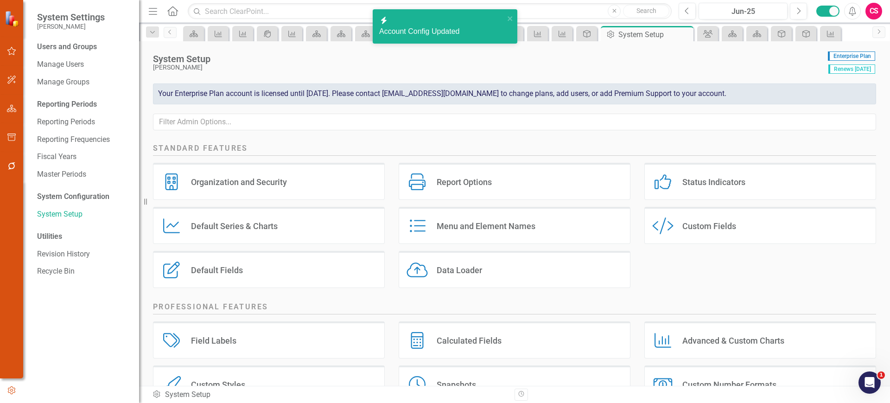
click at [175, 15] on link "Home" at bounding box center [173, 11] width 12 height 14
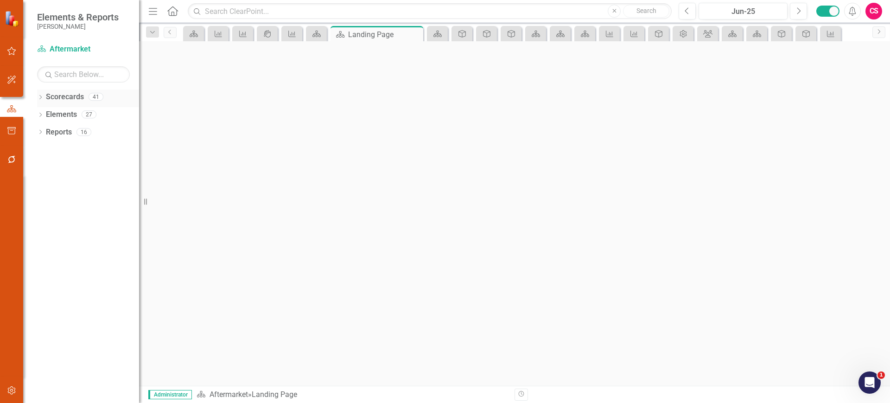
click at [39, 98] on icon "Dropdown" at bounding box center [40, 97] width 6 height 5
click at [59, 113] on link "2025 [PERSON_NAME] Enterprise" at bounding box center [88, 114] width 102 height 11
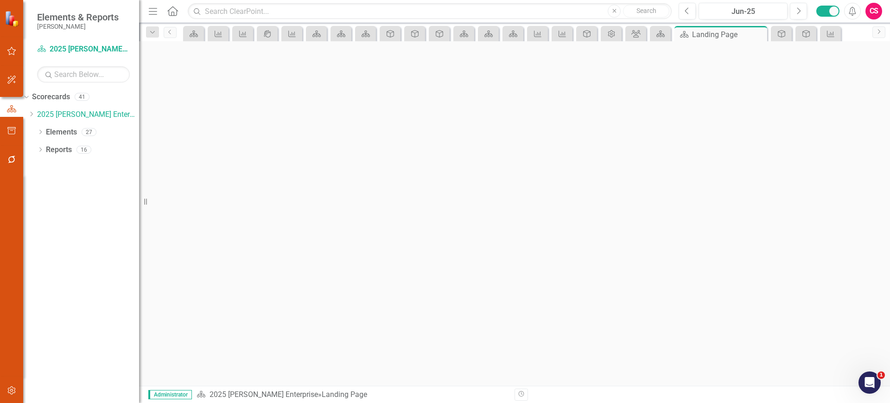
click at [176, 107] on button "button" at bounding box center [170, 115] width 12 height 16
click at [812, 88] on link "Home Set As Home" at bounding box center [794, 92] width 89 height 17
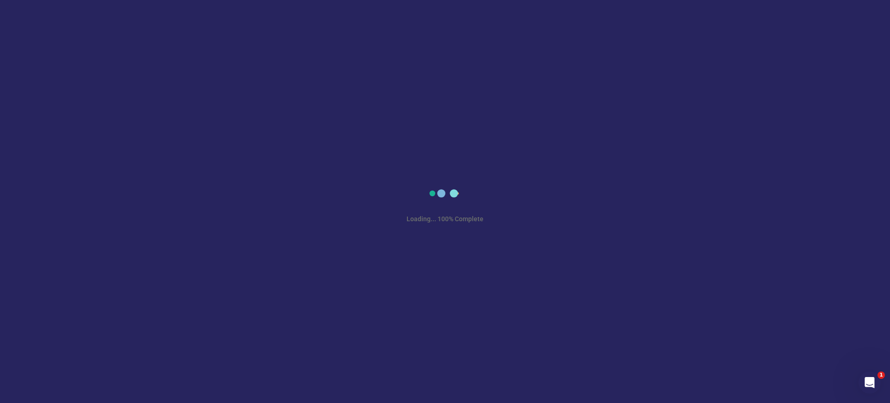
click at [270, 83] on div "Loading... 100% Complete" at bounding box center [445, 201] width 890 height 403
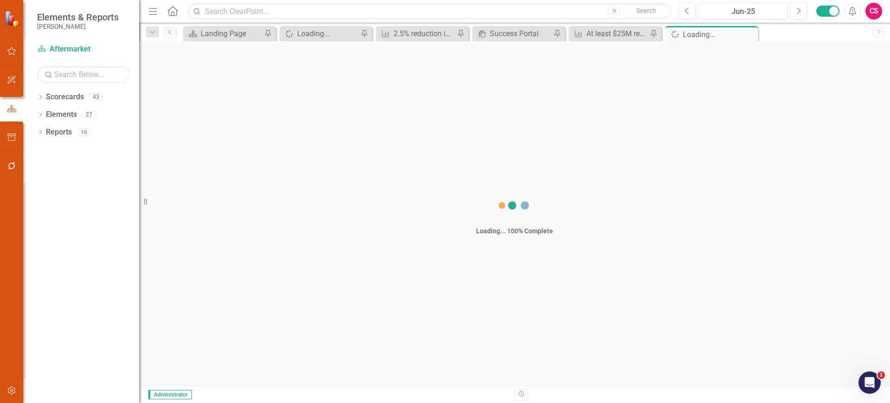
click at [478, 94] on div "Loading... 100% Complete" at bounding box center [514, 213] width 751 height 344
click at [750, 34] on icon "Close" at bounding box center [748, 34] width 9 height 7
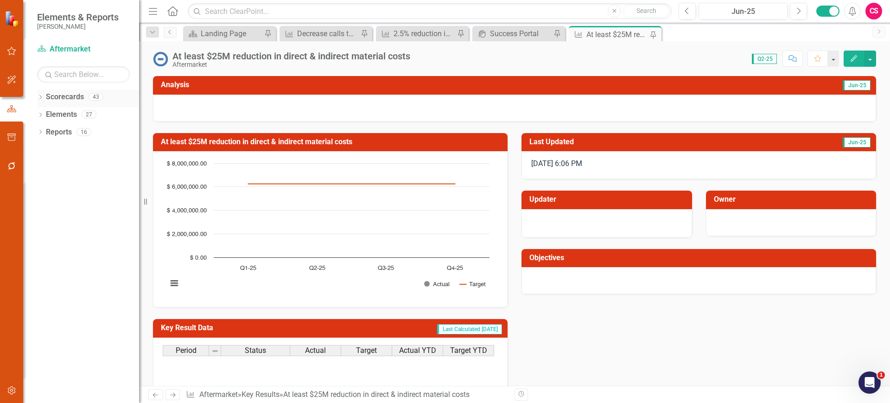
click at [42, 97] on icon "Dropdown" at bounding box center [40, 97] width 6 height 5
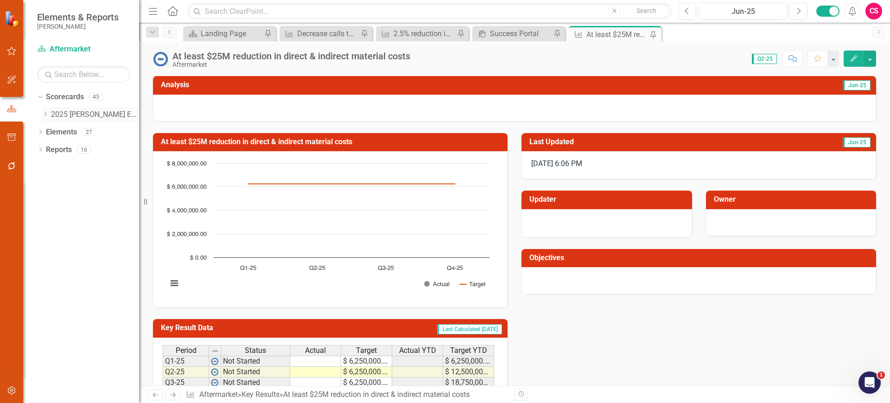
click at [46, 115] on icon "Dropdown" at bounding box center [45, 114] width 7 height 6
click at [68, 168] on link "EMEA RV" at bounding box center [99, 167] width 79 height 11
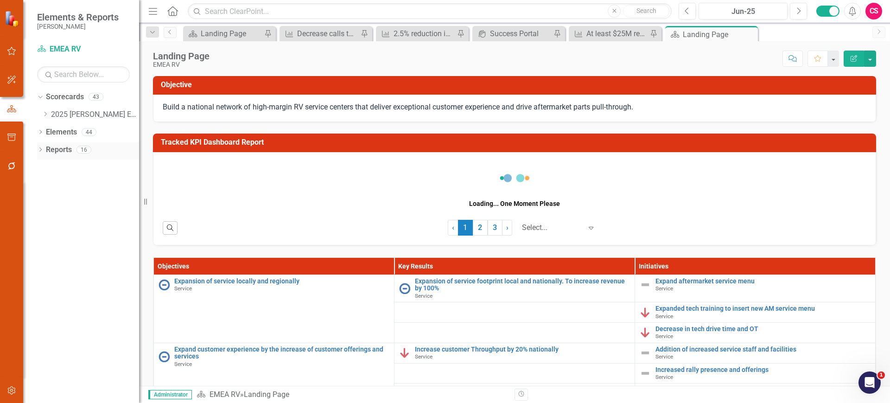
click at [41, 143] on div "Dropdown Reports 16" at bounding box center [88, 151] width 102 height 18
click at [39, 149] on icon "Dropdown" at bounding box center [40, 150] width 6 height 5
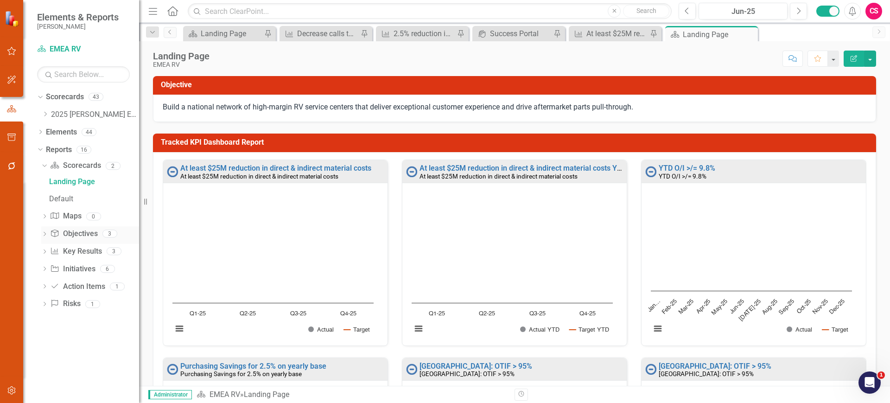
click at [45, 236] on icon "Dropdown" at bounding box center [44, 234] width 6 height 5
click at [72, 248] on div "Objective Details" at bounding box center [94, 251] width 90 height 8
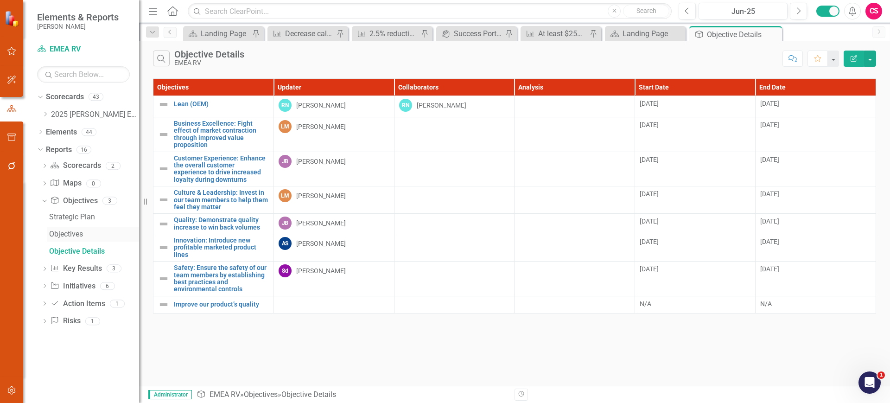
click at [70, 227] on link "Objectives" at bounding box center [93, 234] width 92 height 15
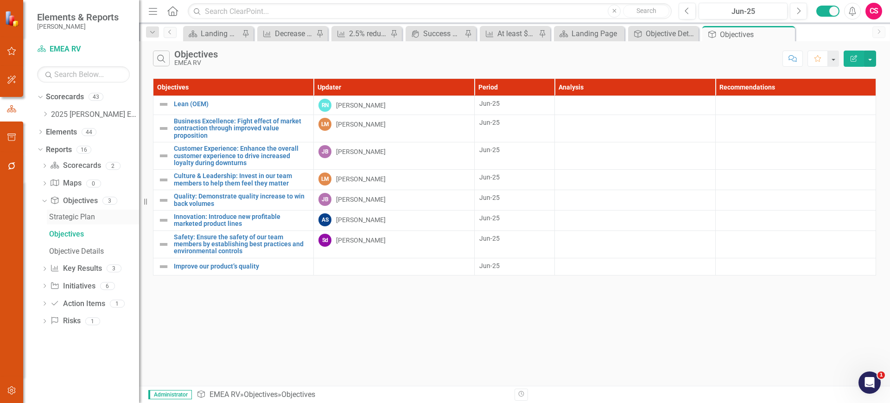
click at [70, 217] on div "Strategic Plan" at bounding box center [94, 217] width 90 height 8
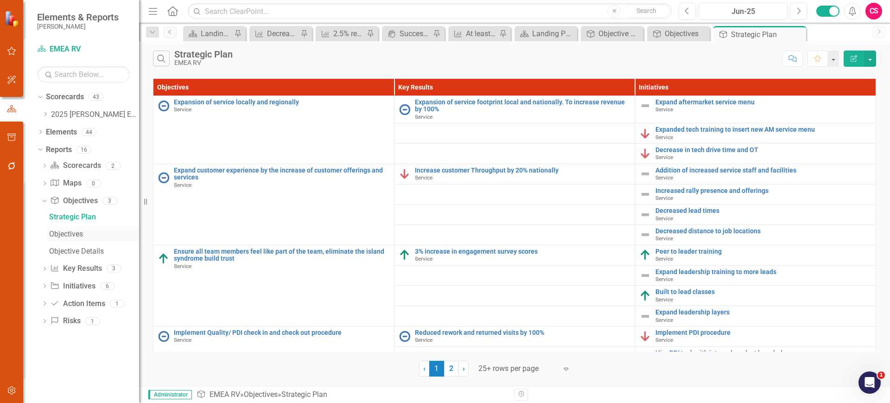
click at [70, 236] on div "Objectives" at bounding box center [94, 234] width 90 height 8
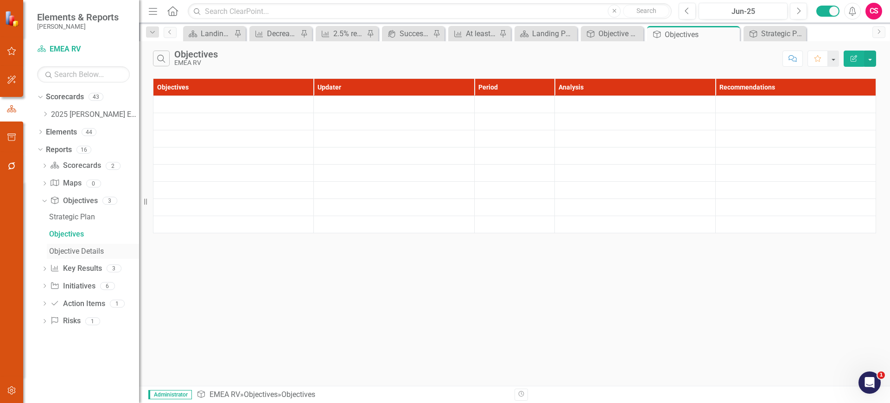
click at [66, 251] on div "Objective Details" at bounding box center [94, 251] width 90 height 8
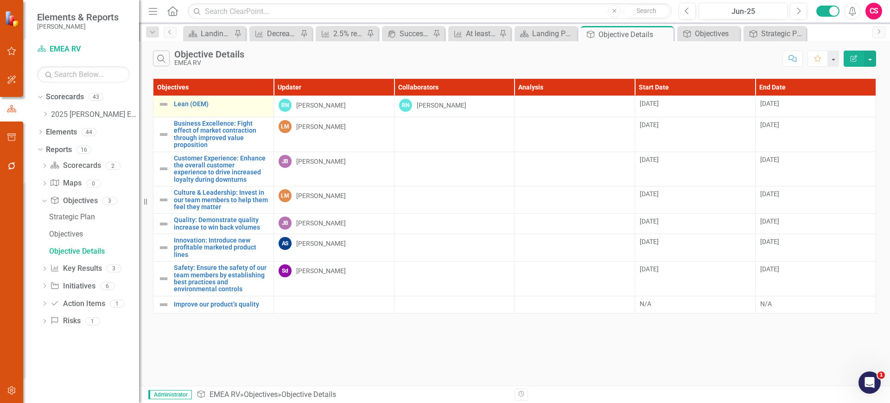
click at [159, 114] on td "Lean (OEM) Link Map View Link Map Edit Edit Objective Link Open Element" at bounding box center [213, 106] width 121 height 21
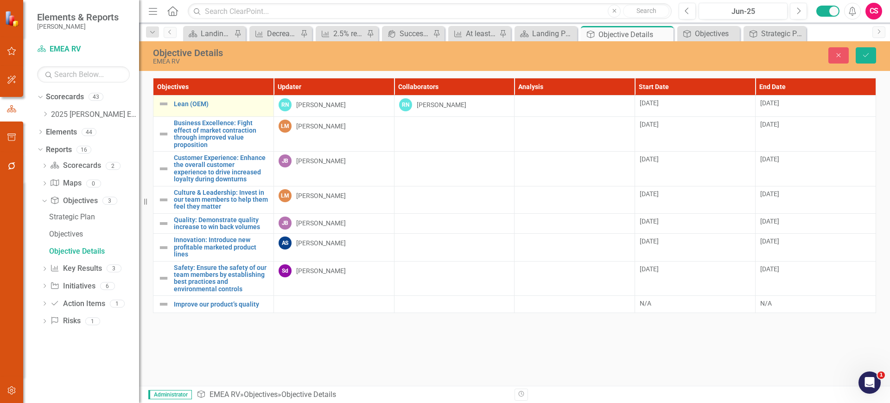
click at [159, 109] on div "Lean (OEM)" at bounding box center [213, 103] width 111 height 11
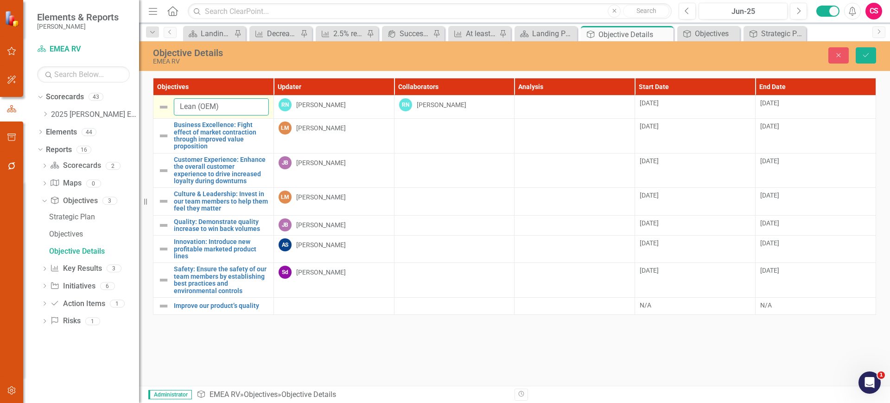
click at [181, 108] on input "Lean (OEM)" at bounding box center [221, 106] width 95 height 17
drag, startPoint x: 204, startPoint y: 107, endPoint x: 176, endPoint y: 106, distance: 28.3
click at [176, 106] on input "EMEA - Lean (OEM)" at bounding box center [221, 106] width 95 height 17
type input "EMEA - Lean (OEM)"
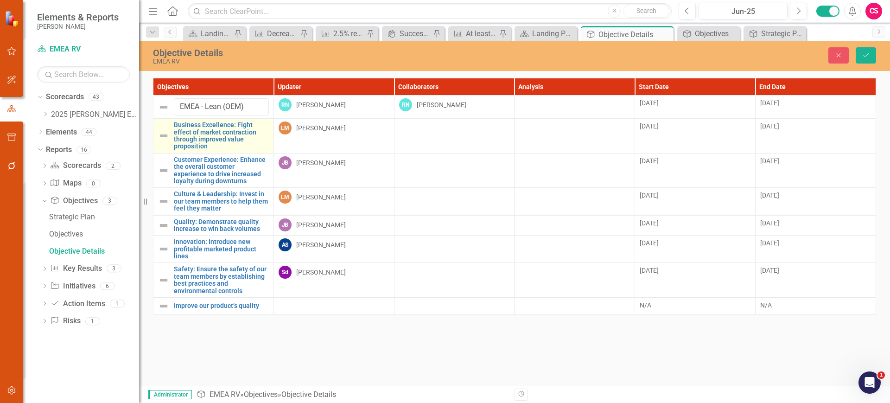
click at [155, 148] on td "Business Excellence: Fight effect of market contraction through improved value …" at bounding box center [213, 136] width 121 height 35
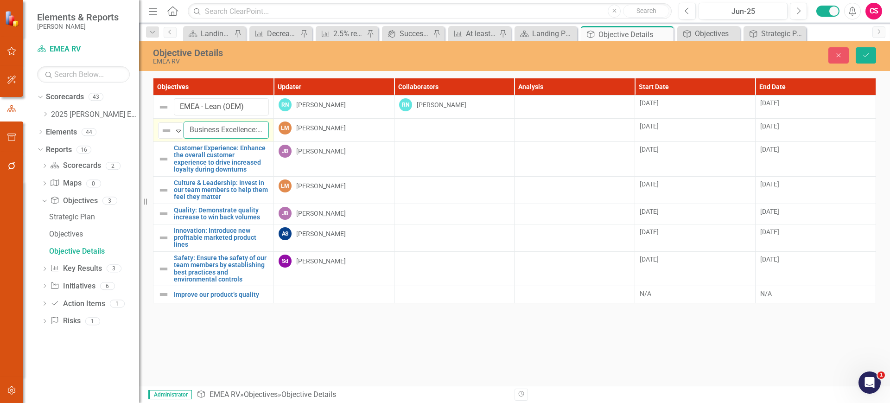
click at [188, 126] on input "Business Excellence: Fight effect of market contraction through improved value …" at bounding box center [226, 129] width 85 height 17
paste input "EMEA -"
type input "EMEA - Business Excellence: Fight effect of market contraction through improved…"
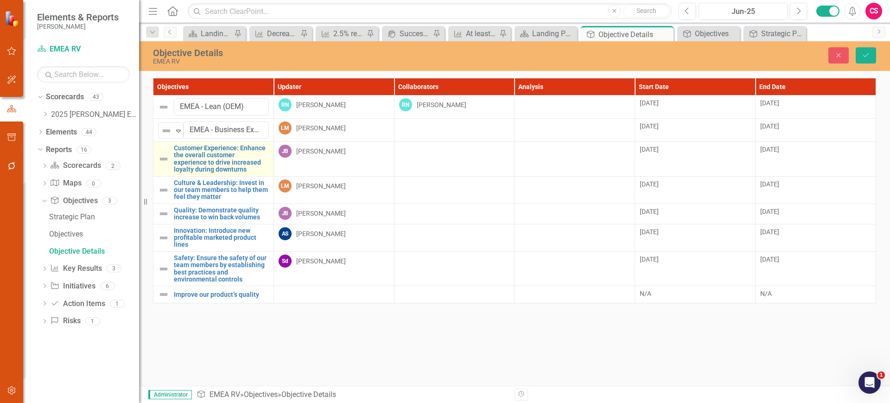
click at [159, 171] on div "Customer Experience: Enhance the overall customer experience to drive increased…" at bounding box center [213, 159] width 111 height 29
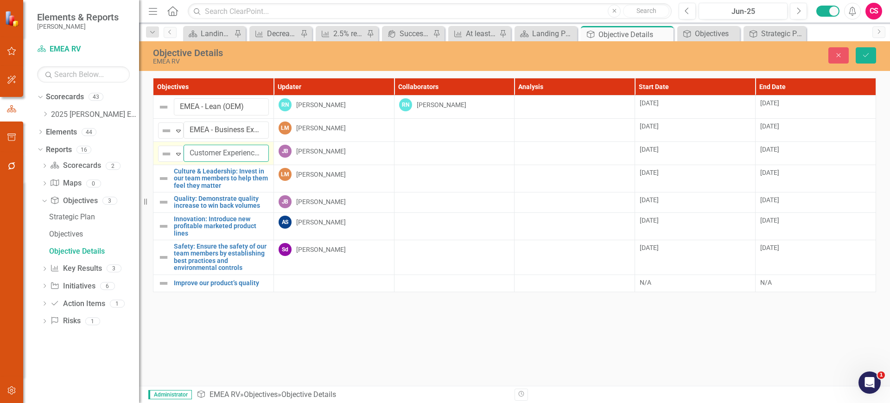
click at [188, 151] on input "Customer Experience: Enhance the overall customer experience to drive increased…" at bounding box center [226, 153] width 85 height 17
paste input "EMEA -"
type input "EMEA - Customer Experience: Enhance the overall customer experience to drive in…"
click at [858, 59] on button "Save" at bounding box center [866, 55] width 20 height 16
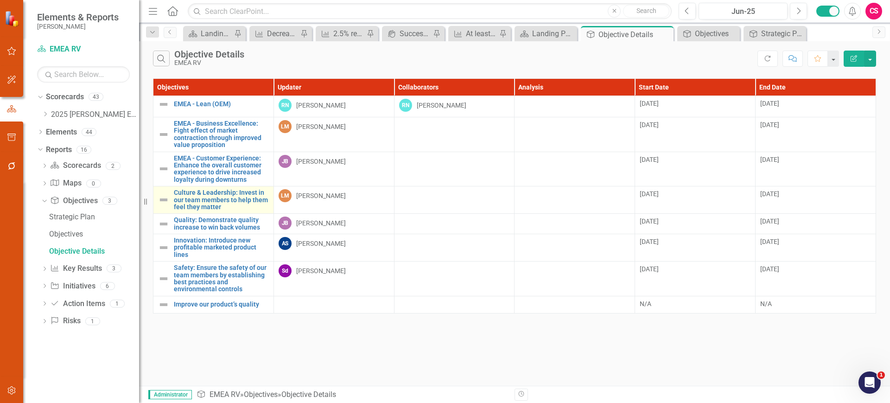
click at [156, 211] on td "Culture & Leadership: Invest in our team members to help them feel they matter …" at bounding box center [213, 199] width 121 height 27
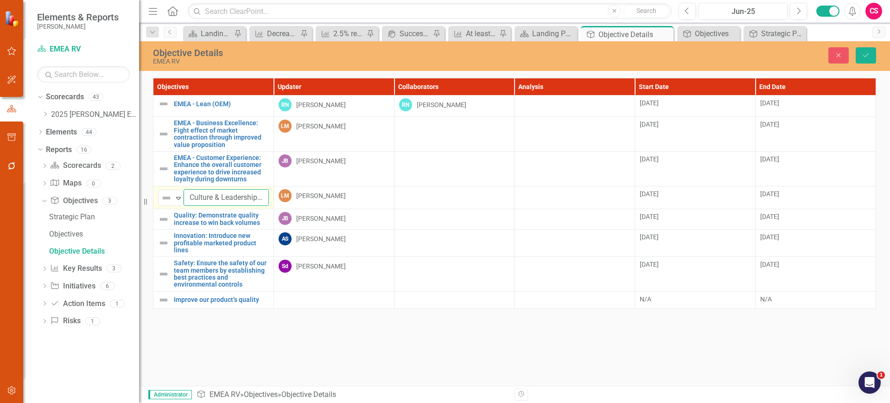
click at [186, 200] on input "Culture & Leadership: Invest in our team members to help them feel they matter" at bounding box center [226, 197] width 85 height 17
paste input "E"
drag, startPoint x: 214, startPoint y: 198, endPoint x: 179, endPoint y: 198, distance: 35.2
click at [179, 198] on div "Not Defined Expand EMEA - Culture & Leadership: Invest in our team members to h…" at bounding box center [213, 197] width 111 height 17
type input "EMEA - Culture & Leadership: Invest in our team members to help them feel they …"
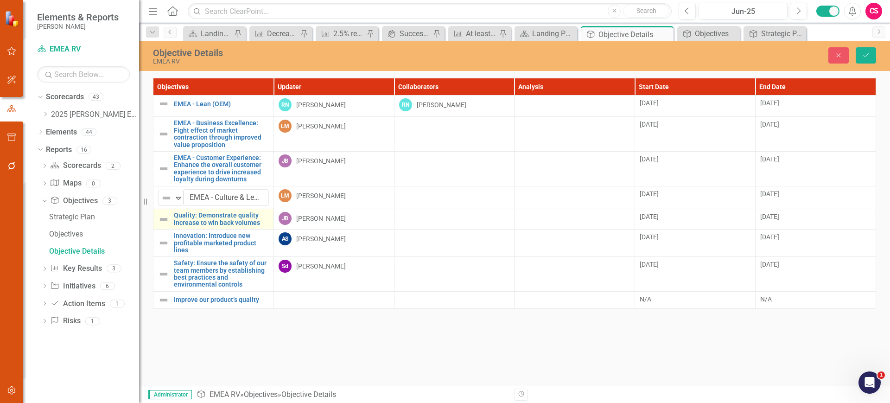
click at [158, 224] on td "Quality: Demonstrate quality increase to win back volumes Link Map View Link Ma…" at bounding box center [213, 219] width 121 height 20
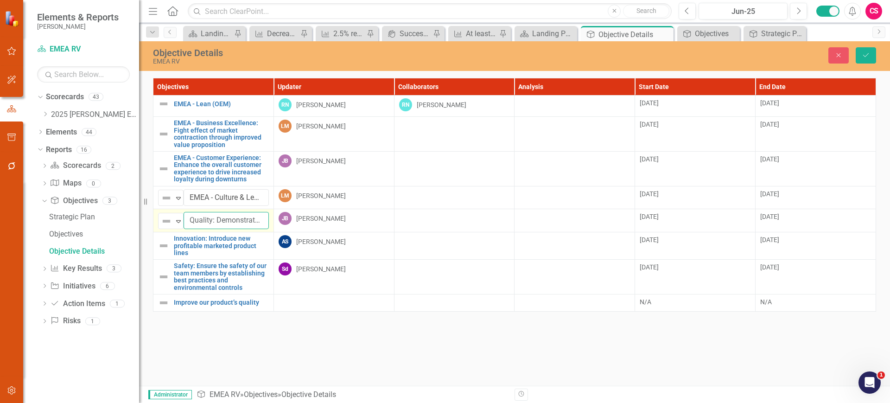
click at [195, 218] on input "Quality: Demonstrate quality increase to win back volumes" at bounding box center [226, 220] width 85 height 17
click at [189, 221] on input "Quality: Demonstrate quality increase to win back volumes" at bounding box center [226, 220] width 85 height 17
paste input "EMEA -"
type input "EMEA - Quality: Demonstrate quality increase to win back volumes"
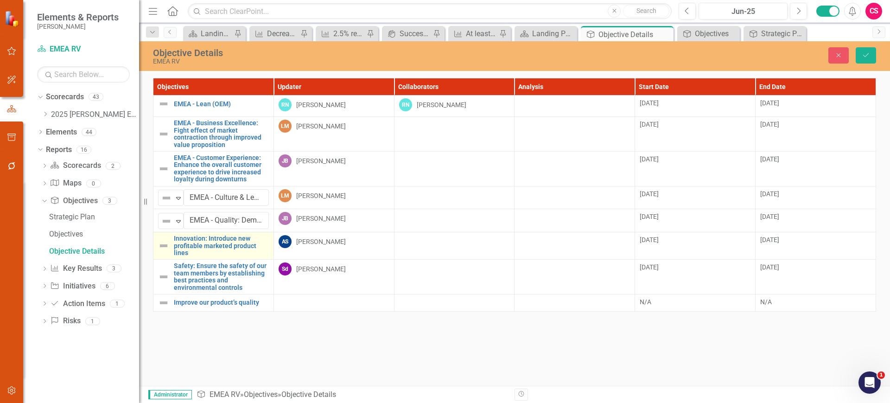
click at [159, 257] on td "Innovation: Introduce new profitable marketed product lines Link Map View Link …" at bounding box center [213, 245] width 121 height 27
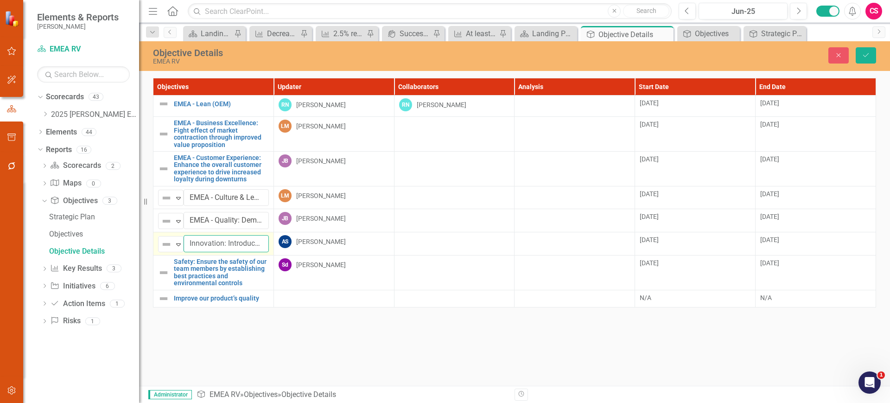
click at [188, 245] on input "Innovation: Introduce new profitable marketed product lines" at bounding box center [226, 243] width 85 height 17
paste input "EMEA -"
type input "EMEA - Innovation: Introduce new profitable marketed product lines"
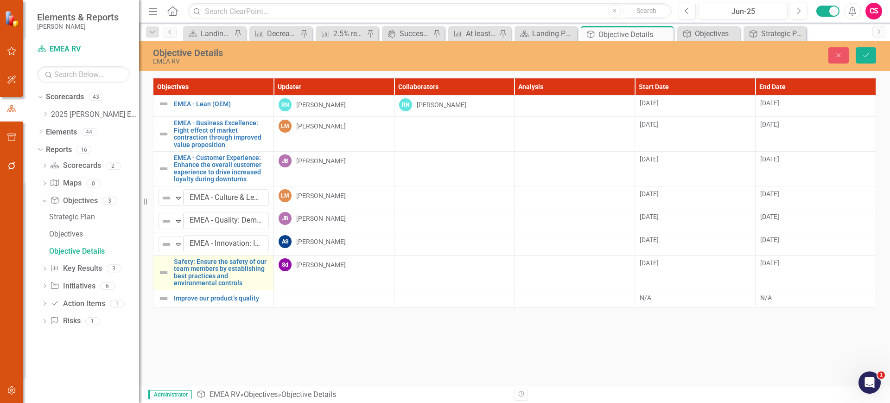
click at [160, 279] on div "Safety: Ensure the safety of our team members by establishing best practices an…" at bounding box center [213, 272] width 111 height 29
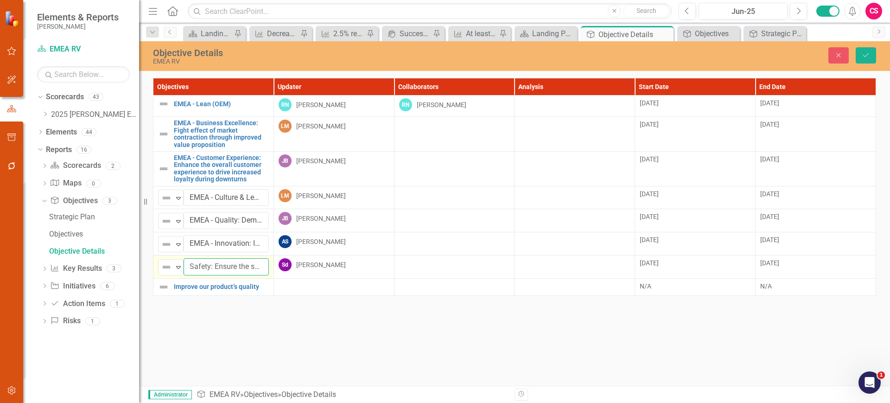
click at [188, 264] on input "Safety: Ensure the safety of our team members by establishing best practices an…" at bounding box center [226, 266] width 85 height 17
paste input "EMEA -"
type input "EMEA - Safety: Ensure the safety of our team members by establishing best pract…"
click at [162, 293] on td "Improve our product’s quality Link Map View Link Map Edit Edit Objective Link O…" at bounding box center [213, 286] width 121 height 17
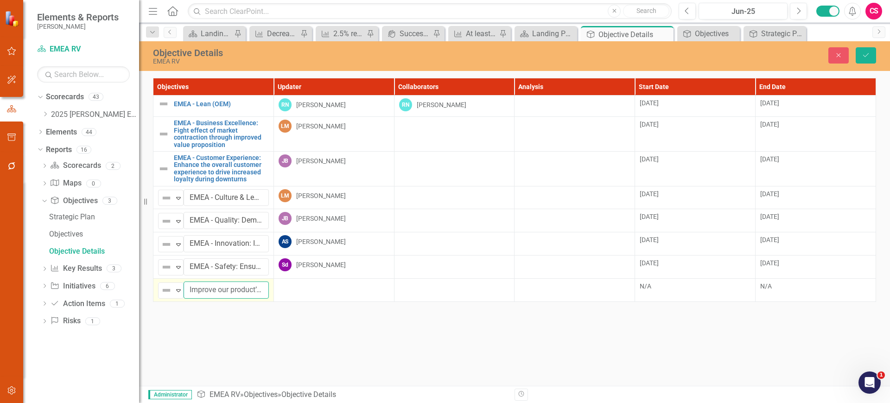
click at [185, 290] on input "Improve our product’s quality" at bounding box center [226, 289] width 85 height 17
paste input "EMEA -"
type input "EMEA - Improve our product’s quality"
click at [862, 54] on icon "Save" at bounding box center [866, 55] width 8 height 6
